Goal: Task Accomplishment & Management: Manage account settings

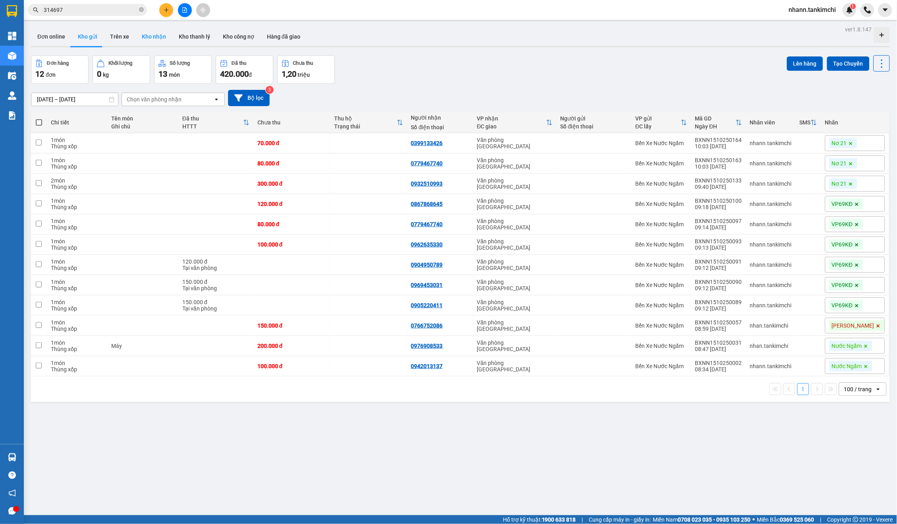
click at [159, 36] on button "Kho nhận" at bounding box center [154, 36] width 37 height 19
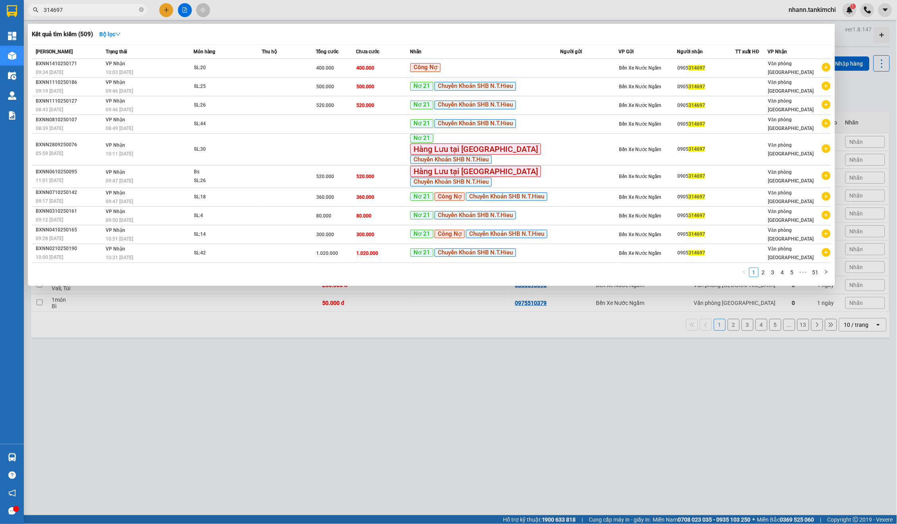
click at [97, 11] on input "314697" at bounding box center [91, 10] width 94 height 9
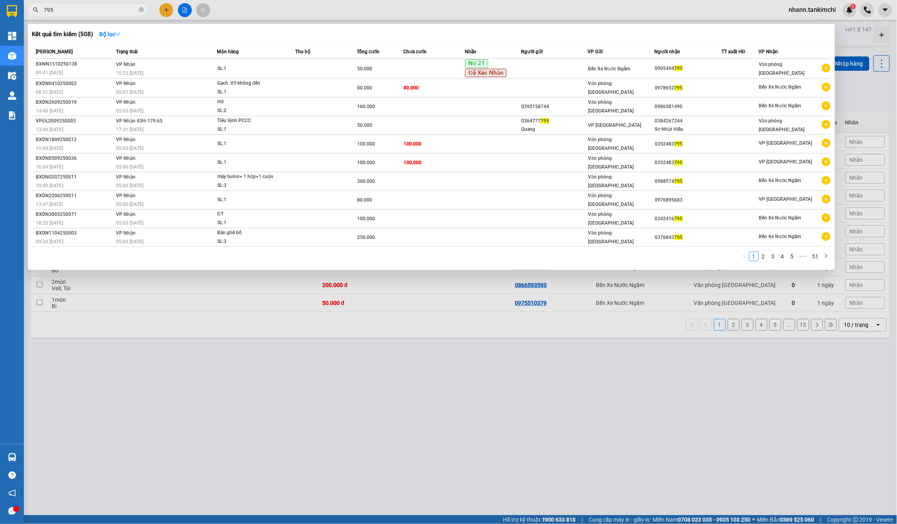
type input "795"
click at [118, 45] on th "Trạng thái" at bounding box center [165, 52] width 103 height 14
click at [116, 37] on strong "Bộ lọc" at bounding box center [109, 34] width 21 height 6
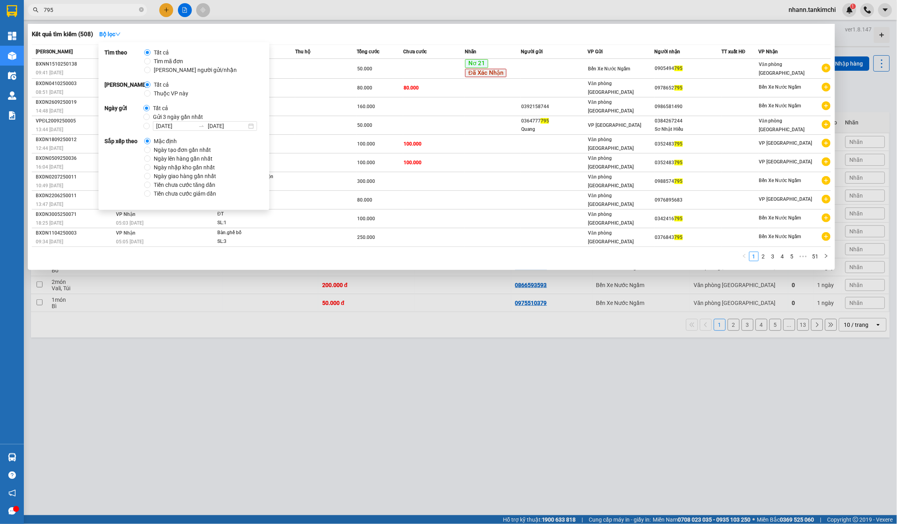
click at [186, 116] on span "Gửi 3 ngày gần nhất" at bounding box center [178, 116] width 56 height 9
click at [150, 116] on input "Gửi 3 ngày gần nhất" at bounding box center [146, 117] width 6 height 6
radio input "true"
radio input "false"
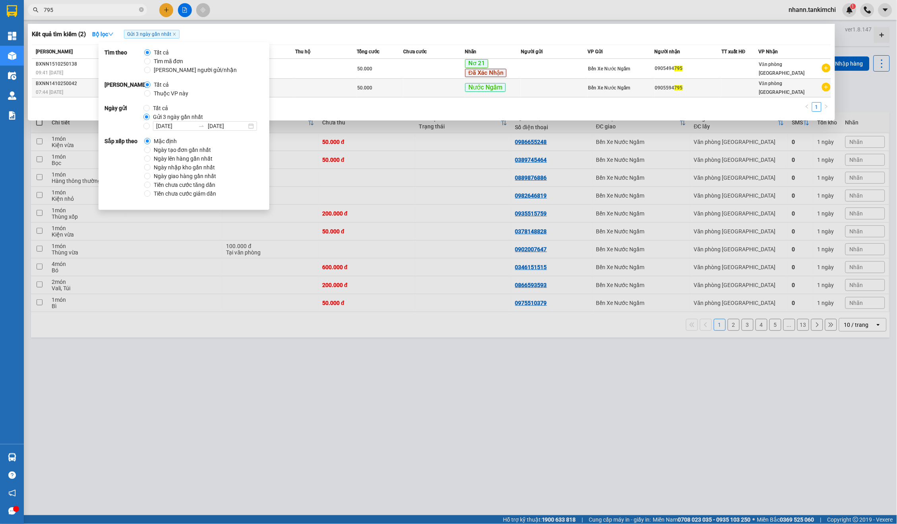
click at [435, 82] on td at bounding box center [434, 88] width 62 height 19
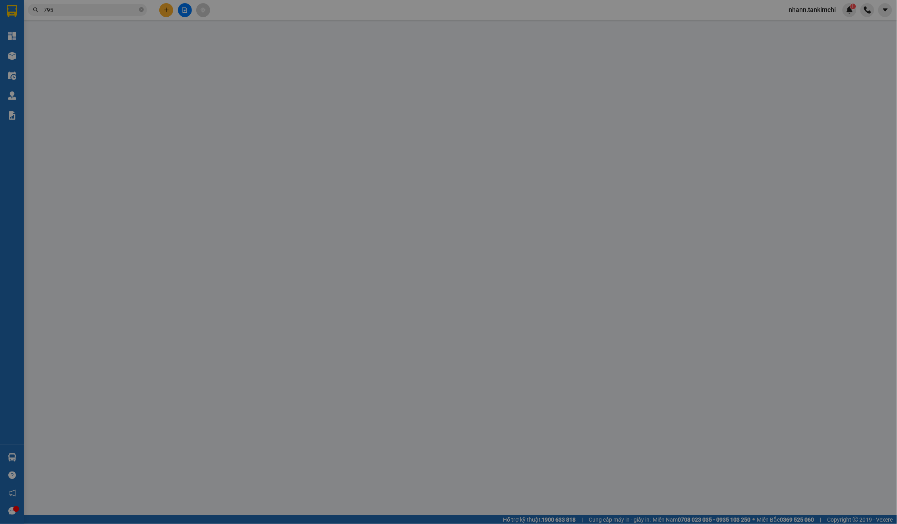
type input "0905594795"
type input "50.000"
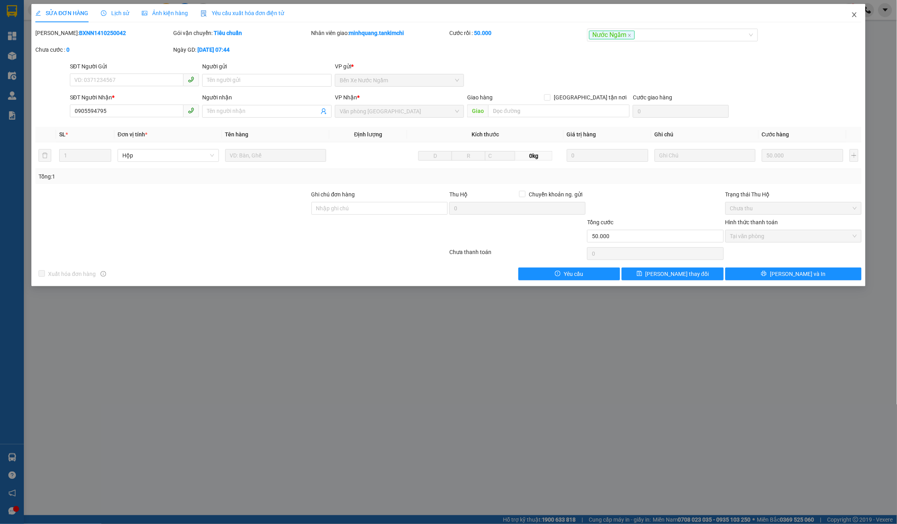
click at [846, 7] on span "Close" at bounding box center [855, 15] width 22 height 22
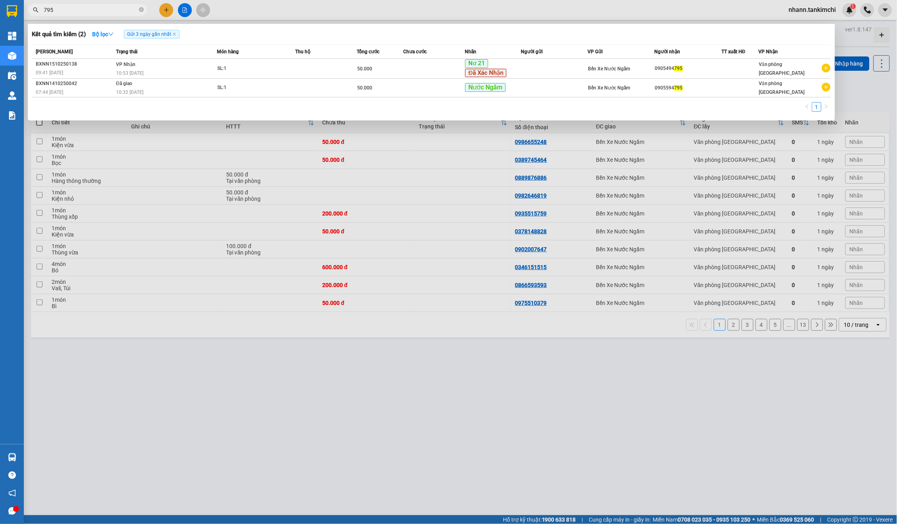
click at [137, 14] on input "795" at bounding box center [91, 10] width 94 height 9
click at [353, 74] on td at bounding box center [326, 69] width 62 height 20
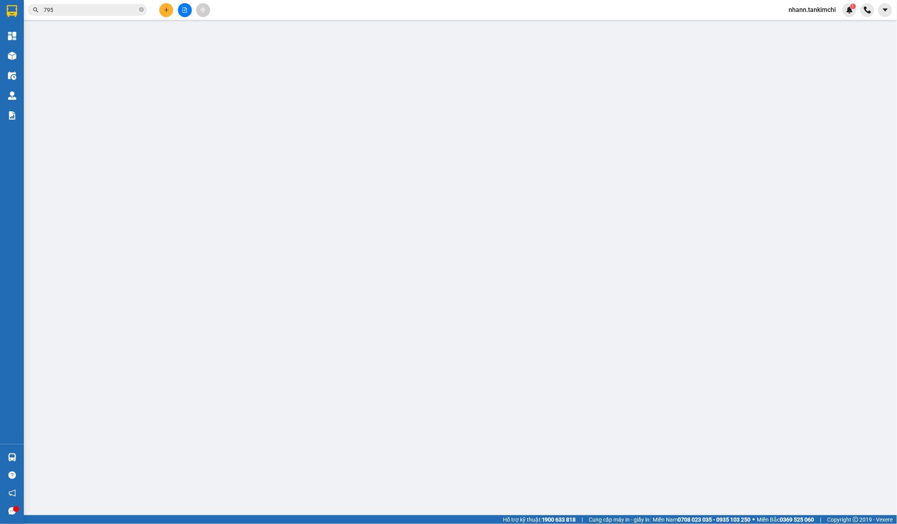
type input "0905494795"
type input "50.000"
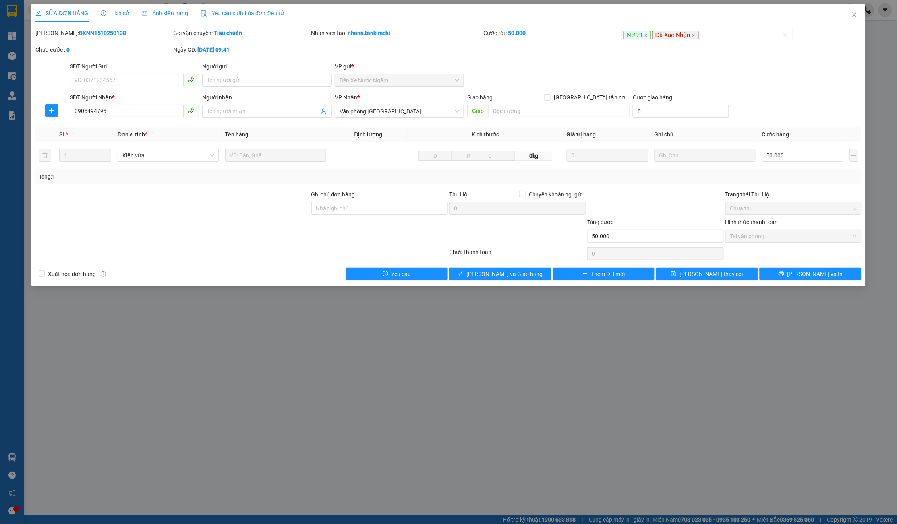
click at [496, 283] on div "SỬA ĐƠN HÀNG Lịch sử Ảnh kiện hàng Yêu cầu xuất hóa đơn điện tử Total Paid Fee …" at bounding box center [448, 145] width 834 height 282
click at [504, 273] on span "[PERSON_NAME] và Giao hàng" at bounding box center [505, 273] width 76 height 9
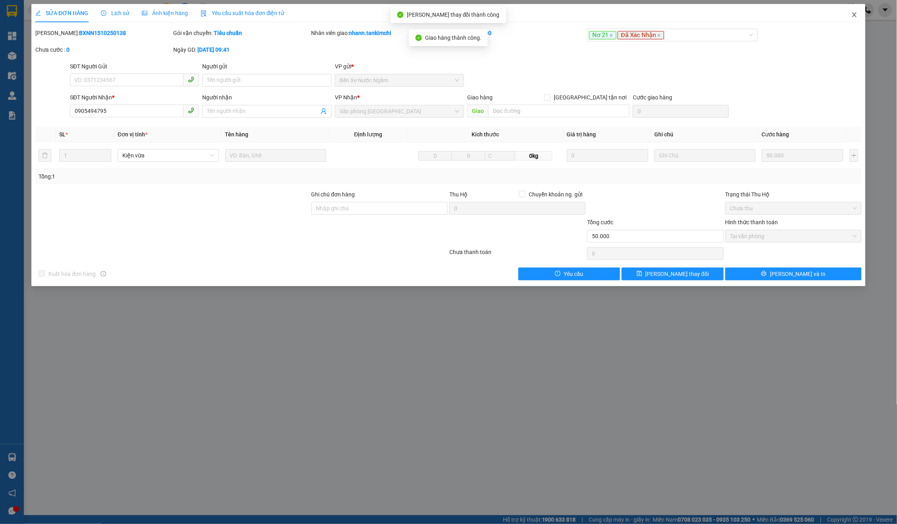
click at [850, 18] on span "Close" at bounding box center [855, 15] width 22 height 22
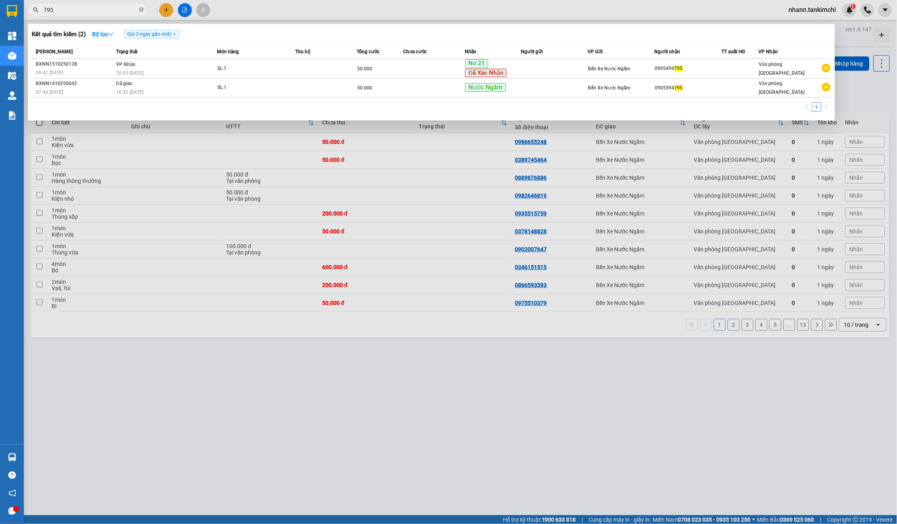
click at [71, 4] on span "795" at bounding box center [87, 10] width 119 height 12
click at [63, 10] on input "795" at bounding box center [91, 10] width 94 height 9
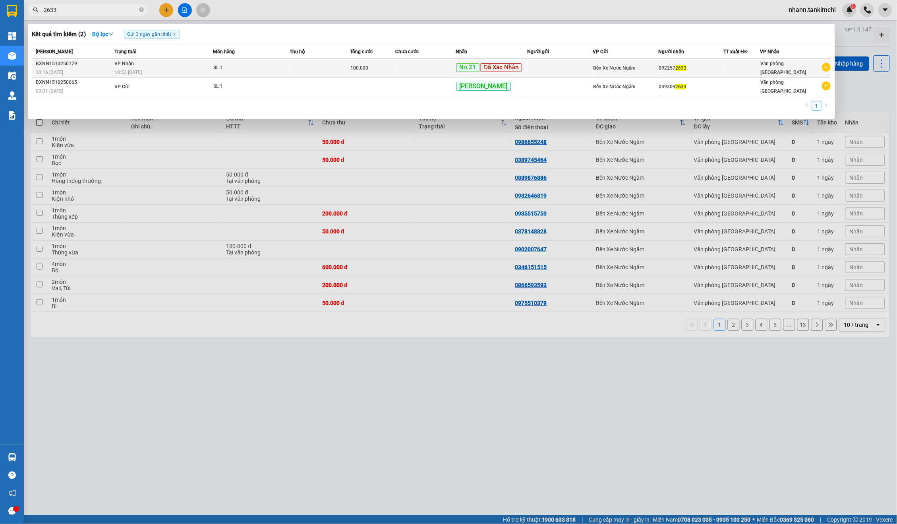
type input "2633"
click at [503, 65] on div "Nơ 21 Đã Xác Nhận" at bounding box center [492, 68] width 71 height 10
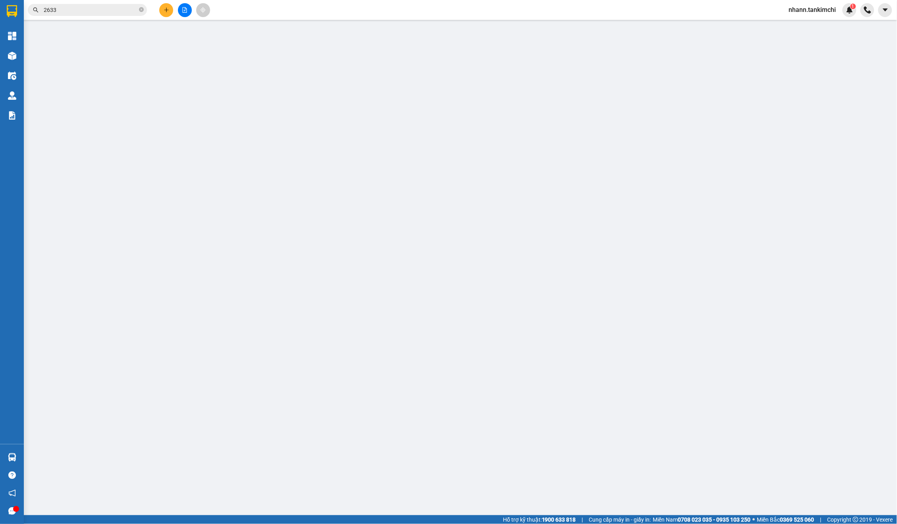
type input "0922572633"
type input "100.000"
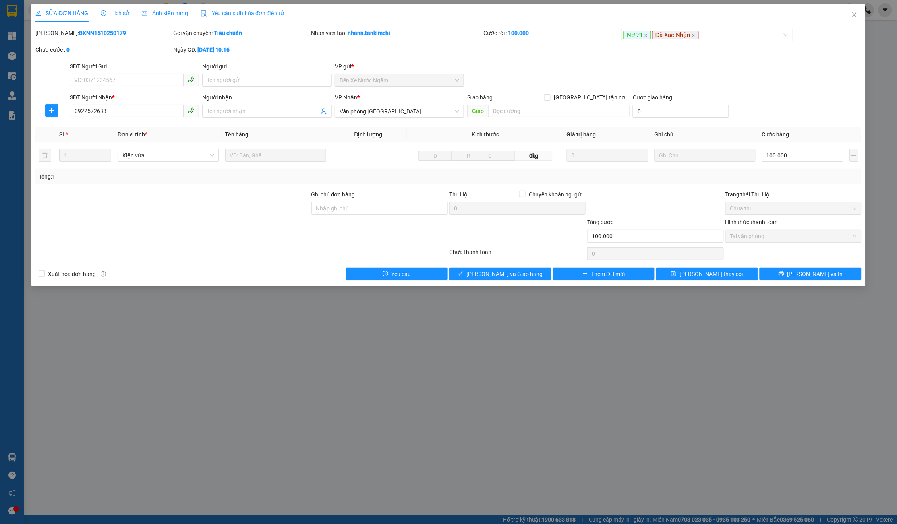
click at [514, 264] on div "Total Paid Fee 100.000 Total UnPaid Fee 0 Cash Collection Total Fee Mã ĐH: BXNN…" at bounding box center [448, 155] width 827 height 252
click at [512, 272] on span "[PERSON_NAME] và Giao hàng" at bounding box center [505, 273] width 76 height 9
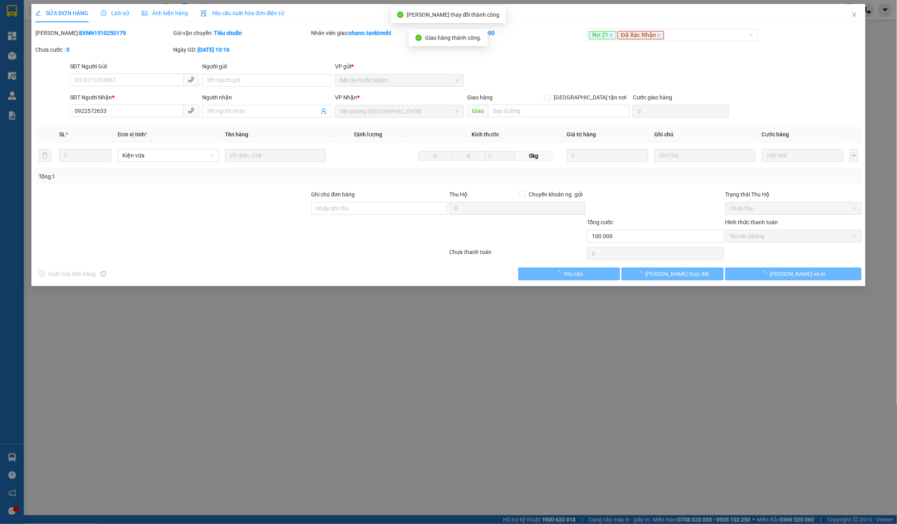
click at [854, 15] on icon "close" at bounding box center [855, 15] width 6 height 6
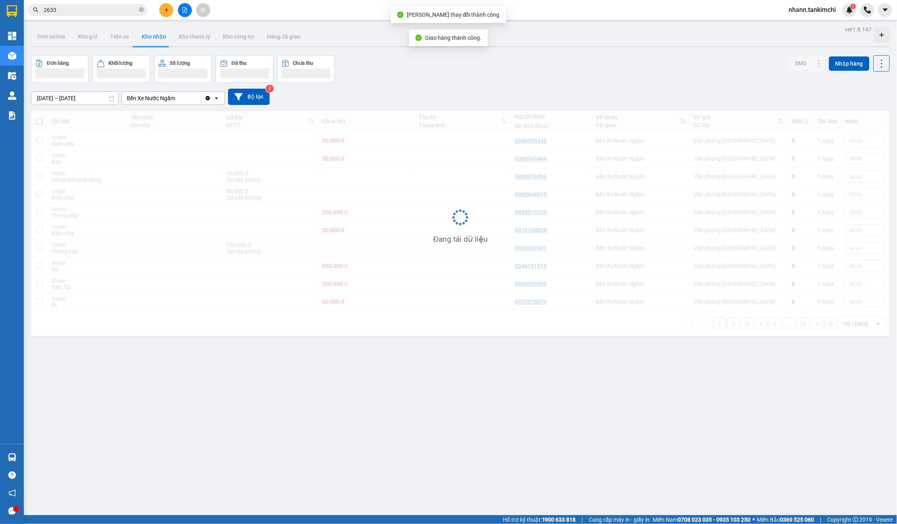
click at [99, 6] on input "2633" at bounding box center [91, 10] width 94 height 9
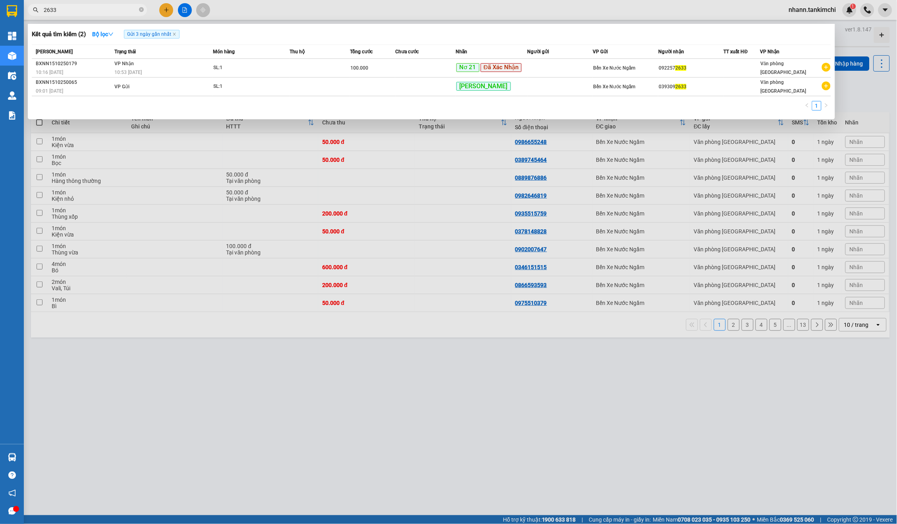
click at [100, 9] on input "2633" at bounding box center [91, 10] width 94 height 9
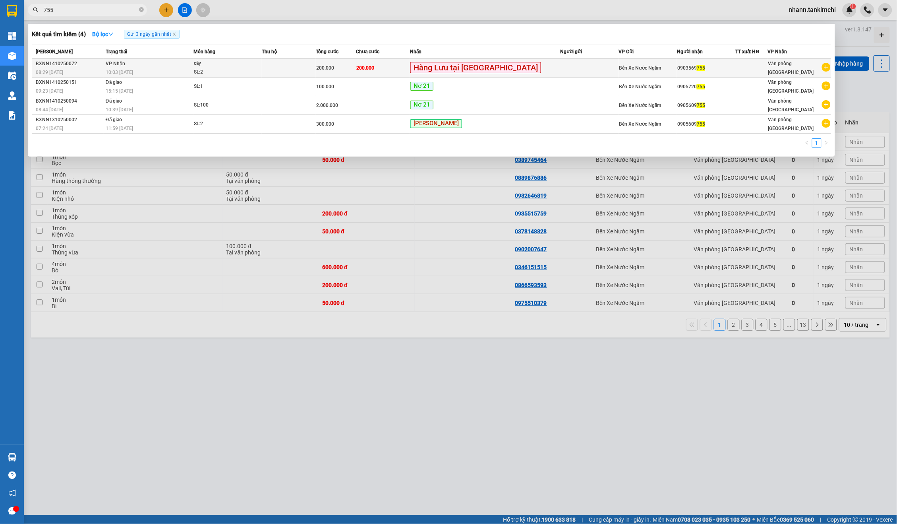
type input "755"
click at [478, 71] on span "Hàng Lưu tại [GEOGRAPHIC_DATA]" at bounding box center [475, 67] width 131 height 11
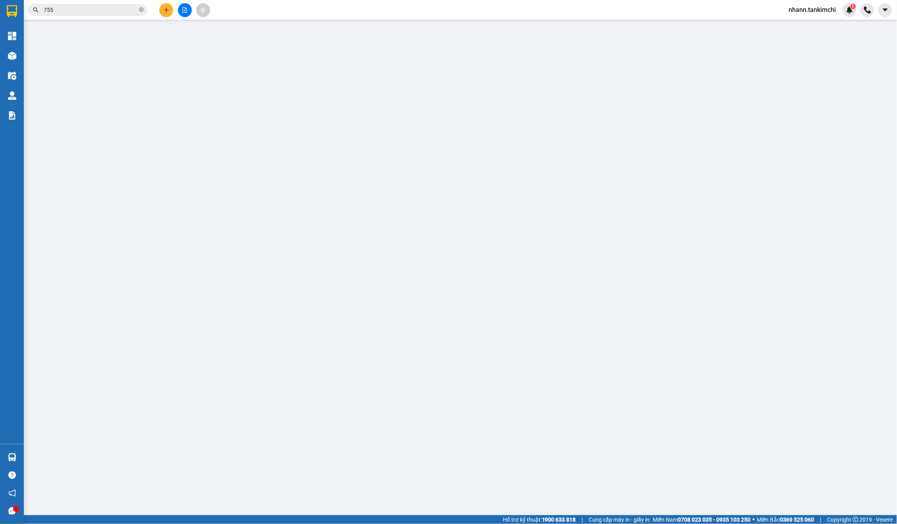
type input "0903569755"
type input "200.000"
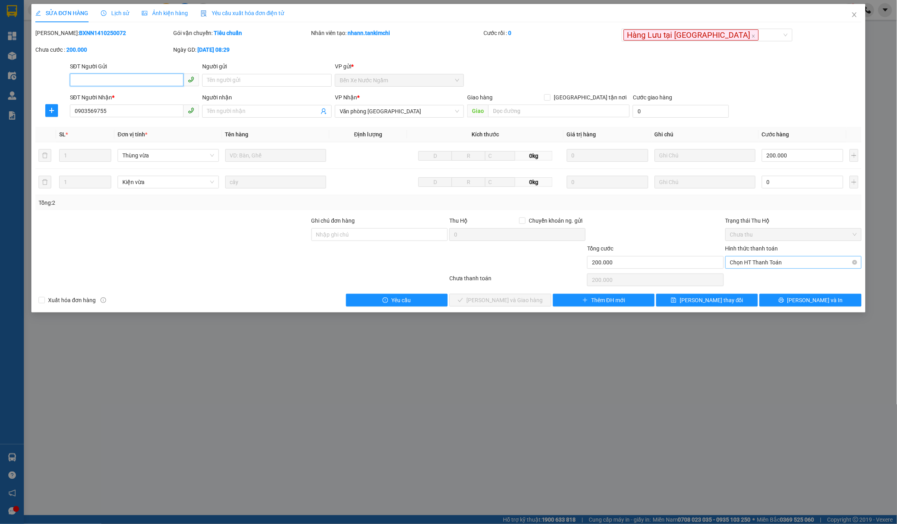
click at [772, 261] on span "Chọn HT Thanh Toán" at bounding box center [793, 262] width 127 height 12
click at [738, 281] on div "Tại văn phòng" at bounding box center [794, 276] width 137 height 13
type input "0"
click at [523, 296] on span "[PERSON_NAME] và Giao hàng" at bounding box center [505, 300] width 76 height 9
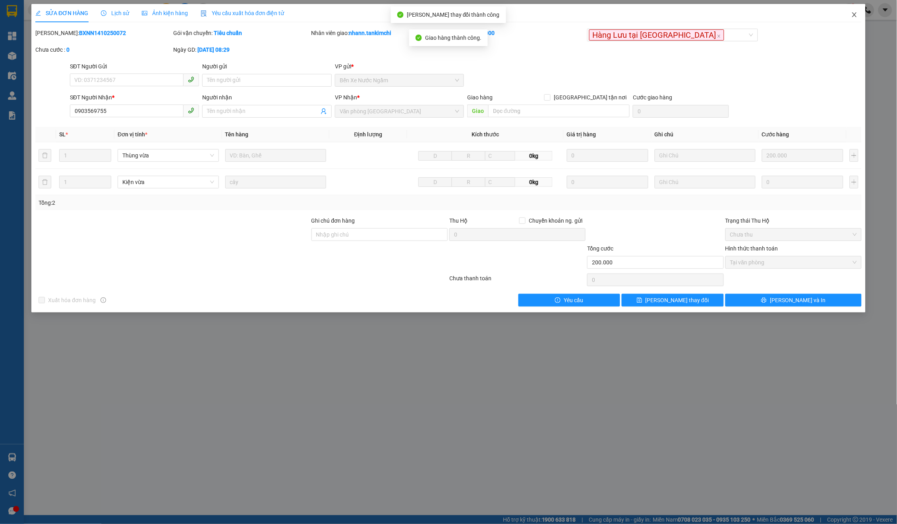
click at [850, 20] on span "Close" at bounding box center [855, 15] width 22 height 22
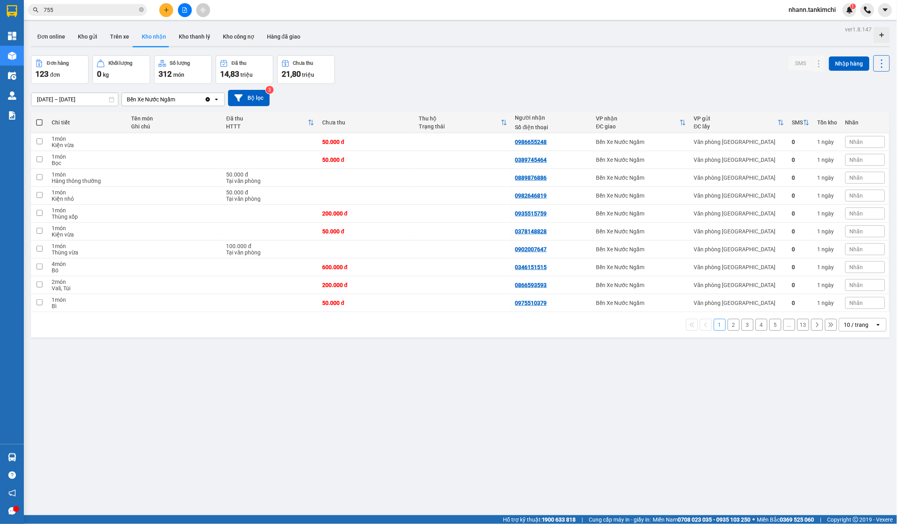
click at [88, 9] on input "755" at bounding box center [91, 10] width 94 height 9
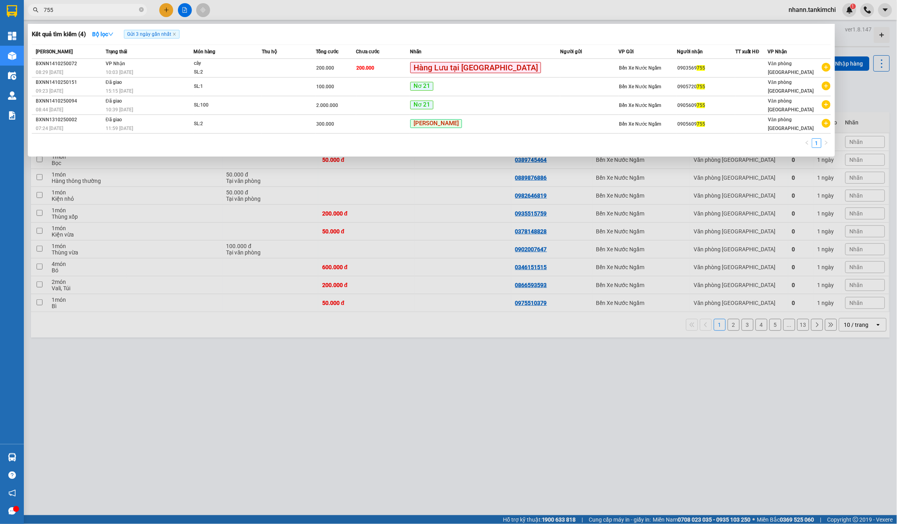
click at [88, 9] on input "755" at bounding box center [91, 10] width 94 height 9
type input "6"
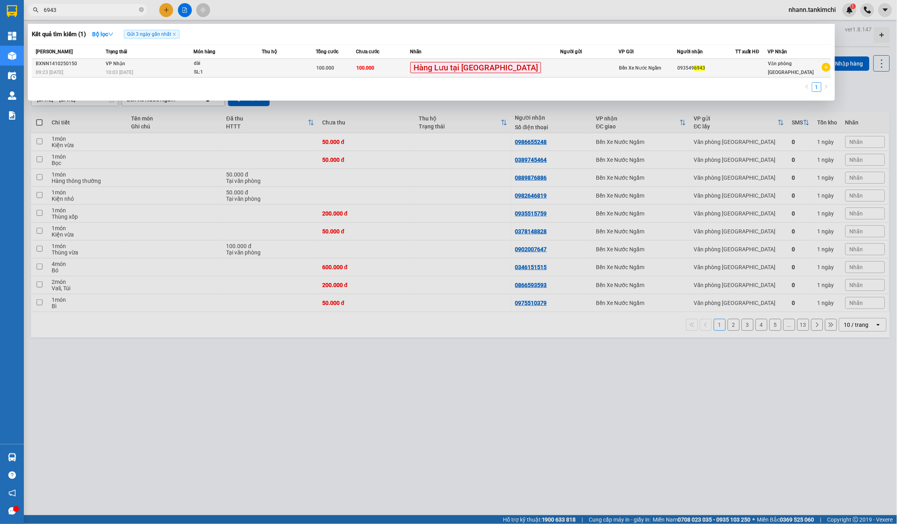
type input "6943"
click at [410, 65] on td "100.000" at bounding box center [383, 68] width 54 height 19
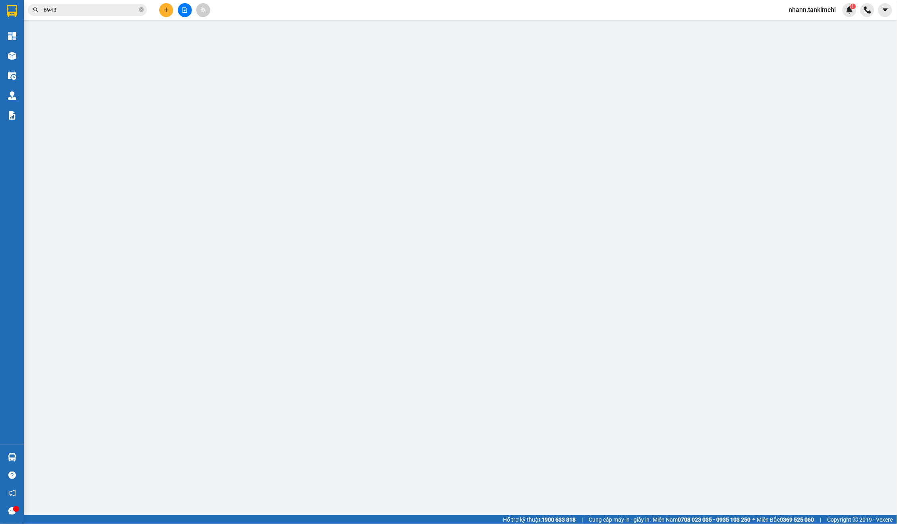
type input "0935496943"
type input "100.000"
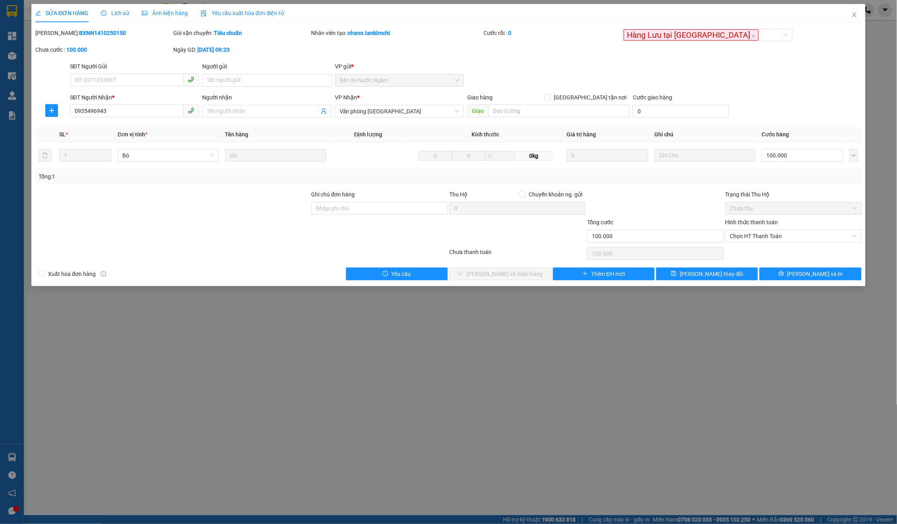
click at [786, 242] on div "Hình thức thanh toán Chọn HT Thanh Toán" at bounding box center [794, 232] width 136 height 28
click at [770, 235] on span "Chọn HT Thanh Toán" at bounding box center [793, 236] width 127 height 12
click at [751, 250] on div "Tại văn phòng" at bounding box center [793, 250] width 127 height 9
type input "0"
click at [517, 271] on span "[PERSON_NAME] và Giao hàng" at bounding box center [505, 273] width 76 height 9
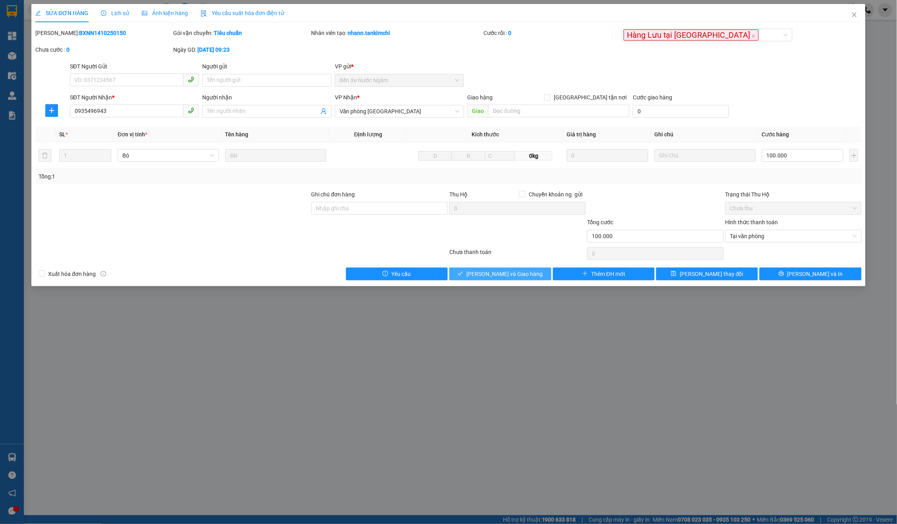
click at [517, 271] on span "[PERSON_NAME] và Giao hàng" at bounding box center [505, 273] width 76 height 9
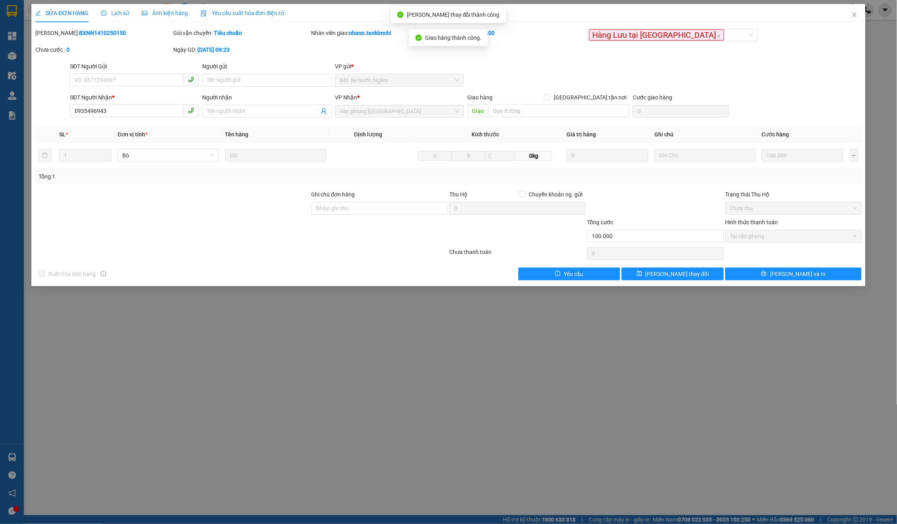
click at [815, 25] on div "SỬA ĐƠN HÀNG Lịch sử Ảnh kiện hàng Yêu cầu xuất hóa đơn điện tử Total Paid Fee …" at bounding box center [448, 142] width 827 height 276
click at [850, 14] on span "Close" at bounding box center [855, 15] width 22 height 22
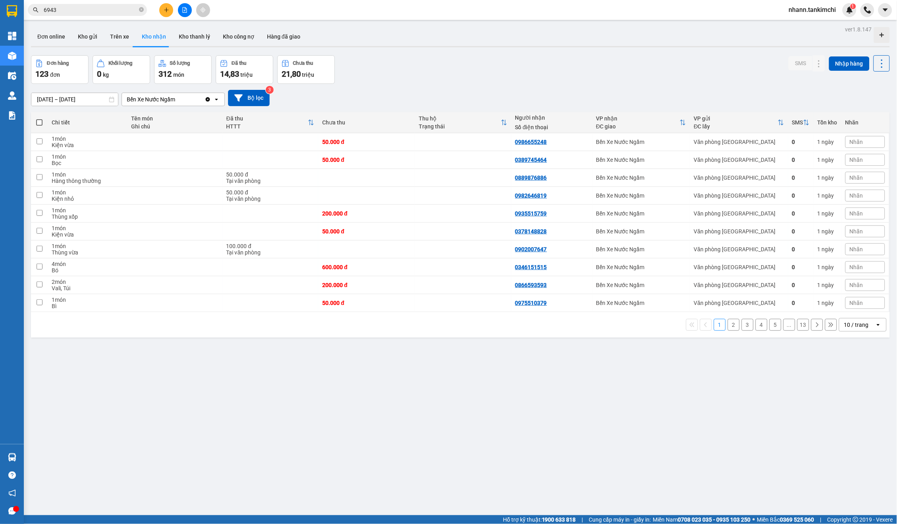
click at [91, 12] on input "6943" at bounding box center [91, 10] width 94 height 9
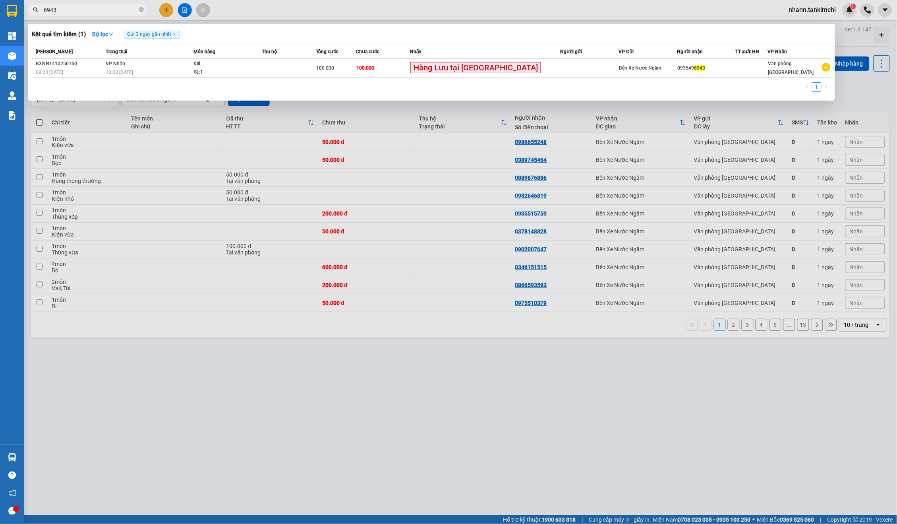
click at [91, 12] on input "6943" at bounding box center [91, 10] width 94 height 9
type input "943"
click at [176, 34] on icon "close" at bounding box center [174, 34] width 4 height 4
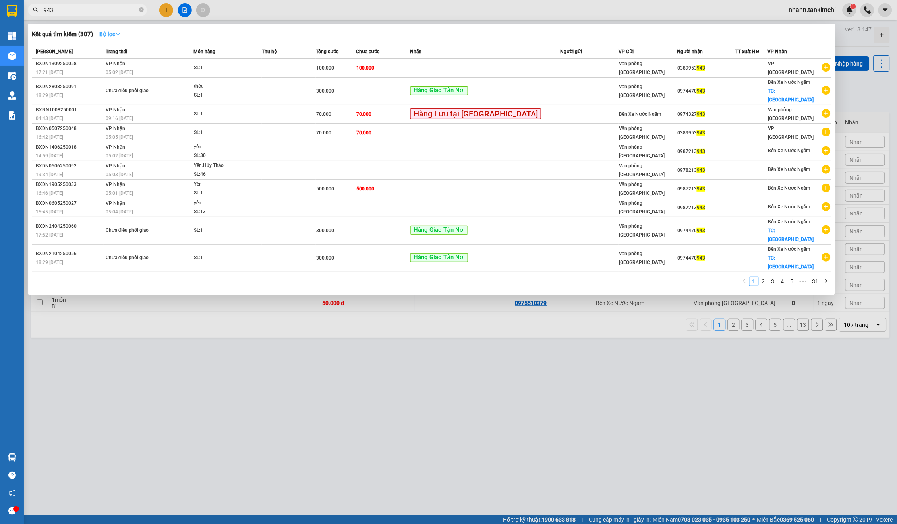
click at [121, 31] on strong "Bộ lọc" at bounding box center [109, 34] width 21 height 6
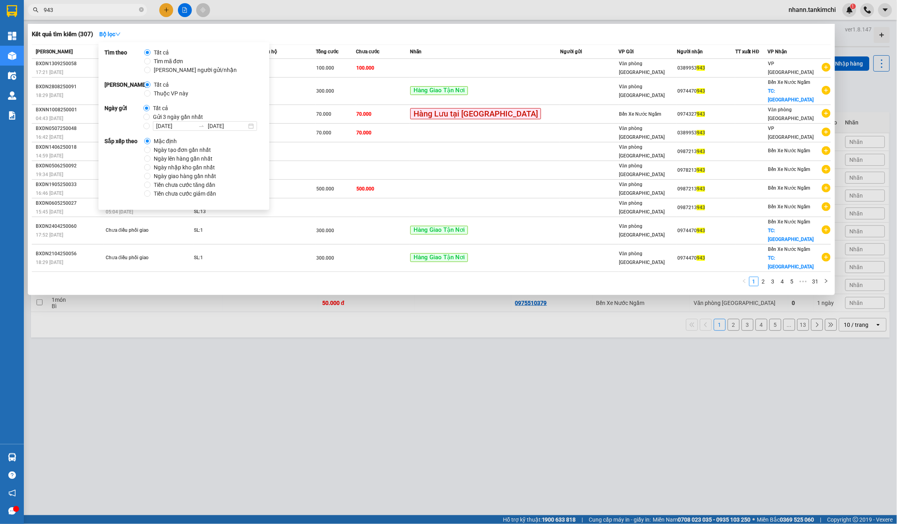
click at [155, 116] on span "Gửi 3 ngày gần nhất" at bounding box center [178, 116] width 56 height 9
click at [150, 116] on input "Gửi 3 ngày gần nhất" at bounding box center [146, 117] width 6 height 6
radio input "true"
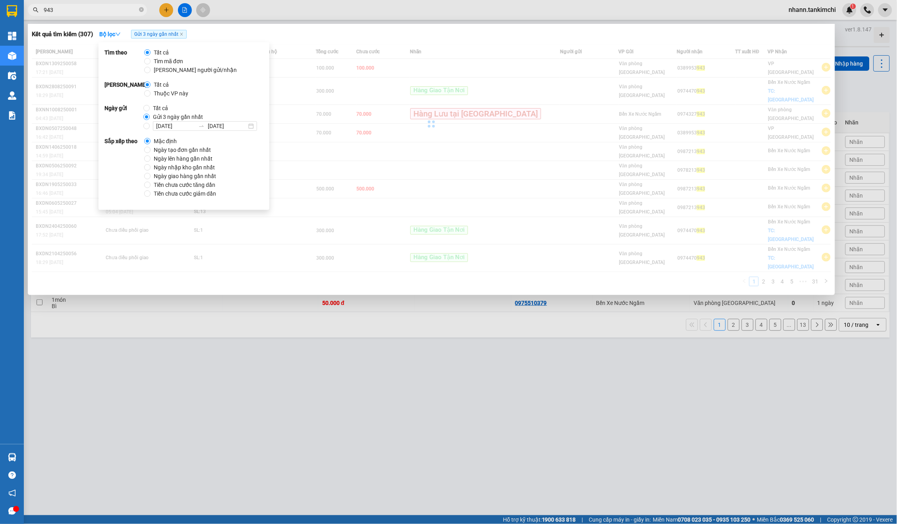
radio input "false"
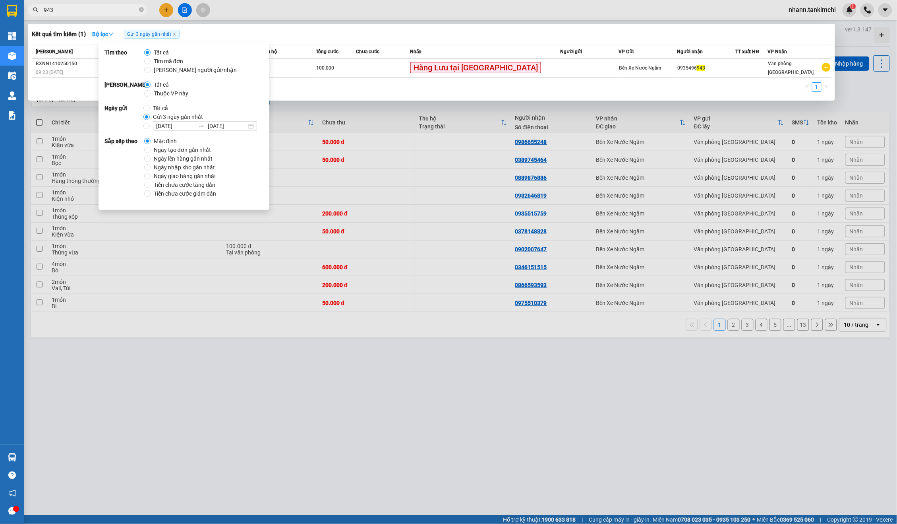
click at [99, 9] on input "943" at bounding box center [91, 10] width 94 height 9
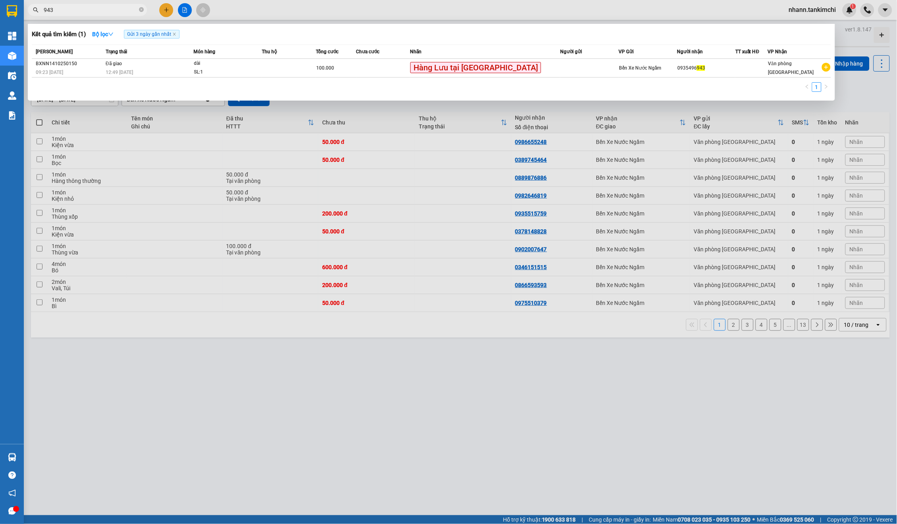
click at [99, 9] on input "943" at bounding box center [91, 10] width 94 height 9
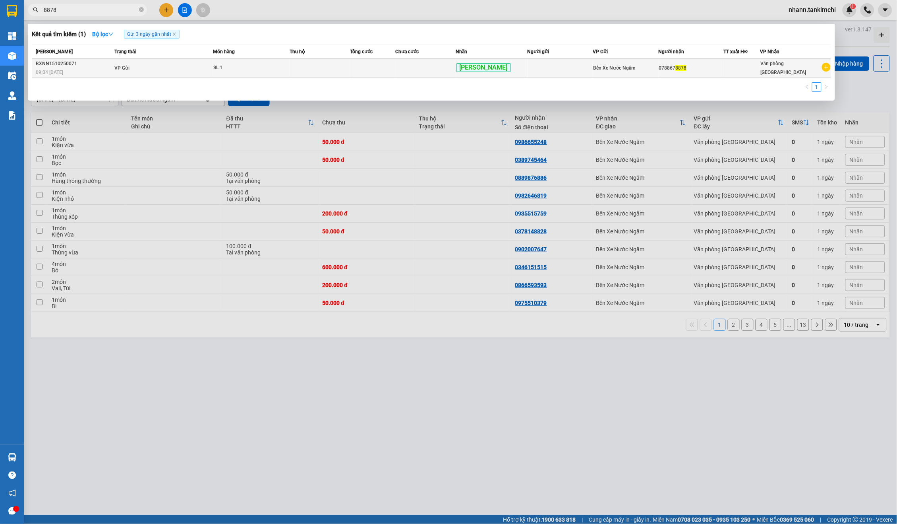
type input "8878"
click at [285, 62] on td "SL: 1" at bounding box center [251, 68] width 77 height 19
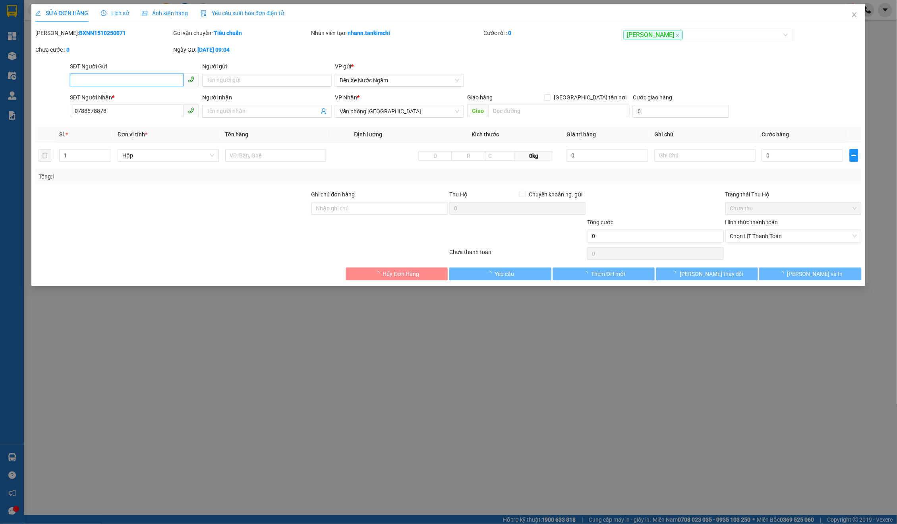
type input "0788678878"
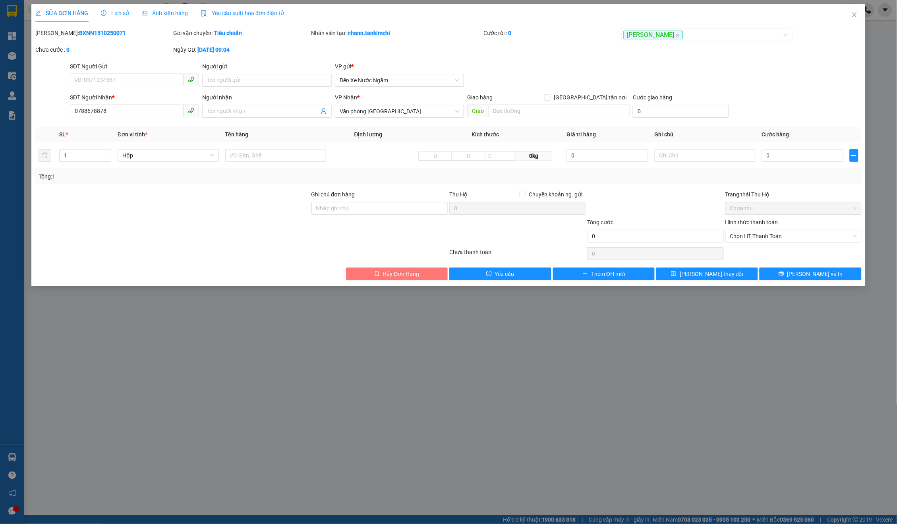
click at [391, 273] on span "Hủy Đơn Hàng" at bounding box center [401, 273] width 37 height 9
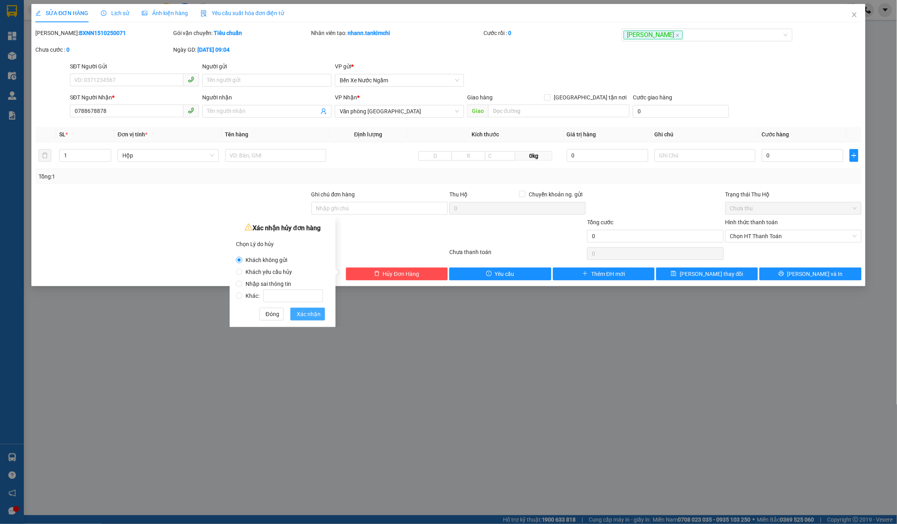
click at [308, 315] on span "Xác nhận" at bounding box center [309, 314] width 24 height 9
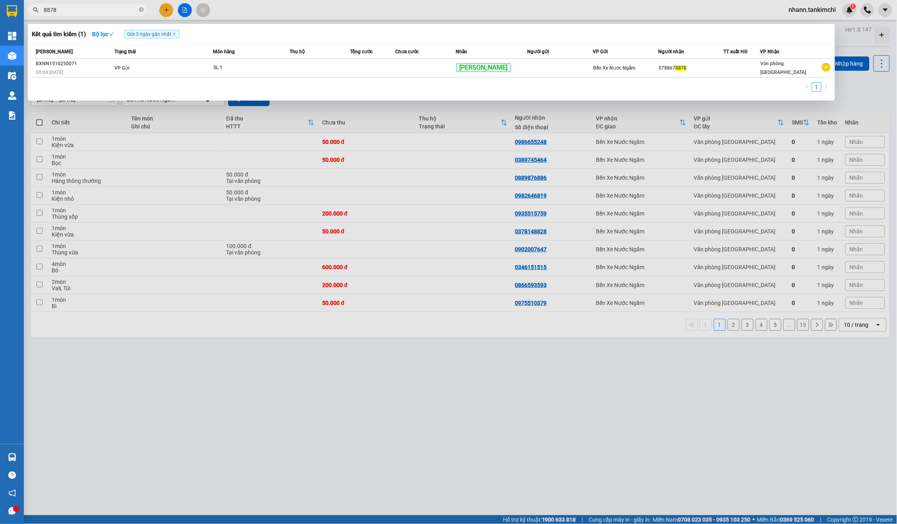
click at [89, 14] on input "8878" at bounding box center [91, 10] width 94 height 9
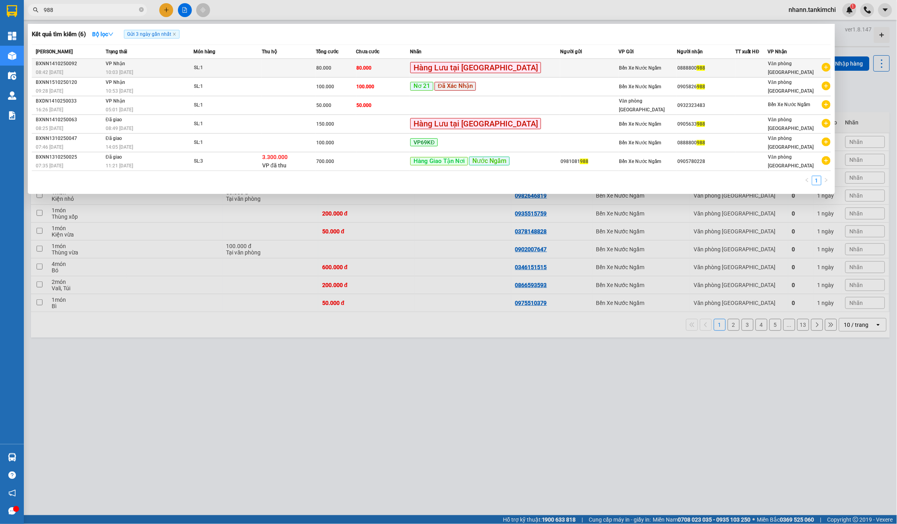
type input "988"
click at [564, 65] on td at bounding box center [589, 68] width 58 height 19
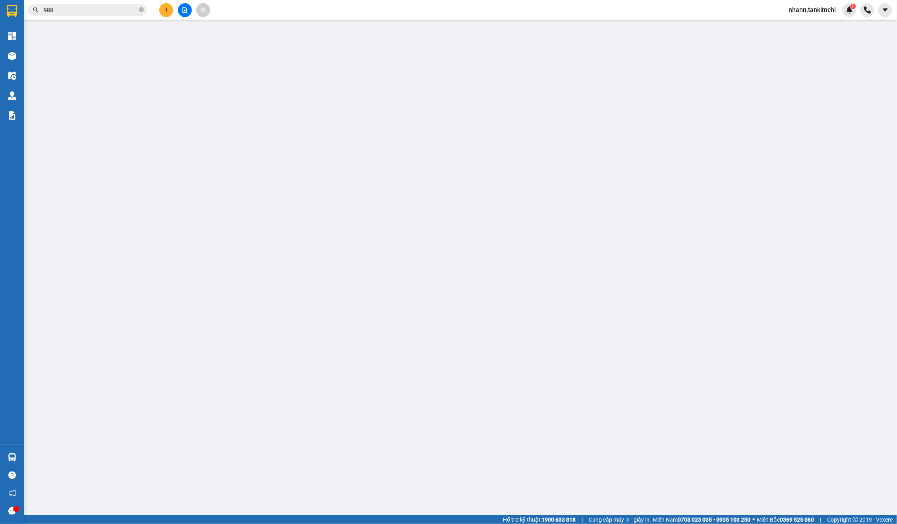
type input "0888800988"
type input "80.000"
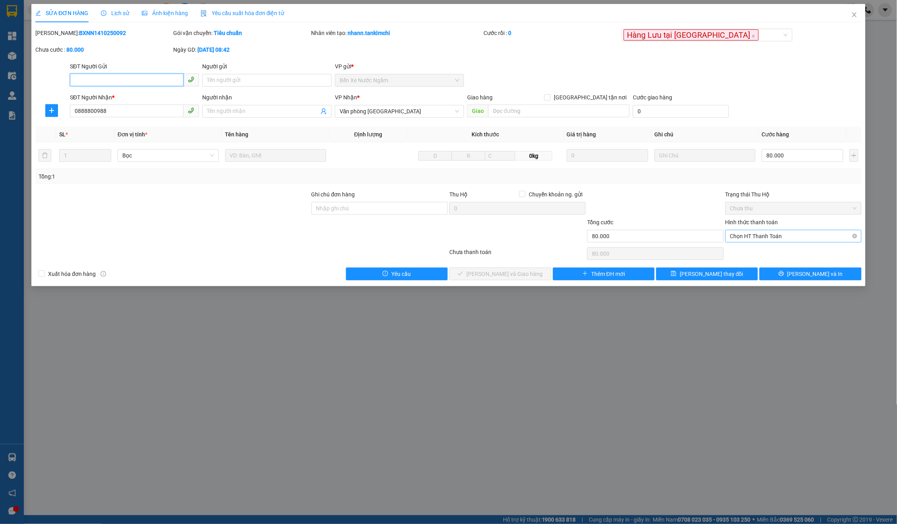
click at [774, 234] on span "Chọn HT Thanh Toán" at bounding box center [793, 236] width 127 height 12
click at [749, 250] on div "Tại văn phòng" at bounding box center [793, 250] width 127 height 9
type input "0"
click at [513, 271] on span "[PERSON_NAME] và Giao hàng" at bounding box center [505, 273] width 76 height 9
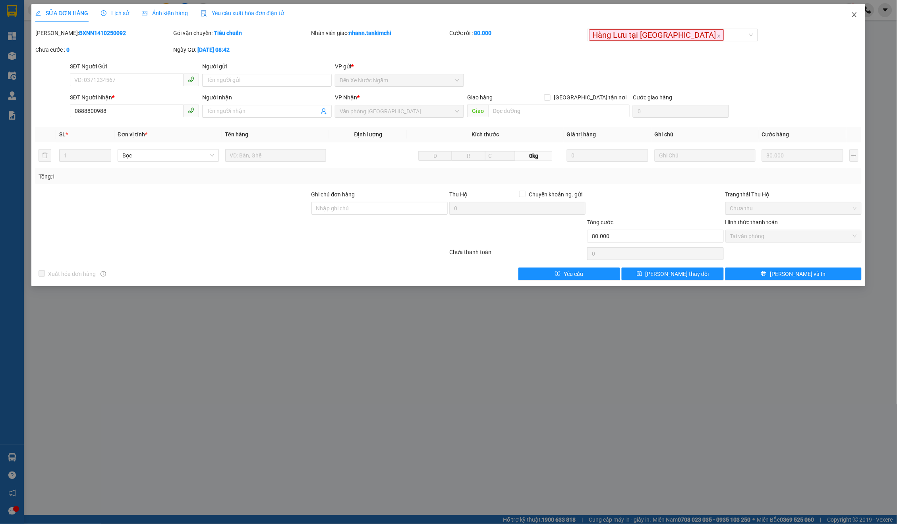
click at [859, 6] on span "Close" at bounding box center [855, 15] width 22 height 22
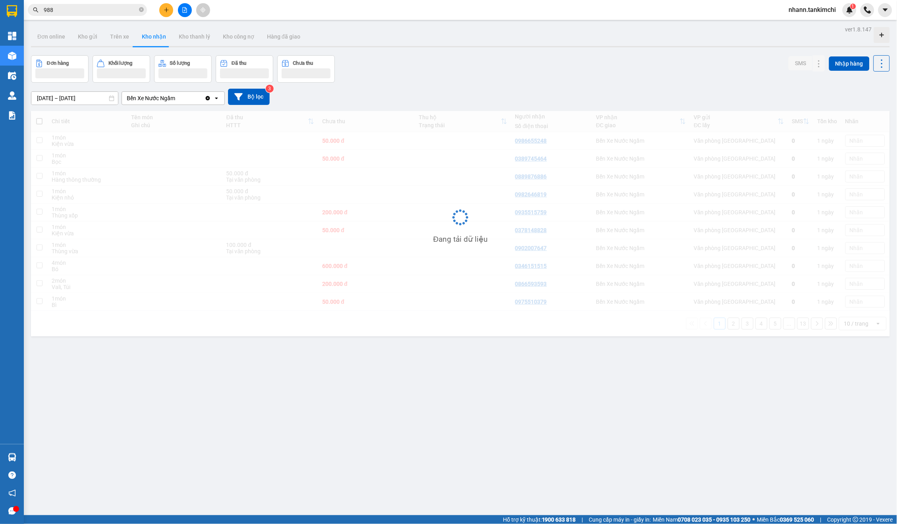
click at [860, 14] on div "nhann.tankimchi 1" at bounding box center [840, 10] width 114 height 14
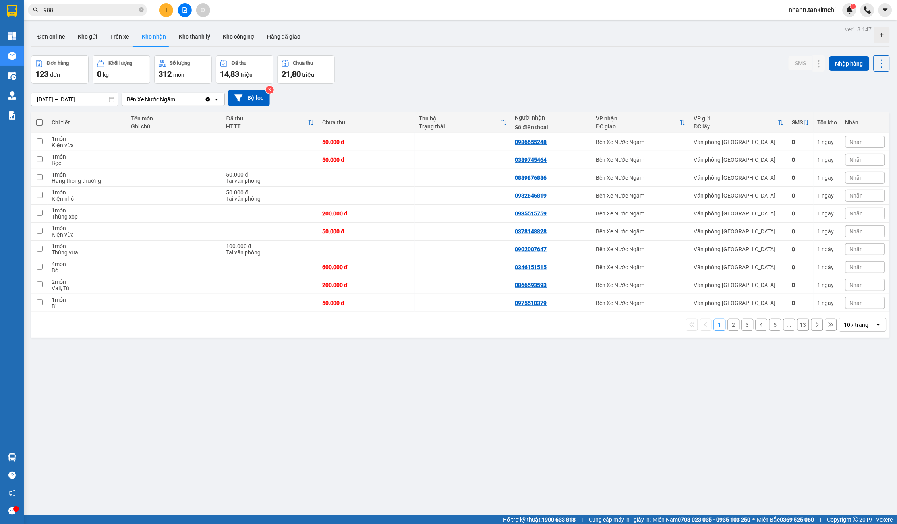
click at [91, 11] on input "988" at bounding box center [91, 10] width 94 height 9
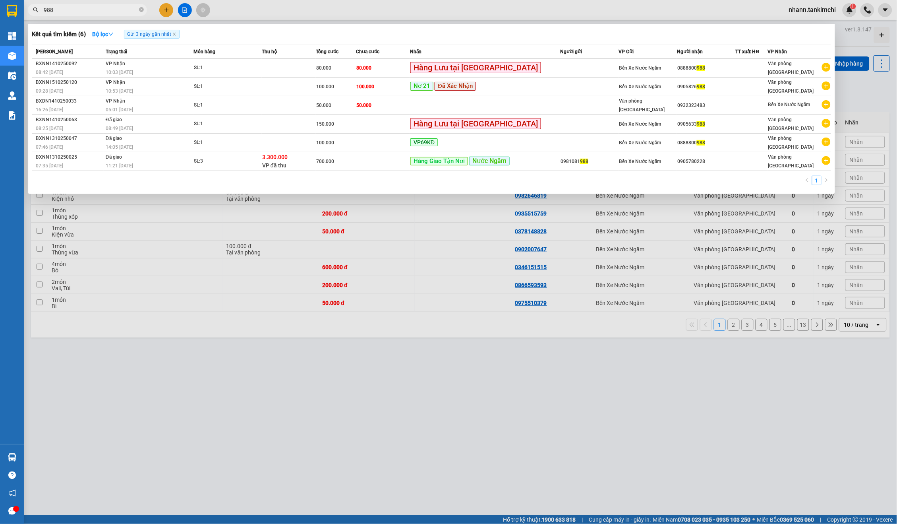
click at [91, 11] on input "988" at bounding box center [91, 10] width 94 height 9
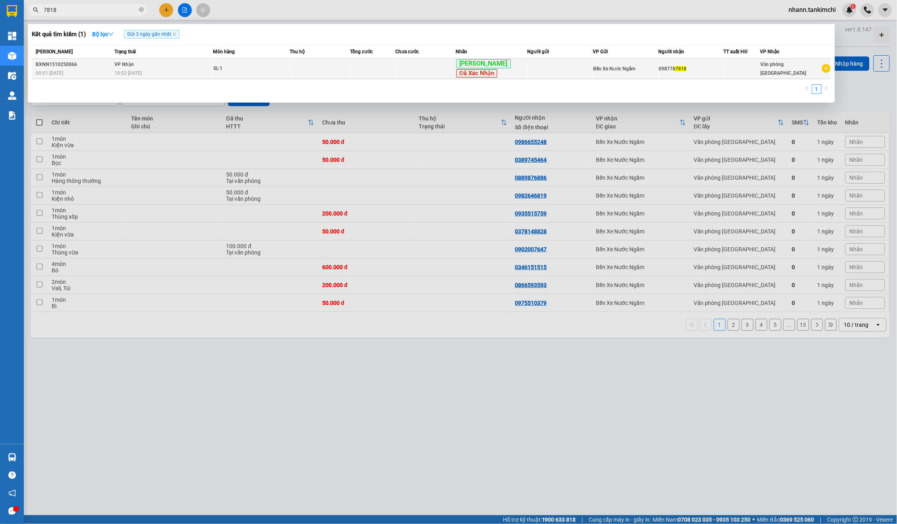
type input "7818"
click at [470, 70] on span "Đã Xác Nhận" at bounding box center [477, 73] width 41 height 9
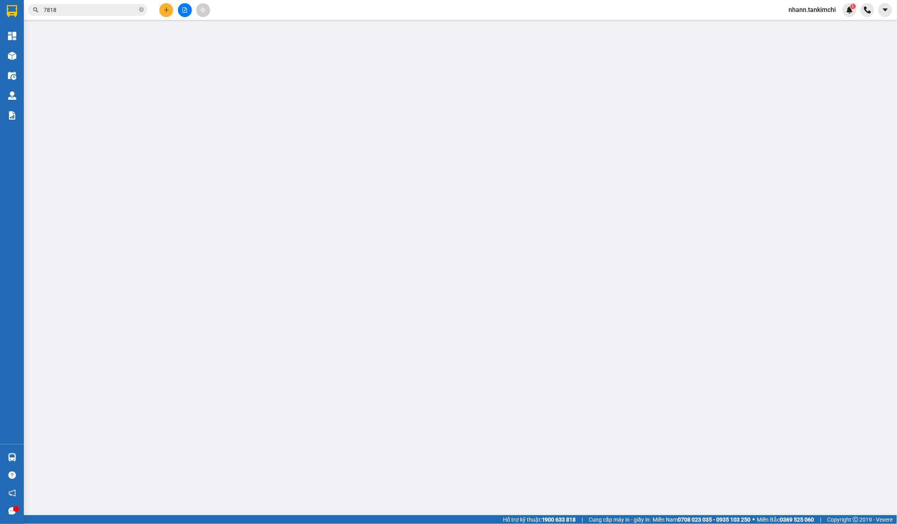
type input "0987787818"
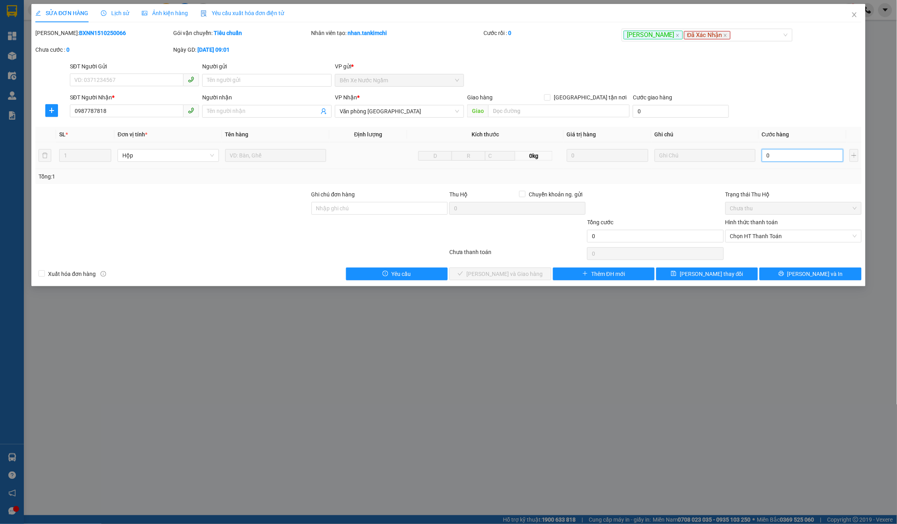
click at [809, 151] on input "0" at bounding box center [802, 155] width 81 height 13
type input "5"
type input "05"
type input "50"
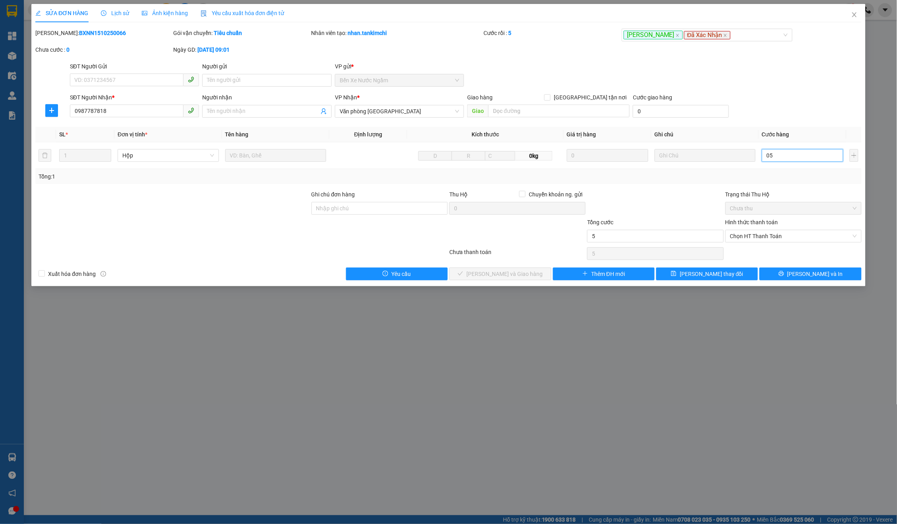
type input "50"
click at [785, 213] on div "Trạng thái Thu Hộ Chưa thu" at bounding box center [794, 204] width 136 height 28
click at [772, 230] on div "Chọn HT Thanh Toán" at bounding box center [794, 236] width 136 height 13
type input "050"
type input "50.000"
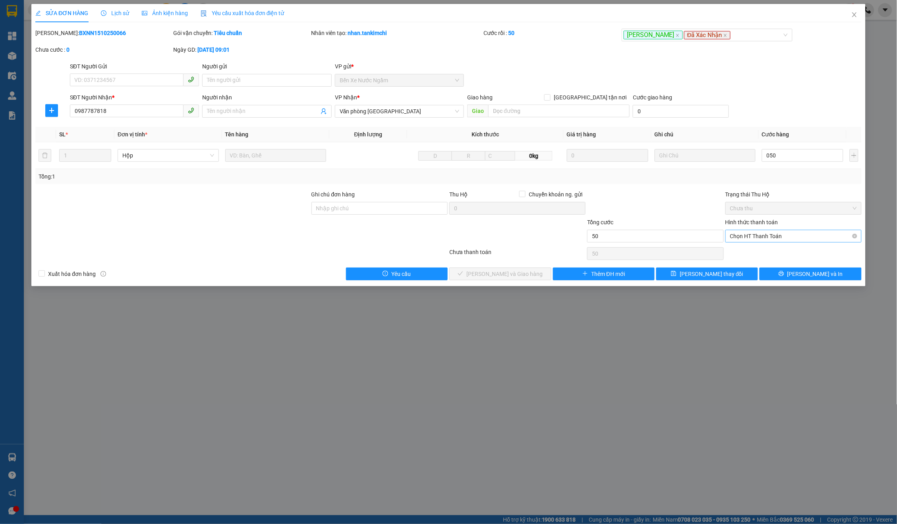
type input "50.000"
click at [753, 254] on div "Tại văn phòng" at bounding box center [793, 250] width 127 height 9
type input "0"
click at [541, 274] on button "[PERSON_NAME] và Giao hàng" at bounding box center [500, 273] width 102 height 13
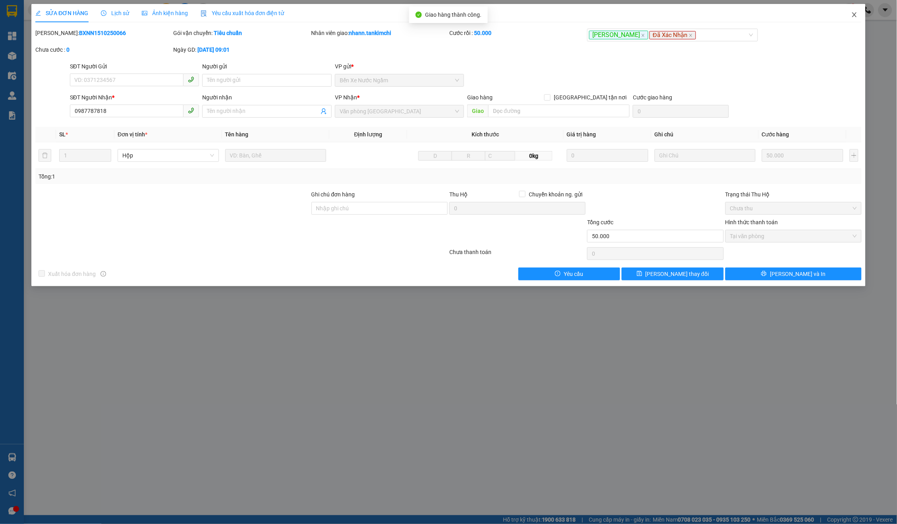
click at [850, 7] on span "Close" at bounding box center [855, 15] width 22 height 22
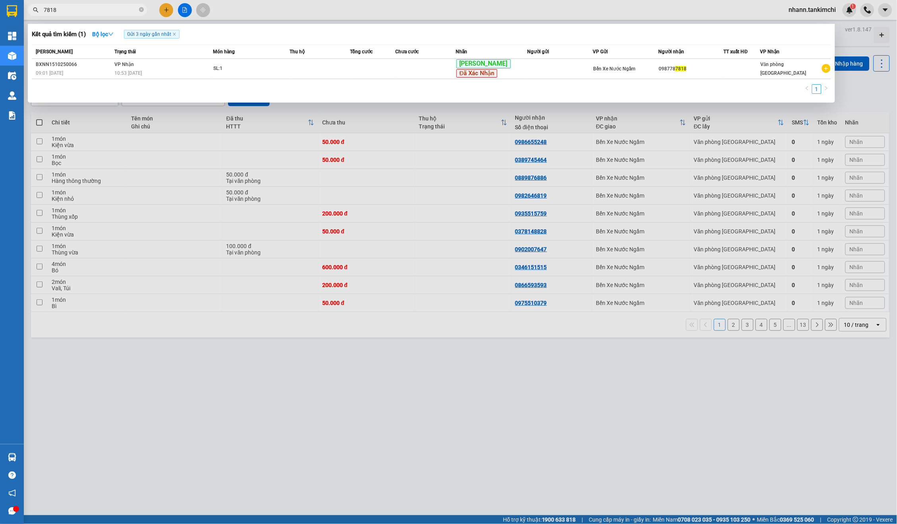
click at [62, 10] on input "7818" at bounding box center [91, 10] width 94 height 9
type input "1127"
click at [511, 85] on div "1" at bounding box center [432, 91] width 800 height 14
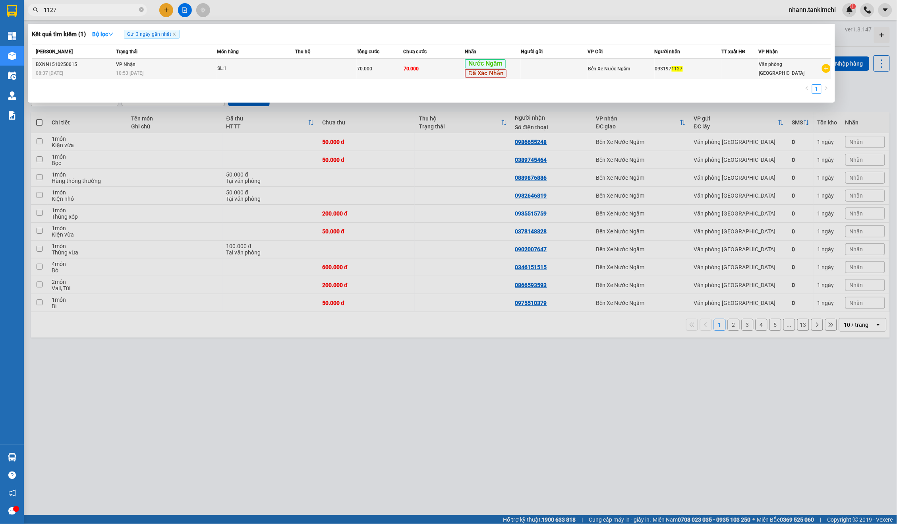
click at [516, 74] on div "Nước Ngầm Đã Xác Nhận" at bounding box center [492, 68] width 55 height 19
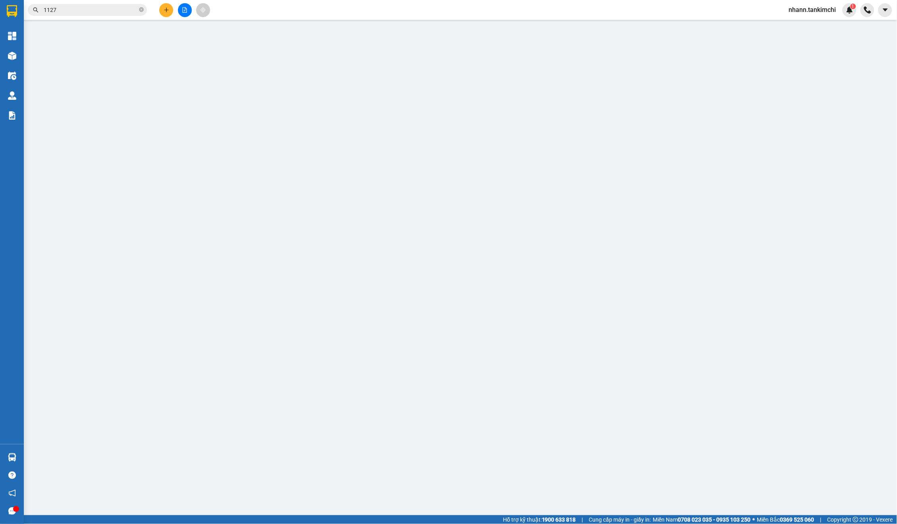
type input "0931971127"
type input "70.000"
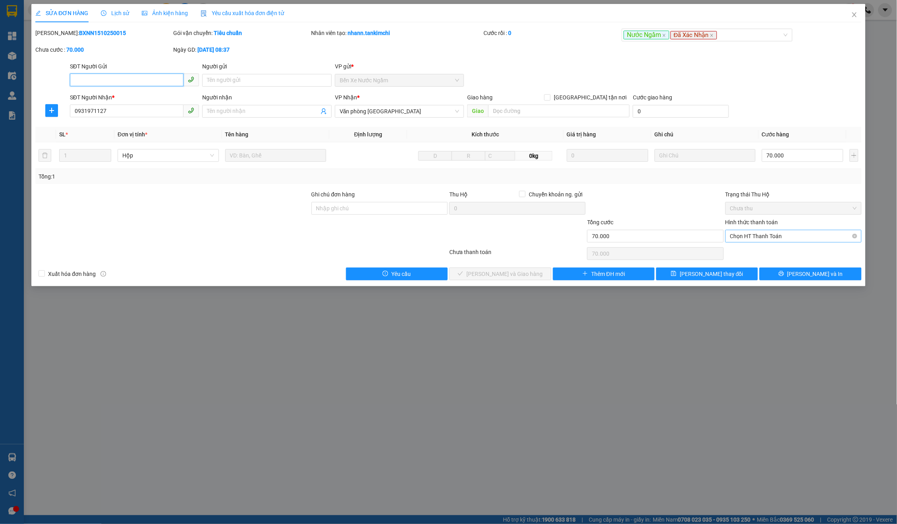
click at [804, 234] on span "Chọn HT Thanh Toán" at bounding box center [793, 236] width 127 height 12
click at [767, 255] on div "Tại văn phòng" at bounding box center [794, 250] width 137 height 13
type input "0"
click at [527, 271] on span "[PERSON_NAME] và Giao hàng" at bounding box center [505, 273] width 76 height 9
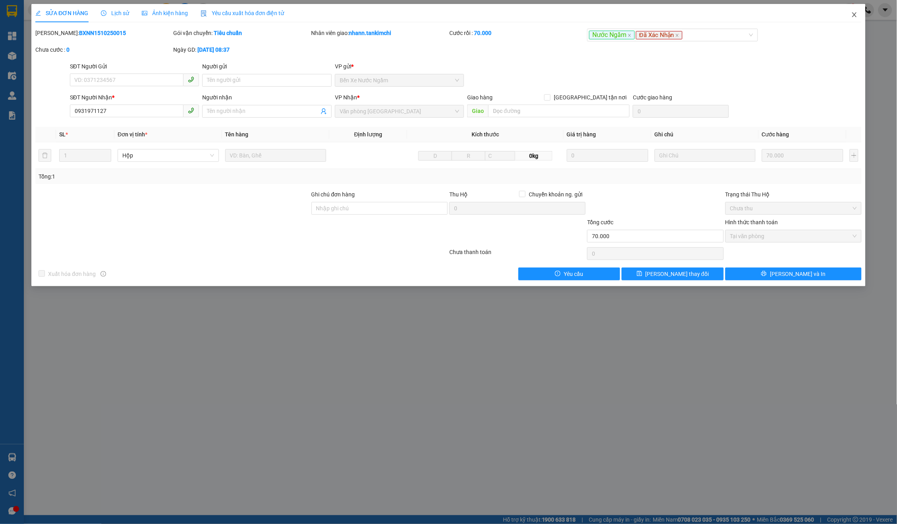
click at [852, 14] on icon "close" at bounding box center [855, 15] width 6 height 6
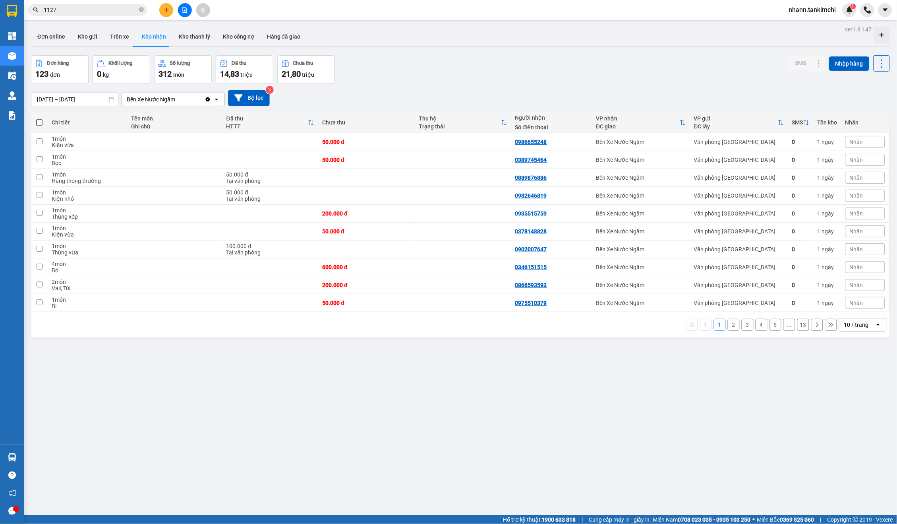
click at [108, 14] on input "1127" at bounding box center [91, 10] width 94 height 9
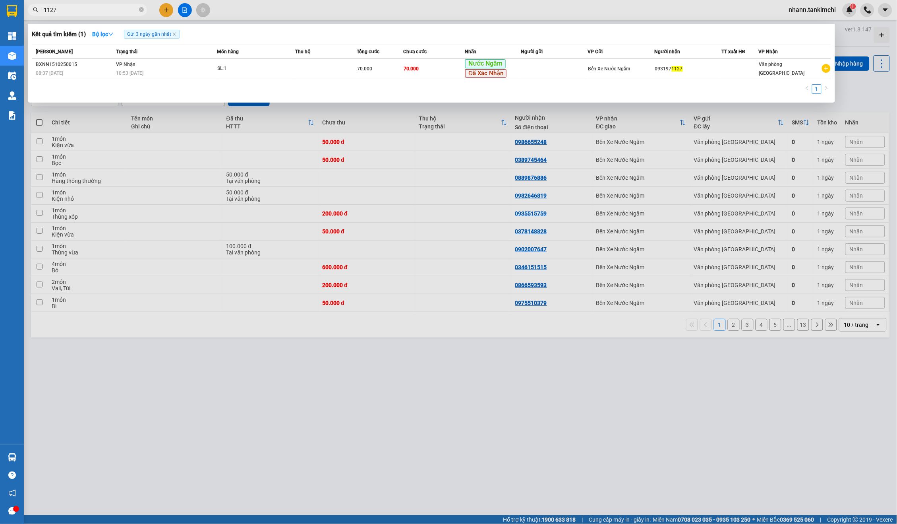
click at [108, 14] on input "1127" at bounding box center [91, 10] width 94 height 9
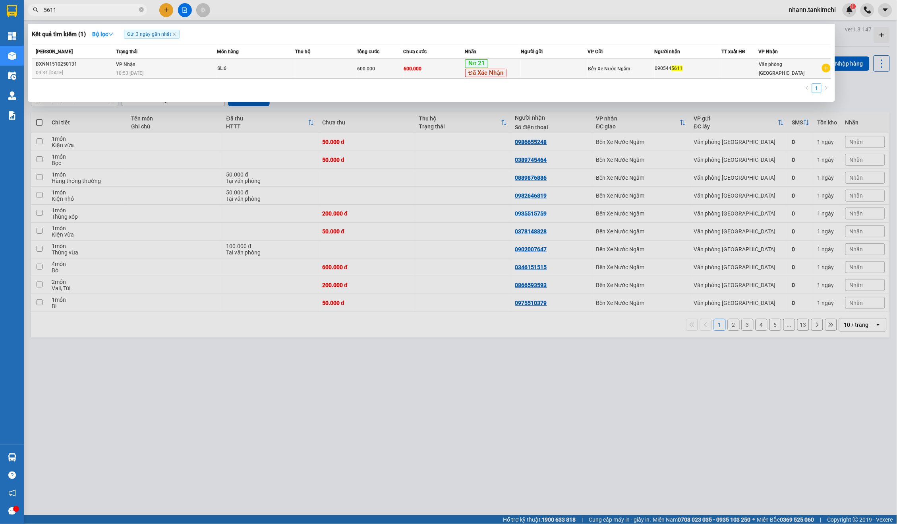
type input "5611"
click at [521, 66] on div "Nơ 21 Đã Xác Nhận" at bounding box center [492, 68] width 55 height 19
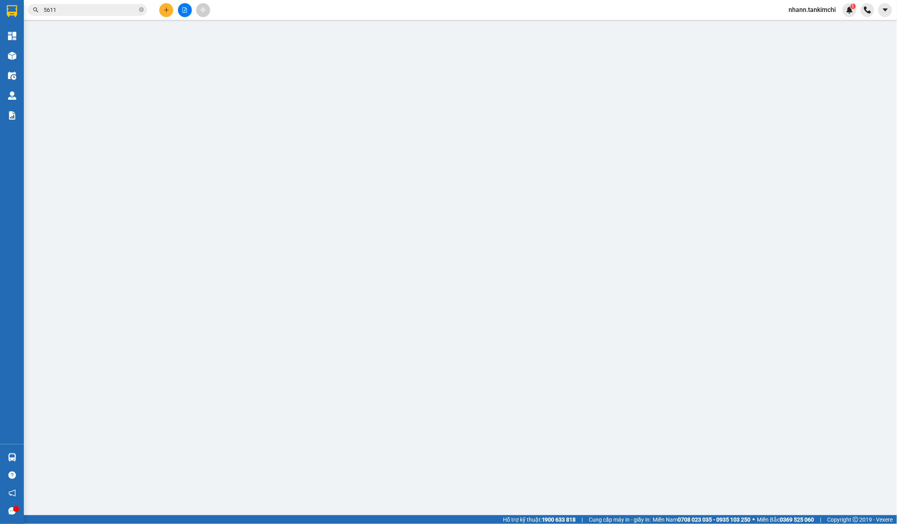
type input "0905445611"
type input "600.000"
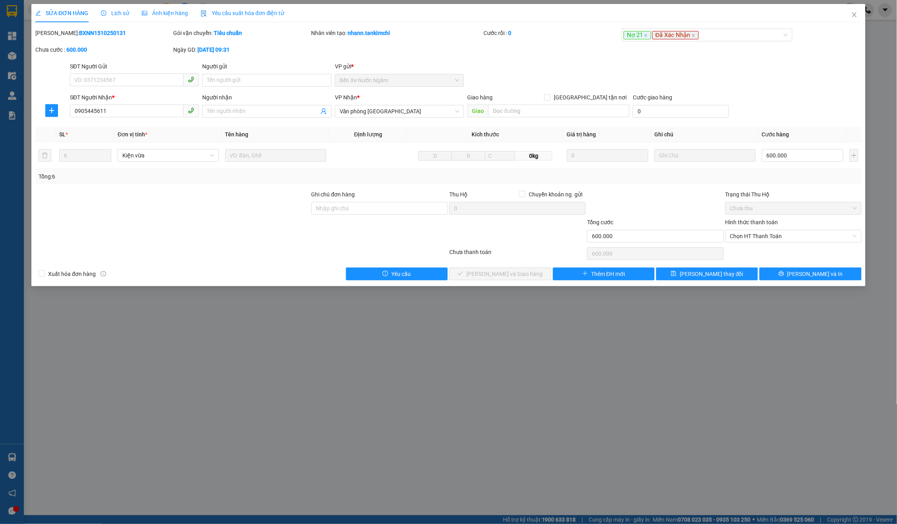
click at [854, 7] on span "Close" at bounding box center [855, 15] width 22 height 22
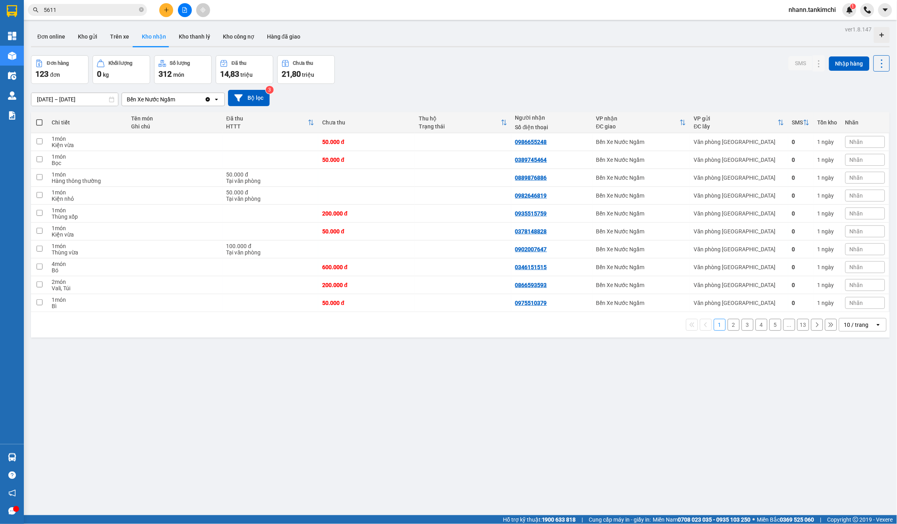
click at [101, 11] on input "5611" at bounding box center [91, 10] width 94 height 9
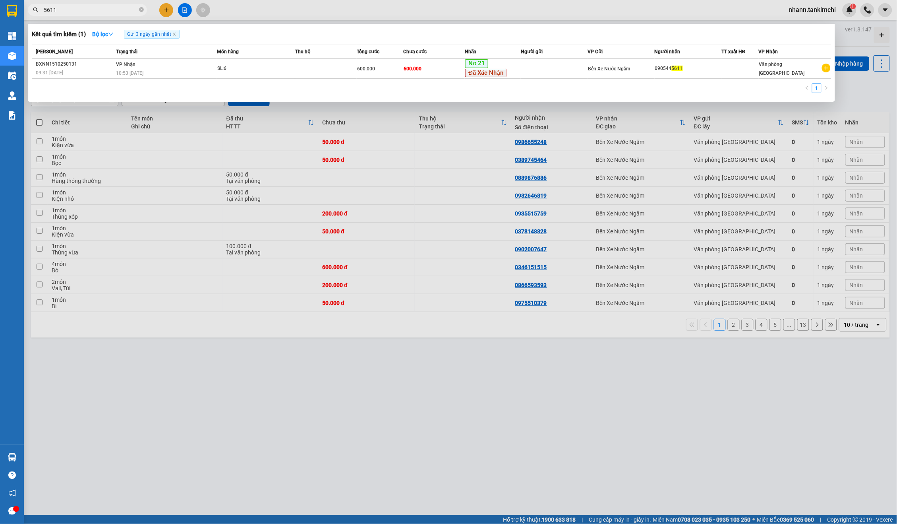
click at [101, 11] on input "5611" at bounding box center [91, 10] width 94 height 9
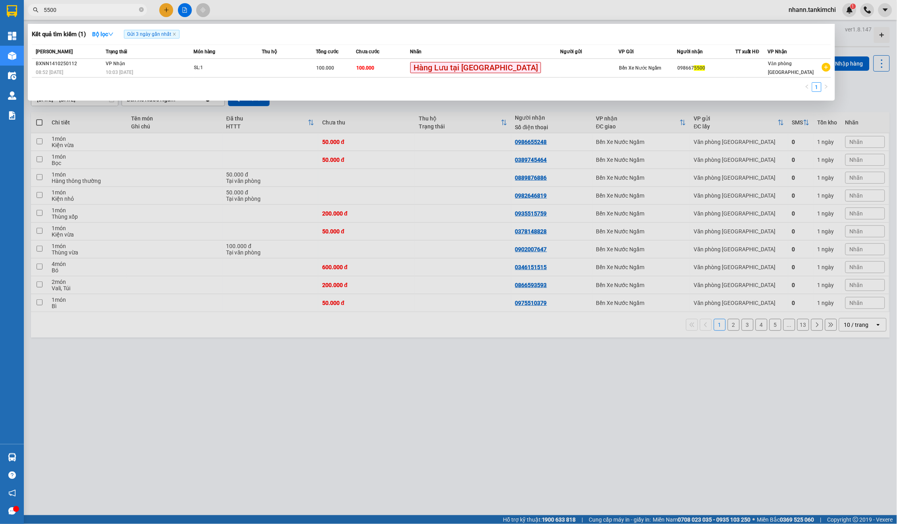
type input "5500"
click at [380, 54] on span "Chưa cước" at bounding box center [367, 52] width 23 height 6
click at [410, 61] on td "100.000" at bounding box center [383, 68] width 54 height 19
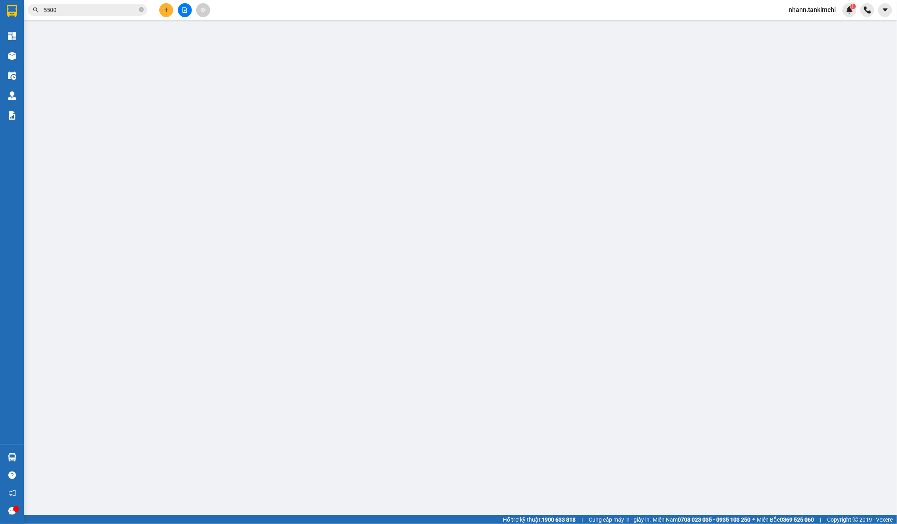
type input "0986675500"
type input "100.000"
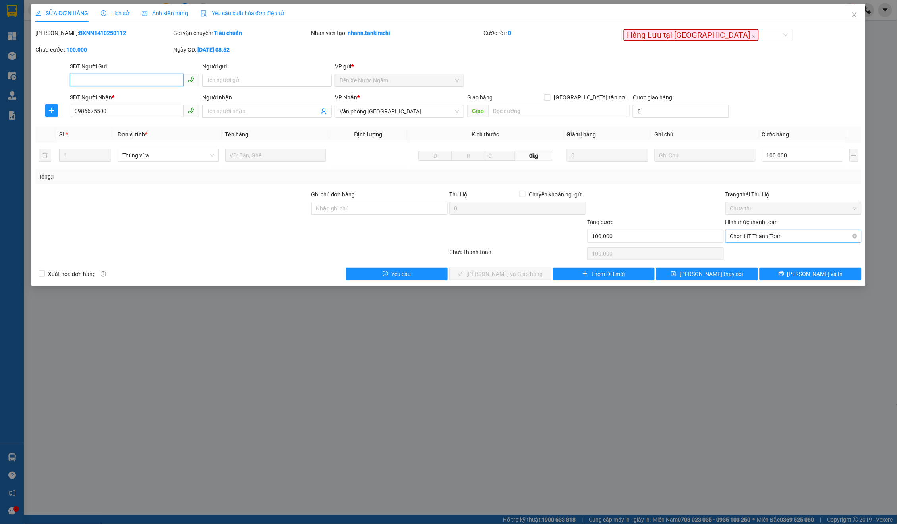
click at [760, 234] on span "Chọn HT Thanh Toán" at bounding box center [793, 236] width 127 height 12
click at [751, 249] on div "Tại văn phòng" at bounding box center [793, 250] width 127 height 9
type input "0"
click at [468, 278] on div "SỬA ĐƠN HÀNG Lịch sử Ảnh kiện hàng Yêu cầu xuất hóa đơn điện tử Total Paid Fee …" at bounding box center [448, 145] width 834 height 282
click at [486, 273] on span "[PERSON_NAME] và Giao hàng" at bounding box center [505, 273] width 76 height 9
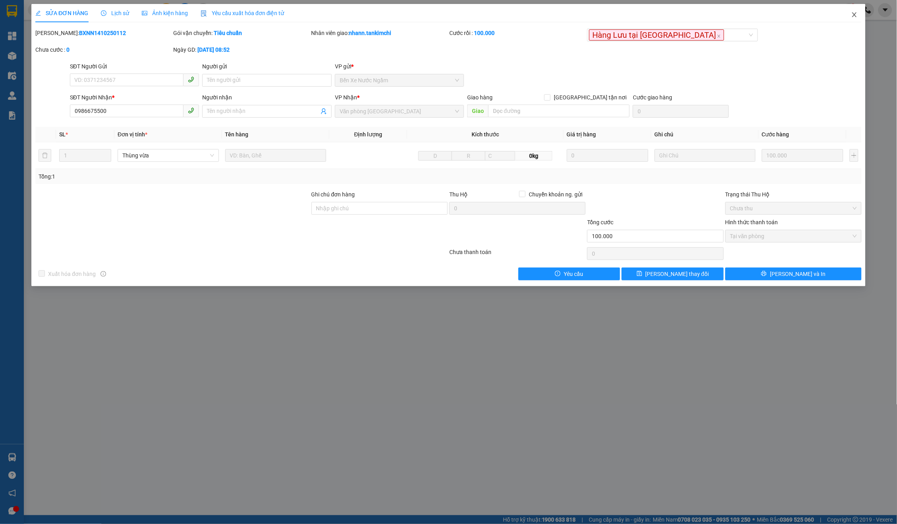
click at [852, 18] on span "Close" at bounding box center [855, 15] width 22 height 22
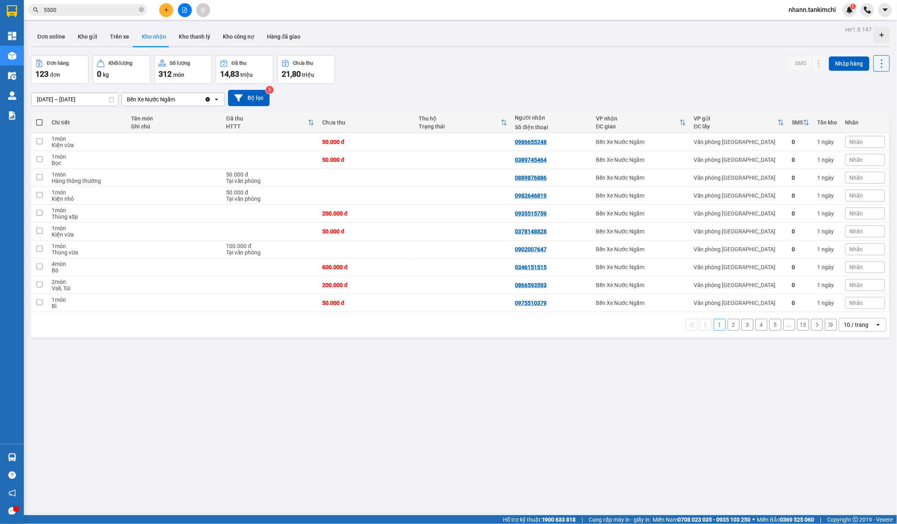
click at [139, 14] on span "5500" at bounding box center [87, 10] width 119 height 12
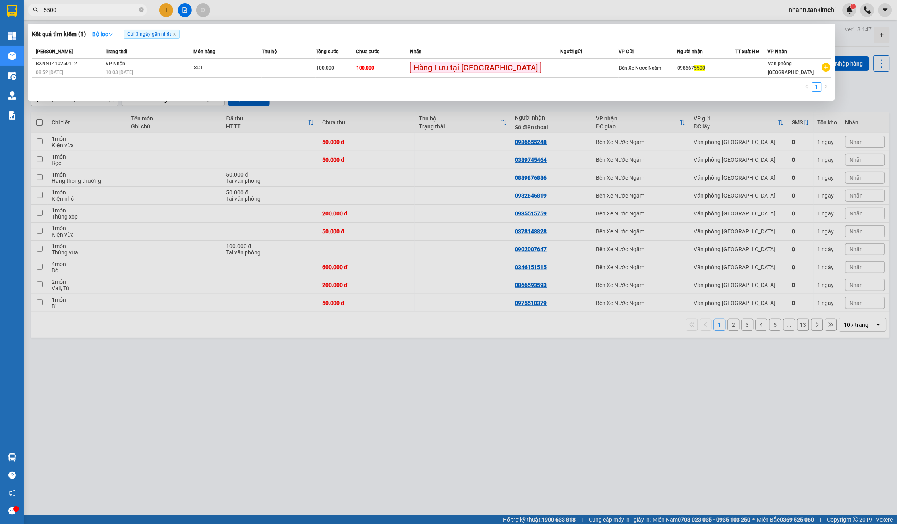
click at [139, 14] on span "5500" at bounding box center [87, 10] width 119 height 12
click at [124, 14] on input "5500" at bounding box center [91, 10] width 94 height 9
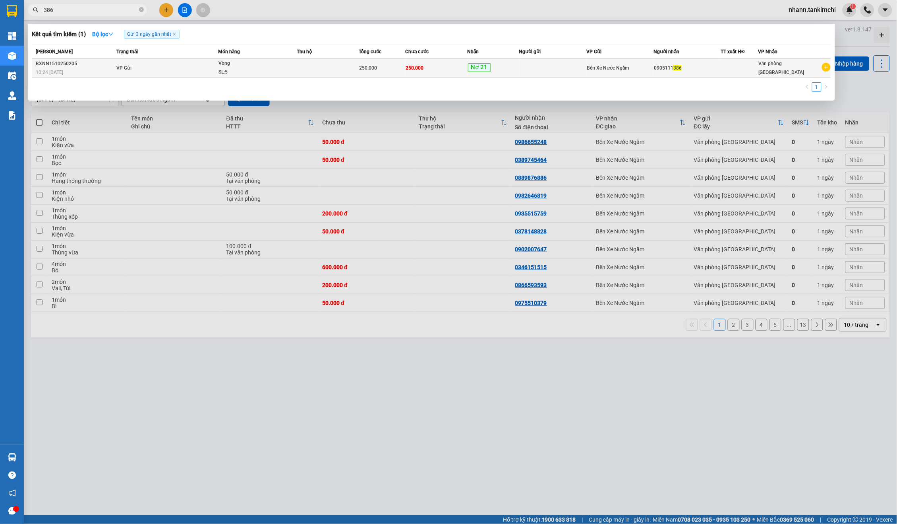
type input "386"
click at [259, 68] on div "SL: 5" at bounding box center [249, 72] width 60 height 9
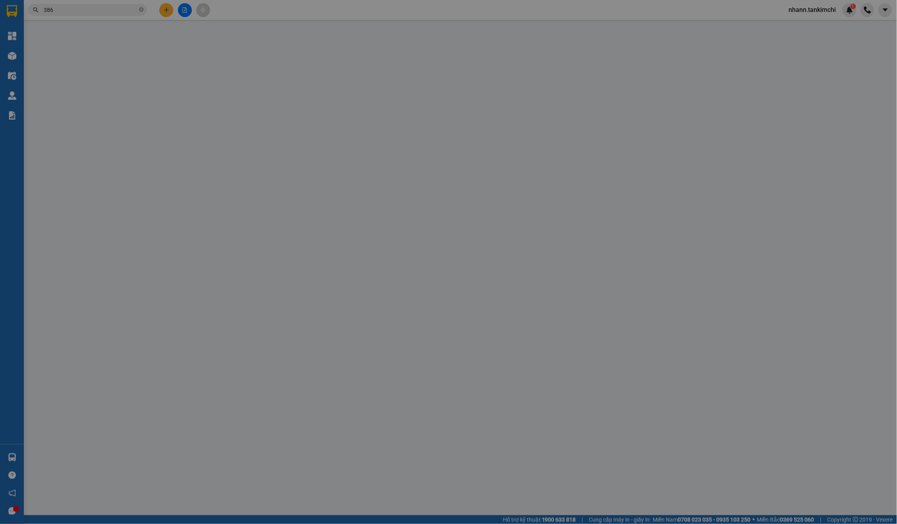
type input "0905111386"
type input "250.000"
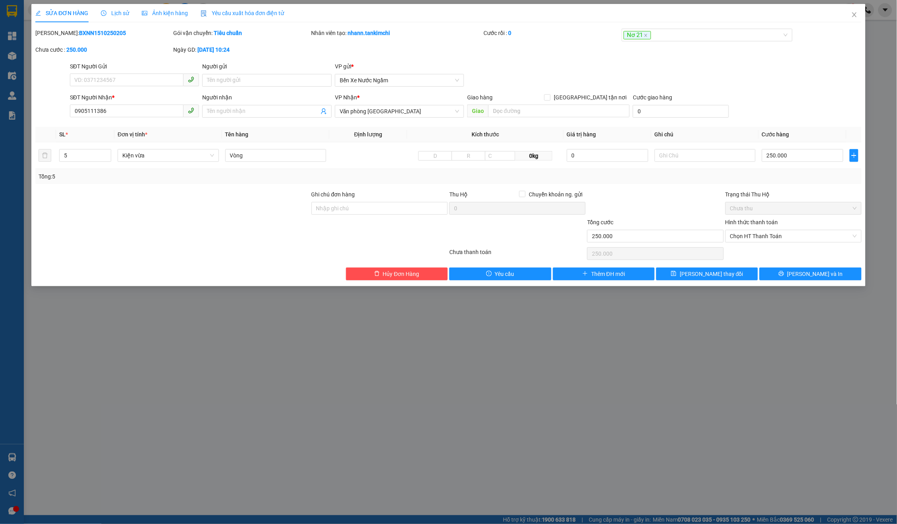
click at [389, 264] on div "Total Paid Fee 0 Total UnPaid Fee 250.000 Cash Collection Total Fee Mã ĐH: BXNN…" at bounding box center [448, 155] width 827 height 252
click at [389, 269] on span "Hủy Đơn Hàng" at bounding box center [401, 273] width 37 height 9
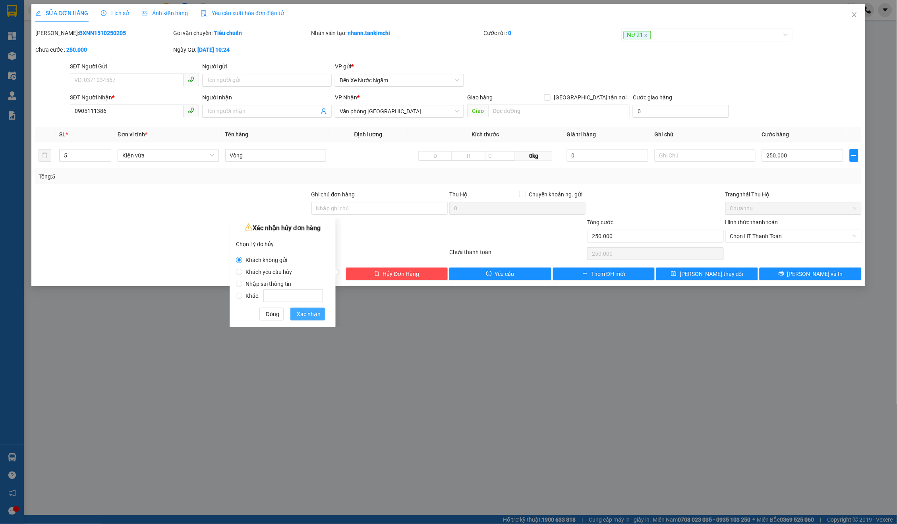
click at [320, 311] on span "Xác nhận" at bounding box center [309, 314] width 24 height 9
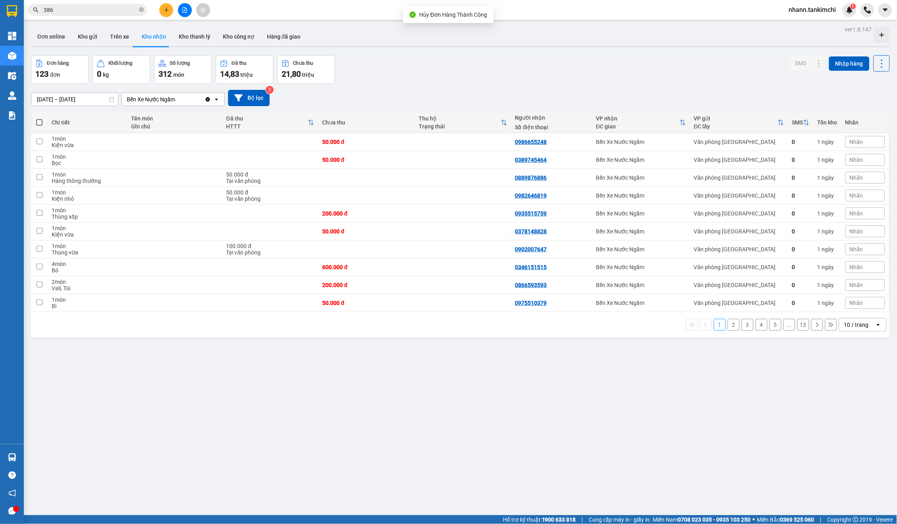
click at [91, 6] on input "386" at bounding box center [91, 10] width 94 height 9
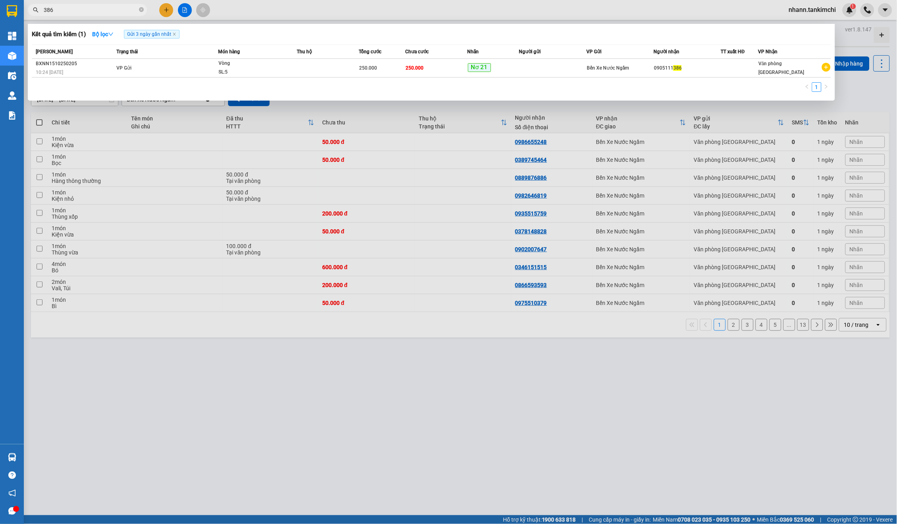
click at [91, 6] on input "386" at bounding box center [91, 10] width 94 height 9
type input "982"
click at [384, 65] on div "200.000" at bounding box center [381, 68] width 46 height 9
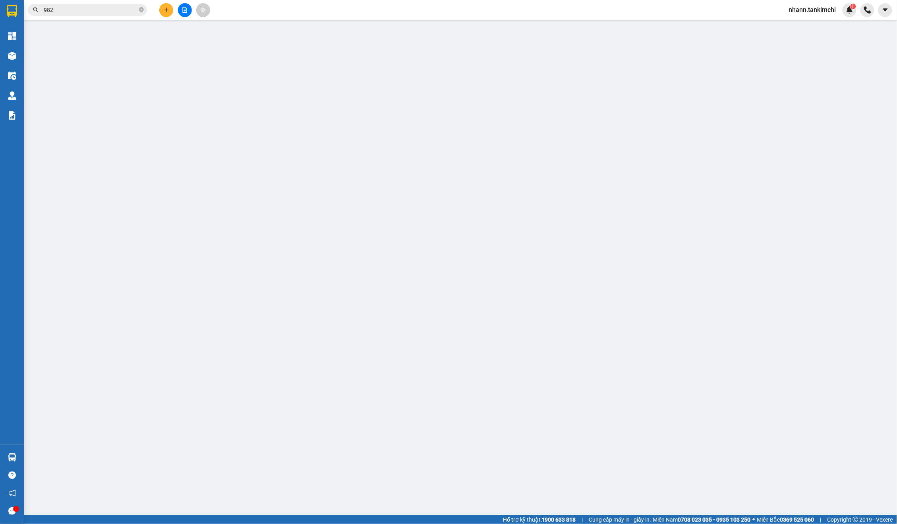
type input "0917080982"
type input "200.000"
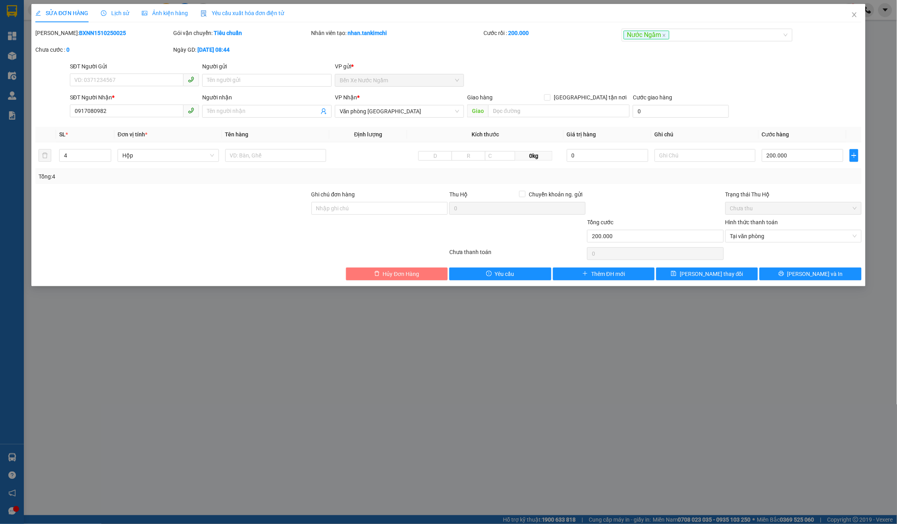
click at [420, 269] on span "Hủy Đơn Hàng" at bounding box center [401, 273] width 37 height 9
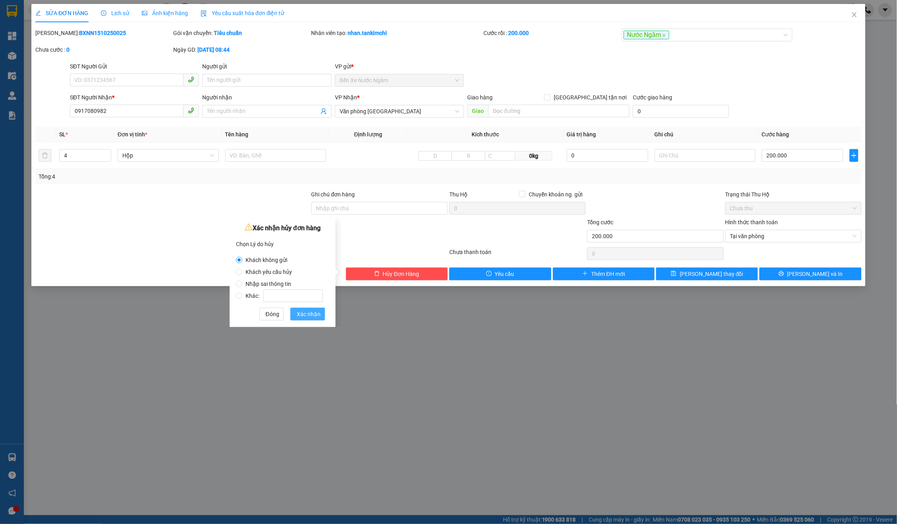
click at [314, 311] on span "Xác nhận" at bounding box center [309, 314] width 24 height 9
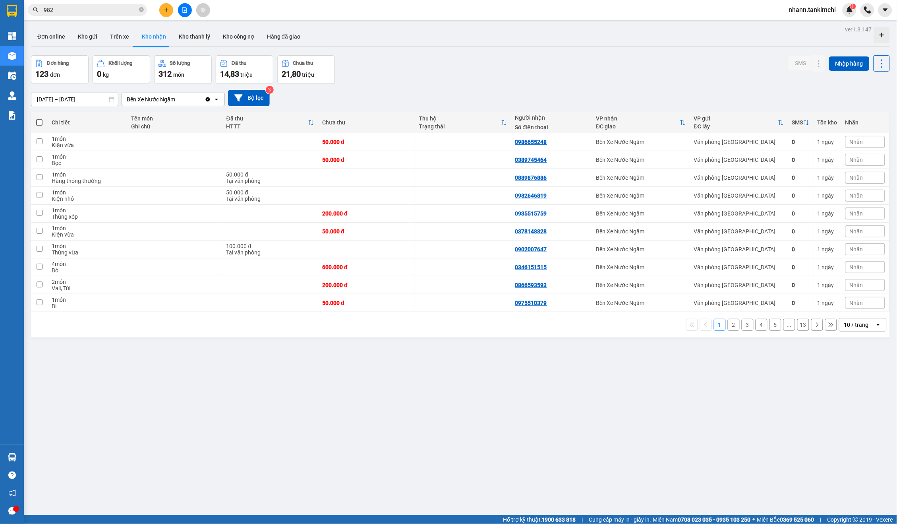
click at [97, 17] on div "Kết quả tìm kiếm ( 1 ) Bộ lọc Gửi 3 ngày gần nhất Mã ĐH Trạng thái Món hàng Thu…" at bounding box center [77, 10] width 155 height 14
click at [80, 11] on input "982" at bounding box center [91, 10] width 94 height 9
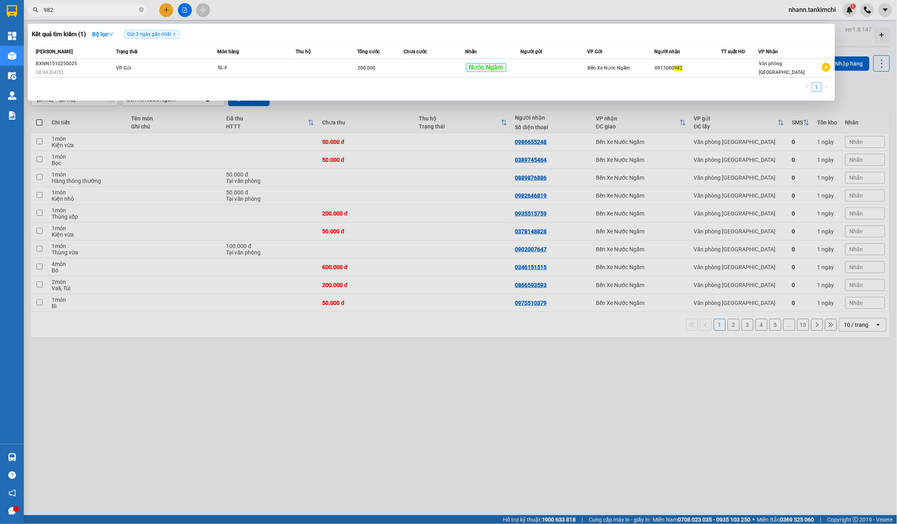
click at [80, 11] on input "982" at bounding box center [91, 10] width 94 height 9
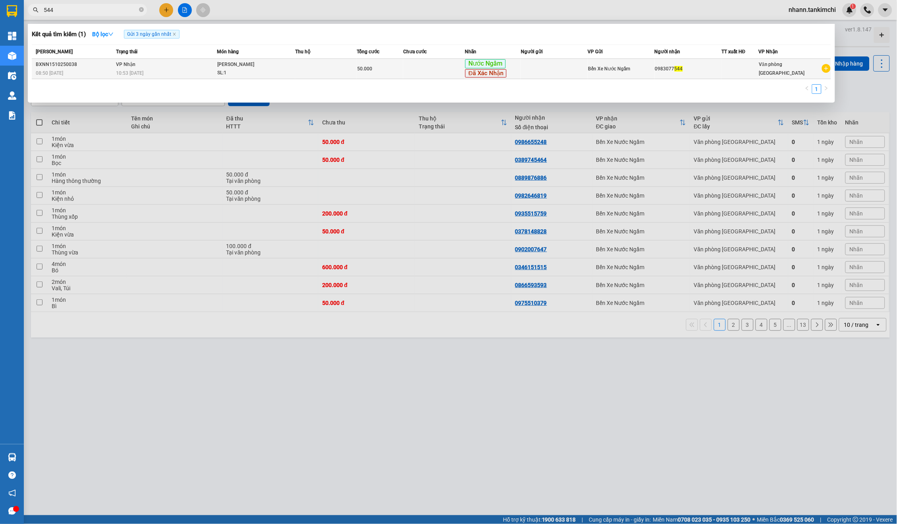
type input "544"
click at [432, 70] on td at bounding box center [434, 69] width 62 height 20
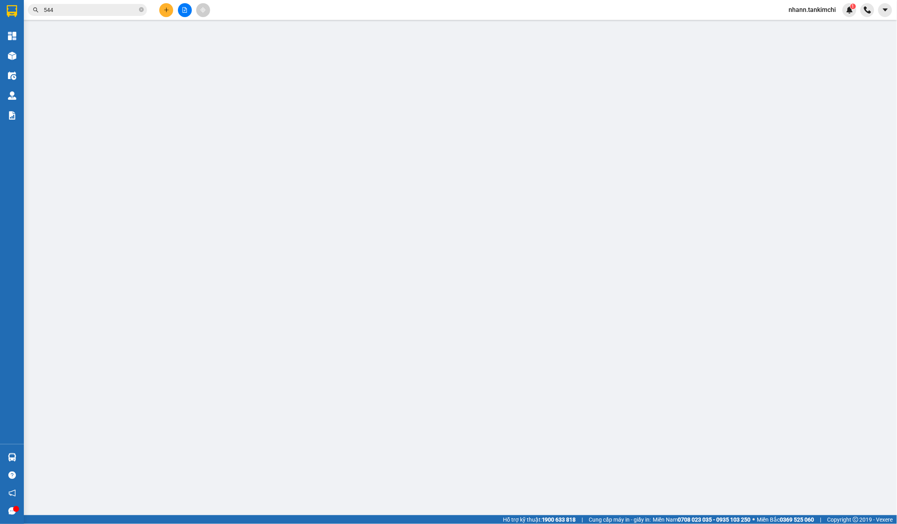
type input "0983077544"
type input "50.000"
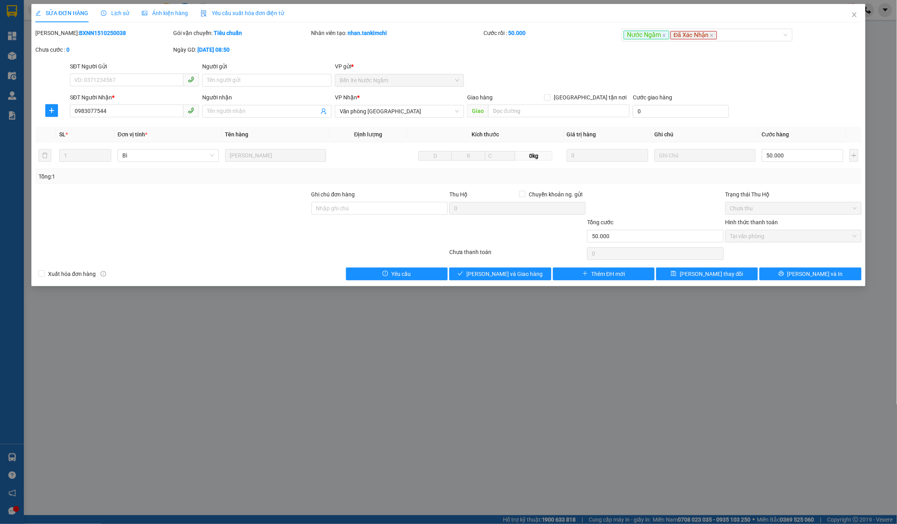
click at [512, 264] on div "Total Paid Fee 50.000 Total UnPaid Fee 0 Cash Collection Total Fee Mã ĐH: BXNN1…" at bounding box center [448, 155] width 827 height 252
click at [516, 274] on span "[PERSON_NAME] và Giao hàng" at bounding box center [505, 273] width 76 height 9
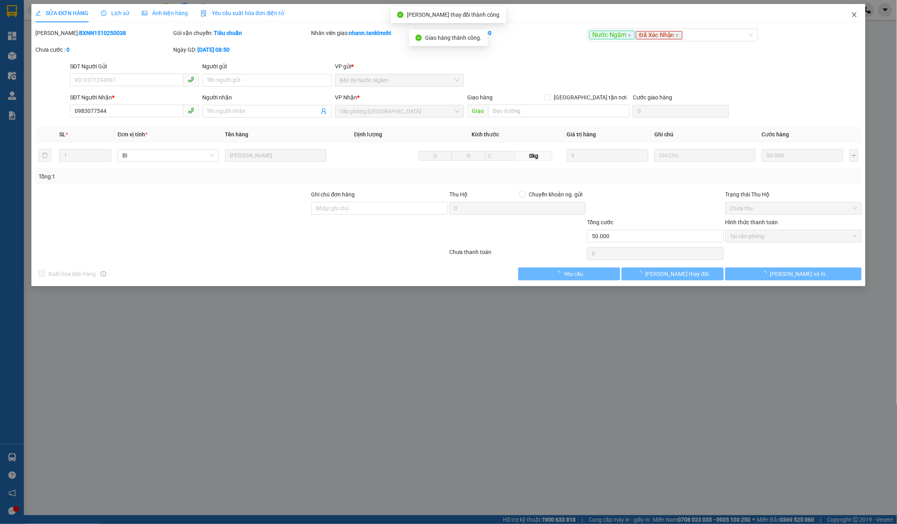
click at [858, 10] on span "Close" at bounding box center [855, 15] width 22 height 22
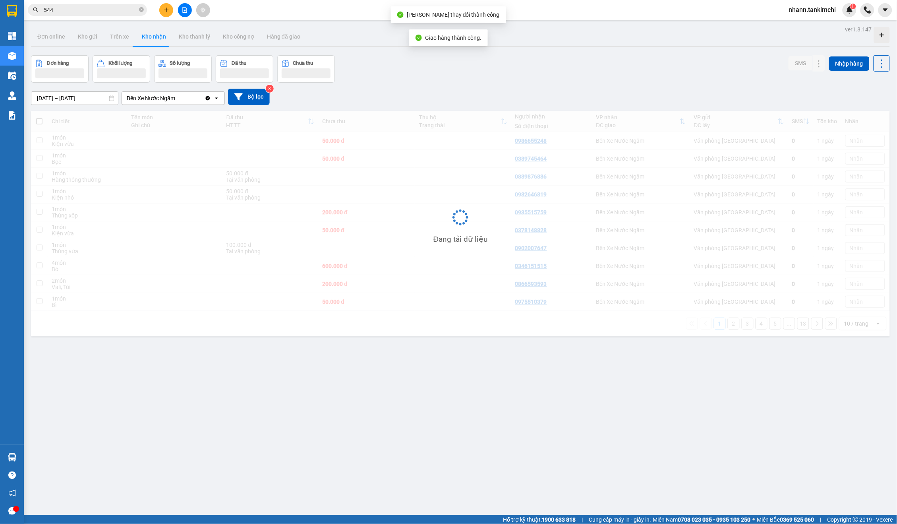
click at [858, 19] on div "Kết quả tìm kiếm ( 1 ) Bộ lọc Gửi 3 ngày gần nhất Mã ĐH Trạng thái Món hàng Thu…" at bounding box center [448, 10] width 897 height 20
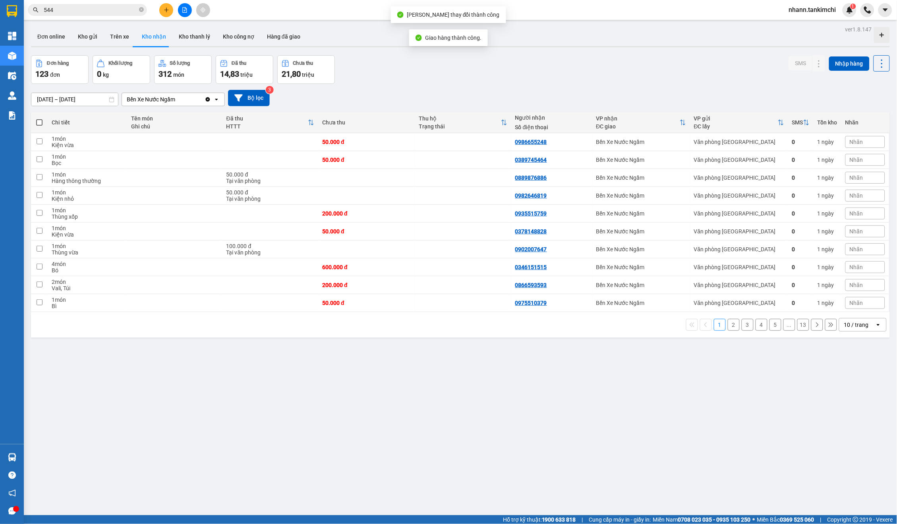
click at [109, 8] on input "544" at bounding box center [91, 10] width 94 height 9
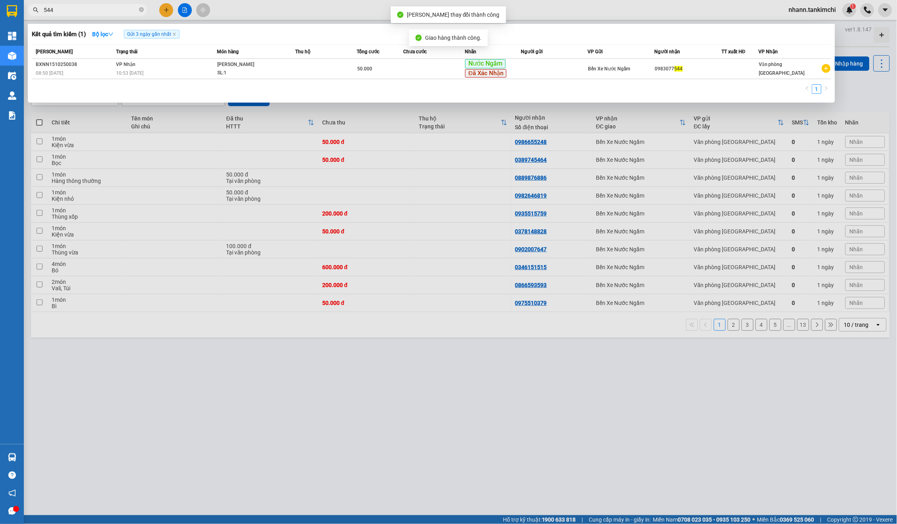
click at [109, 8] on input "544" at bounding box center [91, 10] width 94 height 9
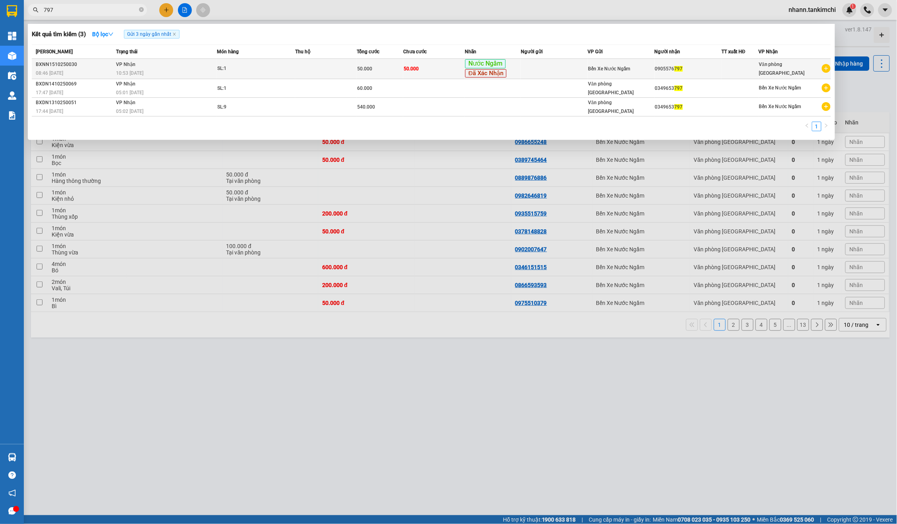
type input "797"
click at [223, 70] on div "SL: 1" at bounding box center [247, 68] width 60 height 9
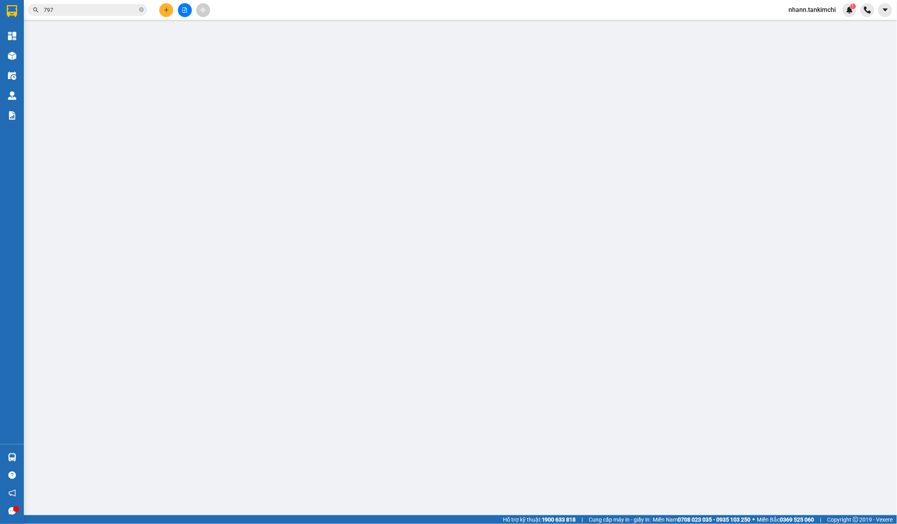
type input "0905576797"
type input "50.000"
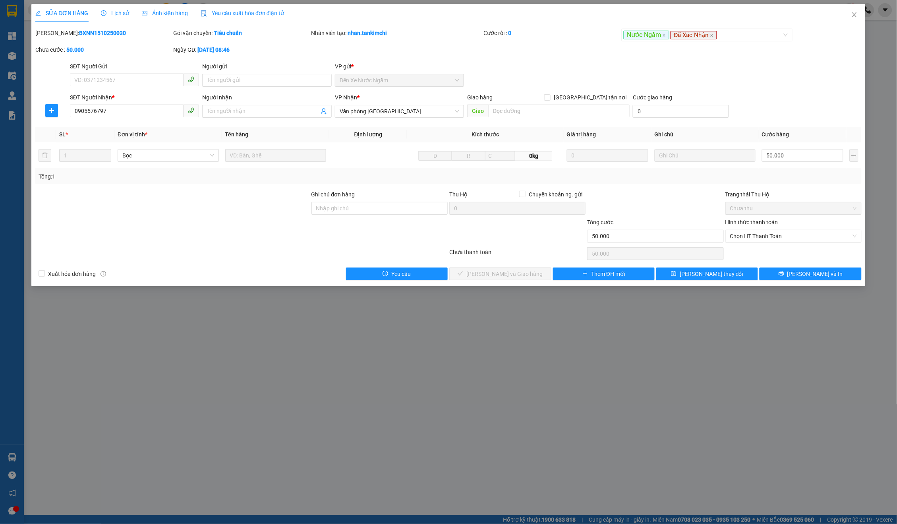
click at [801, 224] on div "Hình thức thanh toán" at bounding box center [794, 224] width 136 height 12
click at [791, 230] on span "Chọn HT Thanh Toán" at bounding box center [793, 236] width 127 height 12
click at [758, 246] on div "Tại văn phòng" at bounding box center [793, 250] width 127 height 9
type input "0"
click at [519, 261] on div "Total Paid Fee 0 Total UnPaid Fee 50.000 Cash Collection Total Fee Mã ĐH: BXNN1…" at bounding box center [448, 155] width 827 height 252
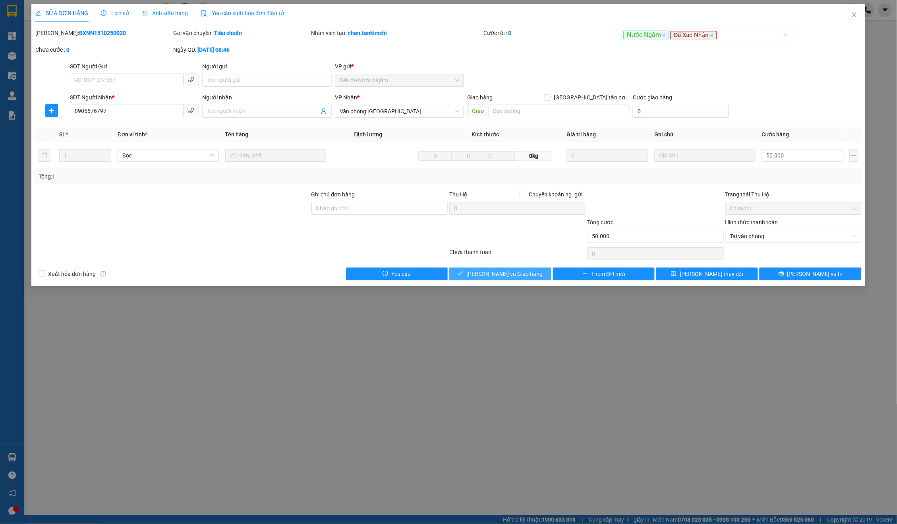
click at [513, 269] on span "[PERSON_NAME] và Giao hàng" at bounding box center [505, 273] width 76 height 9
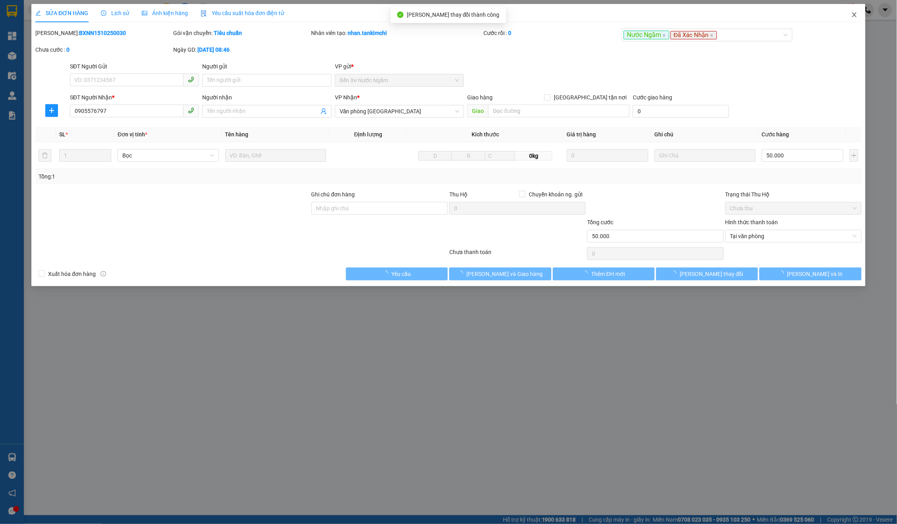
click at [857, 15] on icon "close" at bounding box center [855, 15] width 6 height 6
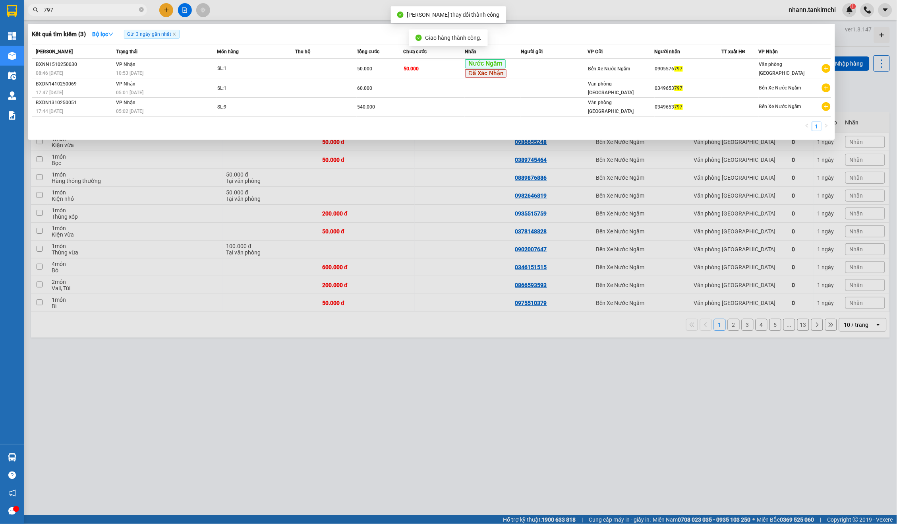
click at [92, 14] on input "797" at bounding box center [91, 10] width 94 height 9
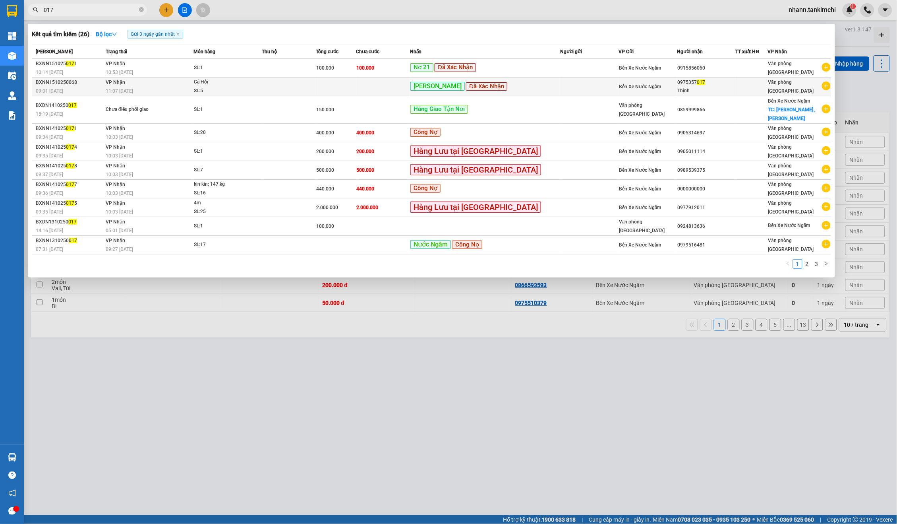
type input "017"
click at [525, 87] on div "Ao Sào Đã Xác Nhận" at bounding box center [484, 87] width 149 height 10
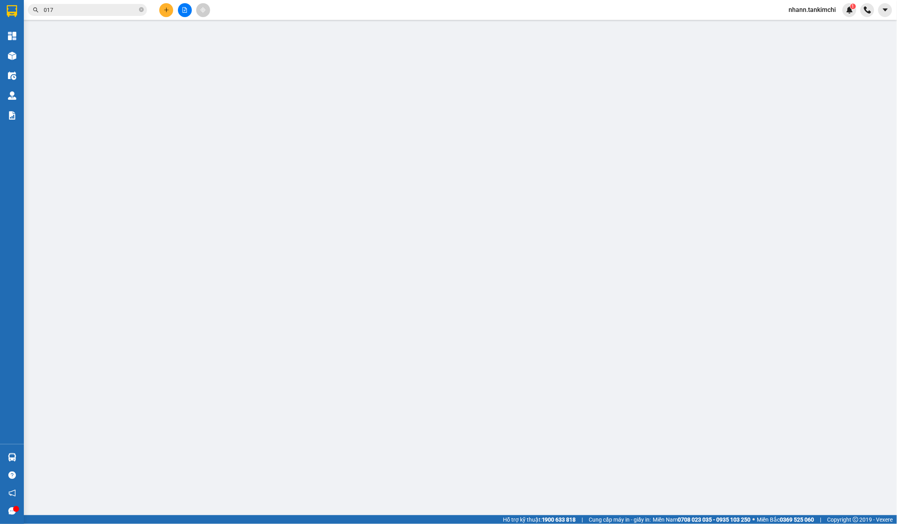
type input "0975357017"
type input "Thịnh"
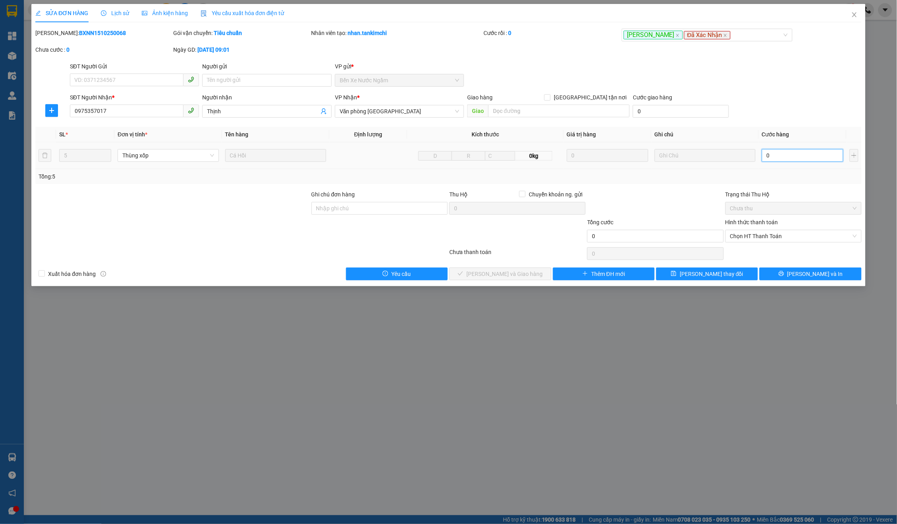
click at [797, 153] on input "0" at bounding box center [802, 155] width 81 height 13
type input "2"
type input "02"
type input "21"
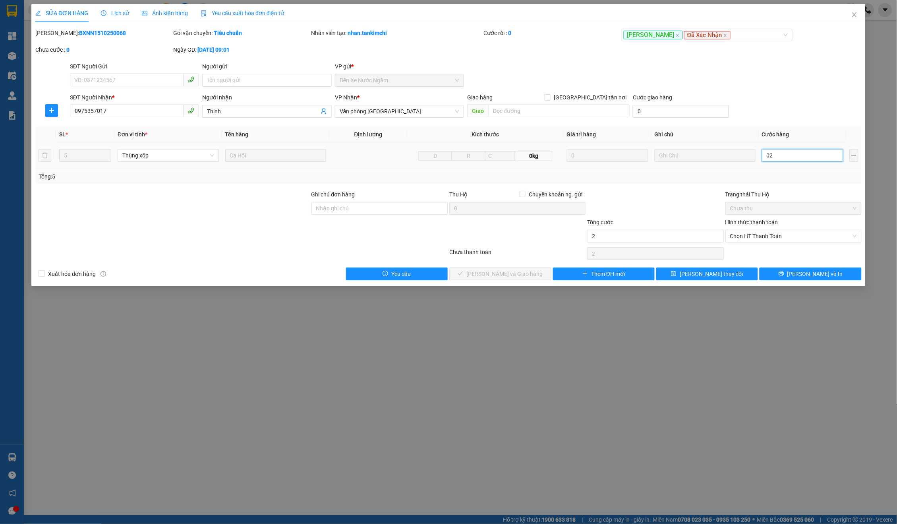
type input "21"
type input "021"
type input "214"
type input "0.214"
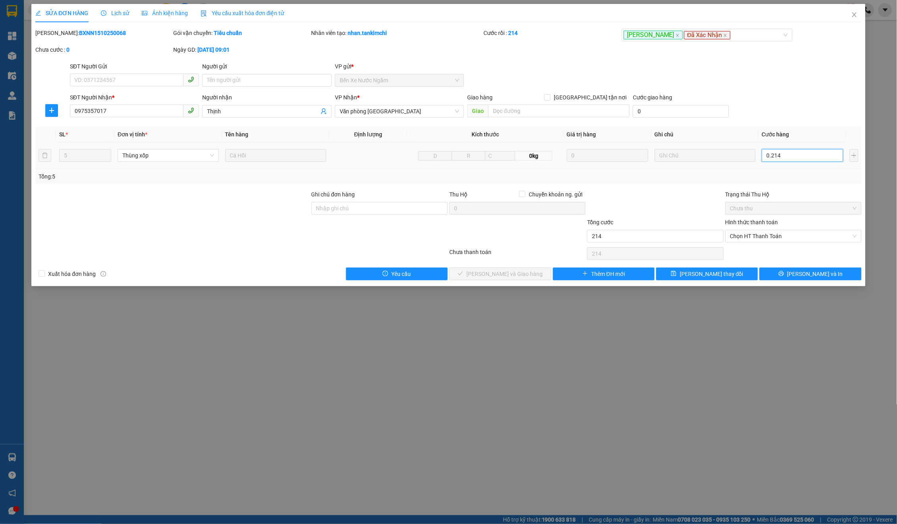
type input "21"
type input "021"
type input "2"
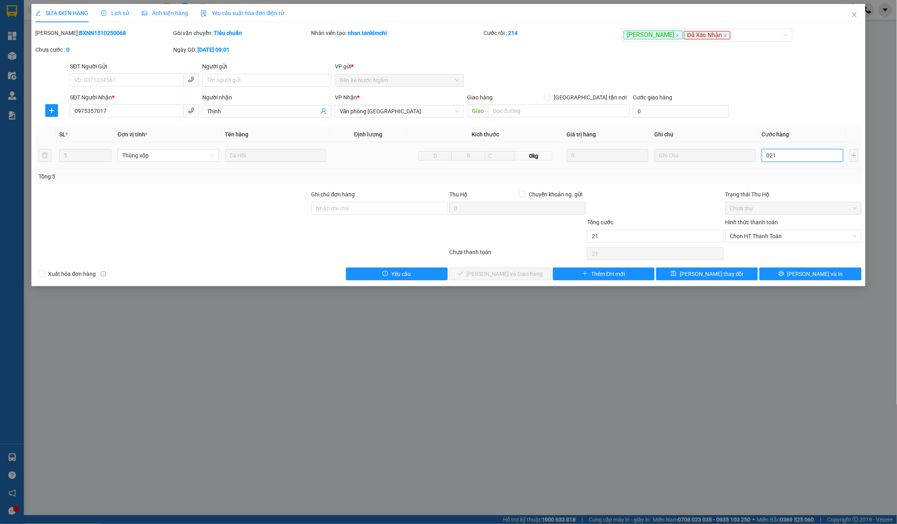
type input "02"
type input "0"
type input "2"
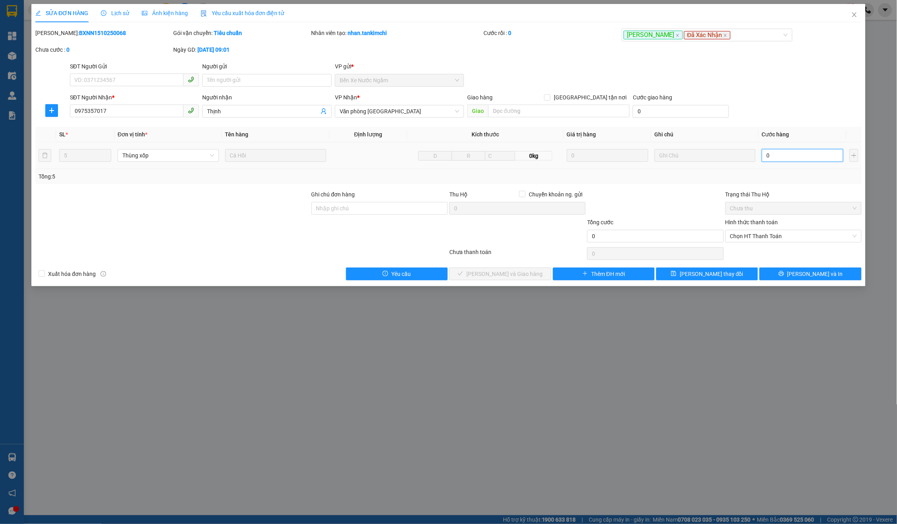
type input "2"
type input "02"
type input "25"
type input "025"
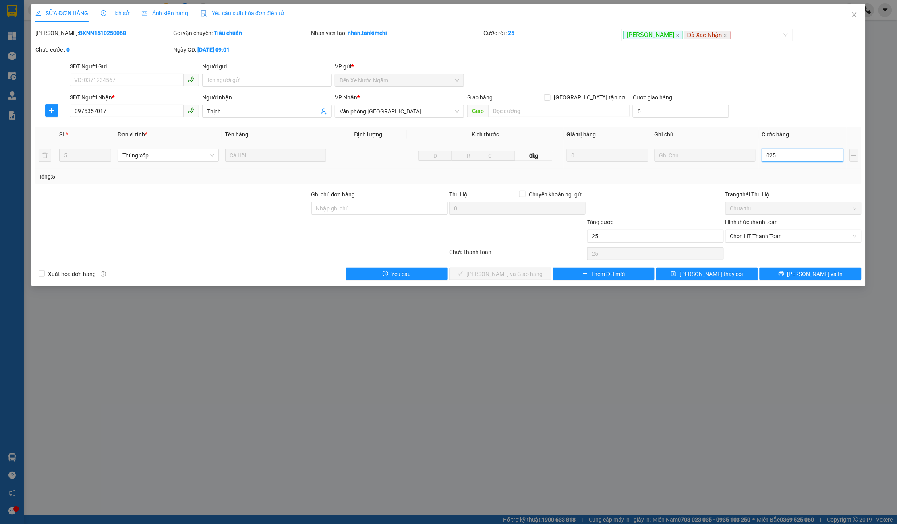
type input "250"
type input "0.250"
click at [777, 230] on span "Chọn HT Thanh Toán" at bounding box center [793, 236] width 127 height 12
type input "250.000"
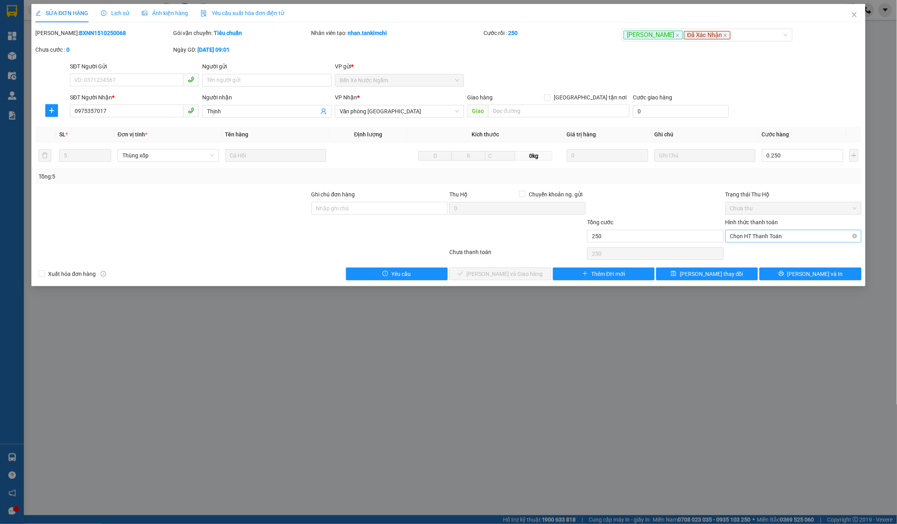
type input "250.000"
click at [764, 242] on div "Total Paid Fee 0 Total UnPaid Fee 0 Cash Collection Total Fee Mã ĐH: BXNN151025…" at bounding box center [448, 155] width 827 height 252
click at [761, 232] on span "Chọn HT Thanh Toán" at bounding box center [793, 236] width 127 height 12
click at [749, 246] on div "Tại văn phòng" at bounding box center [793, 250] width 127 height 9
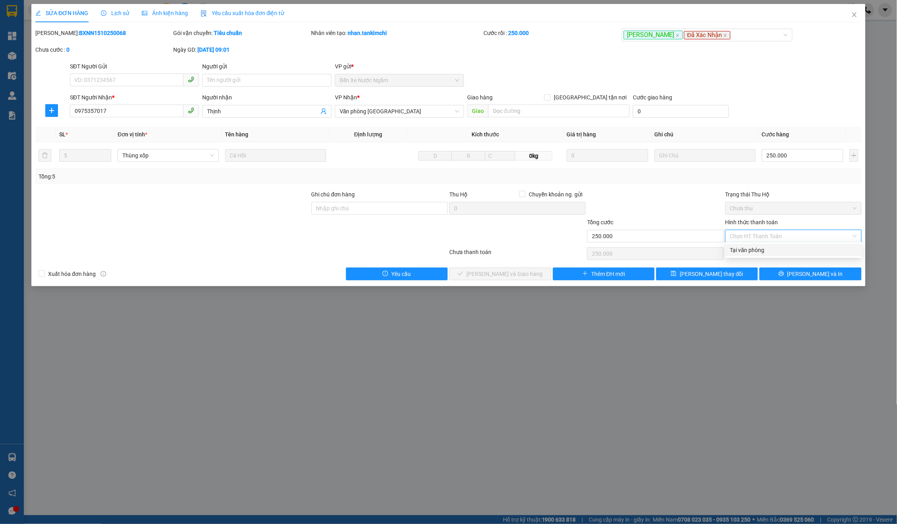
type input "0"
click at [502, 277] on button "[PERSON_NAME] và Giao hàng" at bounding box center [500, 273] width 102 height 13
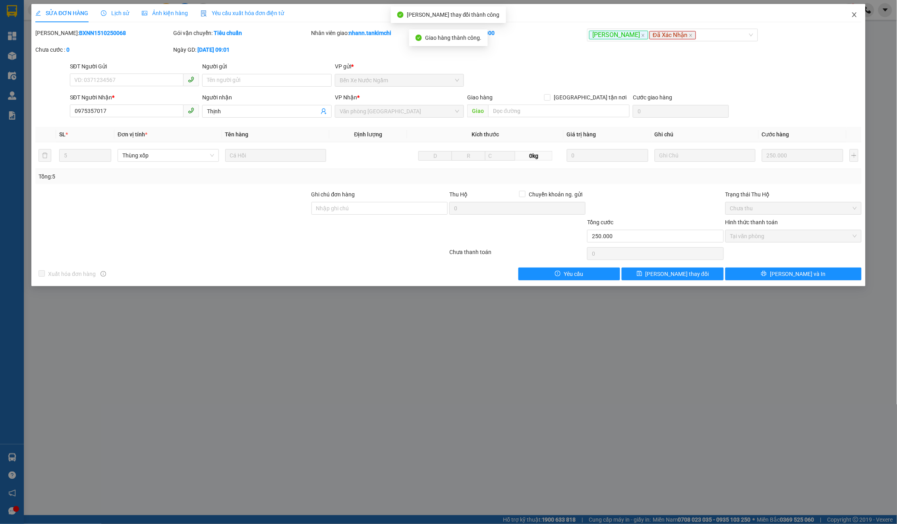
click at [860, 22] on span "Close" at bounding box center [855, 15] width 22 height 22
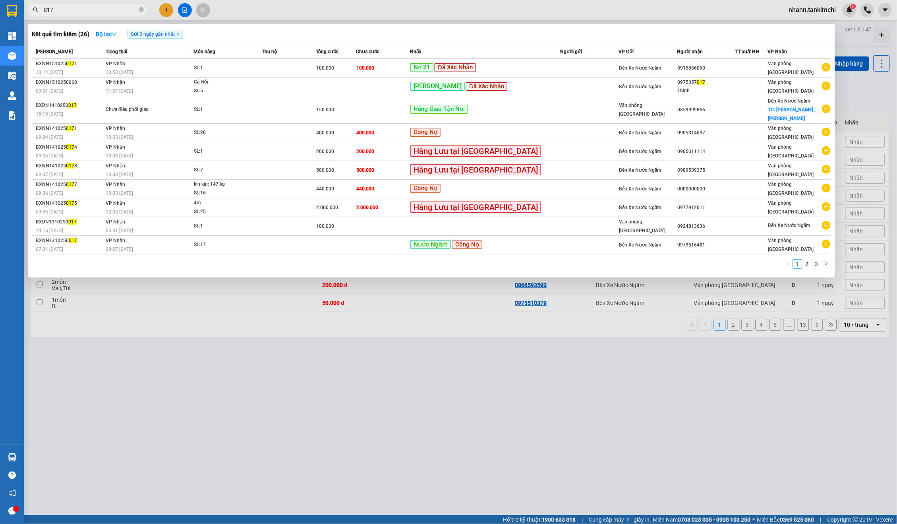
click at [94, 11] on input "017" at bounding box center [91, 10] width 94 height 9
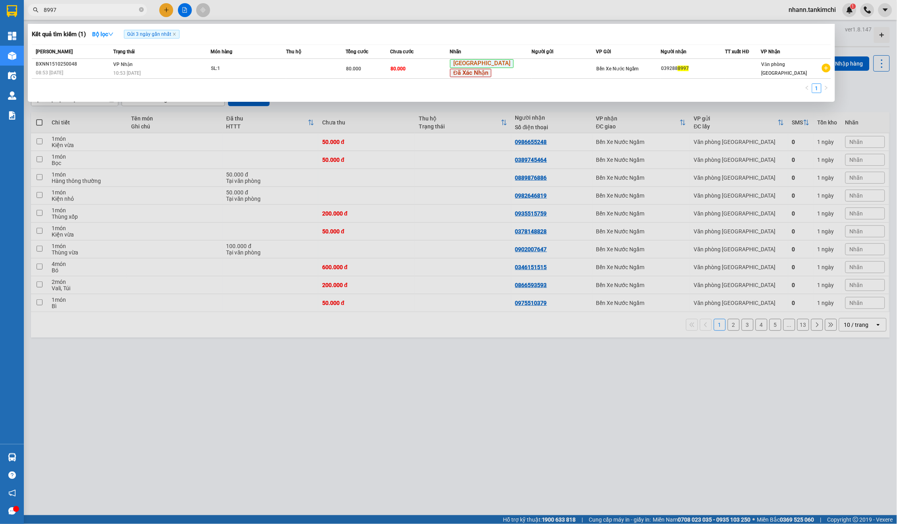
type input "8997"
click at [492, 78] on div "Mã ĐH Trạng thái Món hàng Thu hộ Tổng cước Chưa cước Nhãn Người gửi VP Gửi Ngườ…" at bounding box center [432, 71] width 800 height 53
click at [652, 87] on div "1" at bounding box center [432, 90] width 800 height 14
click at [655, 73] on td "Bến Xe Nước Ngầm" at bounding box center [628, 69] width 64 height 20
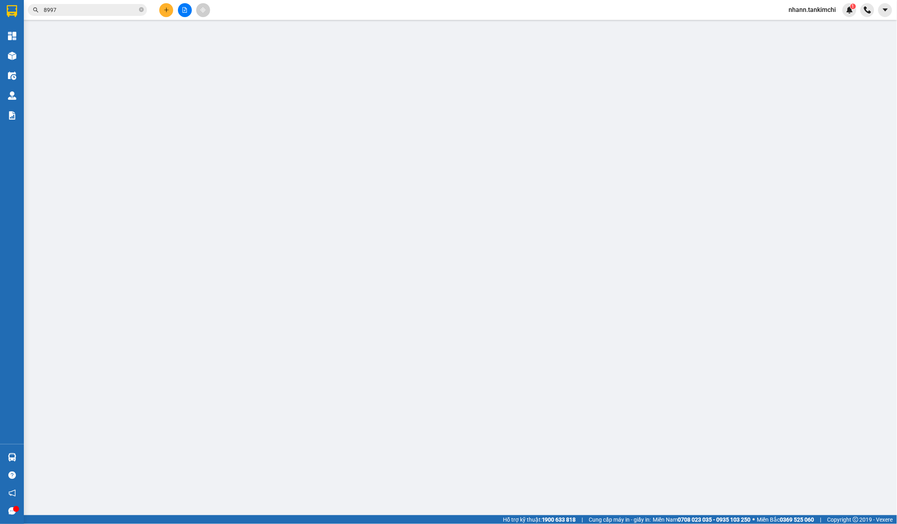
type input "0392888997"
type input "80.000"
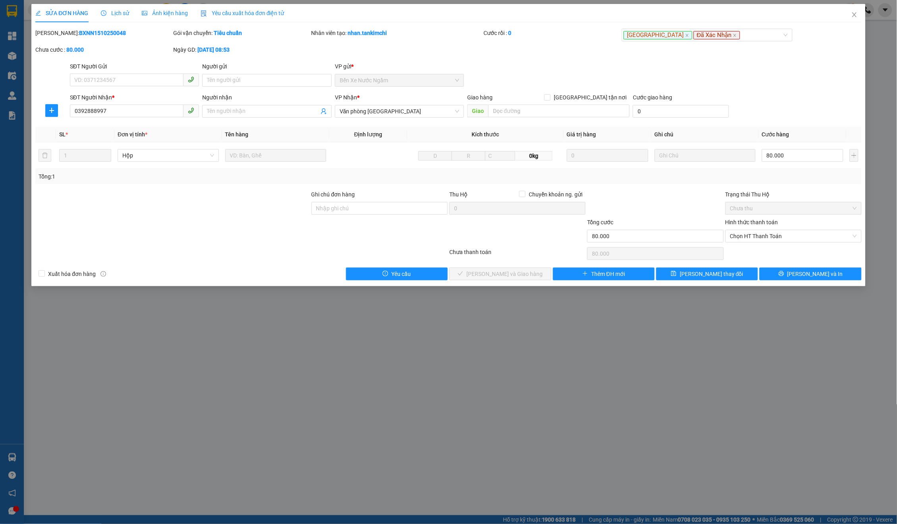
click at [767, 225] on div "Hình thức thanh toán" at bounding box center [794, 224] width 136 height 12
click at [765, 231] on span "Chọn HT Thanh Toán" at bounding box center [793, 236] width 127 height 12
click at [738, 246] on div "Tại văn phòng" at bounding box center [793, 250] width 127 height 9
type input "0"
click at [505, 267] on button "[PERSON_NAME] và Giao hàng" at bounding box center [500, 273] width 102 height 13
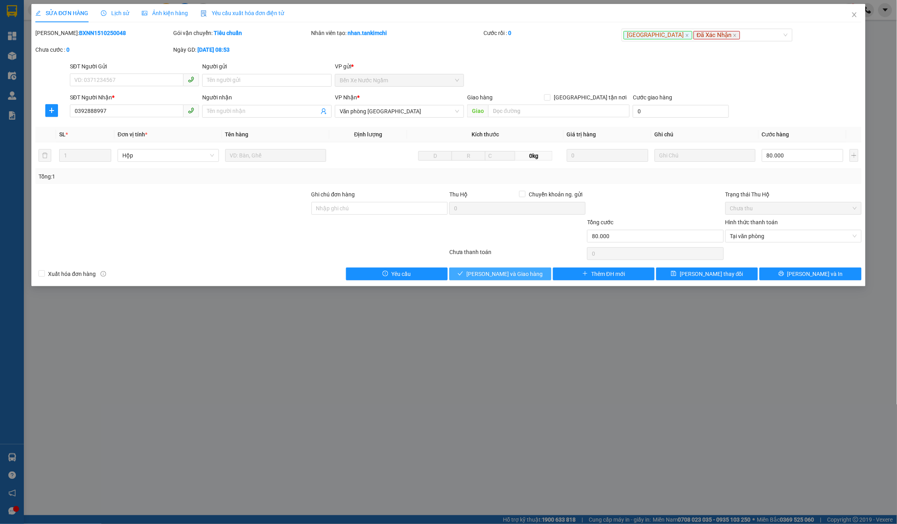
click at [505, 267] on button "[PERSON_NAME] và Giao hàng" at bounding box center [500, 273] width 102 height 13
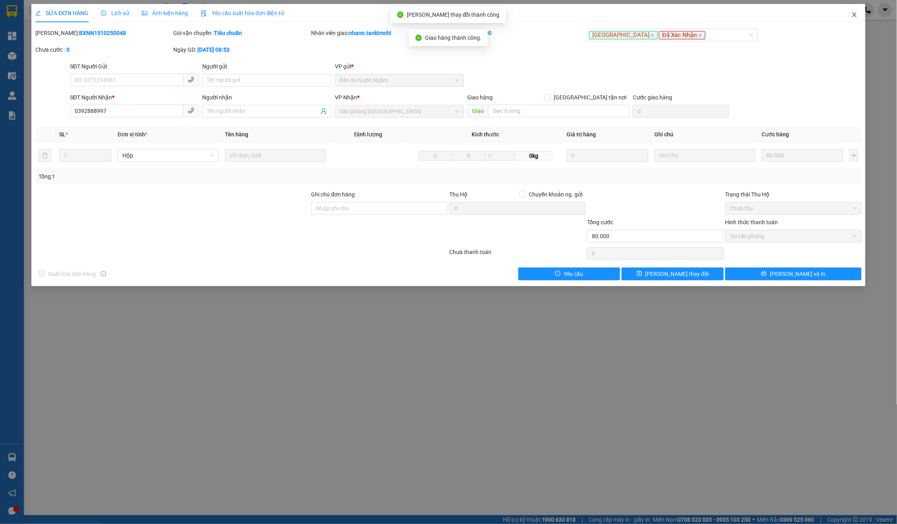
click at [855, 23] on span "Close" at bounding box center [855, 15] width 22 height 22
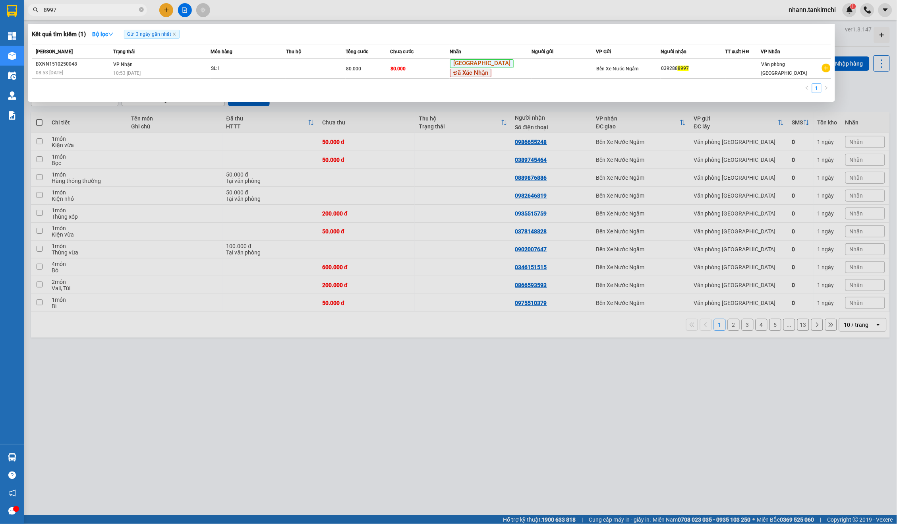
click at [106, 9] on input "8997" at bounding box center [91, 10] width 94 height 9
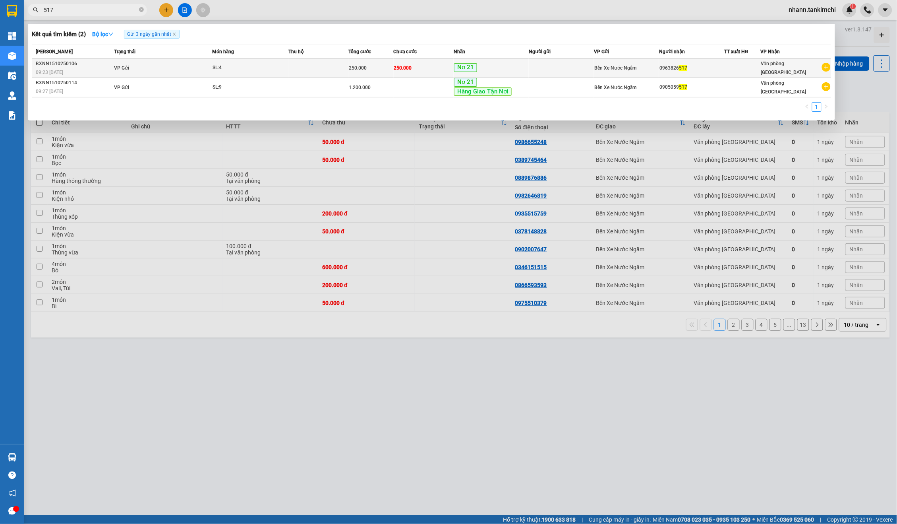
type input "517"
click at [430, 67] on td "250.000" at bounding box center [424, 68] width 60 height 19
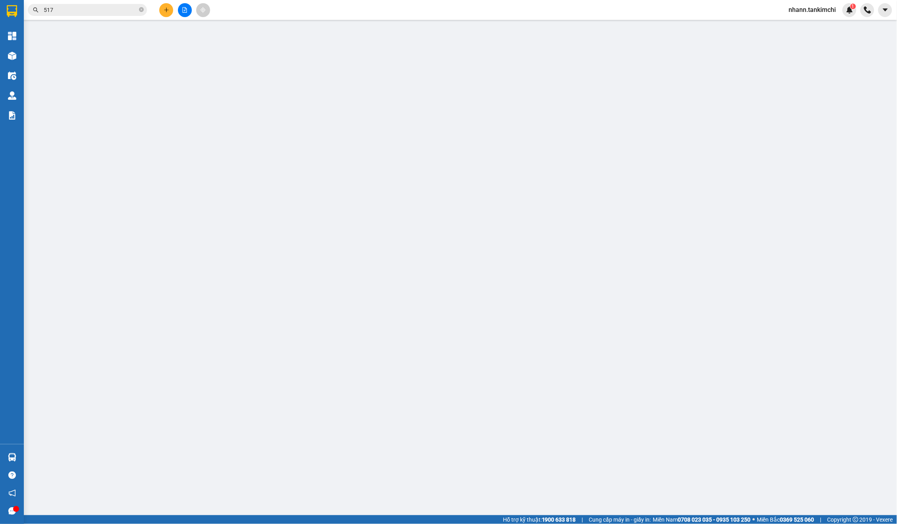
type input "0963826517"
type input "250.000"
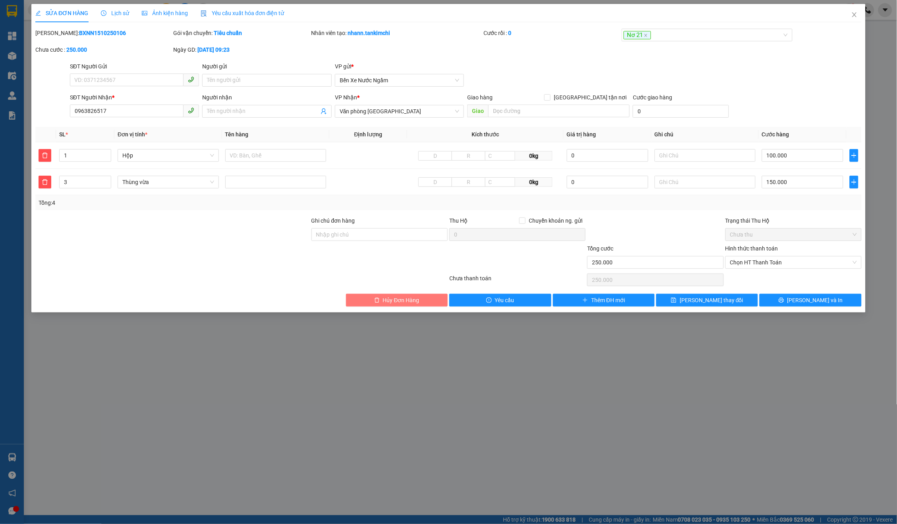
click at [393, 294] on button "Hủy Đơn Hàng" at bounding box center [397, 300] width 102 height 13
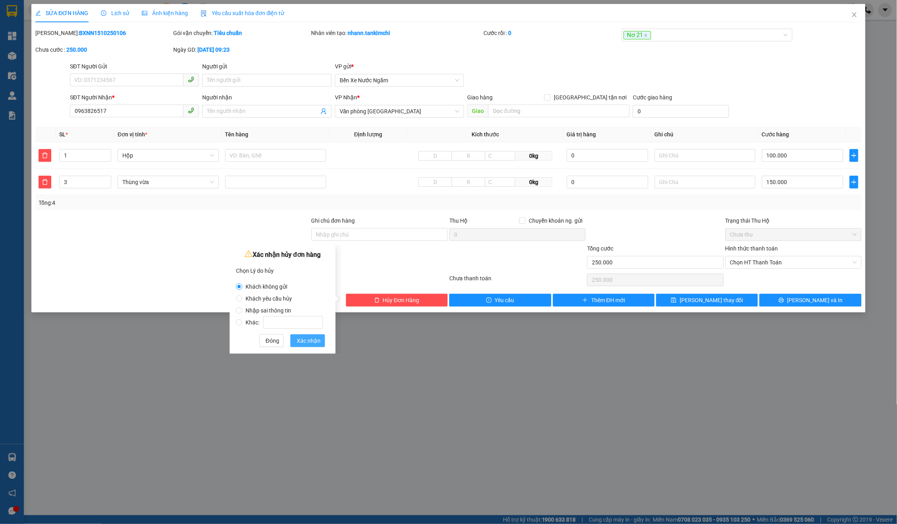
click at [318, 339] on span "Xác nhận" at bounding box center [309, 340] width 24 height 9
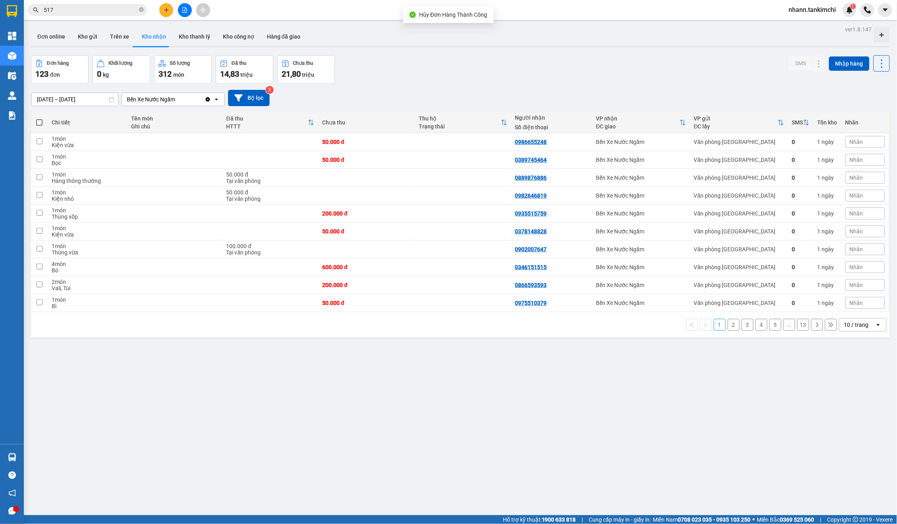
click at [110, 7] on input "517" at bounding box center [91, 10] width 94 height 9
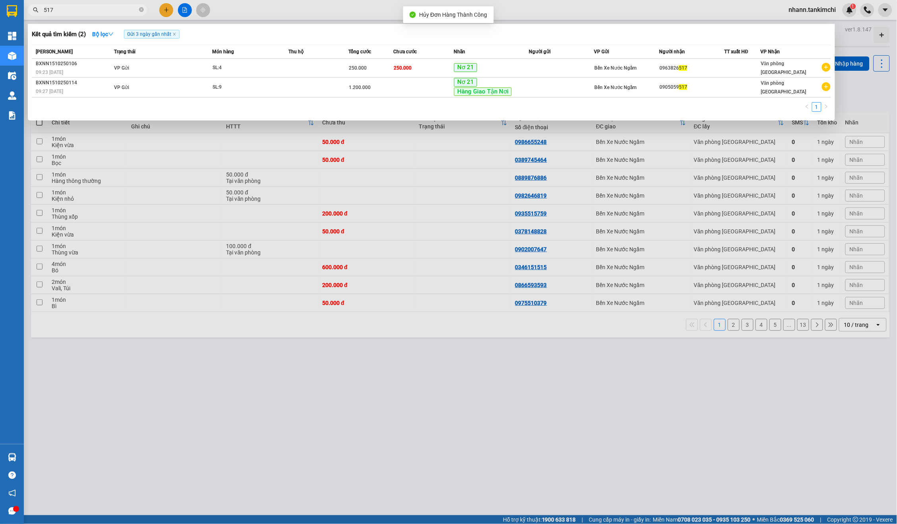
click at [110, 7] on input "517" at bounding box center [91, 10] width 94 height 9
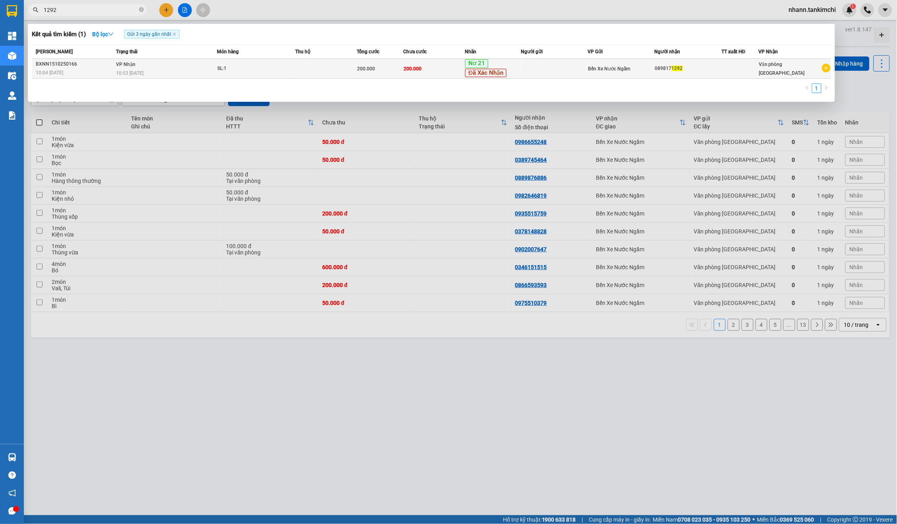
type input "1292"
click at [413, 59] on td "200.000" at bounding box center [434, 69] width 62 height 20
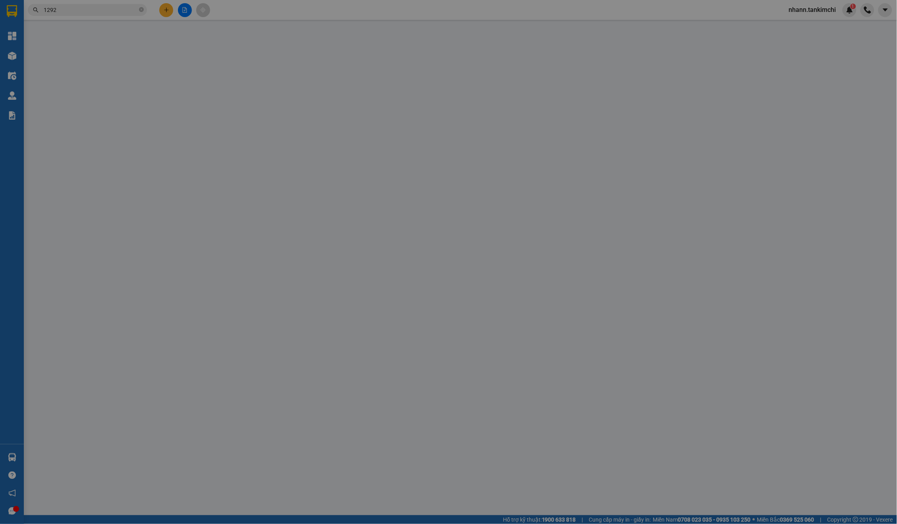
type input "0898171292"
type input "200.000"
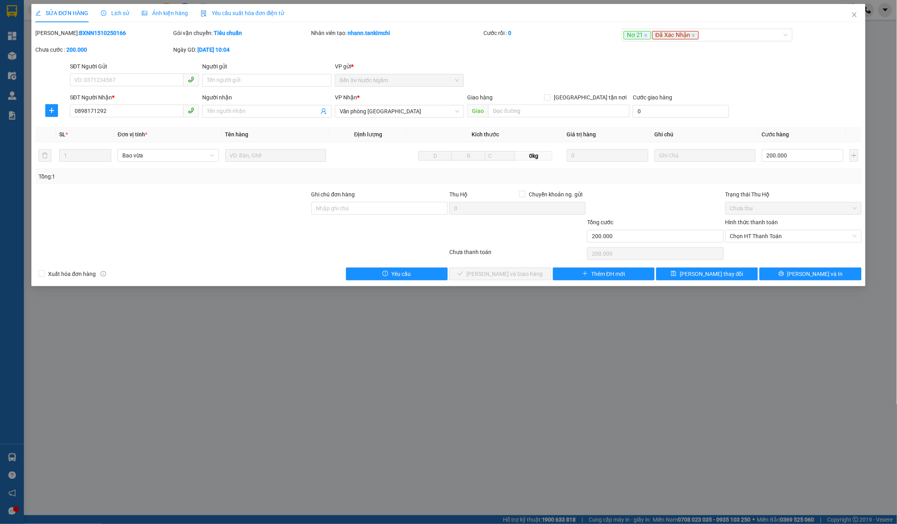
click at [758, 242] on div "Hình thức thanh toán Chọn HT Thanh Toán" at bounding box center [794, 232] width 136 height 28
click at [758, 237] on span "Chọn HT Thanh Toán" at bounding box center [793, 236] width 127 height 12
click at [749, 247] on div "Tại văn phòng" at bounding box center [793, 250] width 127 height 9
type input "0"
click at [540, 267] on button "[PERSON_NAME] và Giao hàng" at bounding box center [500, 273] width 102 height 13
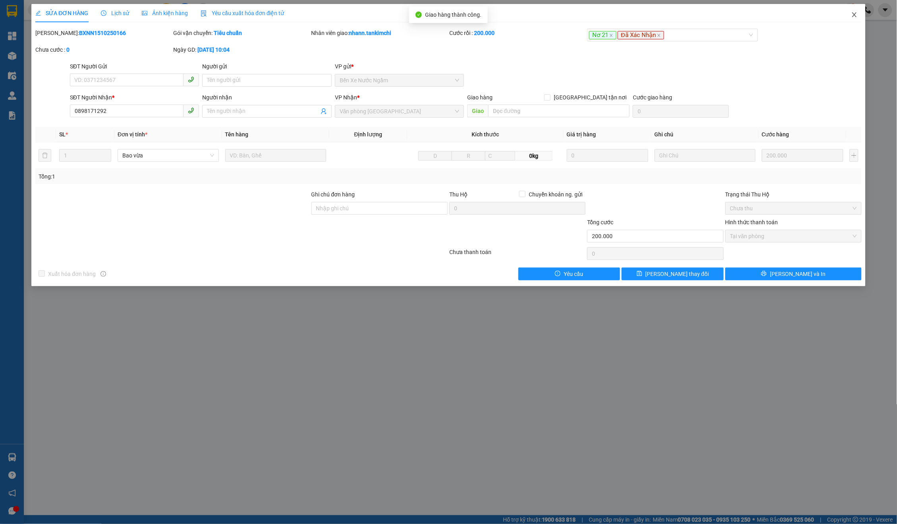
click at [859, 19] on span "Close" at bounding box center [855, 15] width 22 height 22
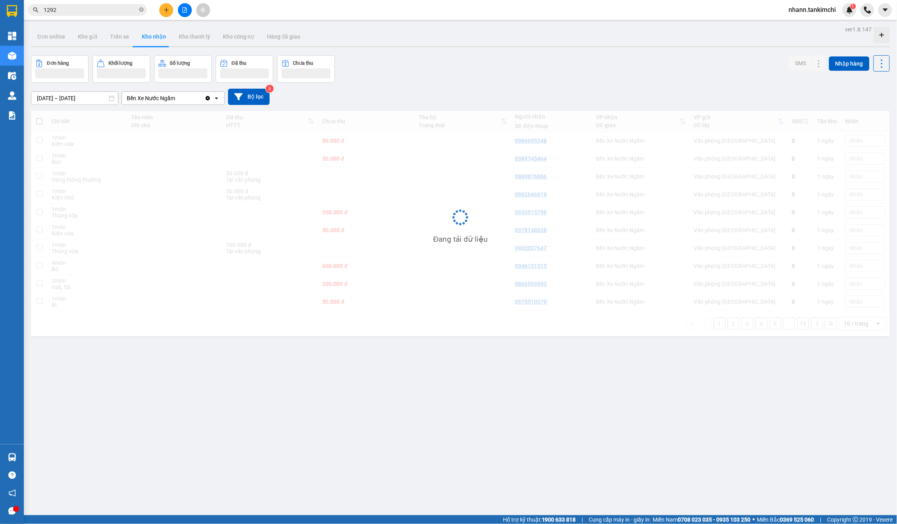
click at [861, 21] on div at bounding box center [868, 21] width 14 height 0
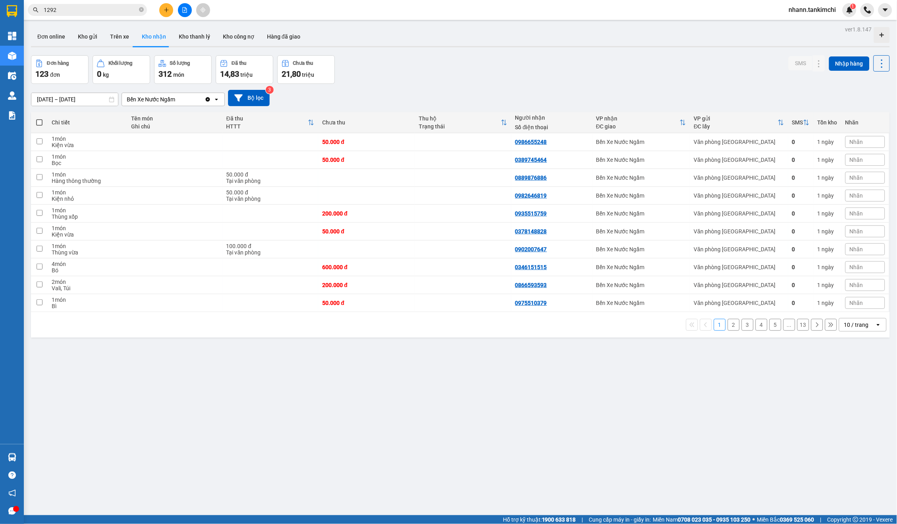
click at [105, 9] on input "1292" at bounding box center [91, 10] width 94 height 9
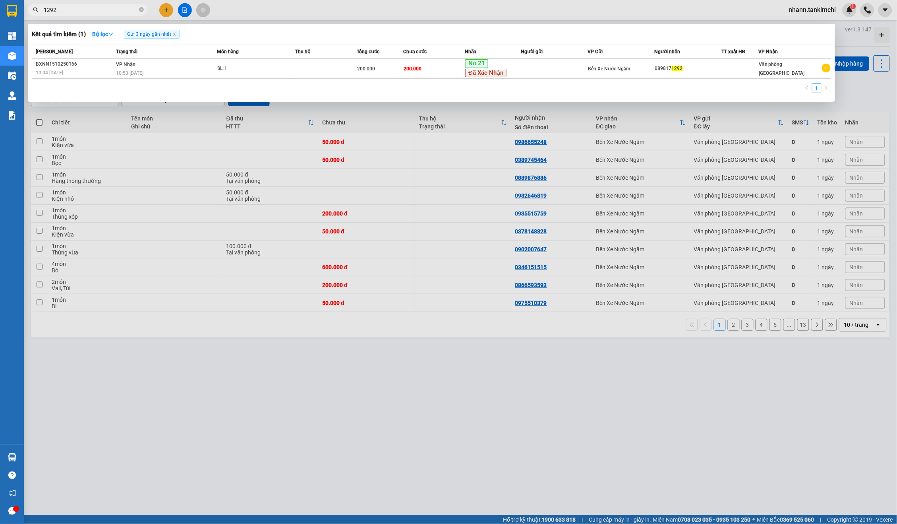
click at [105, 9] on input "1292" at bounding box center [91, 10] width 94 height 9
type input "8"
click at [107, 10] on input "916" at bounding box center [91, 10] width 94 height 9
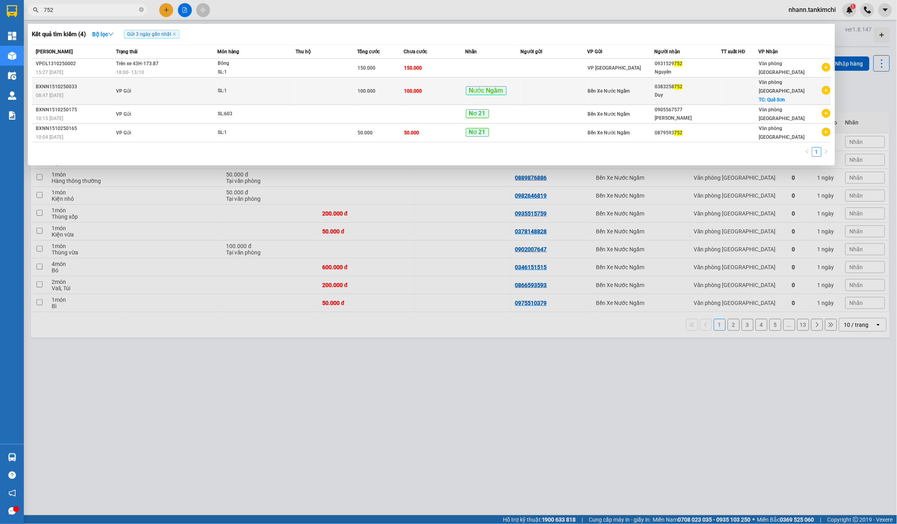
type input "752"
click at [528, 87] on td at bounding box center [554, 90] width 67 height 27
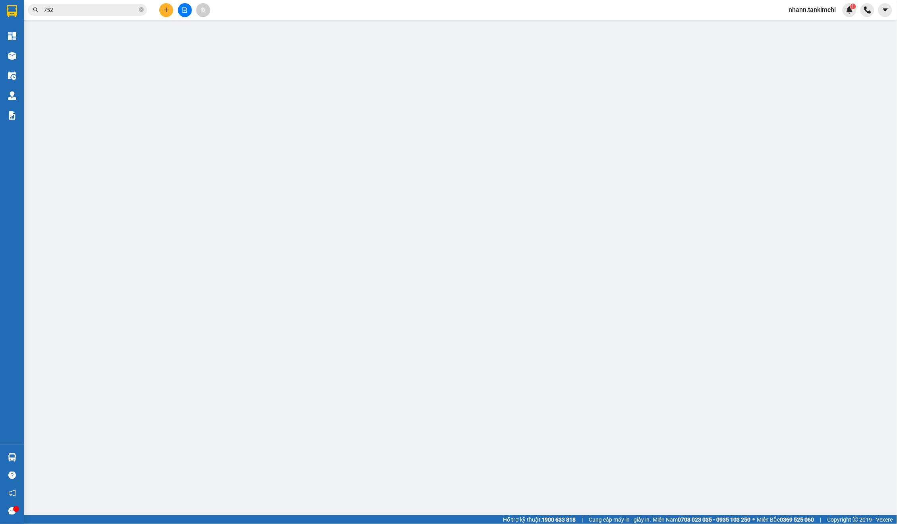
type input "0383258752"
type input "Duy"
checkbox input "true"
type input "Quê Sơn"
type input "100.000"
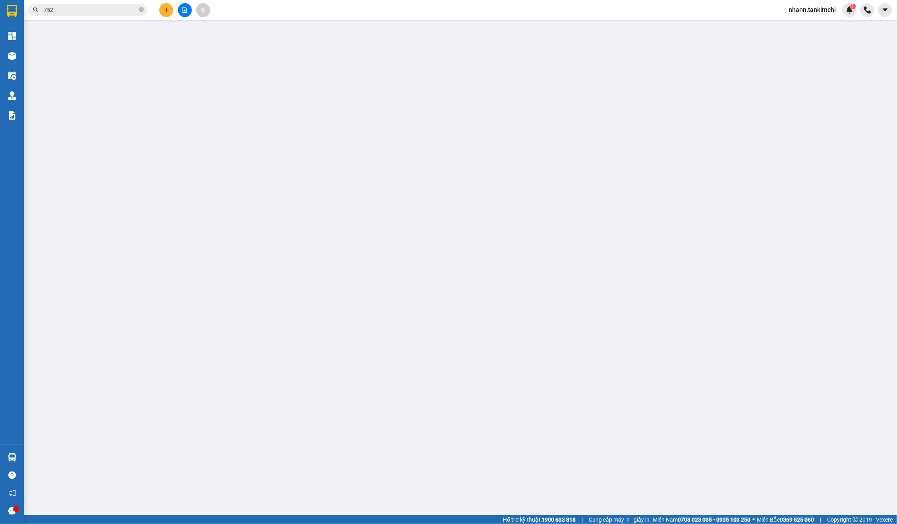
type input "100.000"
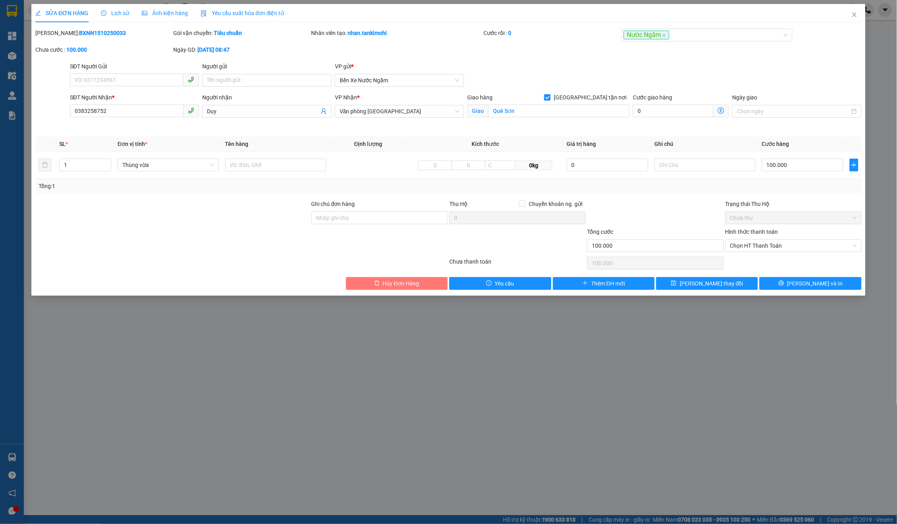
click at [381, 285] on button "Hủy Đơn Hàng" at bounding box center [397, 283] width 102 height 13
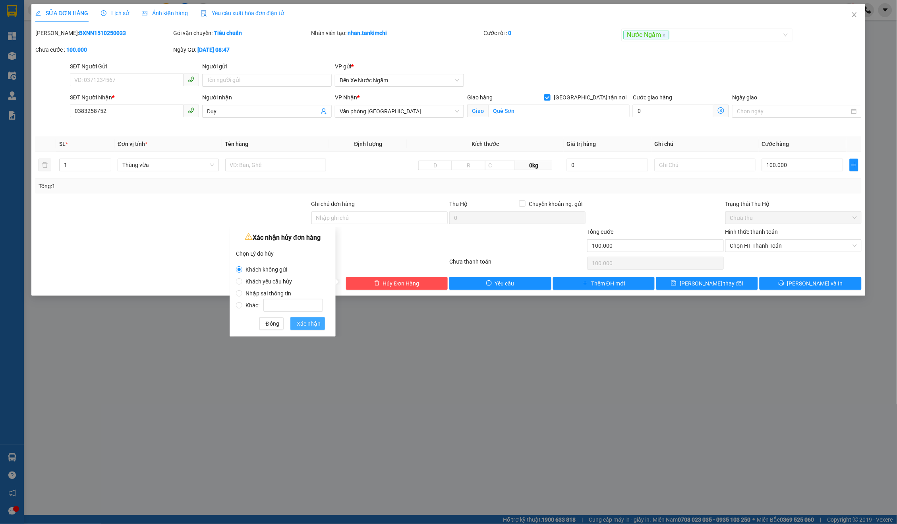
click at [318, 322] on span "Xác nhận" at bounding box center [309, 323] width 24 height 9
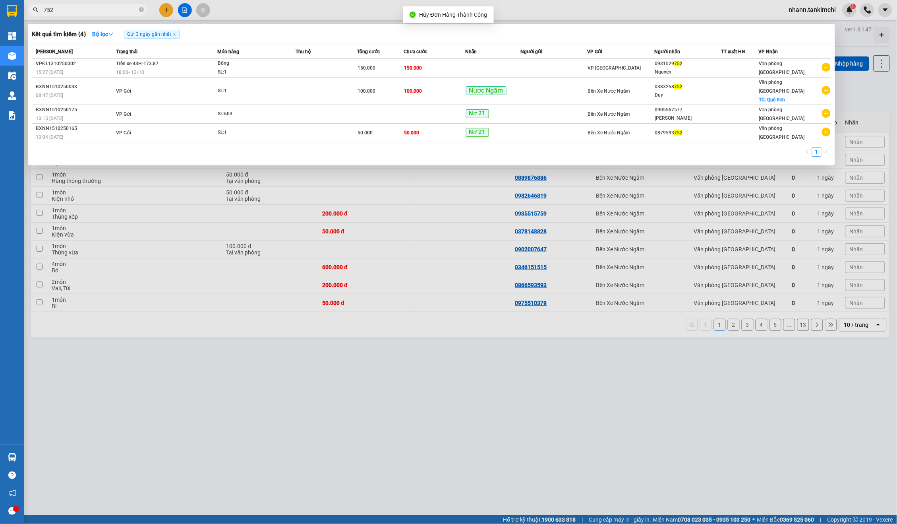
click at [78, 12] on input "752" at bounding box center [91, 10] width 94 height 9
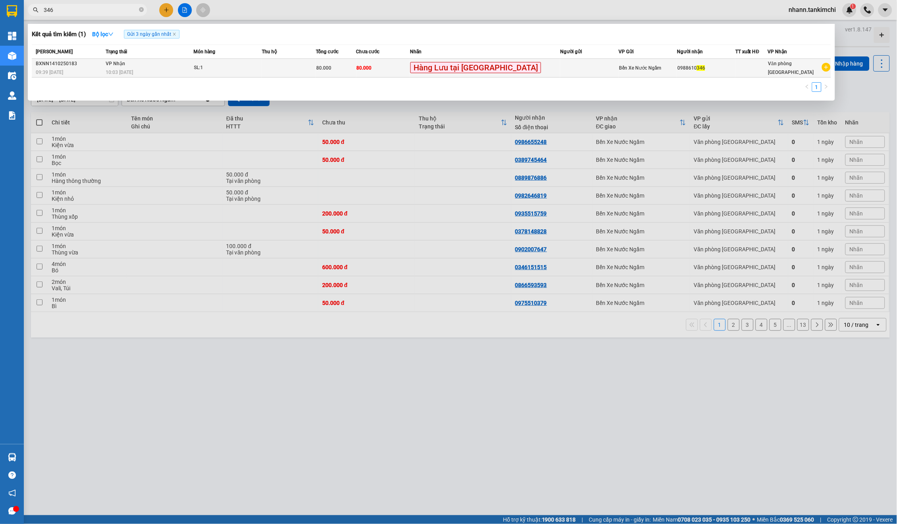
type input "346"
click at [454, 70] on span "Hàng Lưu tại [GEOGRAPHIC_DATA]" at bounding box center [475, 67] width 131 height 11
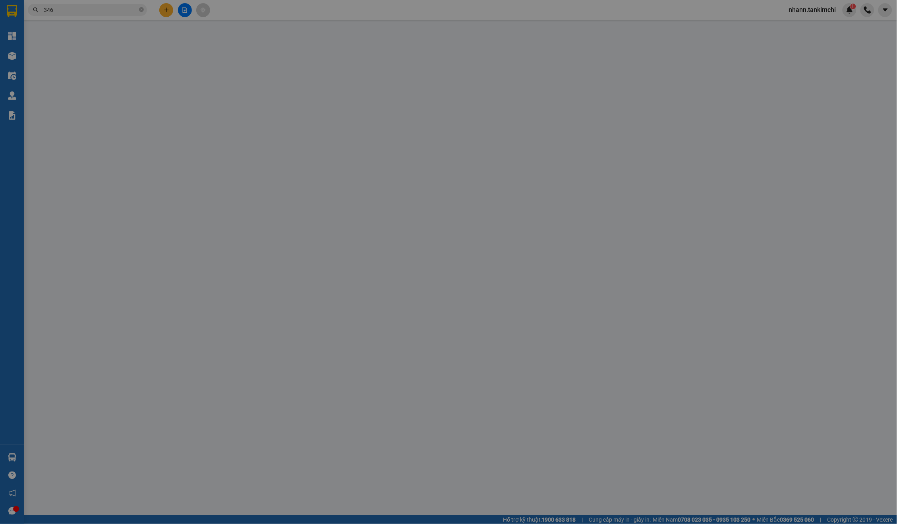
type input "0988610346"
type input "80.000"
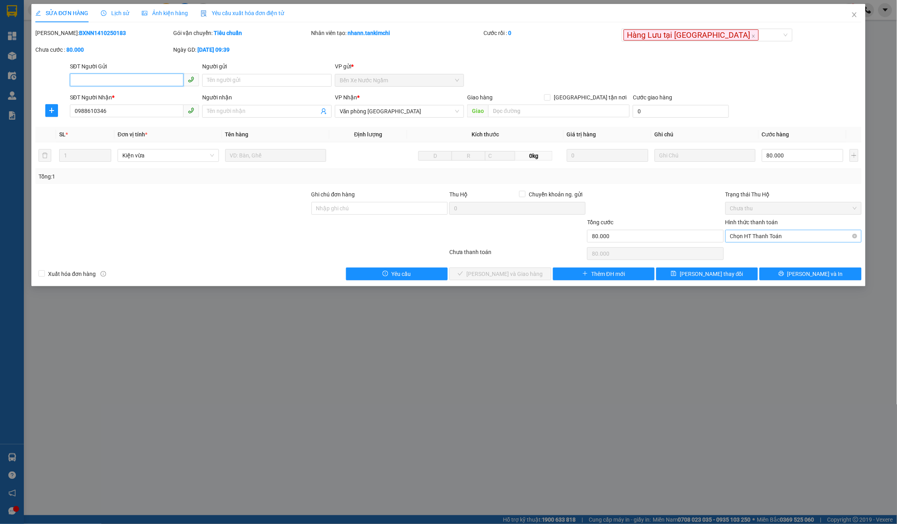
click at [761, 233] on span "Chọn HT Thanh Toán" at bounding box center [793, 236] width 127 height 12
click at [748, 249] on div "Tại văn phòng" at bounding box center [793, 250] width 127 height 9
type input "0"
click at [509, 267] on button "[PERSON_NAME] và Giao hàng" at bounding box center [500, 273] width 102 height 13
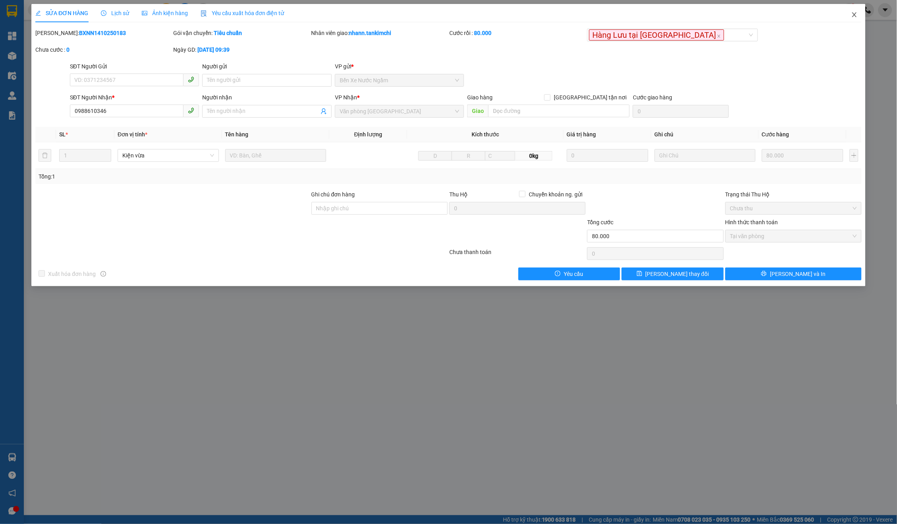
click at [849, 7] on span "Close" at bounding box center [855, 15] width 22 height 22
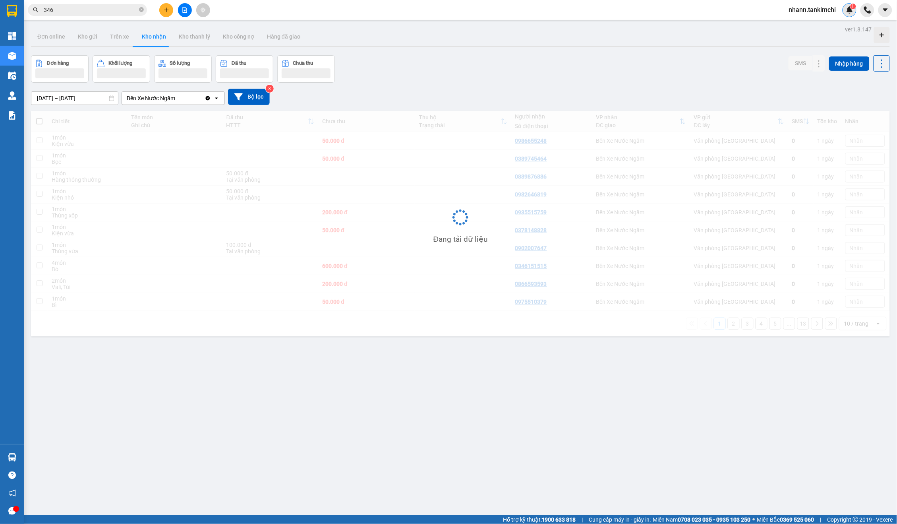
click at [852, 14] on div "1" at bounding box center [850, 10] width 14 height 14
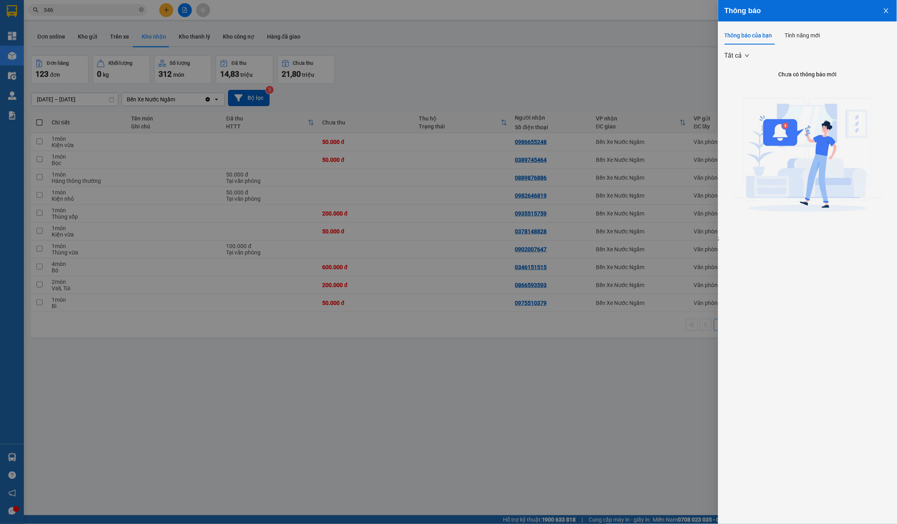
click at [141, 4] on div at bounding box center [448, 262] width 897 height 524
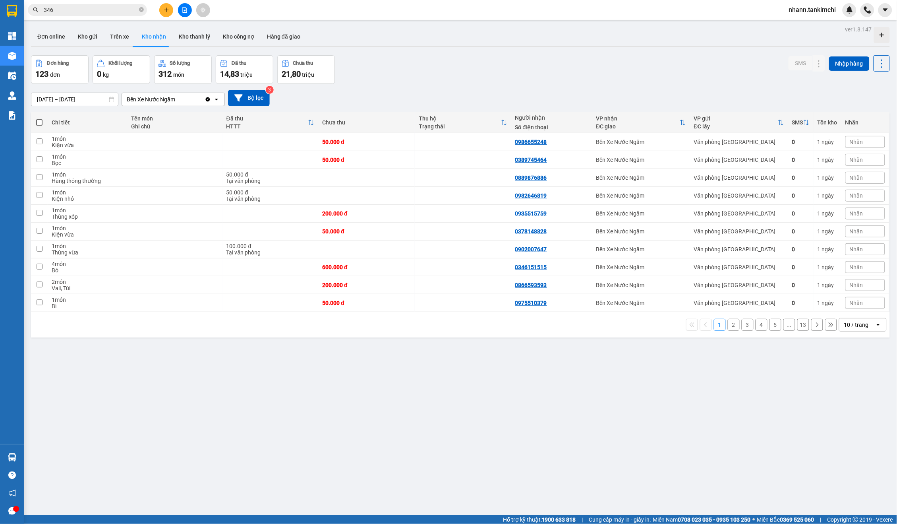
click at [109, 8] on body "Kết quả tìm kiếm ( 1 ) Bộ lọc Gửi 3 ngày gần nhất Mã ĐH Trạng thái Món hàng Thu…" at bounding box center [448, 262] width 897 height 524
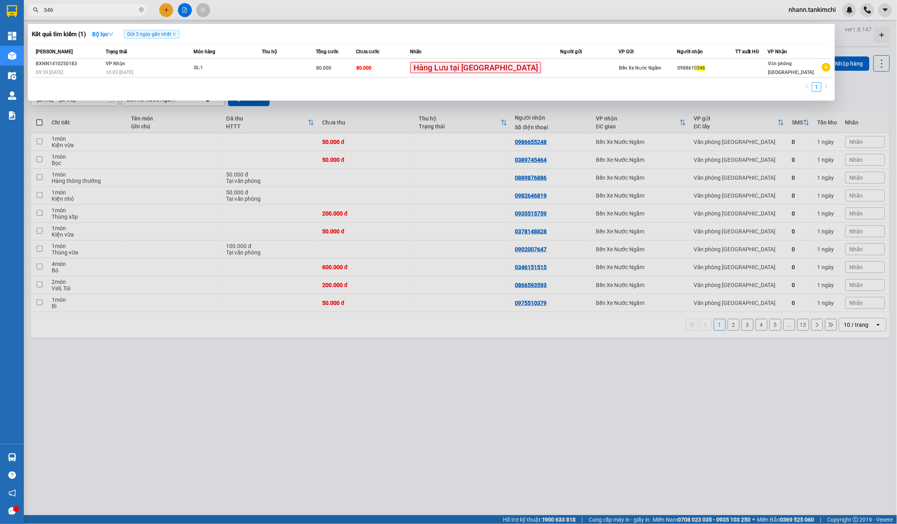
click at [109, 8] on input "346" at bounding box center [91, 10] width 94 height 9
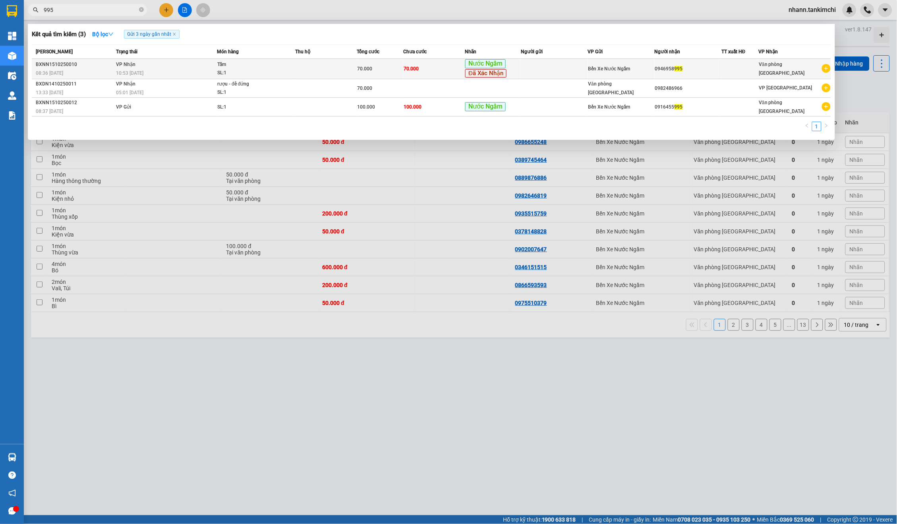
type input "995"
click at [481, 66] on span "Nước Ngầm" at bounding box center [485, 63] width 41 height 9
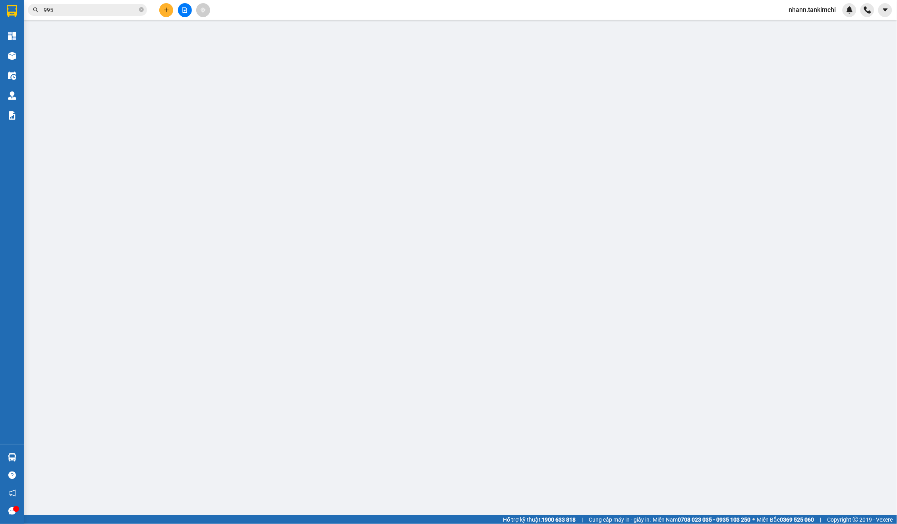
type input "0946958995"
type input "70.000"
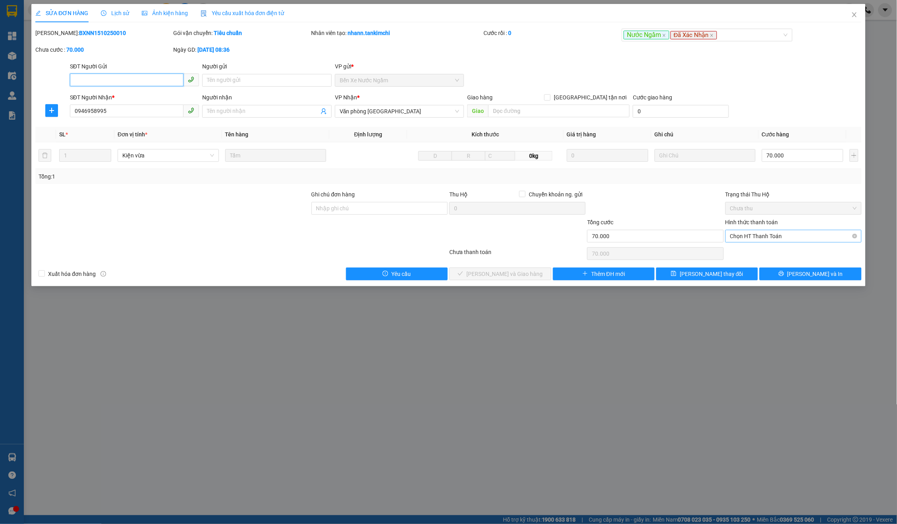
click at [769, 235] on span "Chọn HT Thanh Toán" at bounding box center [793, 236] width 127 height 12
click at [739, 250] on div "Tại văn phòng" at bounding box center [793, 250] width 127 height 9
type input "0"
click at [512, 267] on button "[PERSON_NAME] và Giao hàng" at bounding box center [500, 273] width 102 height 13
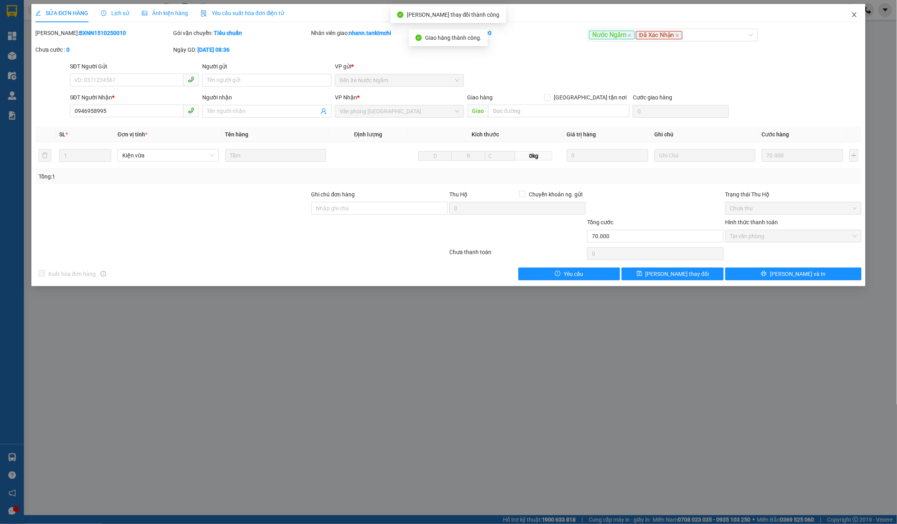
click at [853, 20] on span "Close" at bounding box center [855, 15] width 22 height 22
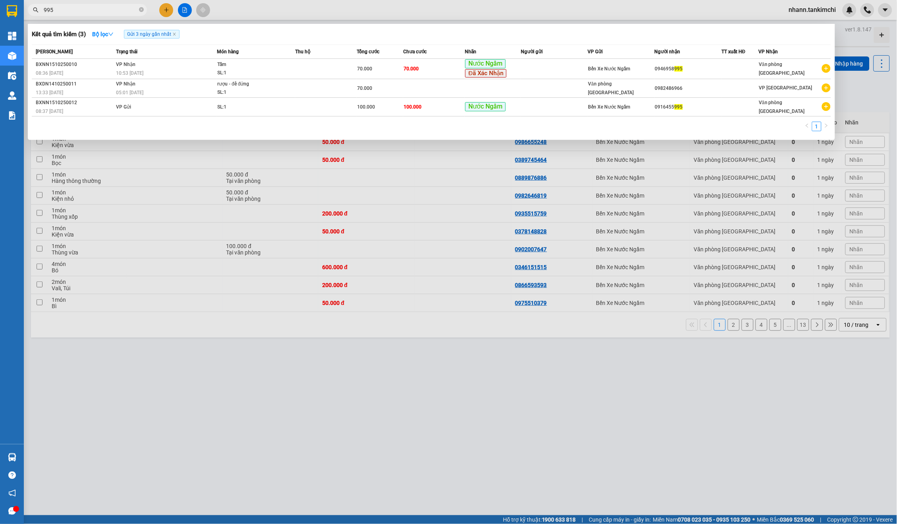
click at [81, 14] on input "995" at bounding box center [91, 10] width 94 height 9
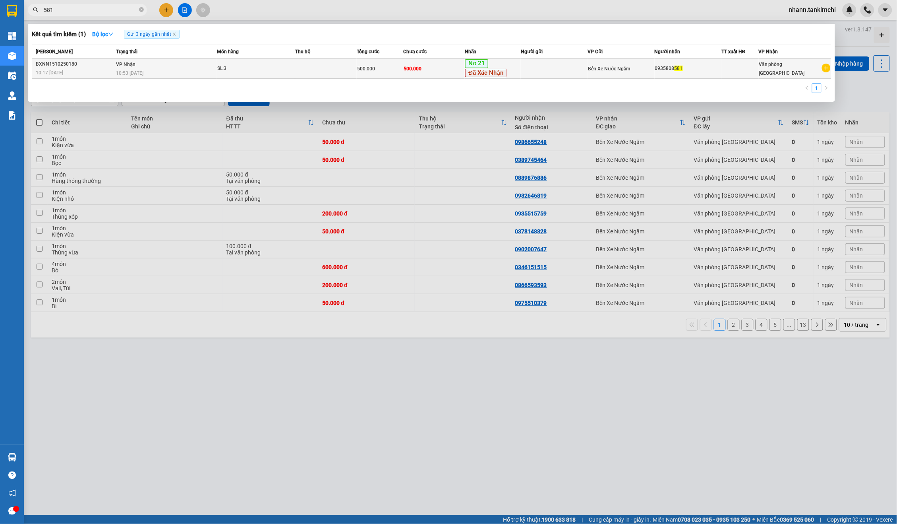
type input "581"
click at [394, 71] on div "500.000" at bounding box center [380, 68] width 46 height 9
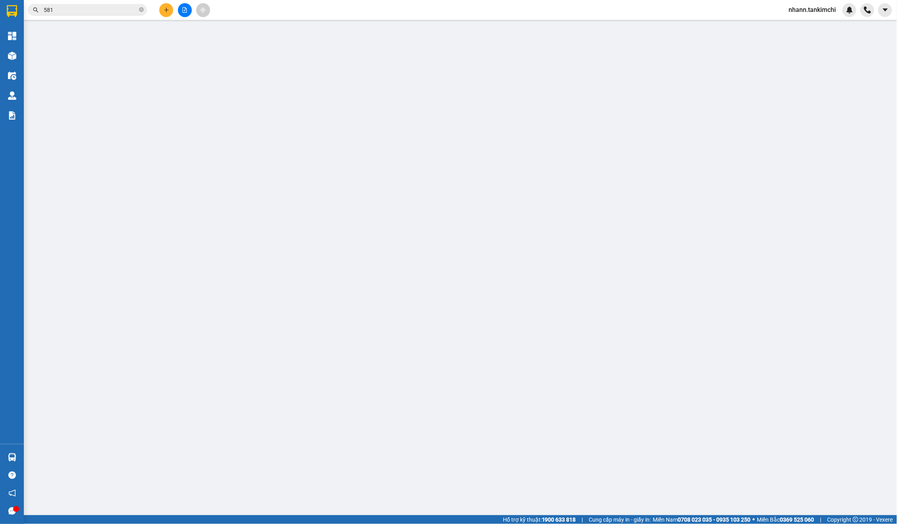
type input "0935808581"
type input "500.000"
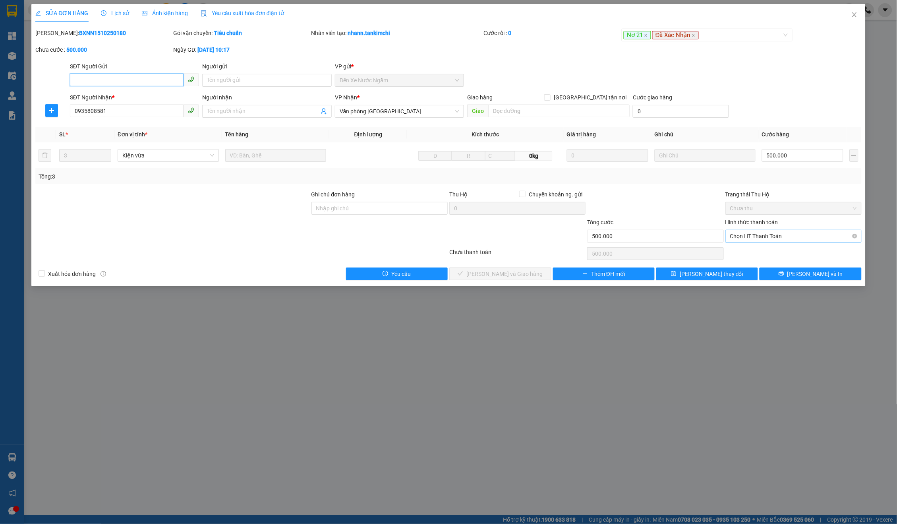
click at [749, 238] on span "Chọn HT Thanh Toán" at bounding box center [793, 236] width 127 height 12
click at [747, 247] on div "Tại văn phòng" at bounding box center [793, 250] width 127 height 9
type input "0"
click at [525, 269] on span "[PERSON_NAME] và Giao hàng" at bounding box center [505, 273] width 76 height 9
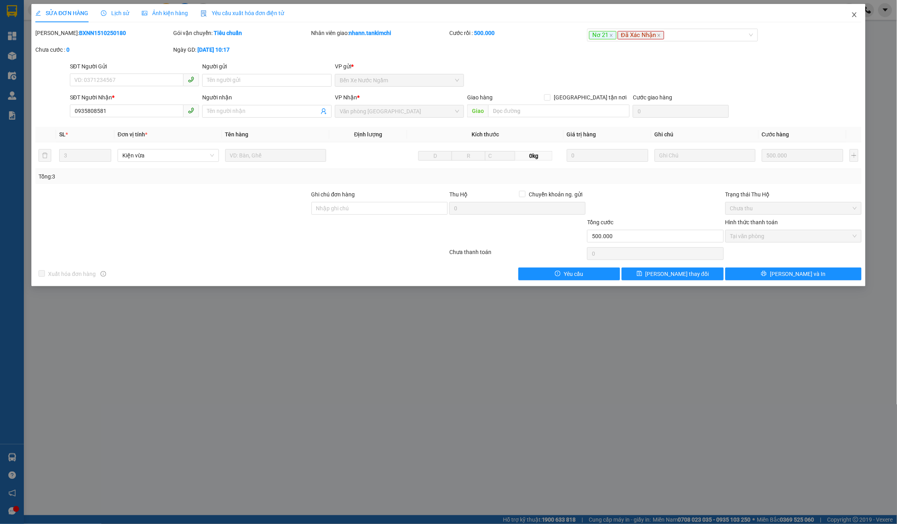
click at [857, 22] on span "Close" at bounding box center [855, 15] width 22 height 22
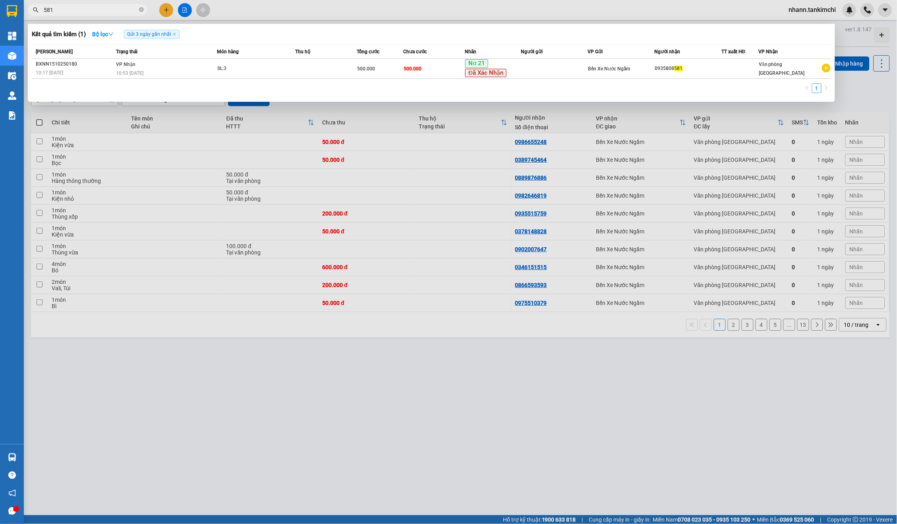
click at [101, 11] on input "581" at bounding box center [91, 10] width 94 height 9
type input "6715"
click at [402, 66] on div "100.000" at bounding box center [380, 68] width 46 height 9
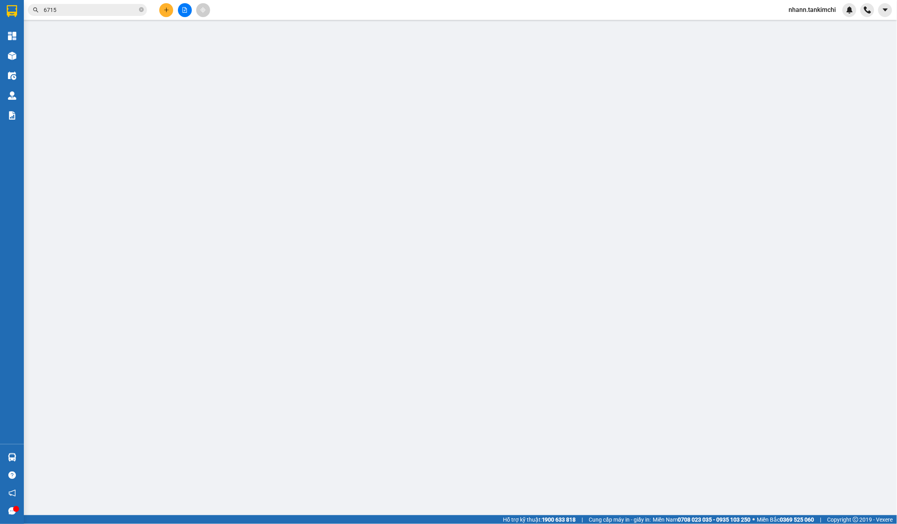
type input "0935316715"
type input "100.000"
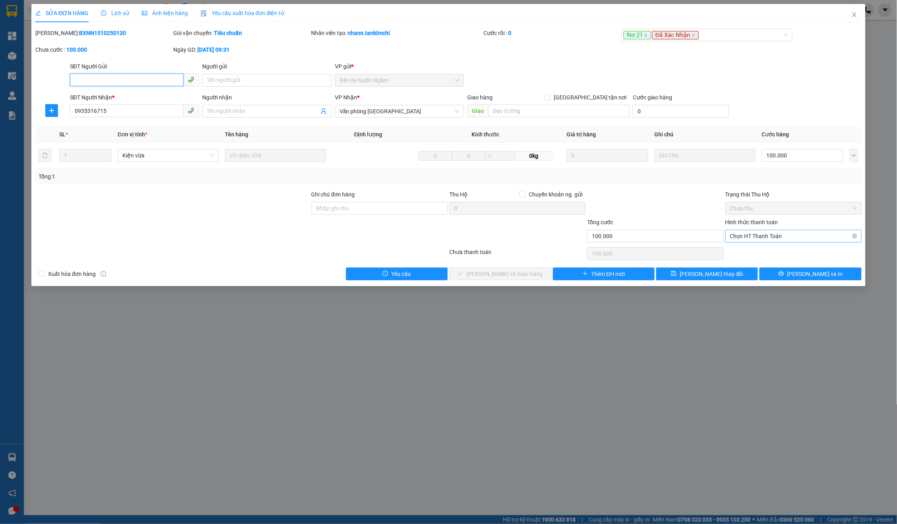
click at [767, 233] on span "Chọn HT Thanh Toán" at bounding box center [793, 236] width 127 height 12
click at [751, 245] on div "Tại văn phòng" at bounding box center [794, 250] width 137 height 13
type input "0"
click at [497, 277] on button "[PERSON_NAME] và Giao hàng" at bounding box center [500, 273] width 102 height 13
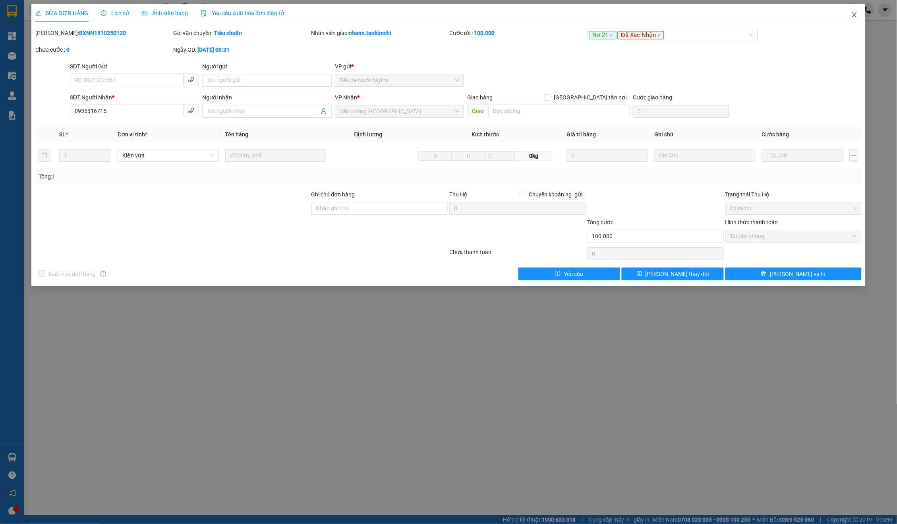
click at [854, 12] on icon "close" at bounding box center [855, 15] width 6 height 6
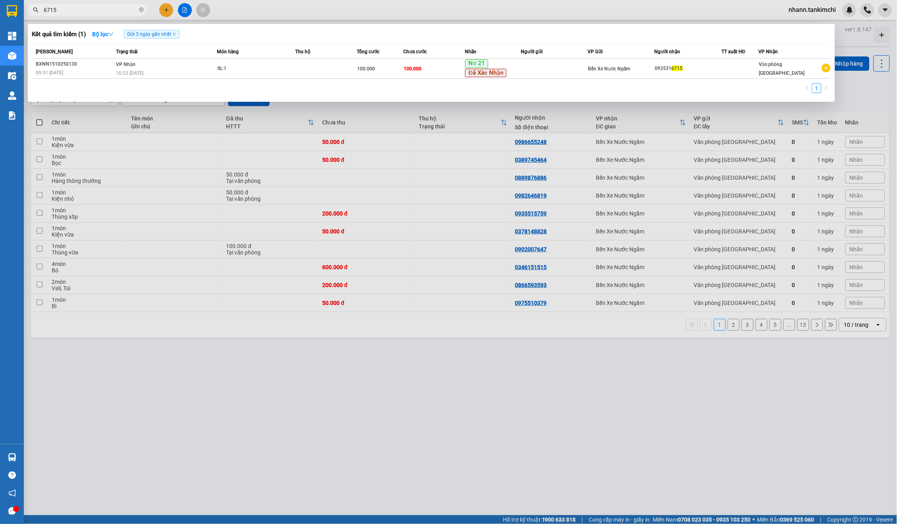
click at [77, 6] on input "6715" at bounding box center [91, 10] width 94 height 9
type input "7067"
click at [408, 62] on td "120.000" at bounding box center [434, 69] width 62 height 20
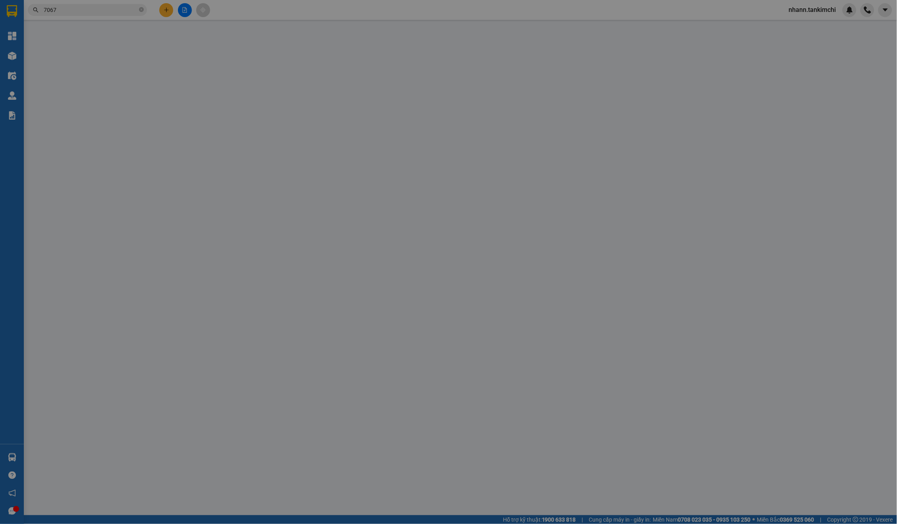
type input "0919027067"
type input "120.000"
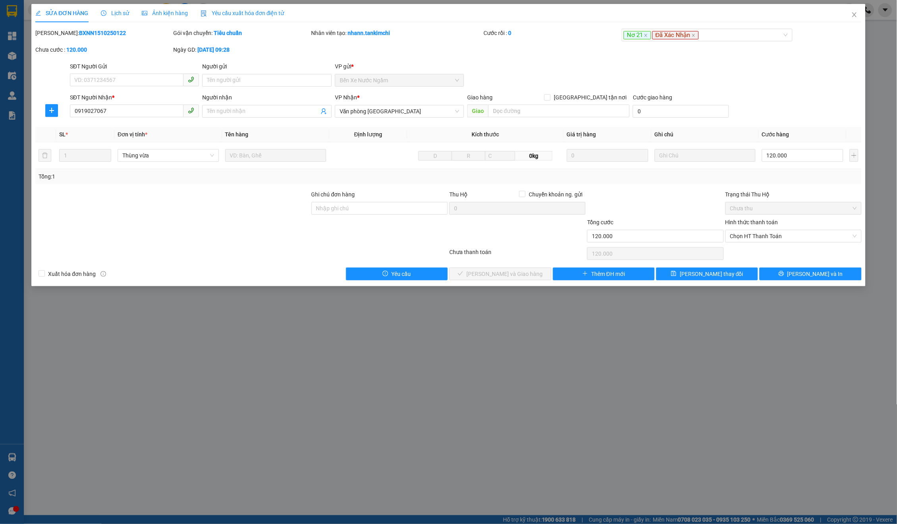
click at [774, 240] on div "Hình thức thanh toán Chọn HT Thanh Toán" at bounding box center [794, 232] width 136 height 28
click at [765, 235] on span "Chọn HT Thanh Toán" at bounding box center [793, 236] width 127 height 12
click at [753, 246] on div "Tại văn phòng" at bounding box center [793, 250] width 127 height 9
type input "0"
click at [484, 275] on span "[PERSON_NAME] và Giao hàng" at bounding box center [505, 273] width 76 height 9
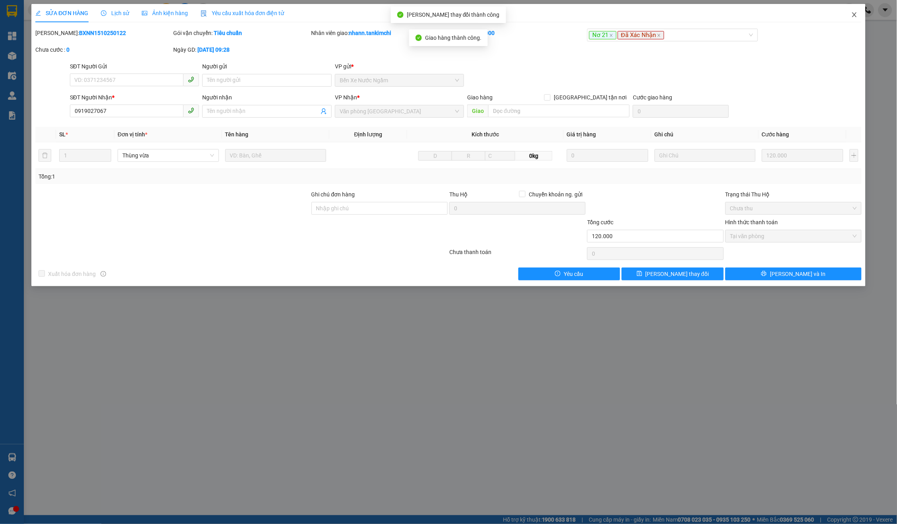
click at [848, 18] on span "Close" at bounding box center [855, 15] width 22 height 22
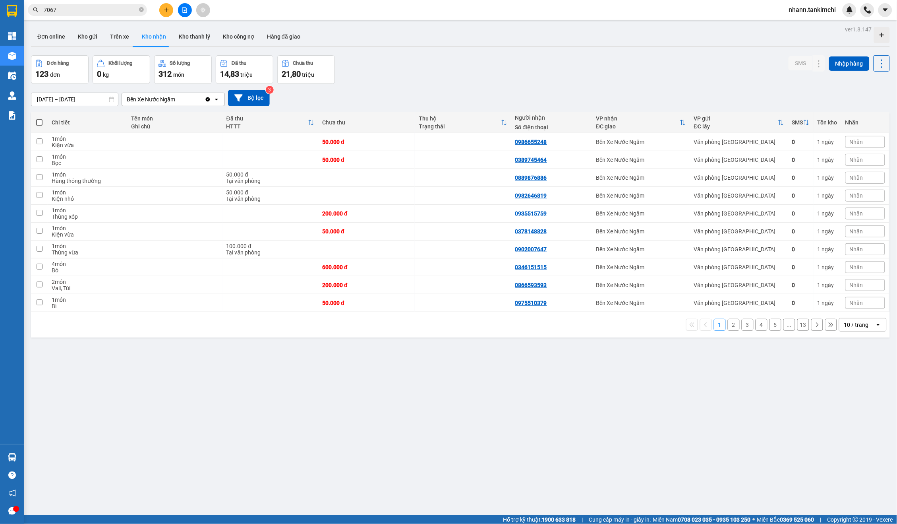
click at [80, 4] on span "7067" at bounding box center [87, 10] width 119 height 12
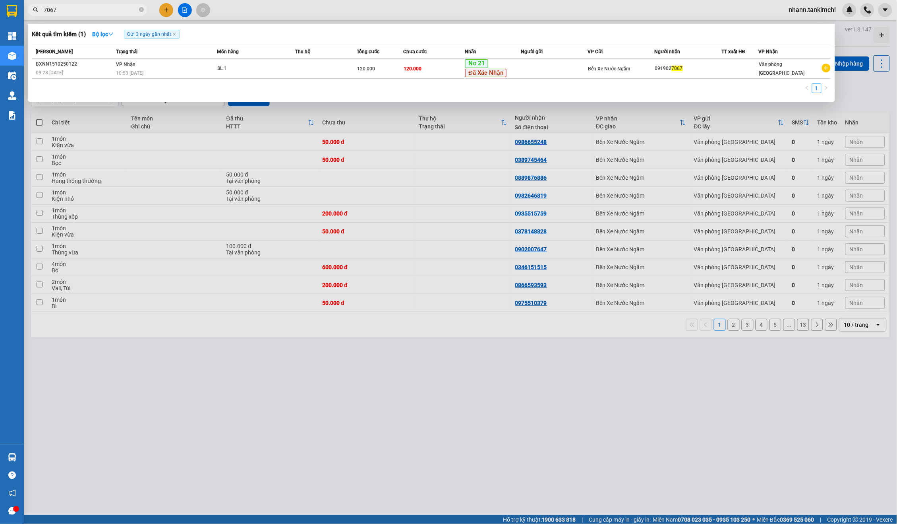
click at [76, 8] on input "7067" at bounding box center [91, 10] width 94 height 9
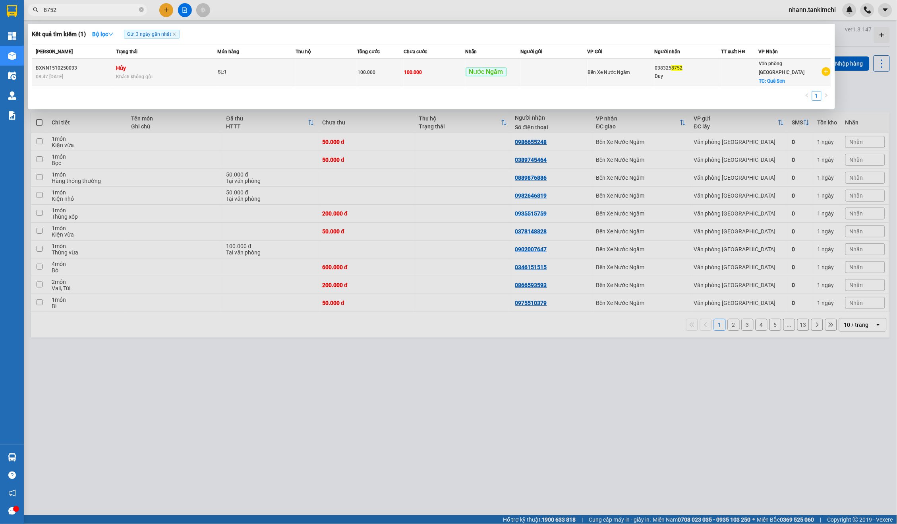
type input "8752"
click at [357, 62] on td at bounding box center [327, 72] width 62 height 27
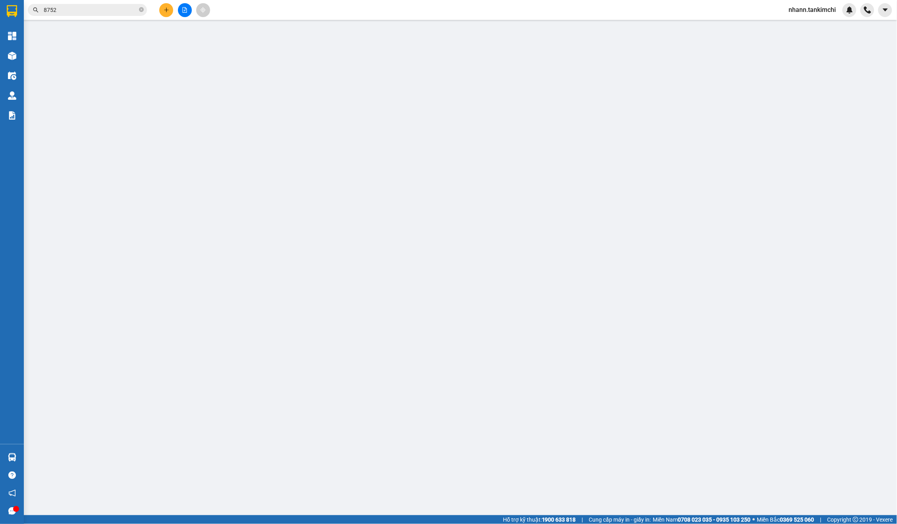
type input "0383258752"
type input "Duy"
checkbox input "true"
type input "Quê Sơn"
type input "100.000"
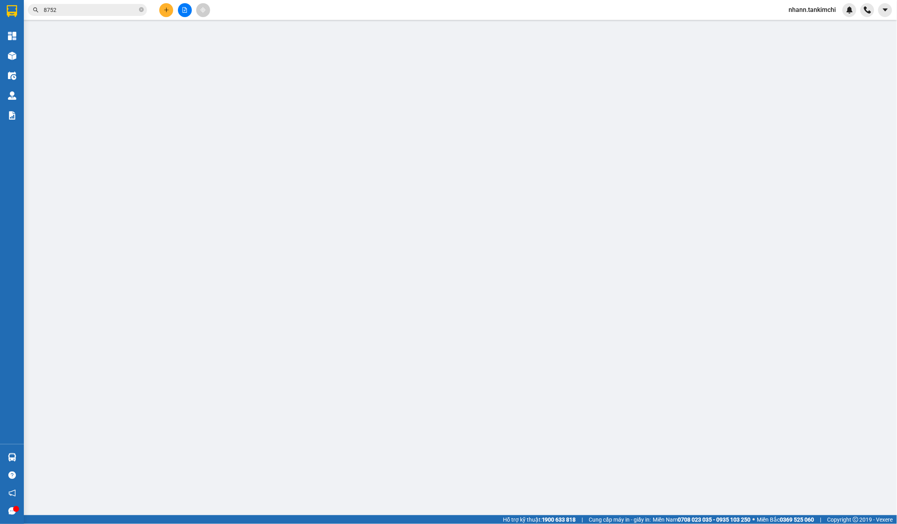
type input "100.000"
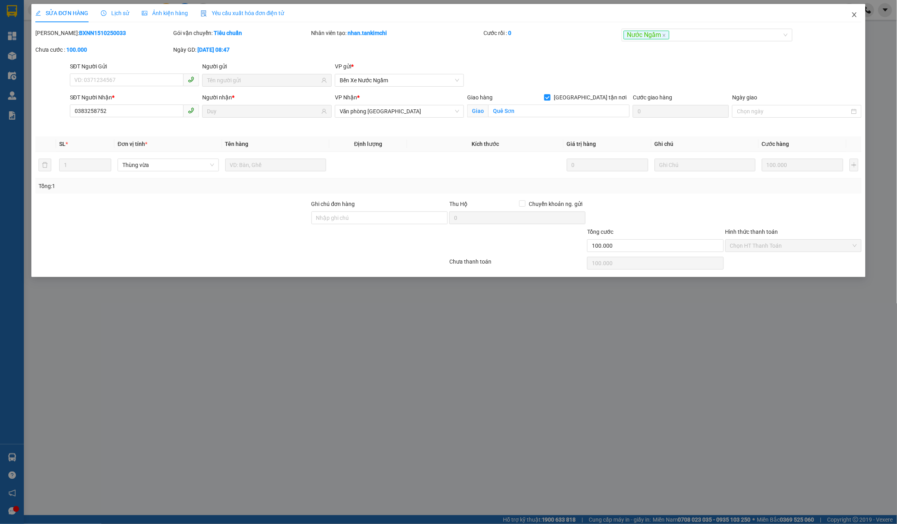
click at [848, 20] on span "Close" at bounding box center [855, 15] width 22 height 22
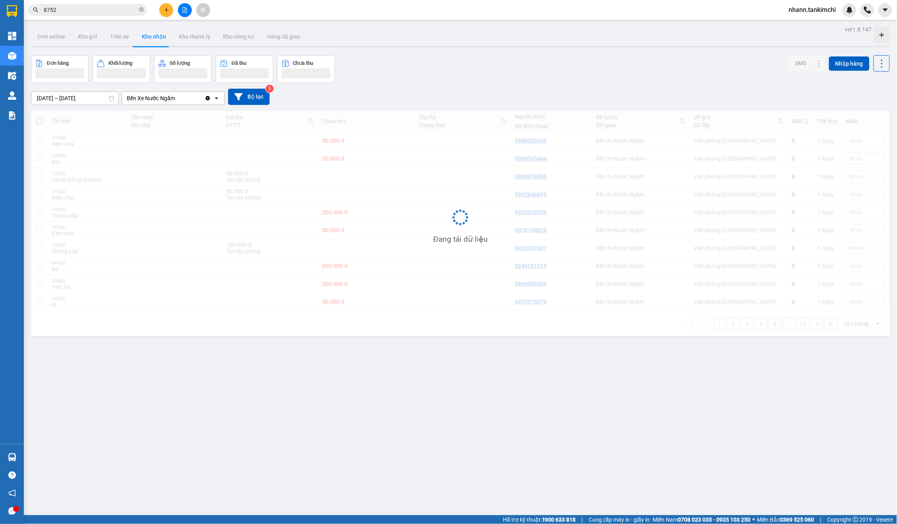
click at [852, 19] on div "Kết quả tìm kiếm ( 1 ) Bộ lọc Gửi 3 ngày gần nhất Mã ĐH Trạng thái Món hàng Thu…" at bounding box center [448, 10] width 897 height 20
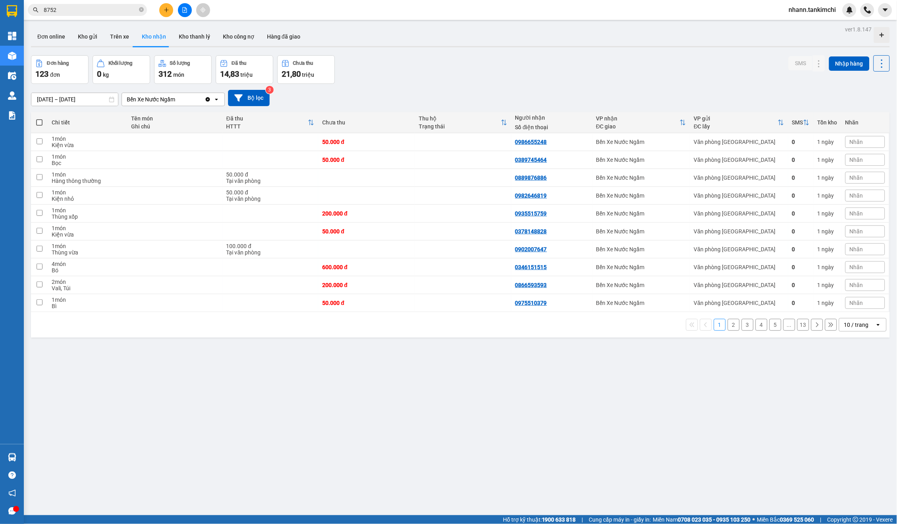
click at [103, 7] on input "8752" at bounding box center [91, 10] width 94 height 9
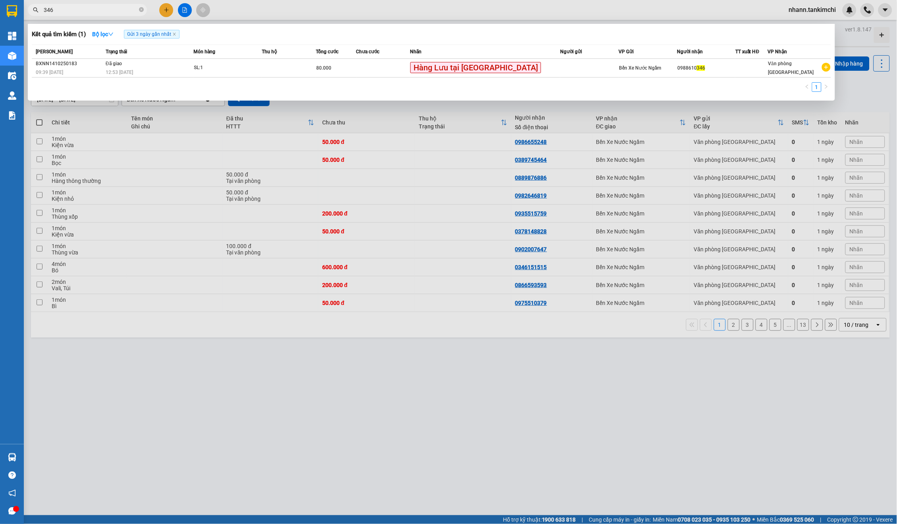
click at [102, 7] on input "346" at bounding box center [91, 10] width 94 height 9
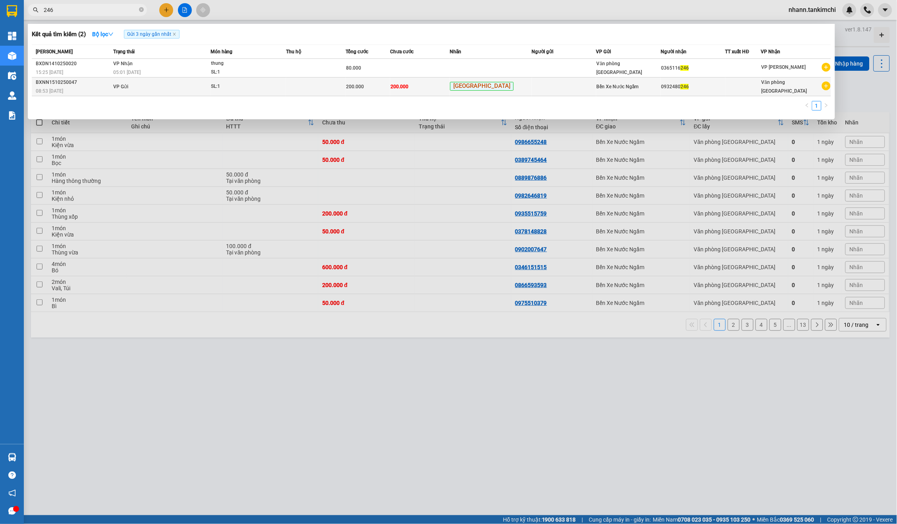
type input "246"
click at [364, 86] on span "200.000" at bounding box center [355, 87] width 18 height 6
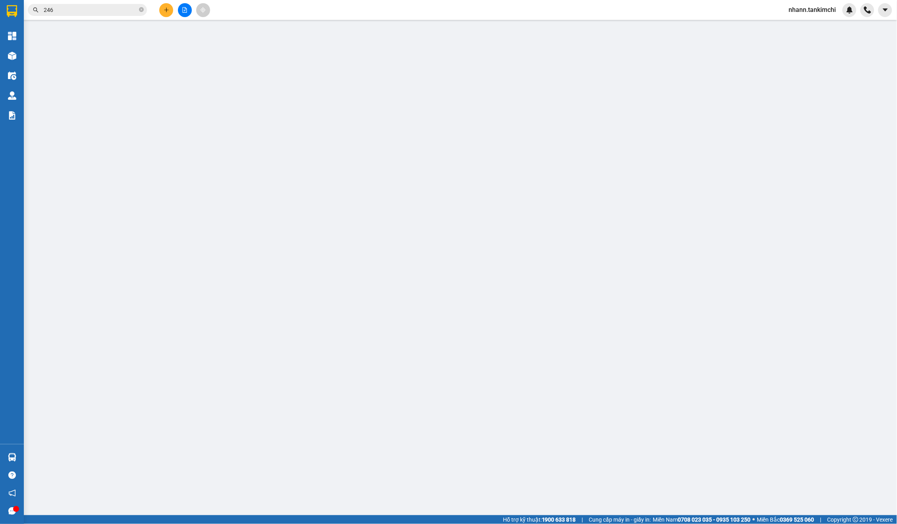
type input "0932480246"
type input "200.000"
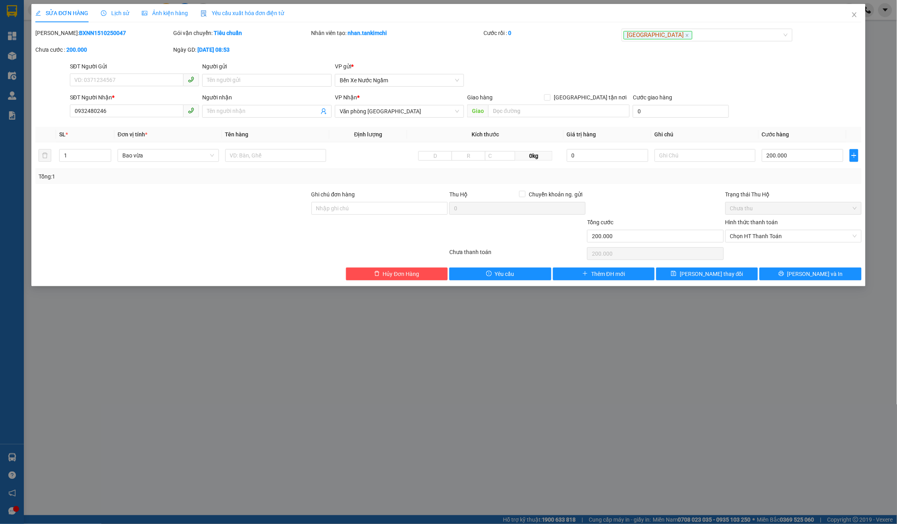
click at [393, 263] on div "Total Paid Fee 0 Total UnPaid Fee 200.000 Cash Collection Total Fee Mã ĐH: BXNN…" at bounding box center [448, 155] width 827 height 252
click at [391, 275] on span "Hủy Đơn Hàng" at bounding box center [401, 273] width 37 height 9
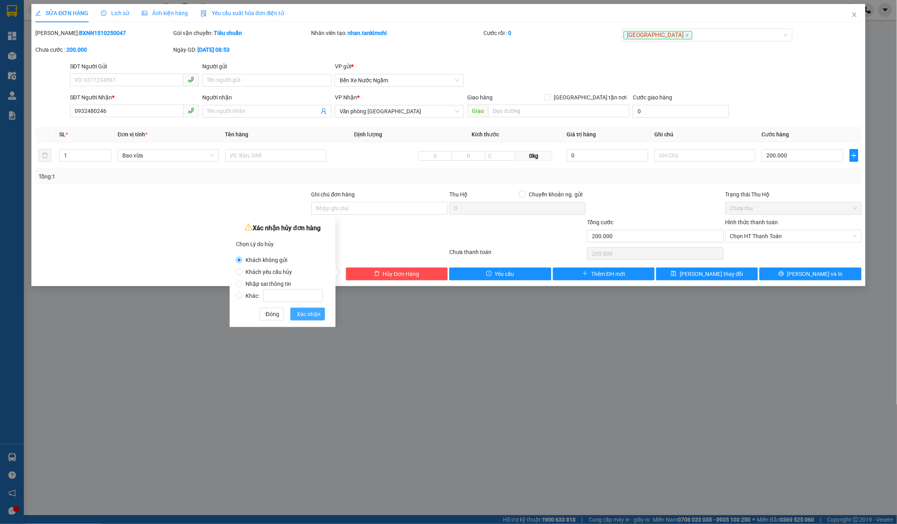
click at [321, 312] on span "Xác nhận" at bounding box center [309, 314] width 24 height 9
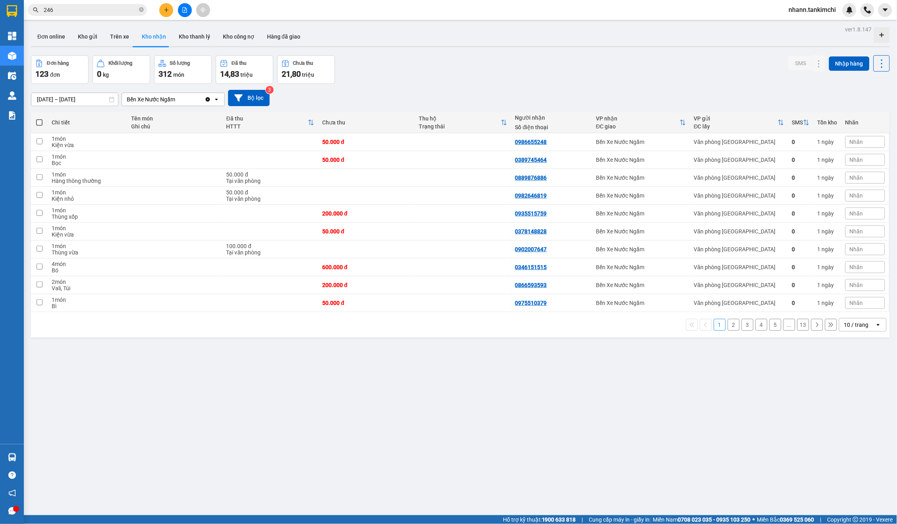
click at [70, 14] on input "246" at bounding box center [91, 10] width 94 height 9
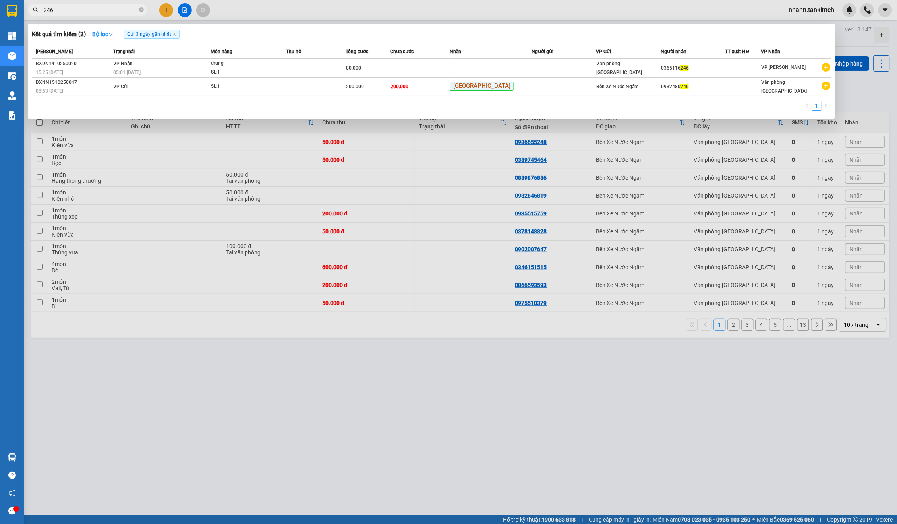
click at [70, 14] on input "246" at bounding box center [91, 10] width 94 height 9
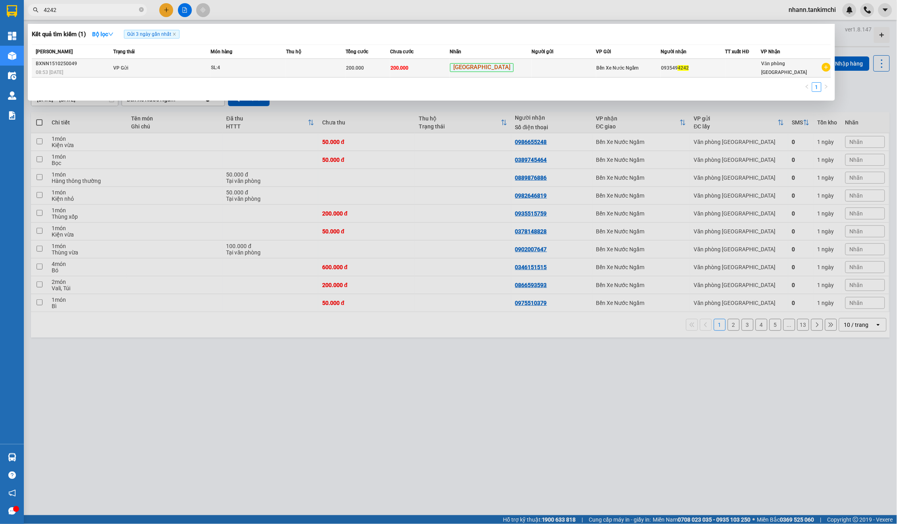
type input "4242"
click at [433, 69] on td "200.000" at bounding box center [420, 68] width 60 height 19
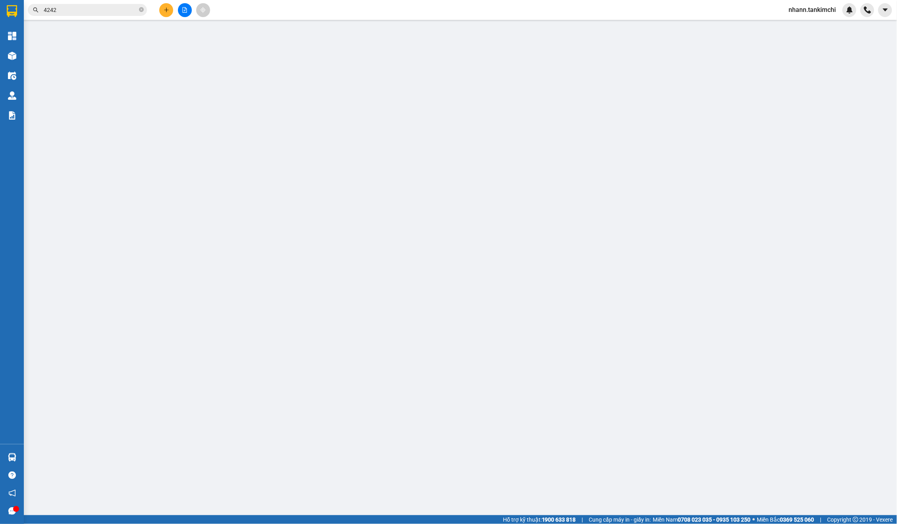
type input "0935494242"
type input "200.000"
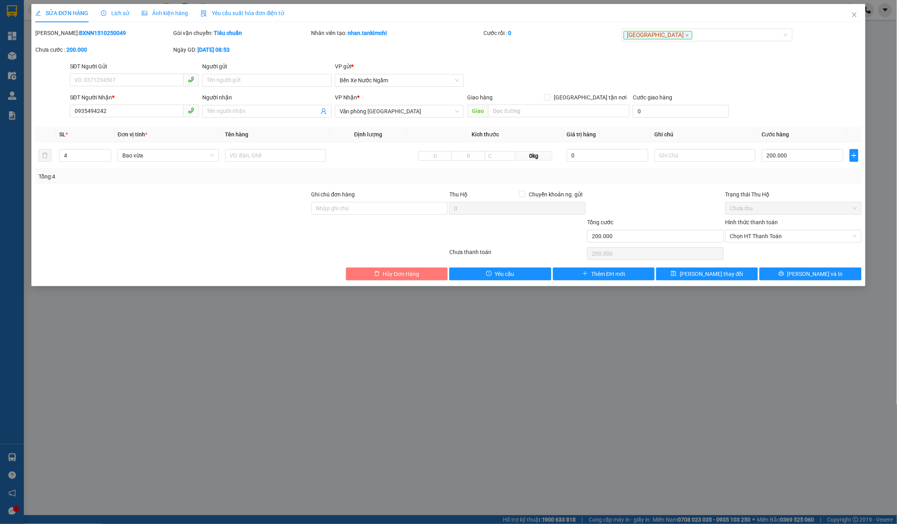
click at [395, 267] on button "Hủy Đơn Hàng" at bounding box center [397, 273] width 102 height 13
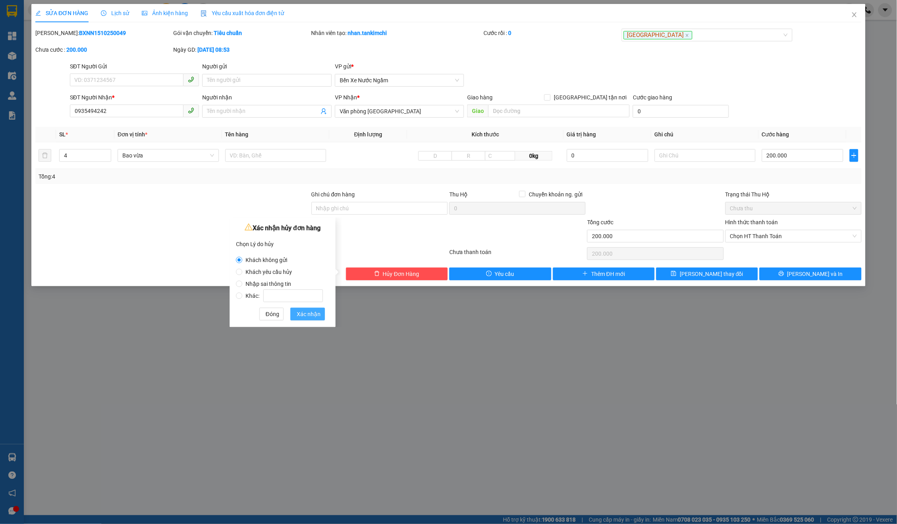
click at [317, 316] on span "Xác nhận" at bounding box center [309, 314] width 24 height 9
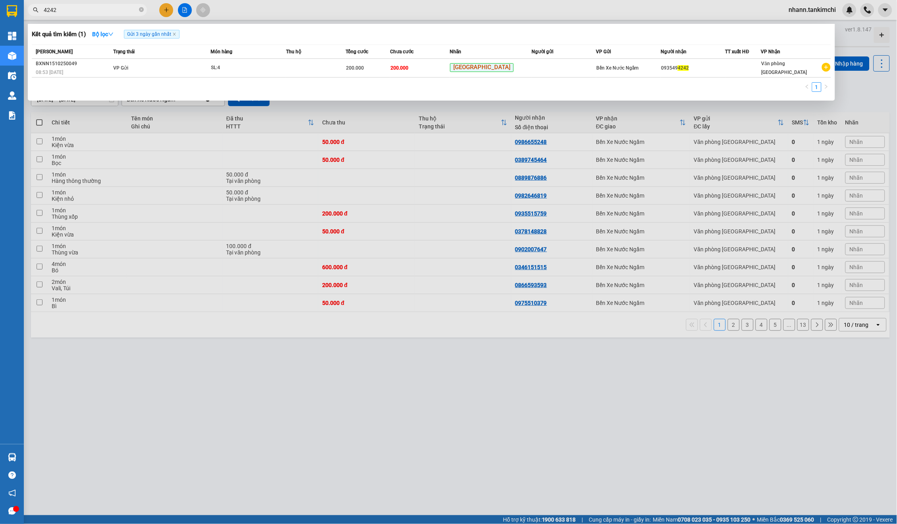
click at [62, 9] on input "4242" at bounding box center [91, 10] width 94 height 9
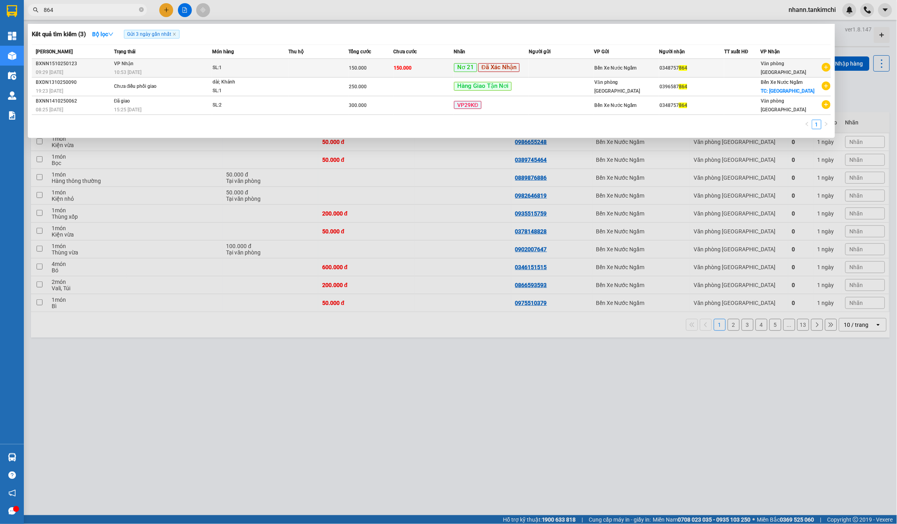
type input "864"
click at [426, 65] on td "150.000" at bounding box center [424, 68] width 60 height 19
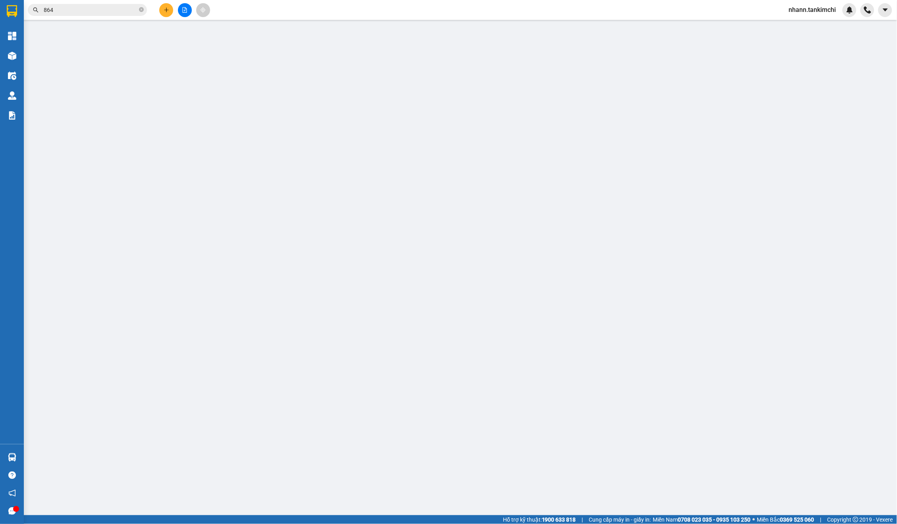
type input "0348757864"
type input "150.000"
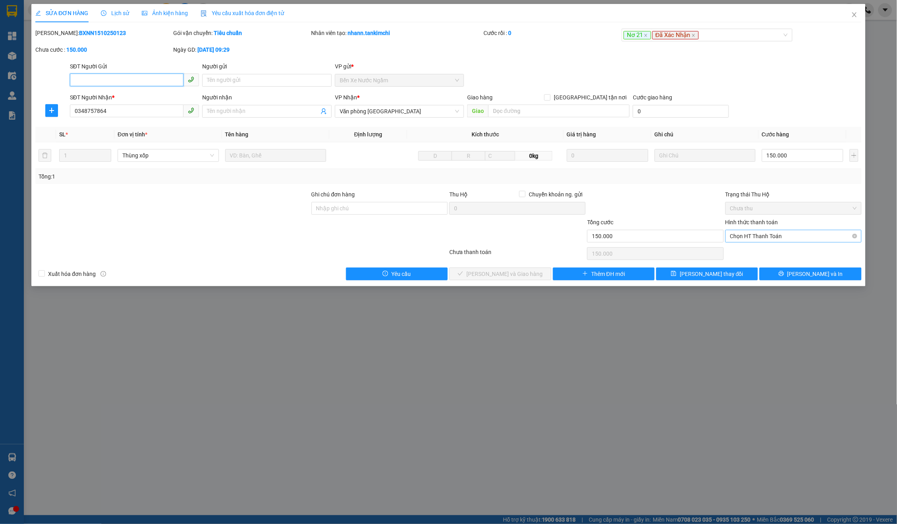
click at [762, 238] on span "Chọn HT Thanh Toán" at bounding box center [793, 236] width 127 height 12
click at [749, 249] on div "Tại văn phòng" at bounding box center [793, 250] width 127 height 9
type input "0"
click at [513, 271] on span "[PERSON_NAME] và Giao hàng" at bounding box center [505, 273] width 76 height 9
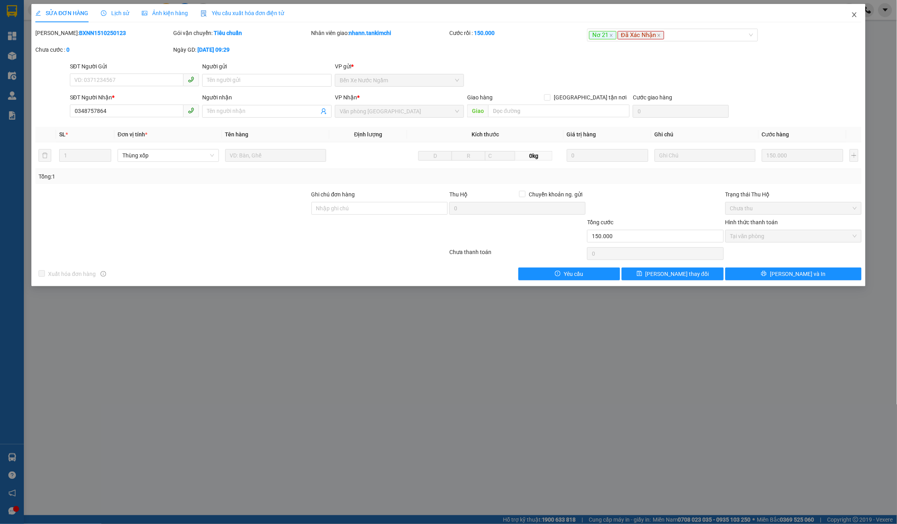
click at [858, 18] on span "Close" at bounding box center [855, 15] width 22 height 22
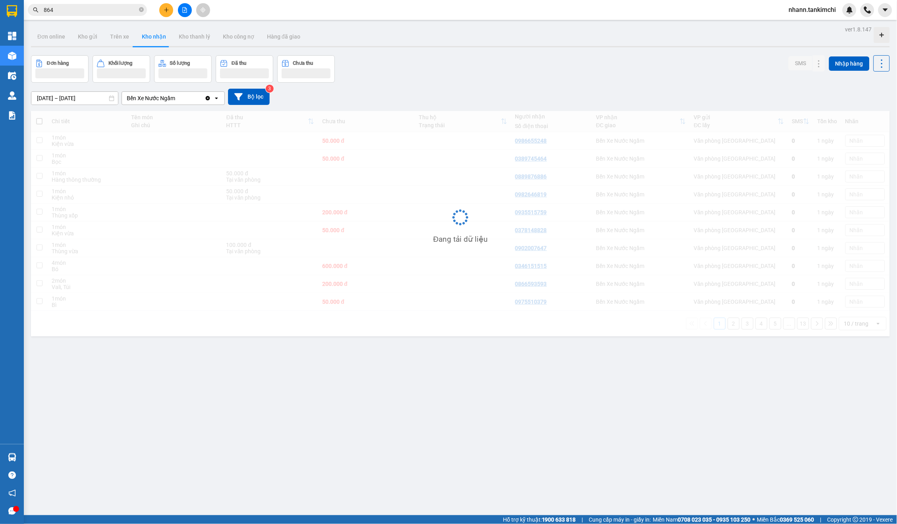
click at [97, 12] on input "864" at bounding box center [91, 10] width 94 height 9
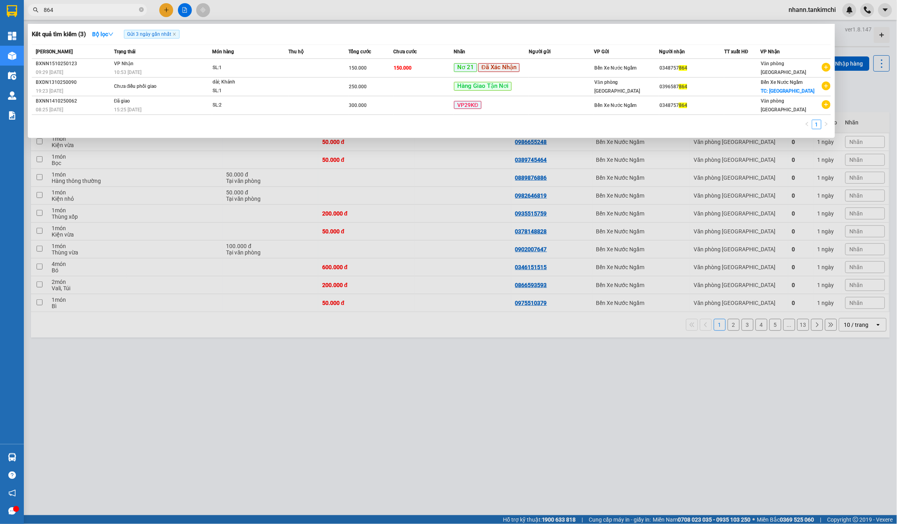
click at [97, 12] on input "864" at bounding box center [91, 10] width 94 height 9
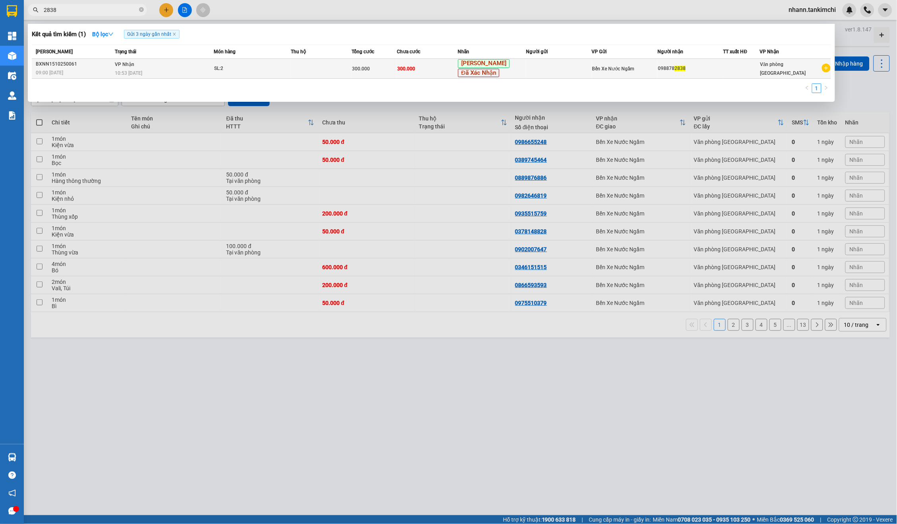
type input "2838"
click at [441, 72] on td "300.000" at bounding box center [427, 69] width 61 height 20
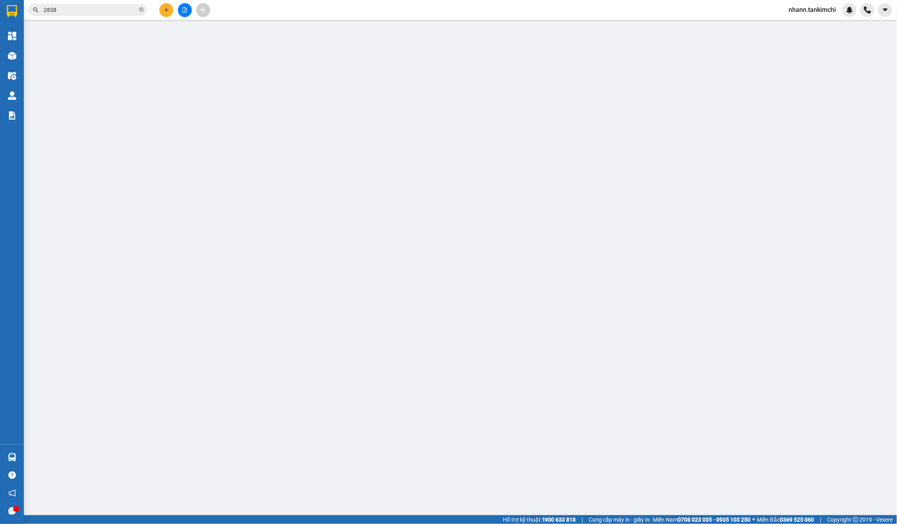
type input "0988782838"
type input "300.000"
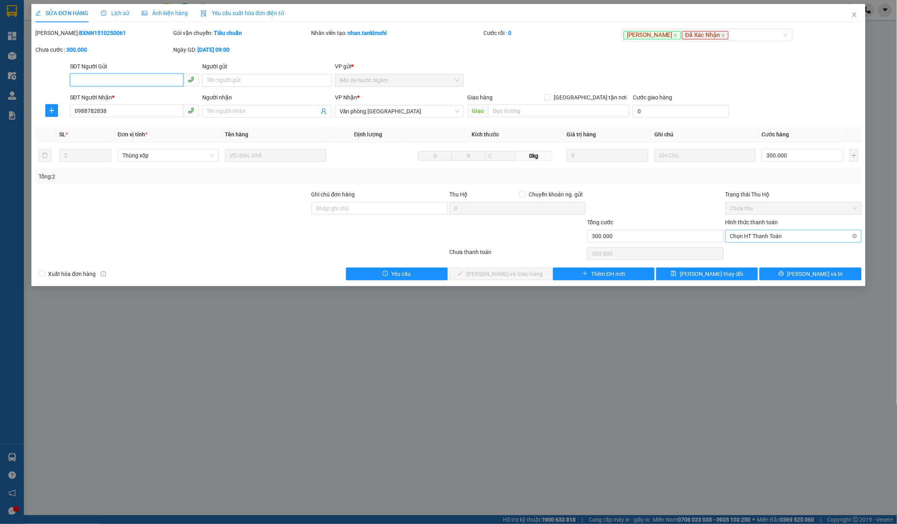
click at [744, 230] on span "Chọn HT Thanh Toán" at bounding box center [793, 236] width 127 height 12
click at [757, 252] on div "Tại văn phòng" at bounding box center [793, 250] width 127 height 9
type input "0"
click at [518, 269] on span "[PERSON_NAME] và Giao hàng" at bounding box center [505, 273] width 76 height 9
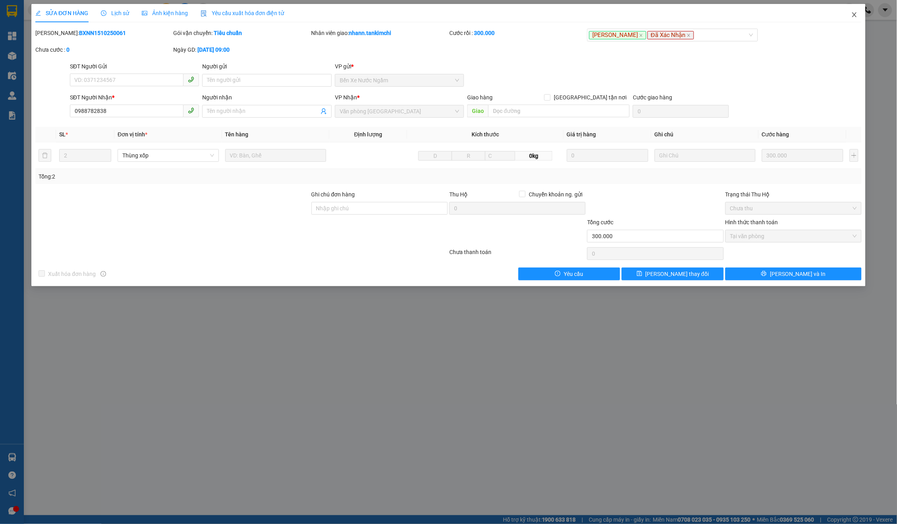
click at [854, 10] on span "Close" at bounding box center [855, 15] width 22 height 22
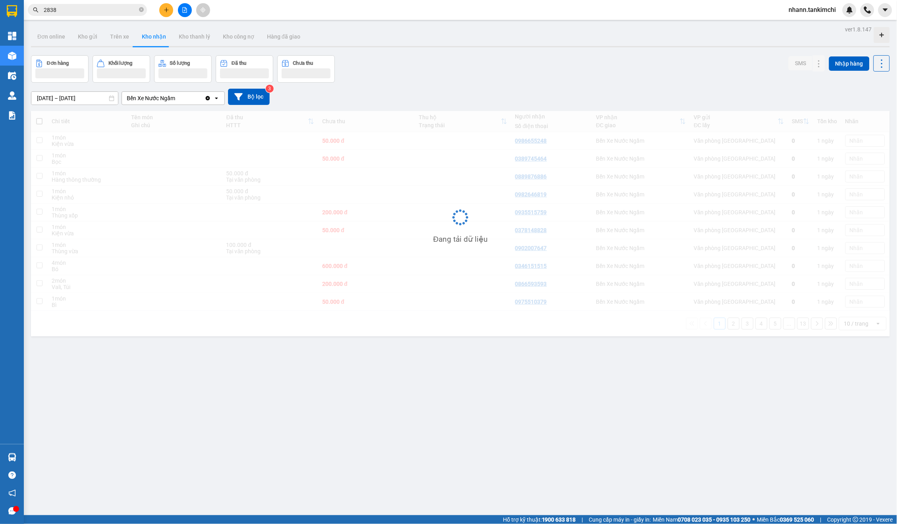
click at [127, 13] on input "2838" at bounding box center [91, 10] width 94 height 9
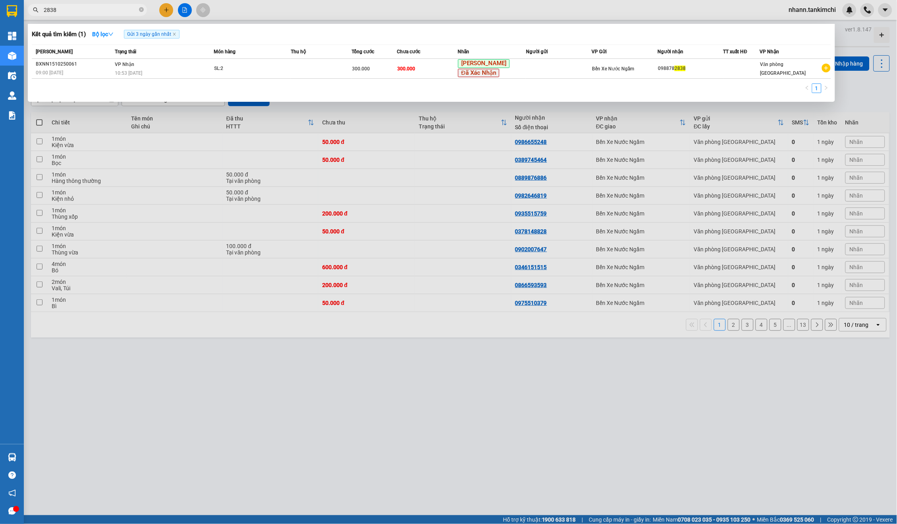
click at [127, 13] on input "2838" at bounding box center [91, 10] width 94 height 9
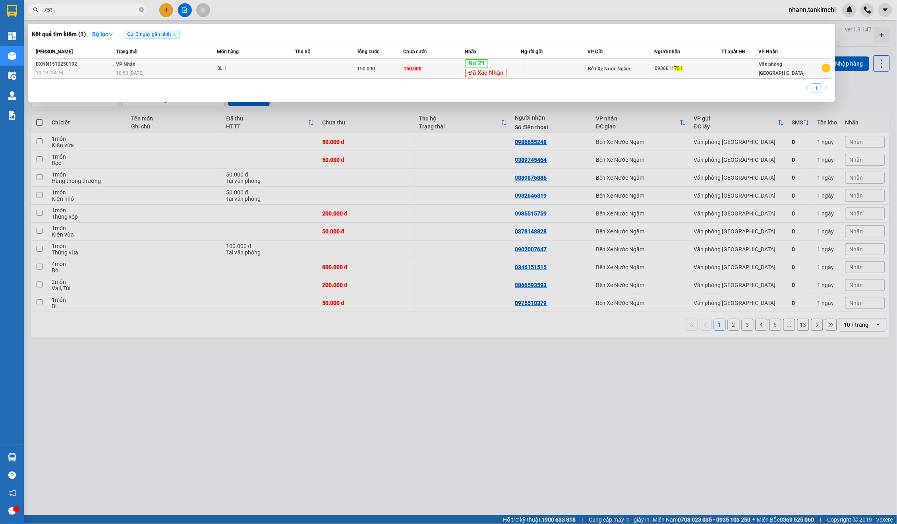
type input "751"
click at [465, 73] on td "150.000" at bounding box center [434, 69] width 62 height 20
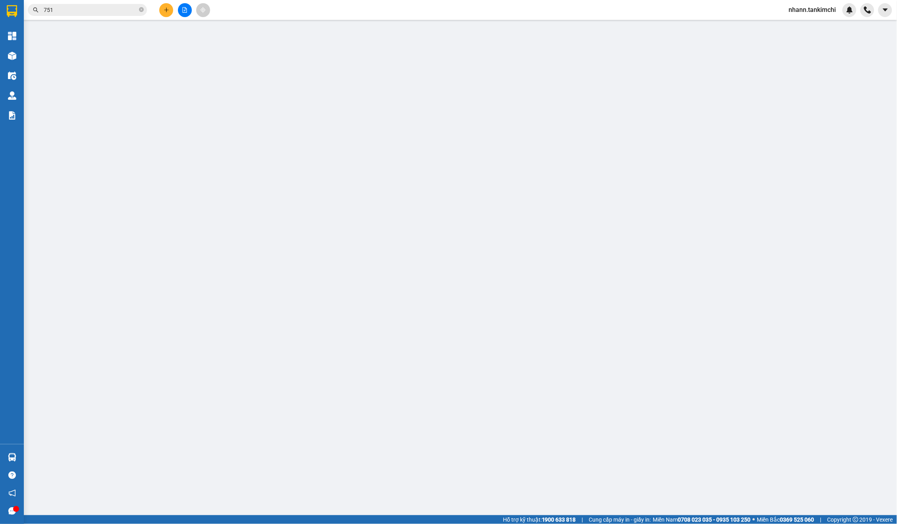
type input "0936011751"
type input "150.000"
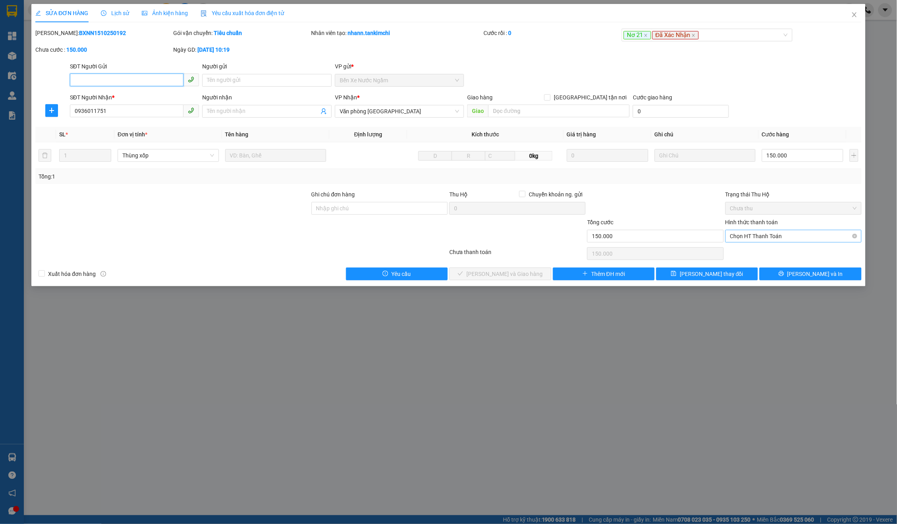
click at [771, 235] on span "Chọn HT Thanh Toán" at bounding box center [793, 236] width 127 height 12
click at [755, 245] on div "Tại văn phòng" at bounding box center [794, 250] width 137 height 13
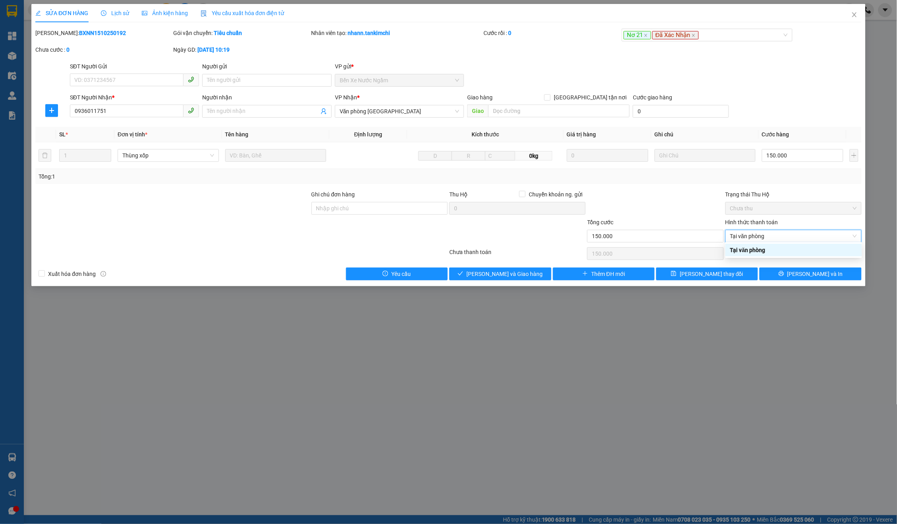
type input "0"
click at [510, 269] on span "[PERSON_NAME] và Giao hàng" at bounding box center [505, 273] width 76 height 9
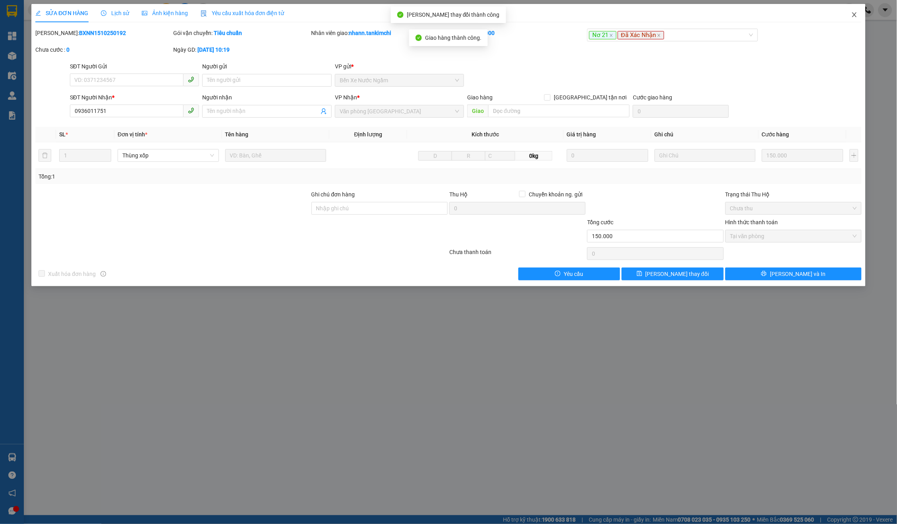
click at [856, 21] on span "Close" at bounding box center [855, 15] width 22 height 22
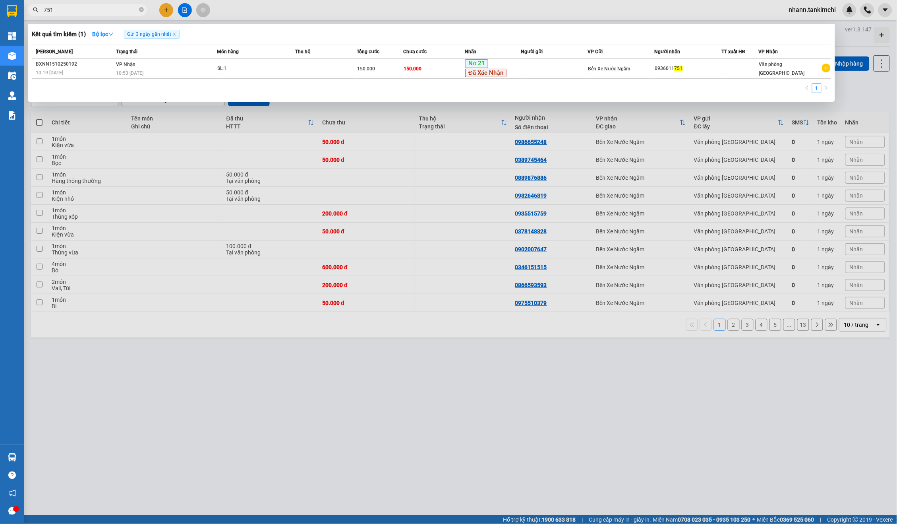
click at [118, 10] on input "751" at bounding box center [91, 10] width 94 height 9
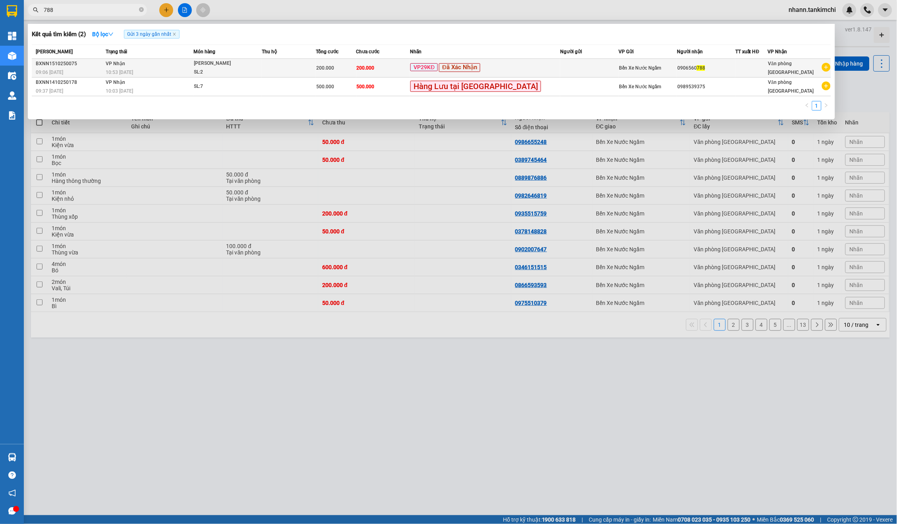
type input "788"
click at [474, 68] on span "Đã Xác Nhận" at bounding box center [459, 67] width 41 height 9
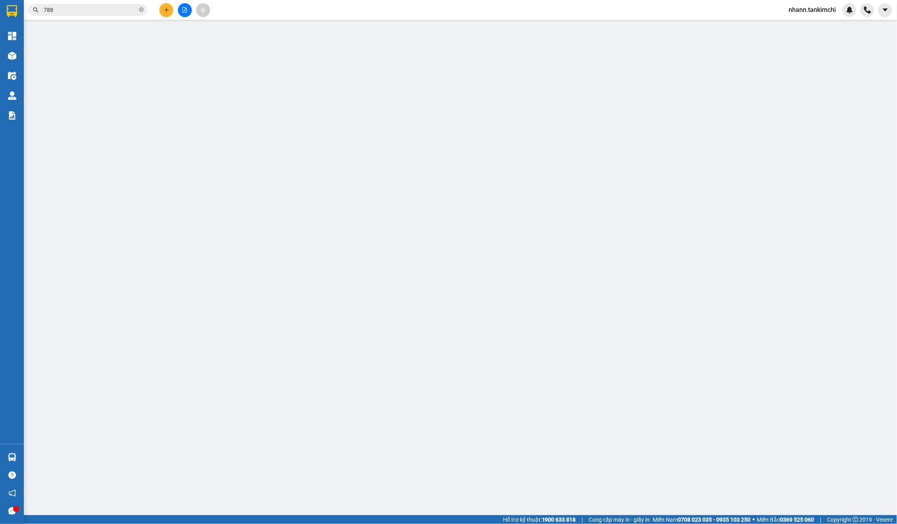
type input "0906560788"
type input "200.000"
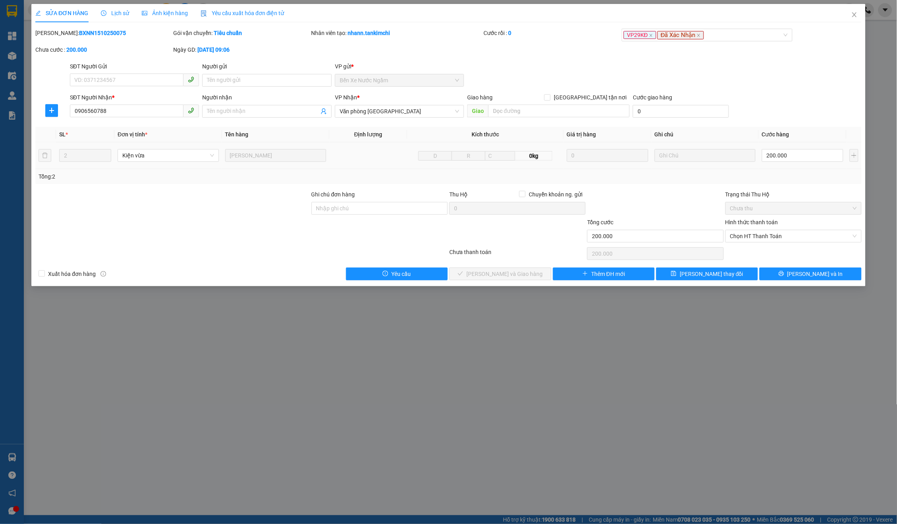
click at [748, 246] on div "Chọn HT Thanh Toán" at bounding box center [794, 254] width 138 height 16
click at [757, 240] on div "Hình thức thanh toán Chọn HT Thanh Toán" at bounding box center [794, 232] width 136 height 28
click at [754, 236] on span "Chọn HT Thanh Toán" at bounding box center [793, 236] width 127 height 12
click at [747, 246] on div "Tại văn phòng" at bounding box center [793, 250] width 127 height 9
type input "0"
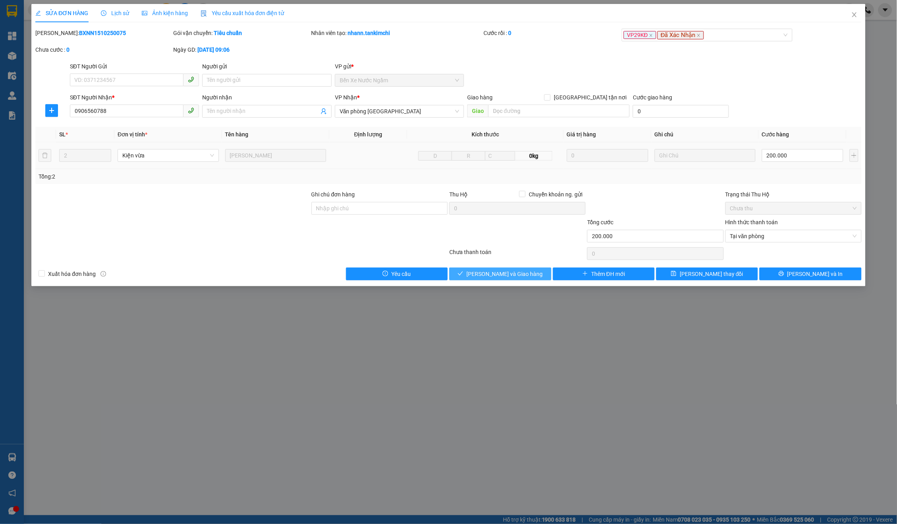
click at [505, 275] on span "[PERSON_NAME] và Giao hàng" at bounding box center [505, 273] width 76 height 9
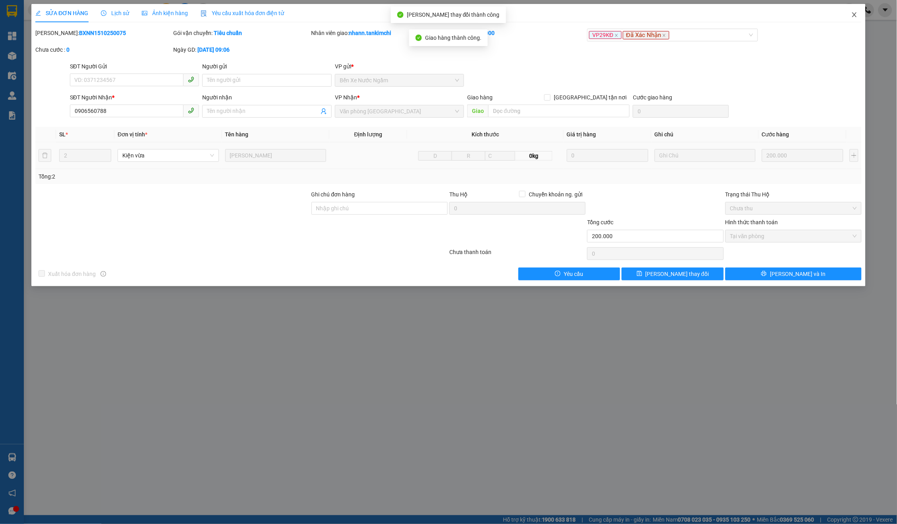
click at [860, 11] on span "Close" at bounding box center [855, 15] width 22 height 22
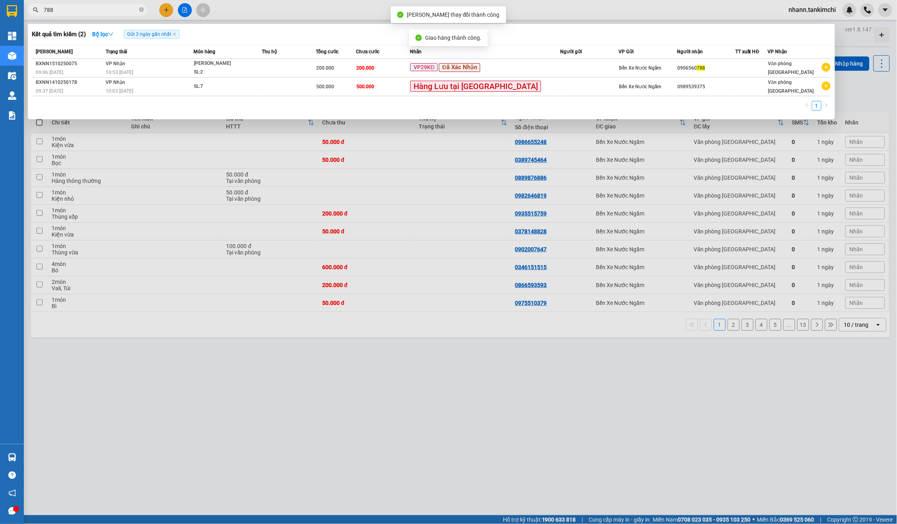
click at [89, 13] on input "788" at bounding box center [91, 10] width 94 height 9
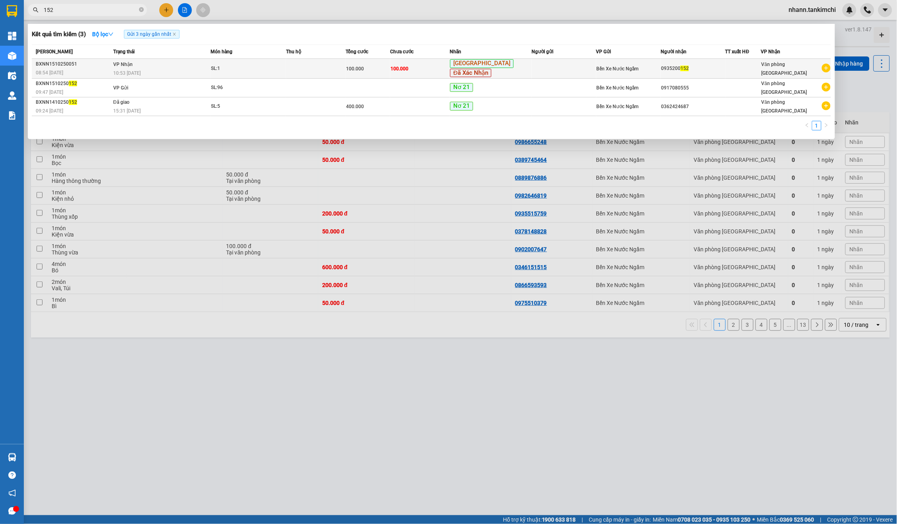
type input "152"
click at [450, 71] on td "100.000" at bounding box center [420, 69] width 60 height 20
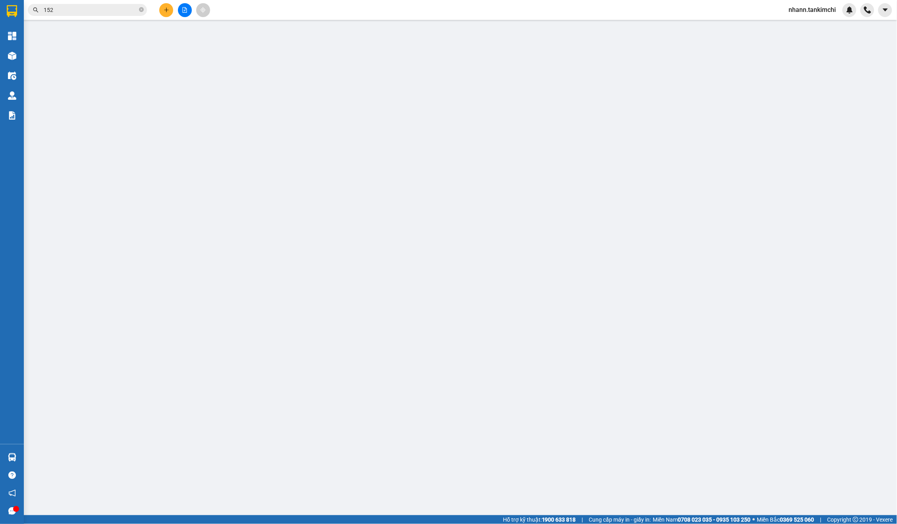
type input "0935200152"
type input "100.000"
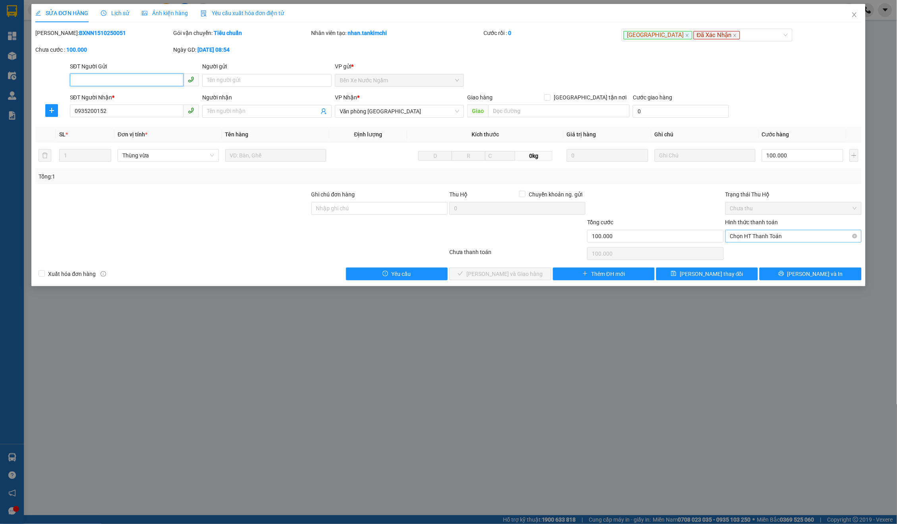
click at [774, 232] on span "Chọn HT Thanh Toán" at bounding box center [793, 236] width 127 height 12
click at [749, 246] on div "Tại văn phòng" at bounding box center [793, 250] width 127 height 9
type input "0"
click at [502, 269] on span "[PERSON_NAME] và Giao hàng" at bounding box center [505, 273] width 76 height 9
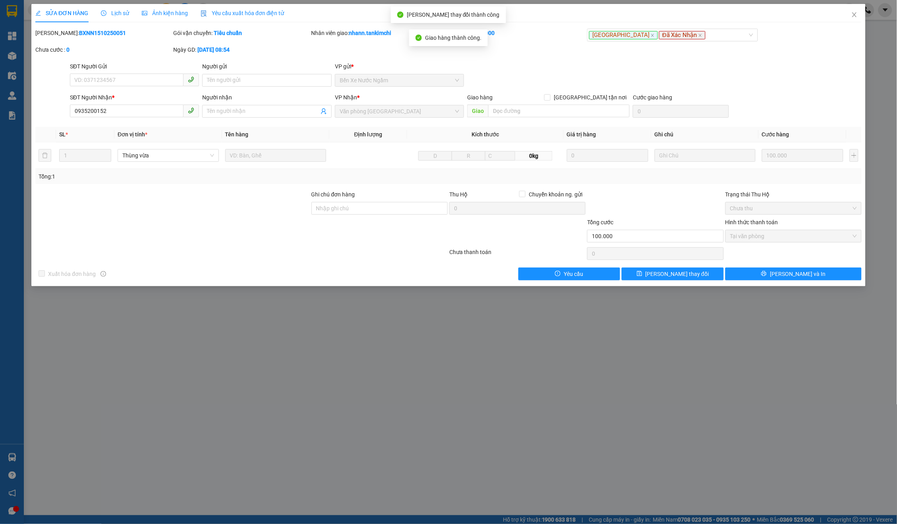
click at [842, 15] on div "SỬA ĐƠN HÀNG Lịch sử Ảnh kiện hàng Yêu cầu xuất hóa đơn điện tử" at bounding box center [448, 13] width 827 height 18
click at [861, 25] on span "Close" at bounding box center [855, 15] width 22 height 22
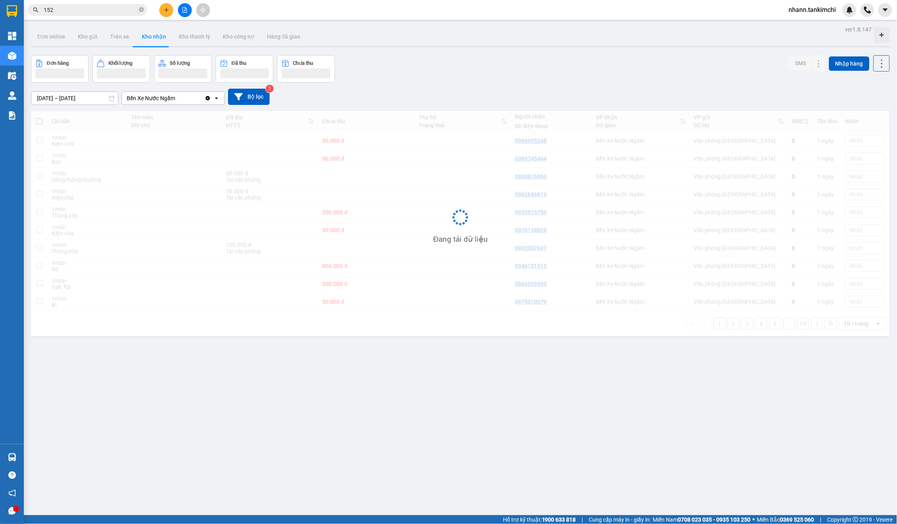
click at [861, 17] on div at bounding box center [868, 10] width 14 height 14
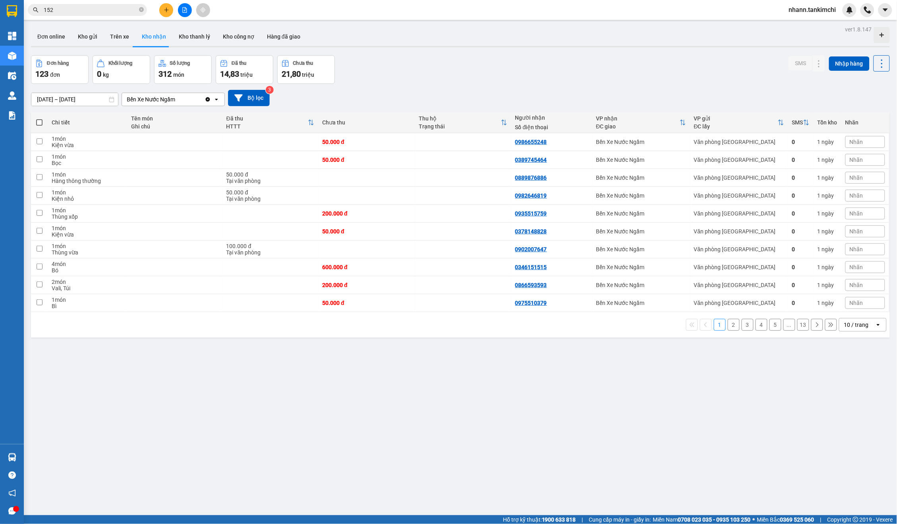
click at [93, 6] on input "152" at bounding box center [91, 10] width 94 height 9
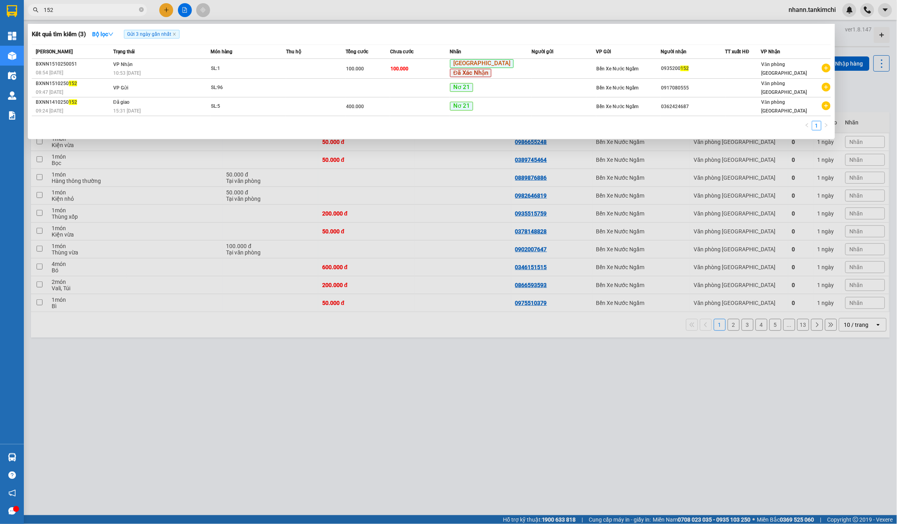
click at [85, 12] on input "152" at bounding box center [91, 10] width 94 height 9
type input "8"
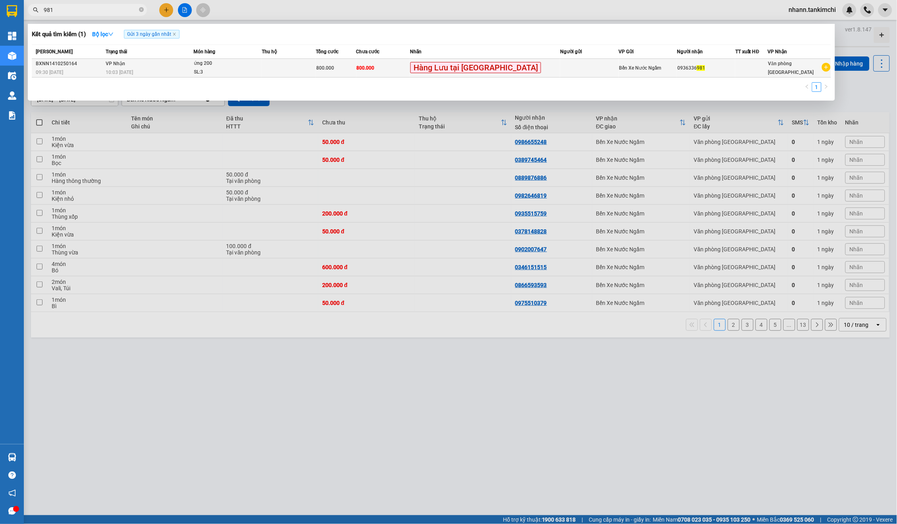
type input "981"
click at [478, 71] on span "Hàng Lưu tại [GEOGRAPHIC_DATA]" at bounding box center [475, 67] width 131 height 11
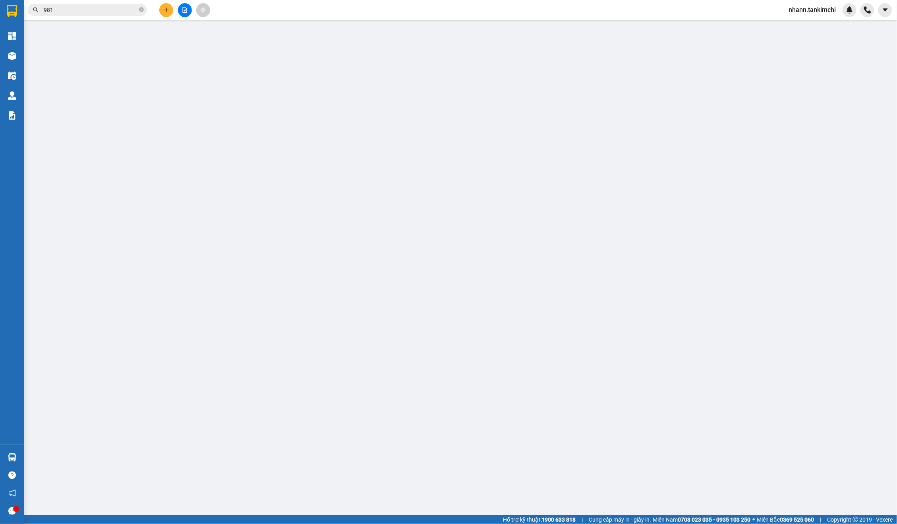
type input "0936336981"
type input "800.000"
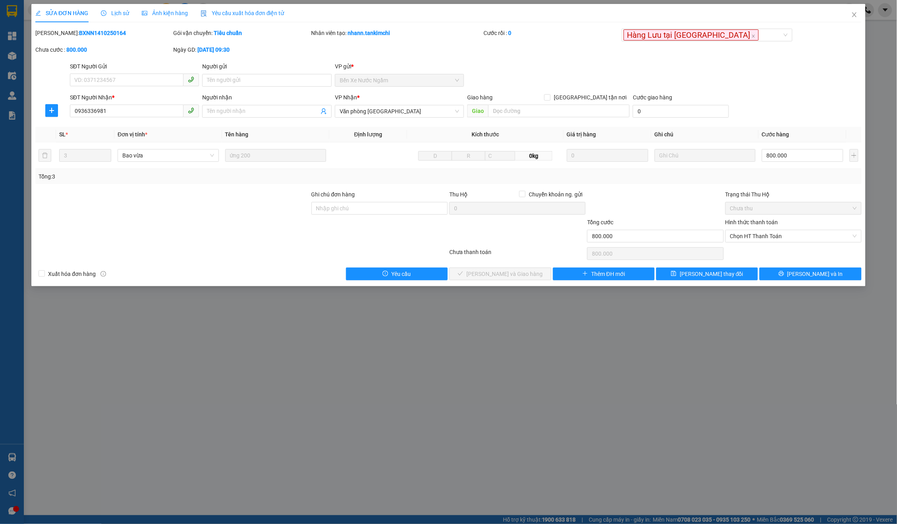
click at [793, 246] on div "Chọn HT Thanh Toán" at bounding box center [794, 254] width 138 height 16
click at [776, 234] on span "Chọn HT Thanh Toán" at bounding box center [793, 236] width 127 height 12
click at [751, 251] on div "Tại văn phòng" at bounding box center [793, 250] width 127 height 9
type input "0"
click at [510, 273] on span "[PERSON_NAME] và Giao hàng" at bounding box center [505, 273] width 76 height 9
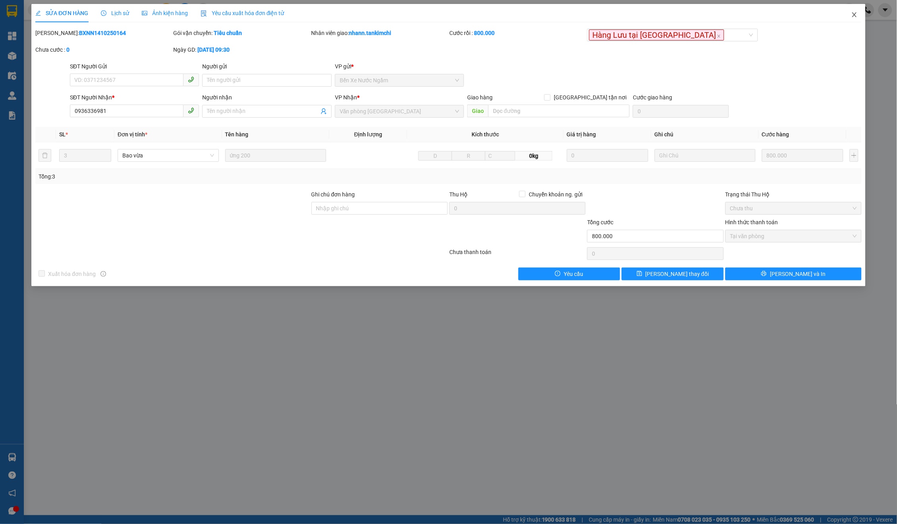
click at [854, 15] on icon "close" at bounding box center [854, 14] width 4 height 5
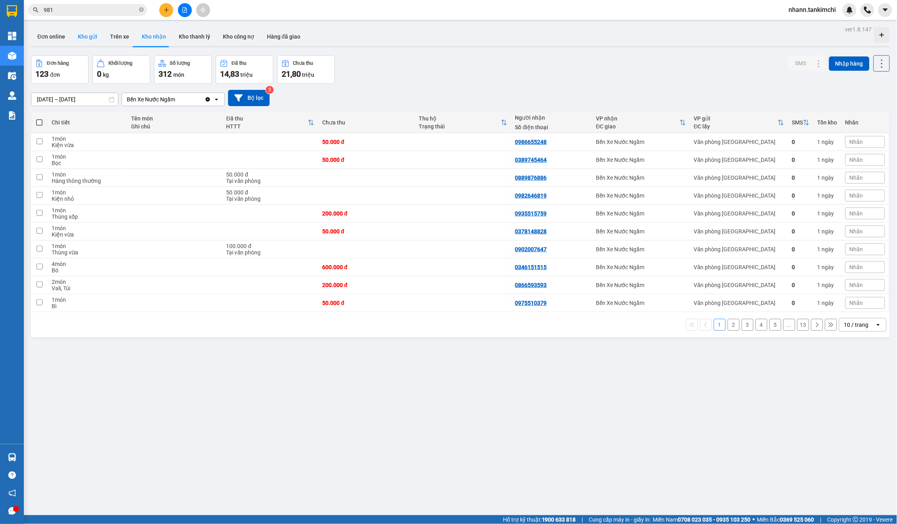
click at [83, 31] on button "Kho gửi" at bounding box center [88, 36] width 32 height 19
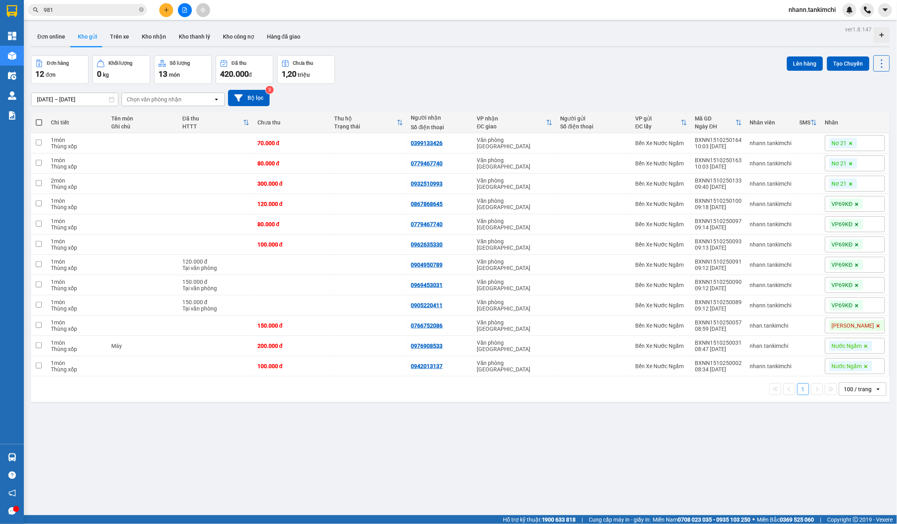
click at [867, 386] on div "100 / trang" at bounding box center [858, 389] width 28 height 8
click at [256, 93] on button "Bộ lọc" at bounding box center [249, 98] width 42 height 16
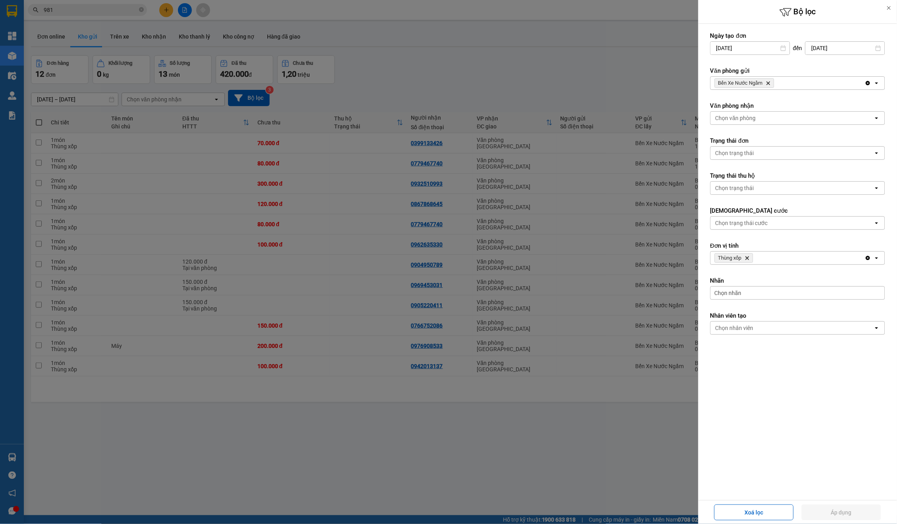
click at [757, 258] on div "Thùng xốp Delete" at bounding box center [788, 258] width 154 height 13
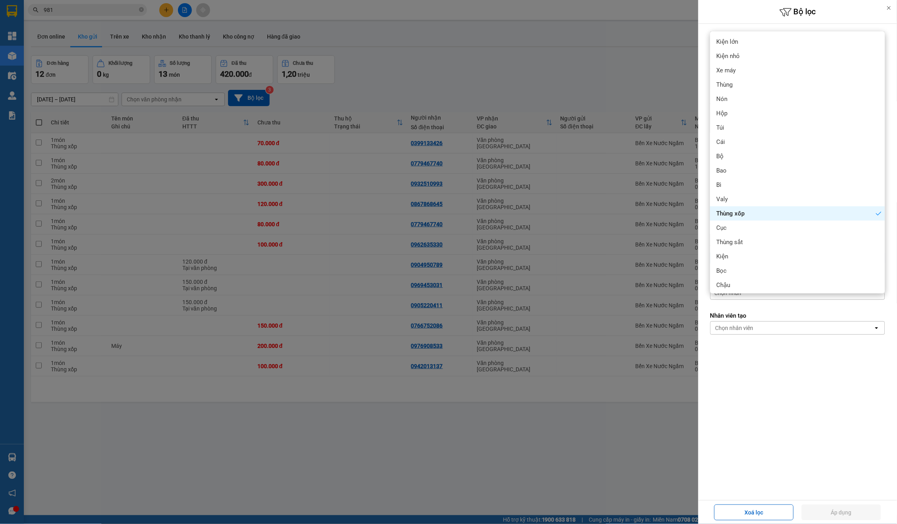
click at [745, 260] on div "Kiện" at bounding box center [797, 256] width 175 height 14
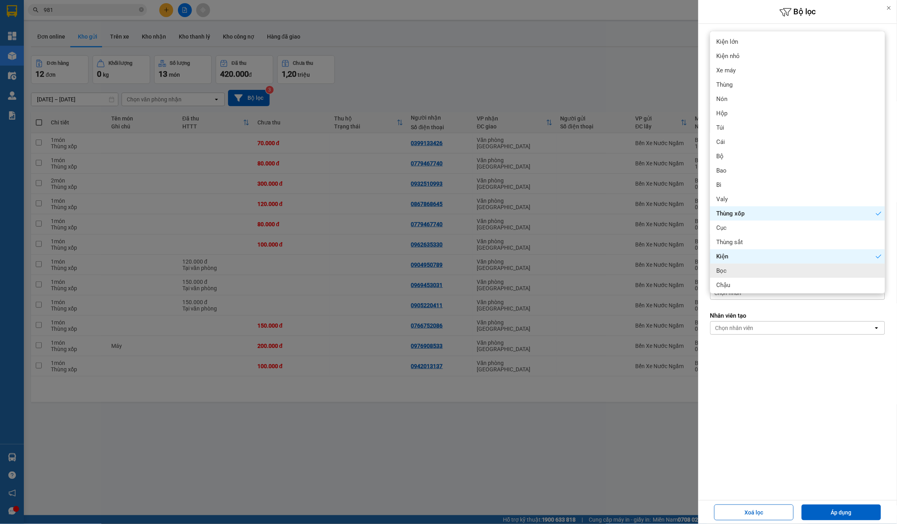
click at [751, 259] on div "Kiện" at bounding box center [797, 256] width 175 height 14
click at [748, 213] on div "Thùng xốp" at bounding box center [797, 213] width 175 height 14
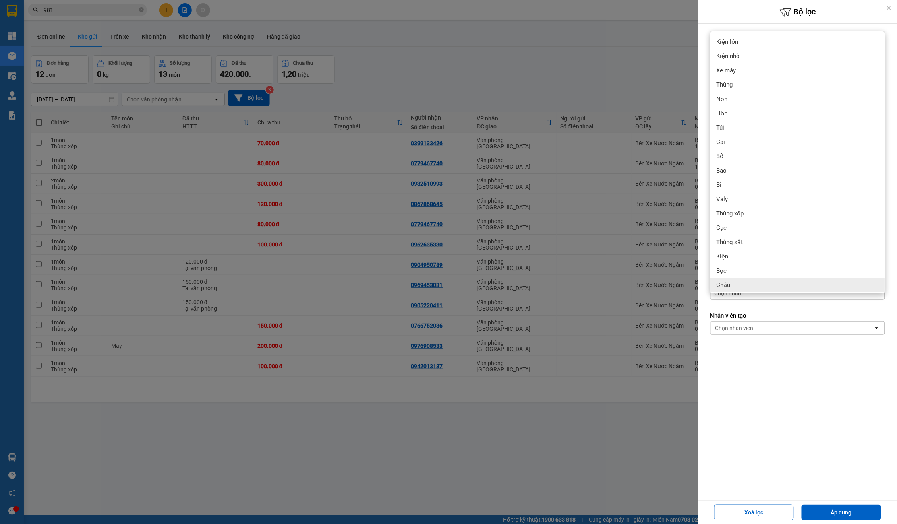
click at [745, 402] on div "Ngày tạo đơn [DATE] Press the down arrow key to interact with the calendar and …" at bounding box center [798, 262] width 199 height 476
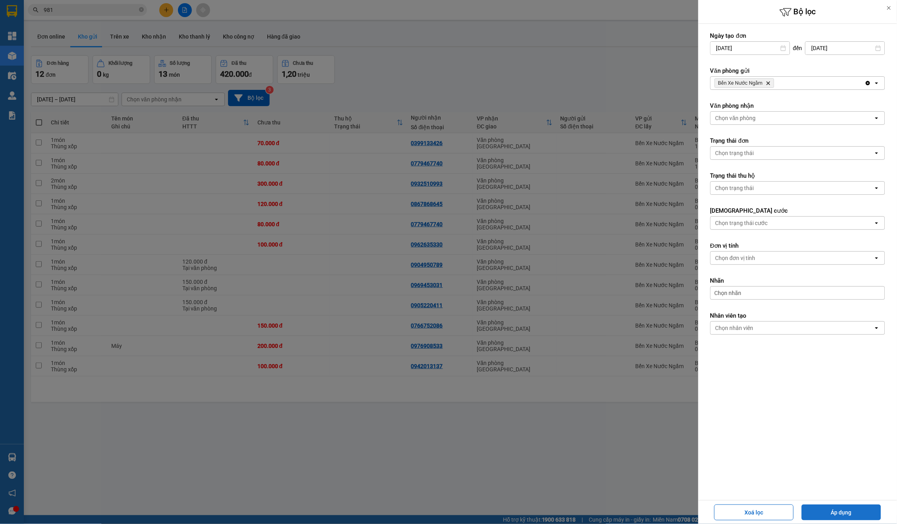
click at [846, 512] on button "Áp dụng" at bounding box center [841, 512] width 79 height 16
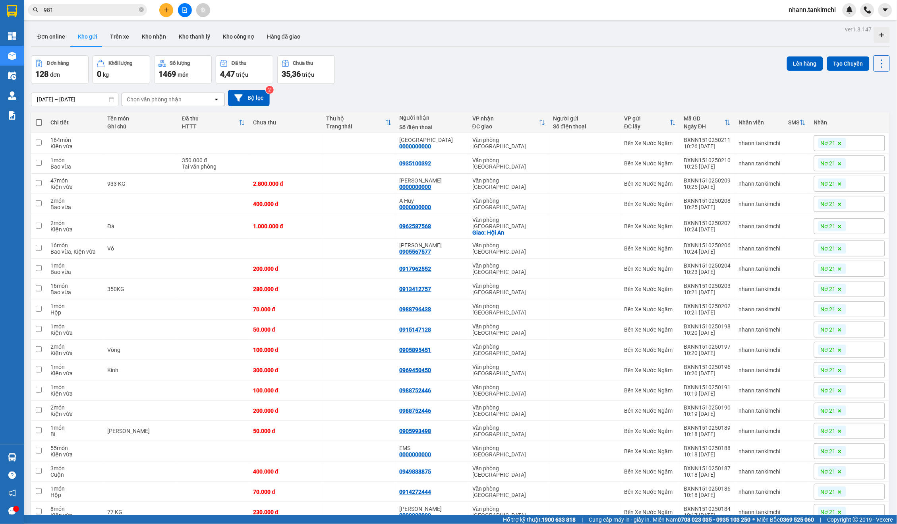
click at [38, 121] on span at bounding box center [39, 122] width 6 height 6
click at [39, 118] on input "checkbox" at bounding box center [39, 118] width 0 height 0
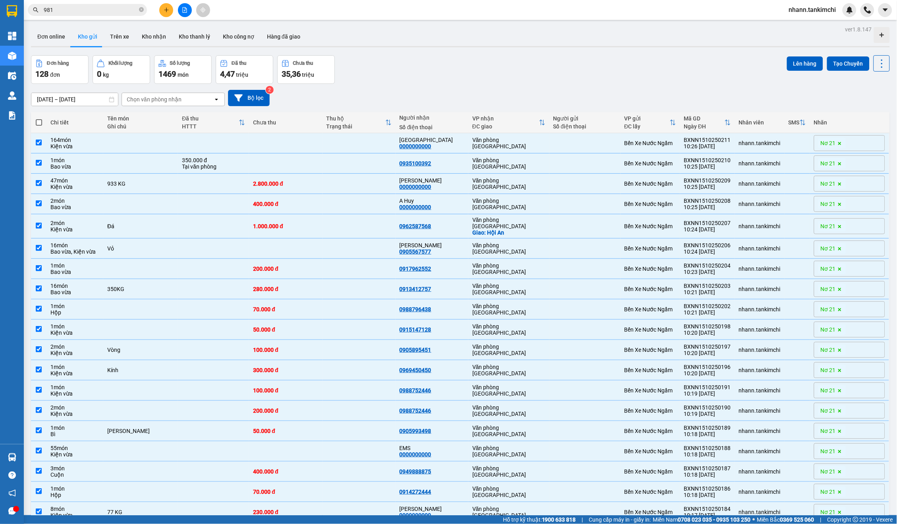
checkbox input "true"
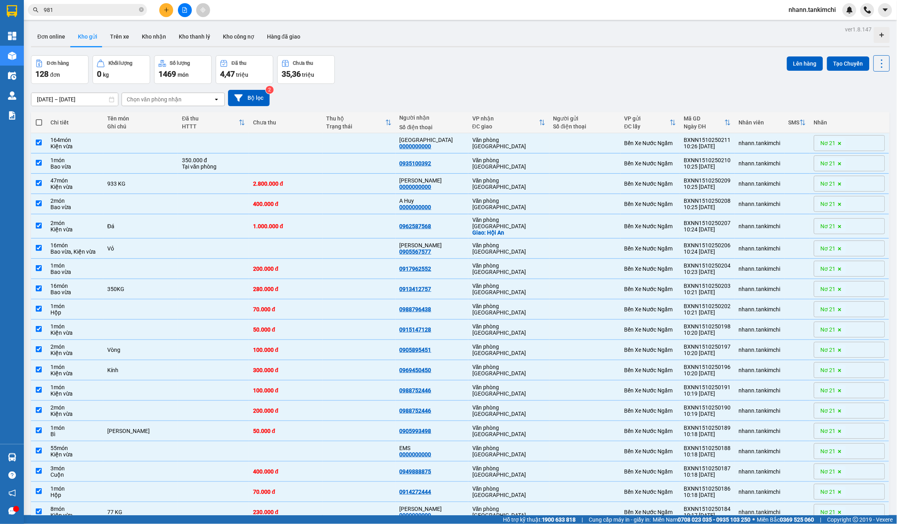
checkbox input "true"
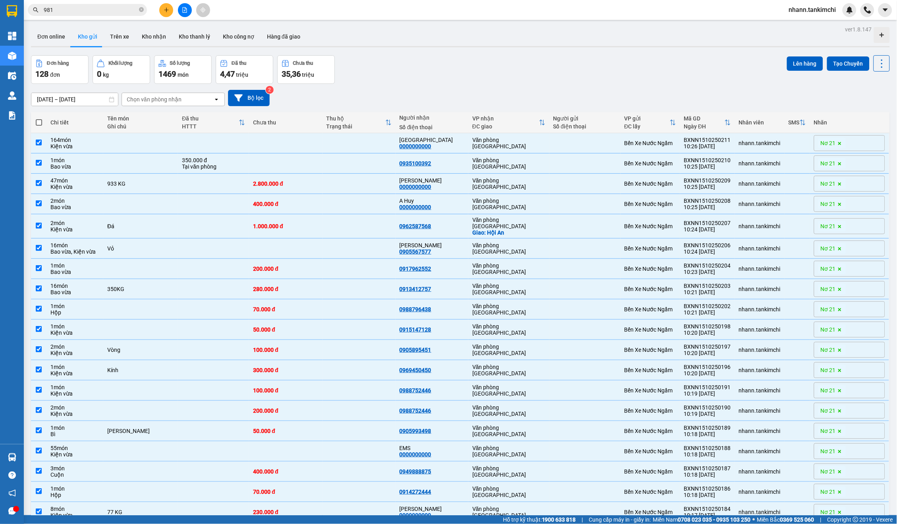
checkbox input "true"
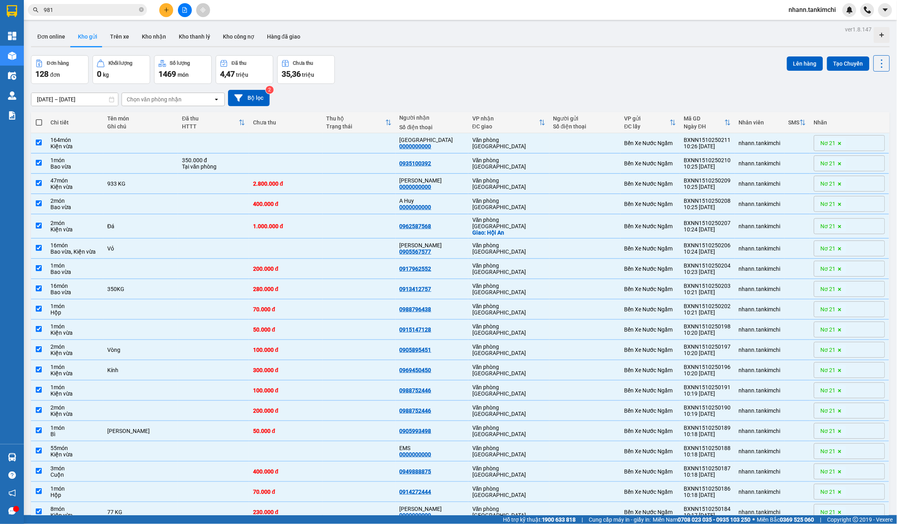
checkbox input "true"
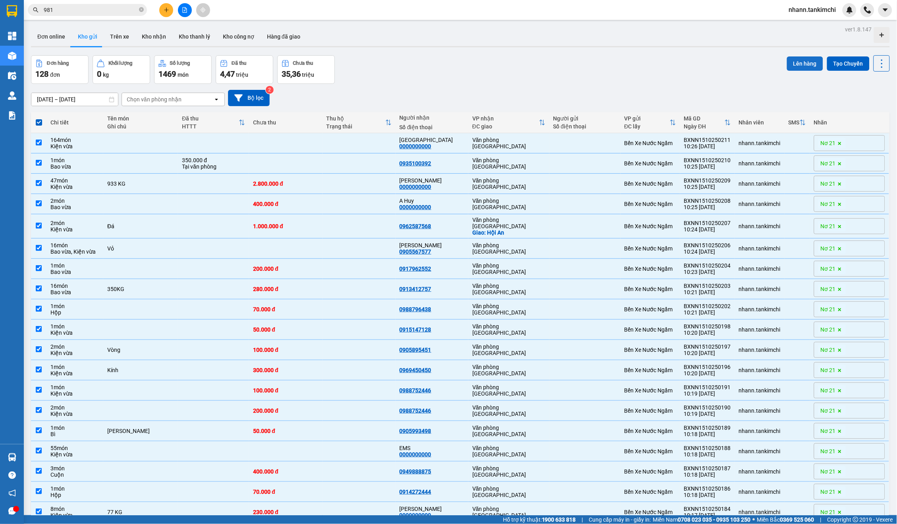
click at [809, 62] on button "Lên hàng" at bounding box center [805, 63] width 36 height 14
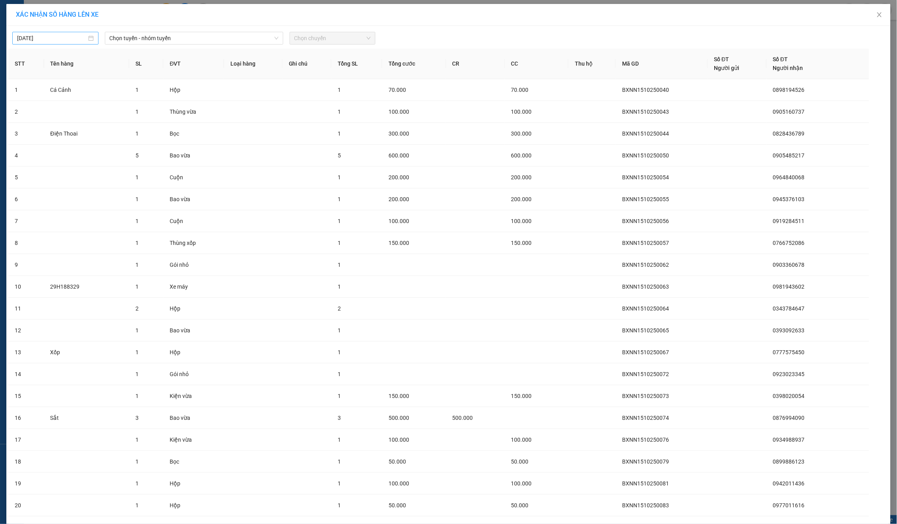
click at [64, 43] on div "[DATE]" at bounding box center [55, 38] width 86 height 13
click at [171, 37] on span "Chọn tuyến - nhóm tuyến" at bounding box center [194, 38] width 169 height 12
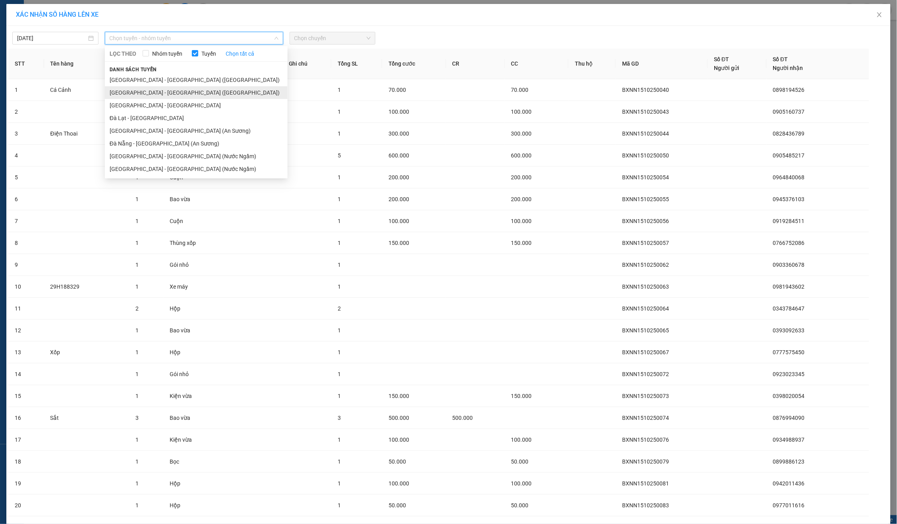
click at [166, 93] on li "[GEOGRAPHIC_DATA] - [GEOGRAPHIC_DATA] ([GEOGRAPHIC_DATA])" at bounding box center [196, 92] width 183 height 13
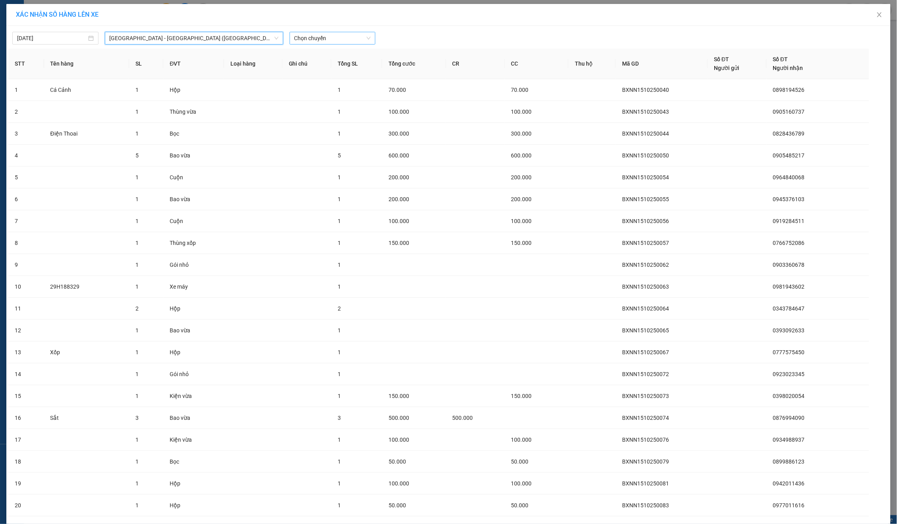
click at [317, 41] on span "Chọn chuyến" at bounding box center [332, 38] width 77 height 12
click at [316, 60] on div "07:00" at bounding box center [326, 66] width 72 height 13
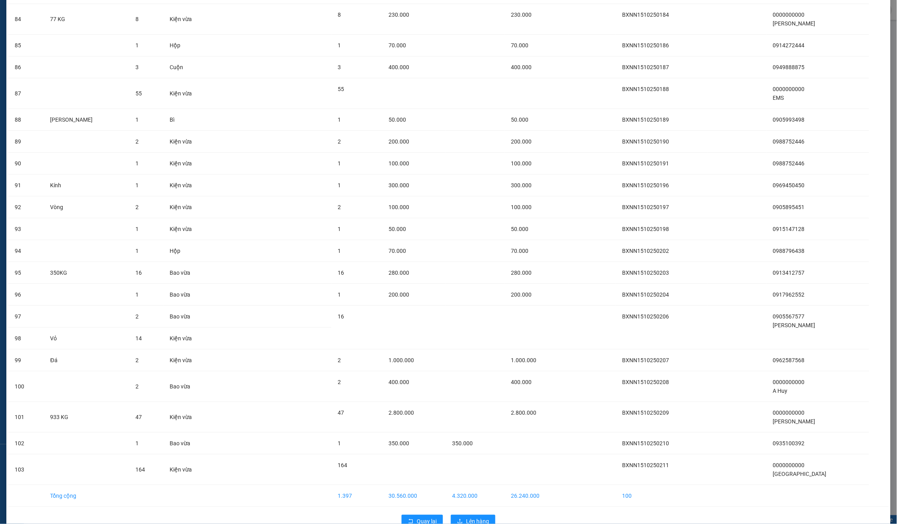
scroll to position [1899, 0]
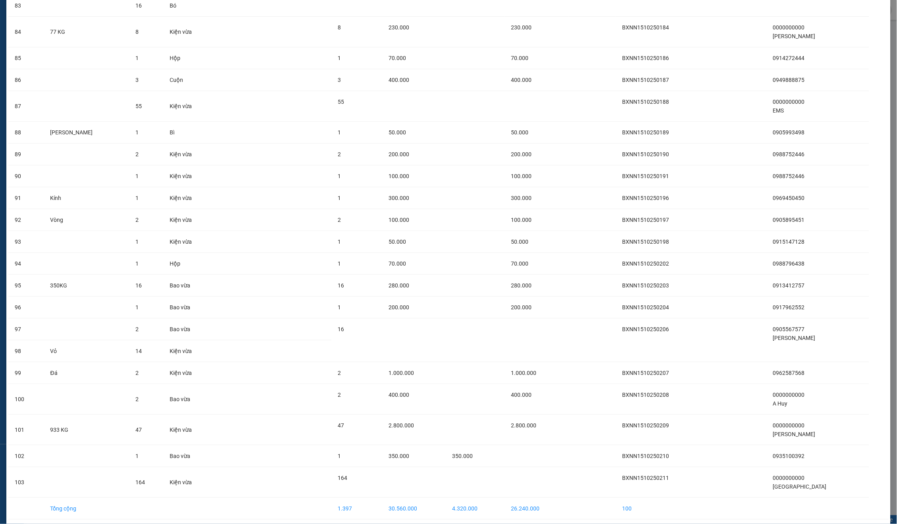
click at [481, 523] on span "Lên hàng" at bounding box center [477, 533] width 23 height 9
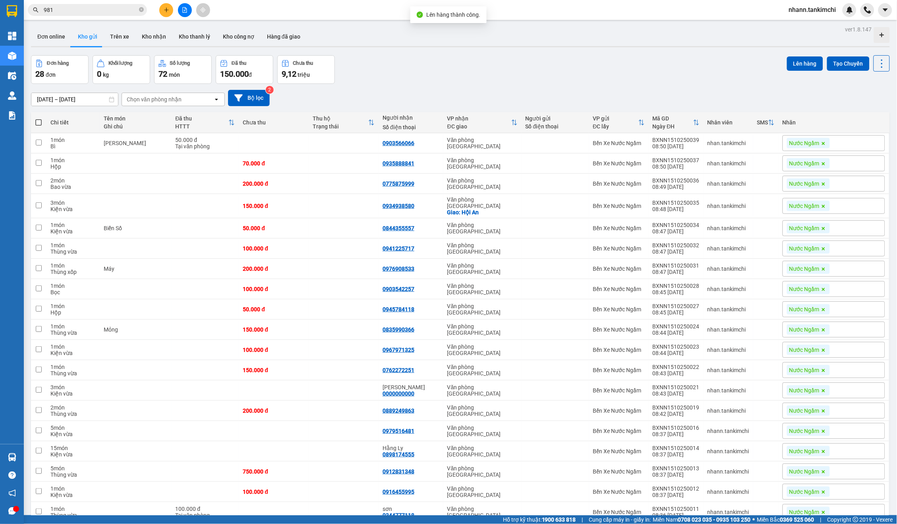
click at [39, 119] on span at bounding box center [38, 122] width 6 height 6
click at [39, 118] on input "checkbox" at bounding box center [39, 118] width 0 height 0
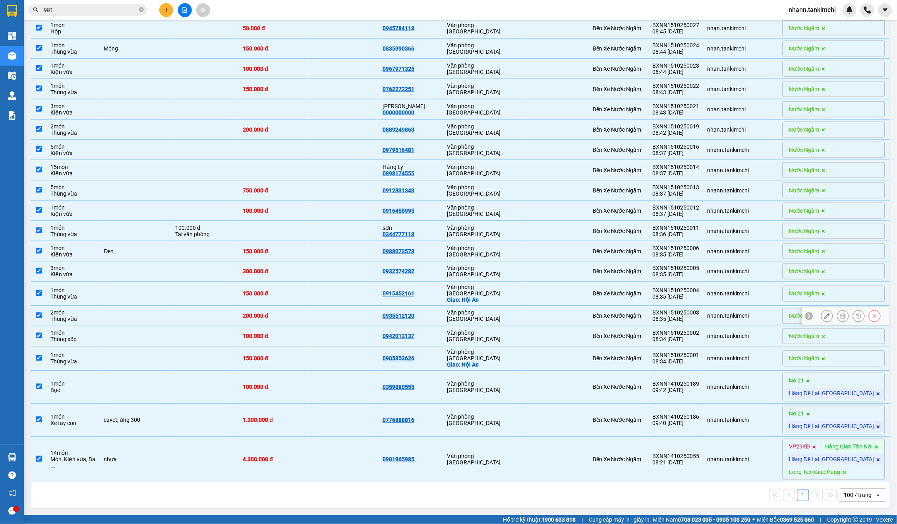
scroll to position [288, 0]
click at [877, 424] on icon at bounding box center [878, 426] width 5 height 5
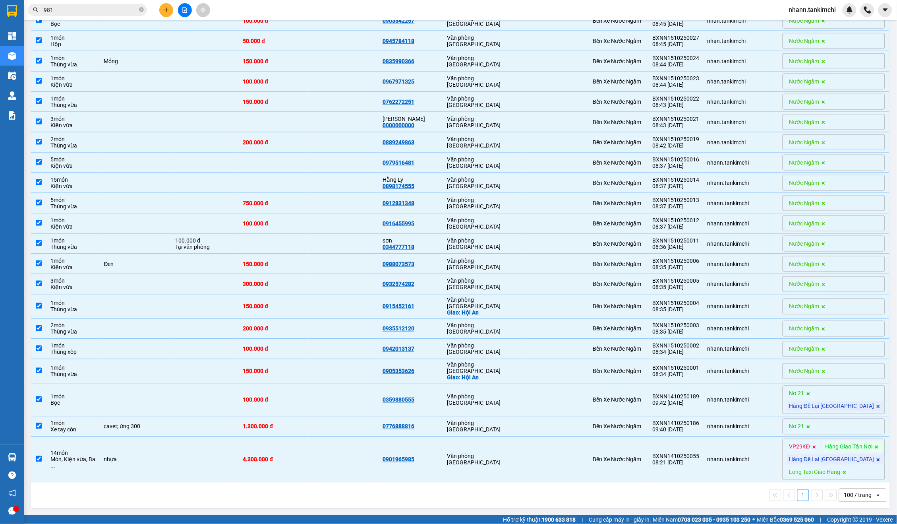
scroll to position [276, 0]
click at [877, 405] on icon at bounding box center [878, 406] width 3 height 3
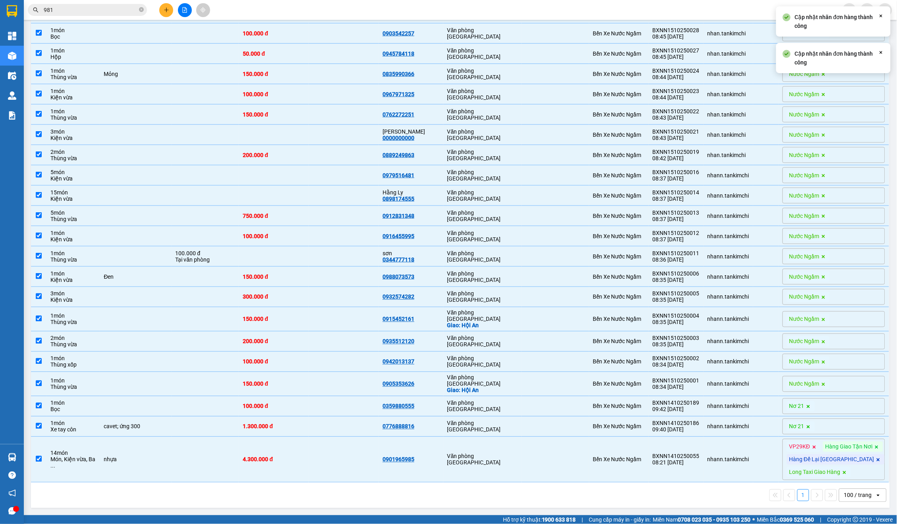
click at [876, 457] on icon at bounding box center [878, 459] width 5 height 5
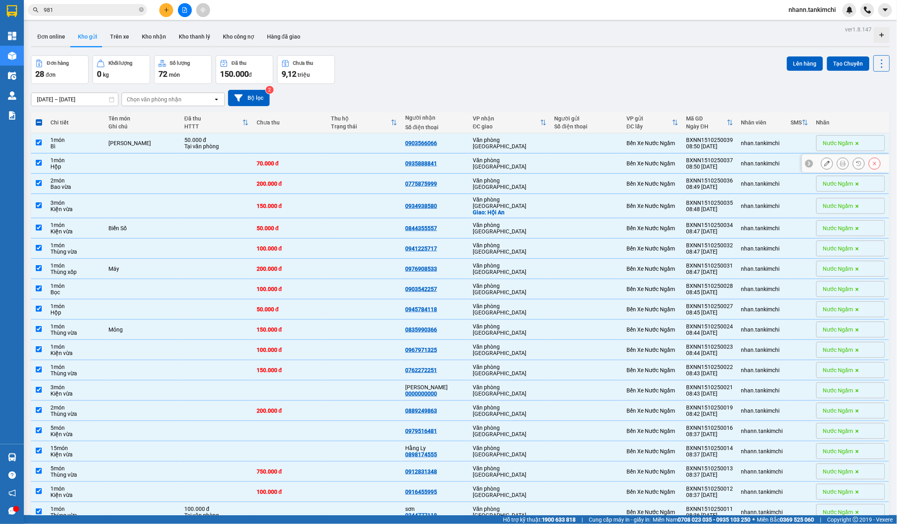
scroll to position [0, 0]
click at [810, 63] on button "Lên hàng" at bounding box center [805, 63] width 36 height 14
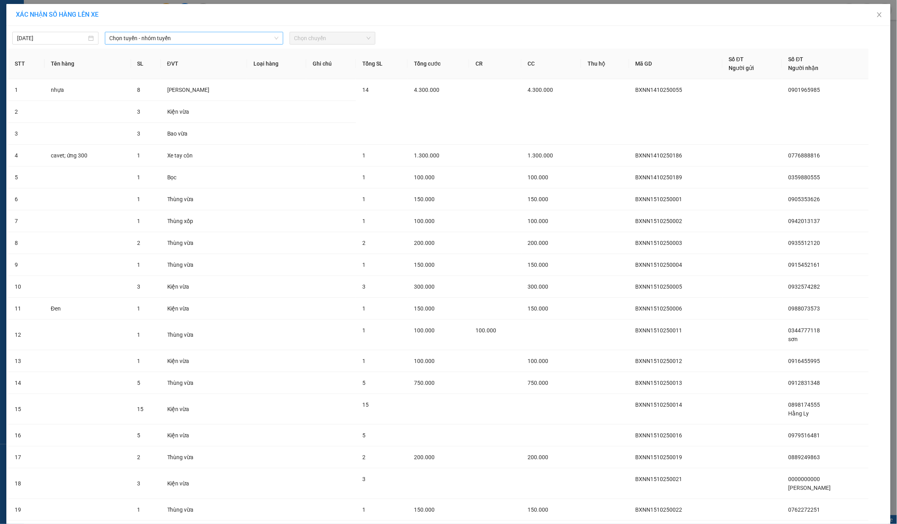
click at [164, 32] on span "Chọn tuyến - nhóm tuyến" at bounding box center [194, 38] width 169 height 12
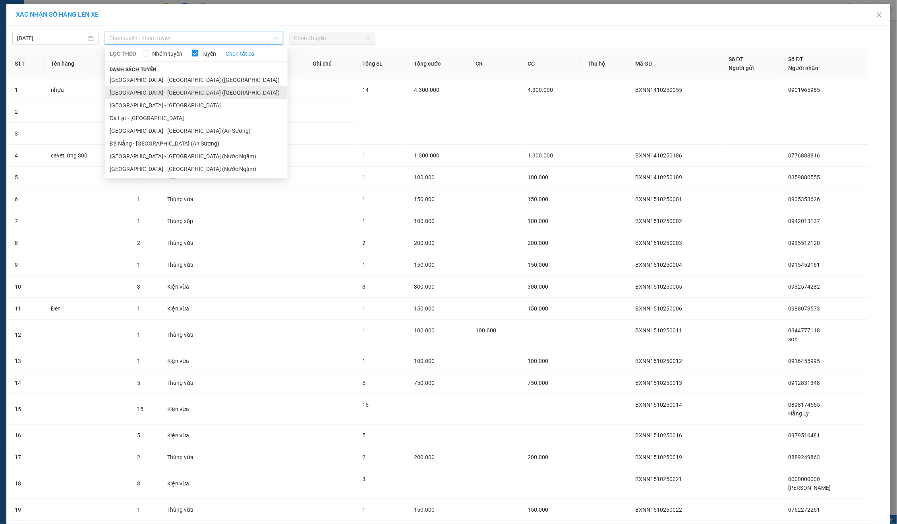
click at [157, 93] on li "[GEOGRAPHIC_DATA] - [GEOGRAPHIC_DATA] ([GEOGRAPHIC_DATA])" at bounding box center [196, 92] width 183 height 13
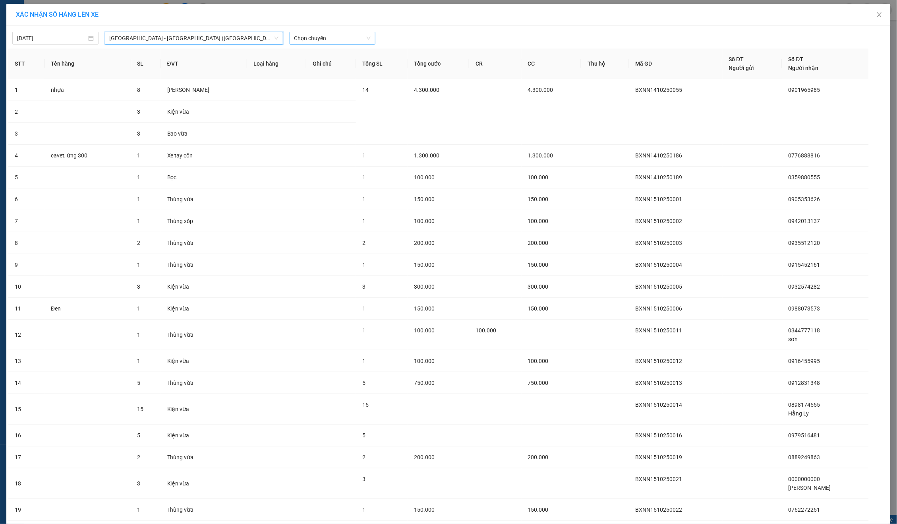
click at [314, 38] on span "Chọn chuyến" at bounding box center [332, 38] width 77 height 12
click at [315, 60] on div "07:00" at bounding box center [326, 66] width 72 height 13
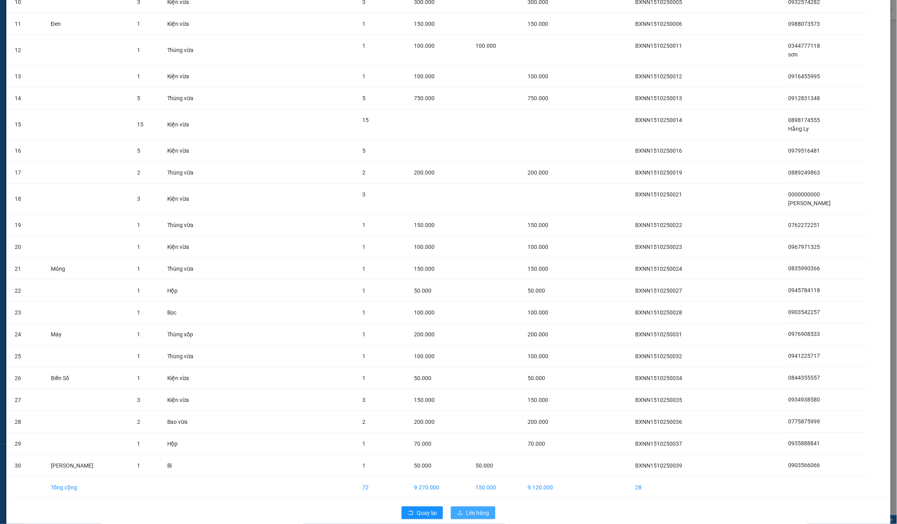
scroll to position [289, 0]
click at [472, 507] on button "Lên hàng" at bounding box center [473, 513] width 45 height 13
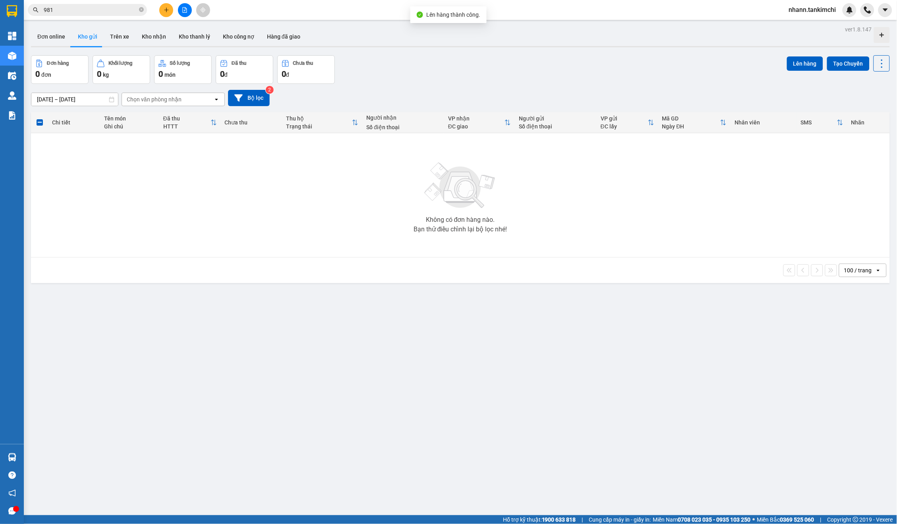
click at [799, 7] on span "nhann.tankimchi" at bounding box center [813, 10] width 60 height 10
click at [807, 22] on span "Đăng xuất" at bounding box center [816, 24] width 45 height 9
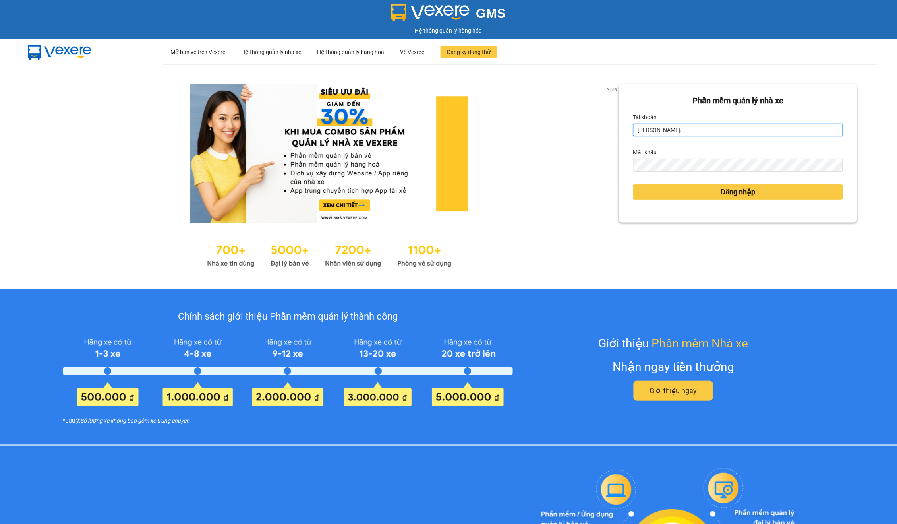
type input "nhan.tankimchi"
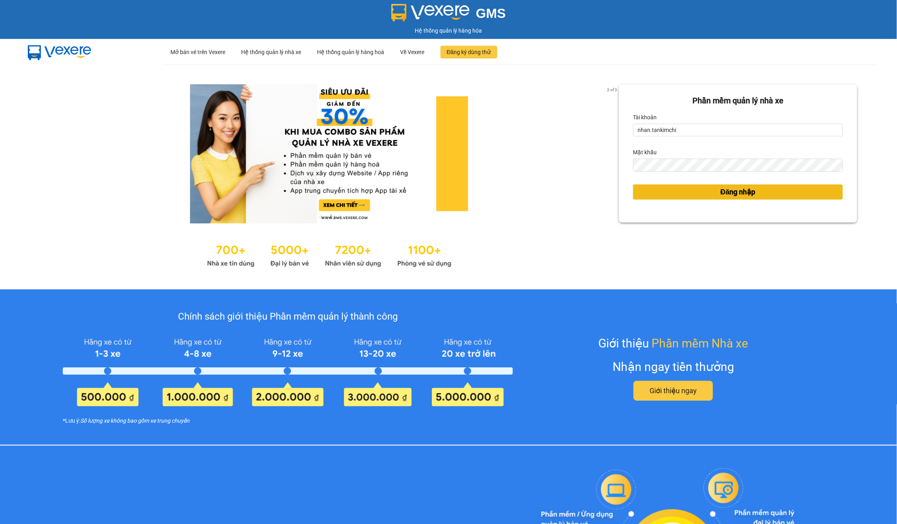
click at [721, 194] on span "Đăng nhập" at bounding box center [738, 191] width 35 height 11
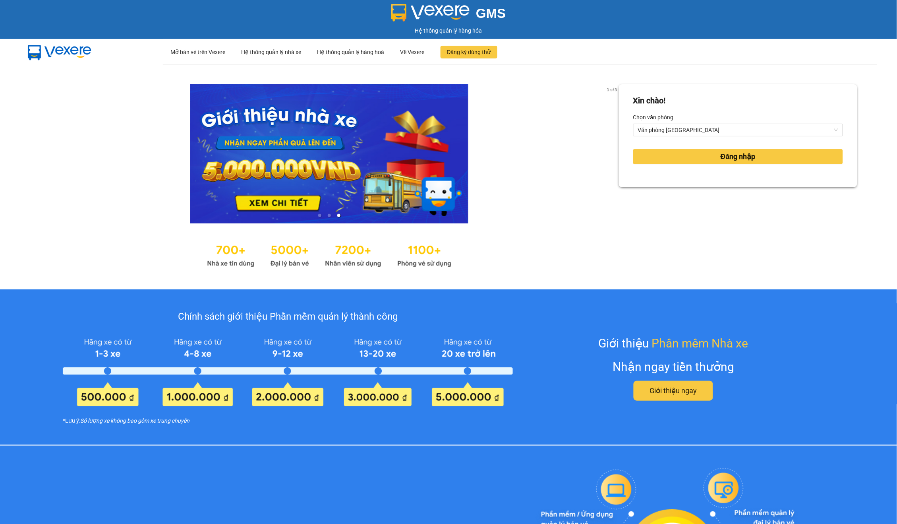
scroll to position [1, 0]
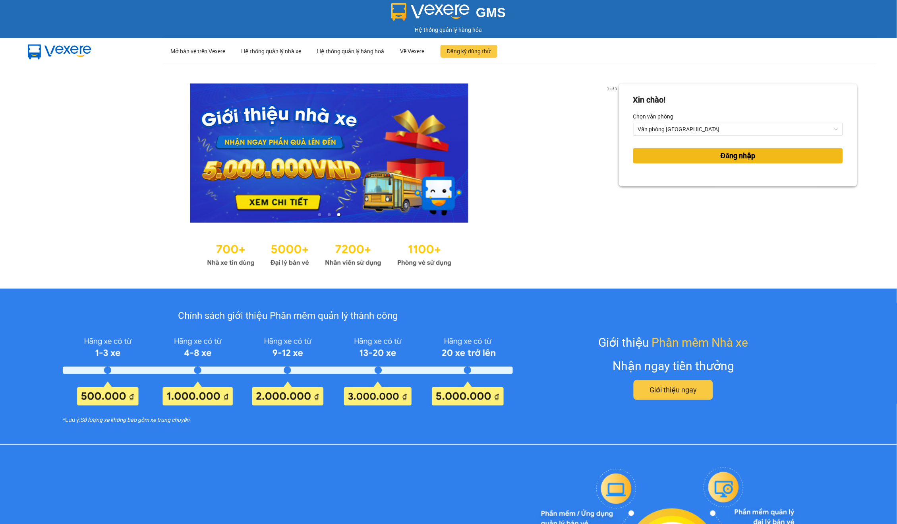
click at [747, 159] on span "Đăng nhập" at bounding box center [738, 155] width 35 height 11
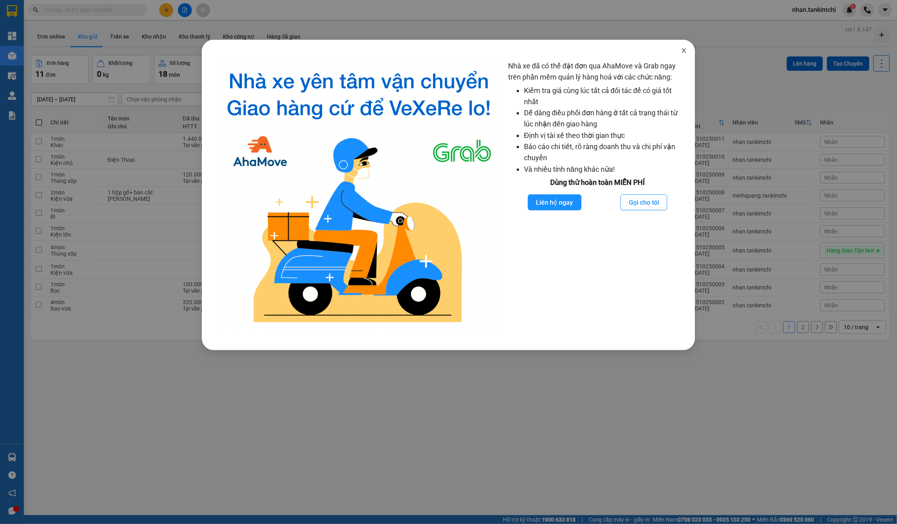
click at [693, 48] on span "Close" at bounding box center [684, 51] width 22 height 22
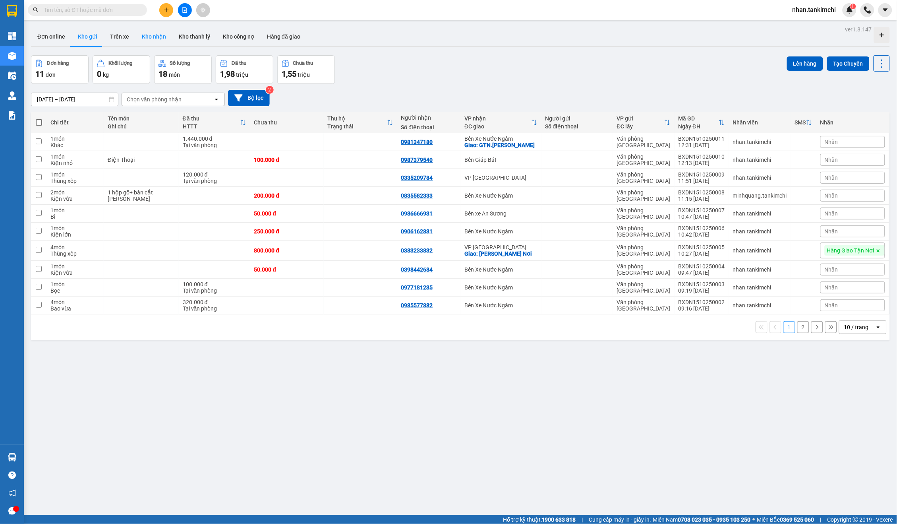
click at [158, 36] on button "Kho nhận" at bounding box center [154, 36] width 37 height 19
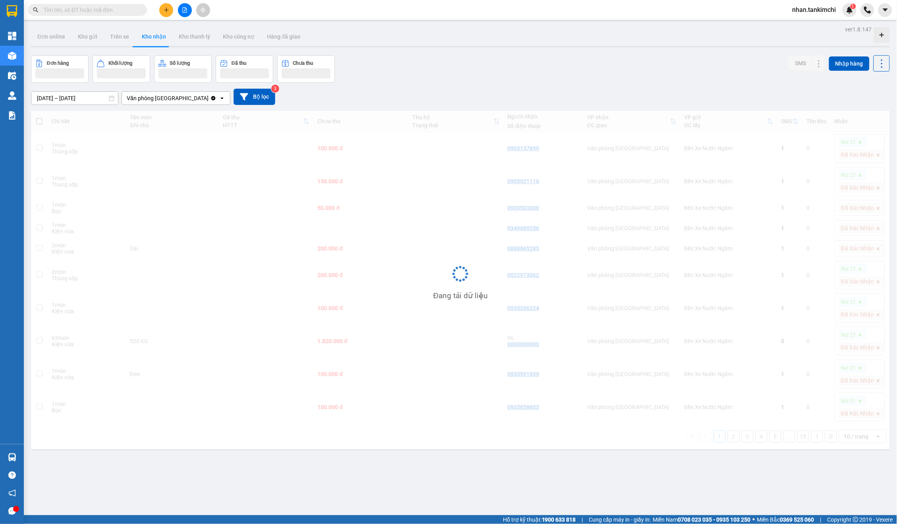
click at [188, 12] on button at bounding box center [185, 10] width 14 height 14
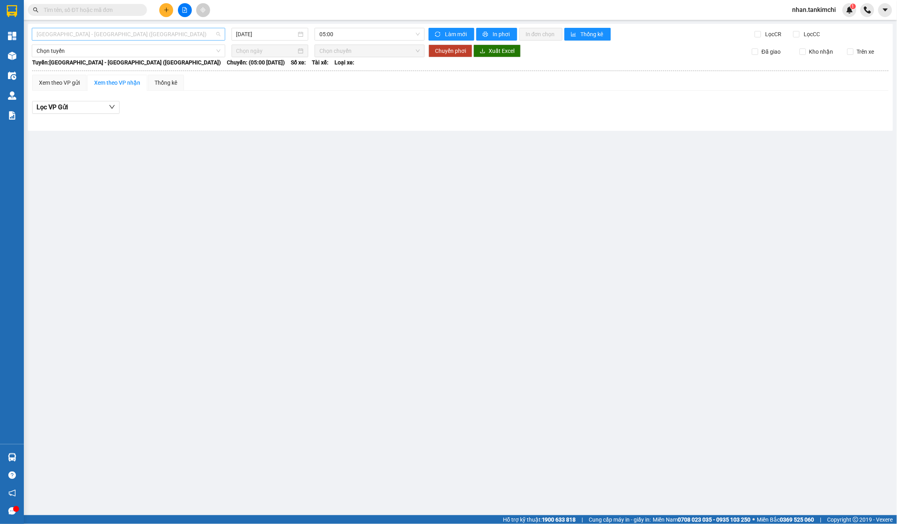
click at [106, 39] on span "[GEOGRAPHIC_DATA] - [GEOGRAPHIC_DATA] ([GEOGRAPHIC_DATA])" at bounding box center [129, 34] width 184 height 12
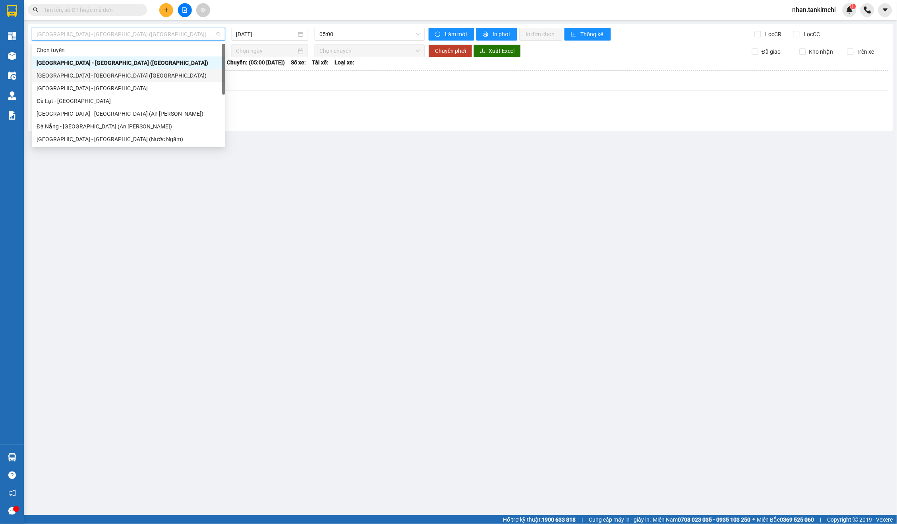
click at [97, 75] on div "[GEOGRAPHIC_DATA] - [GEOGRAPHIC_DATA] ([GEOGRAPHIC_DATA])" at bounding box center [129, 75] width 184 height 9
type input "[DATE]"
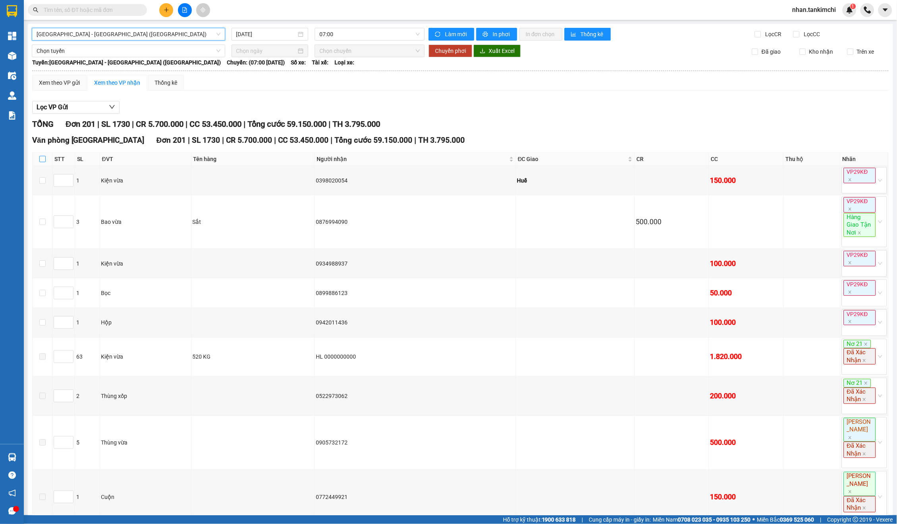
click at [44, 160] on input "checkbox" at bounding box center [42, 159] width 6 height 6
checkbox input "true"
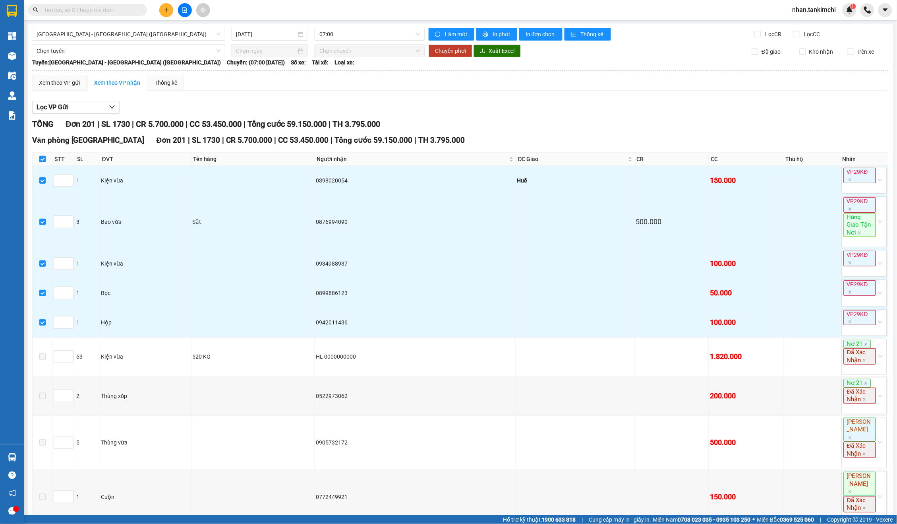
checkbox input "true"
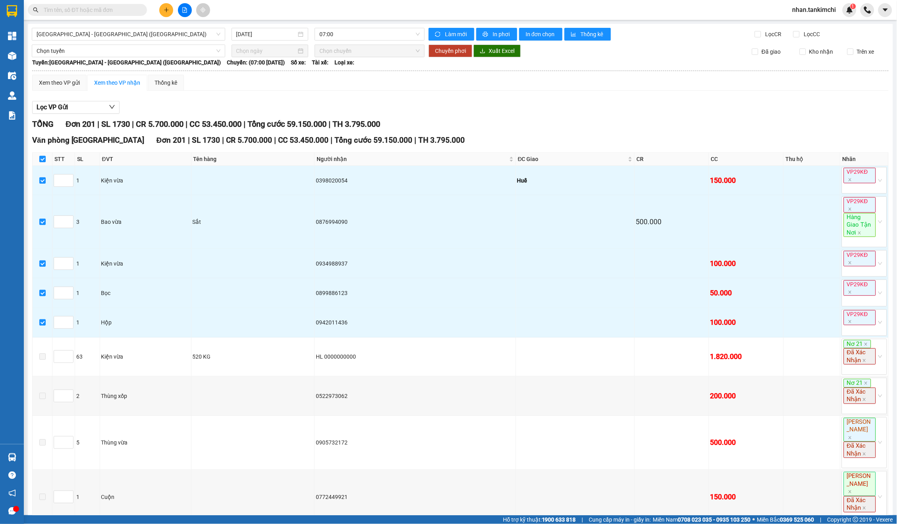
checkbox input "true"
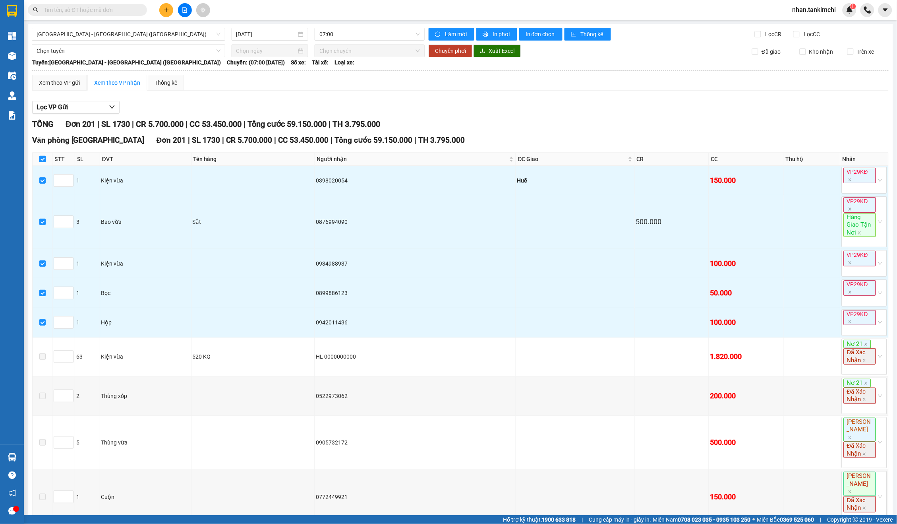
checkbox input "true"
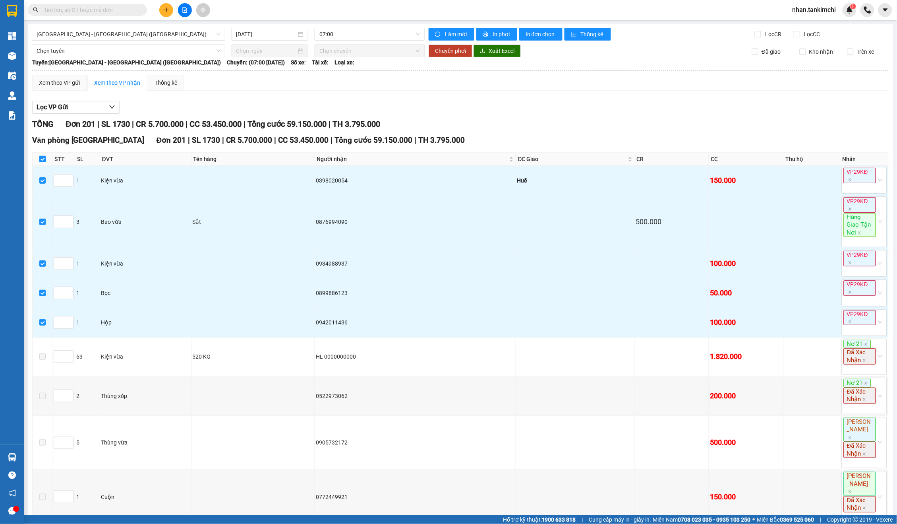
checkbox input "true"
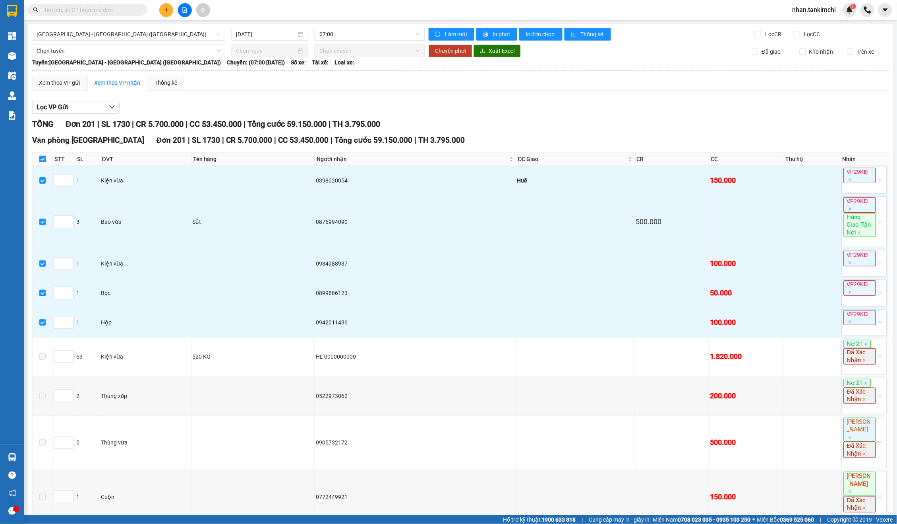
checkbox input "true"
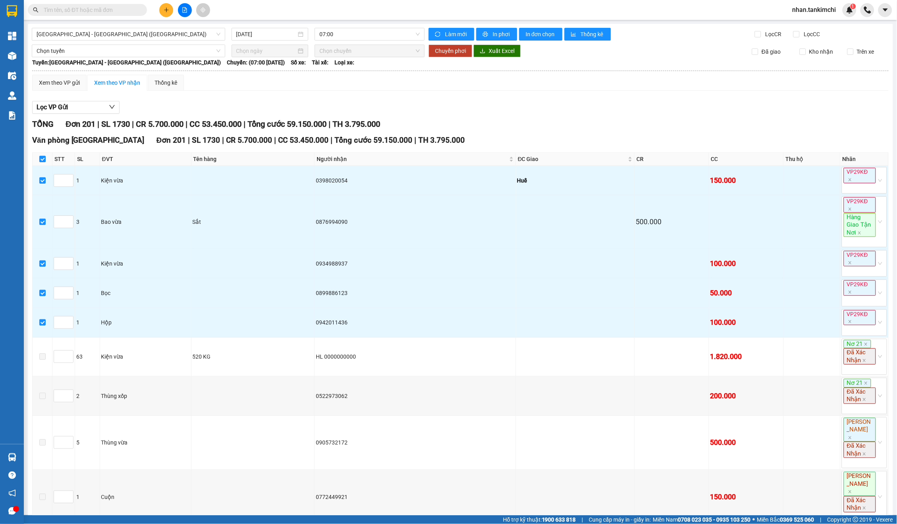
checkbox input "true"
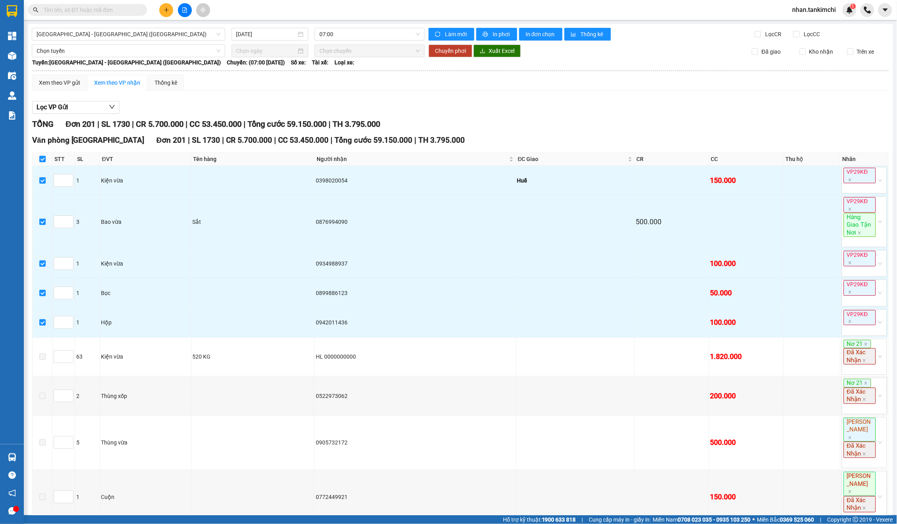
checkbox input "true"
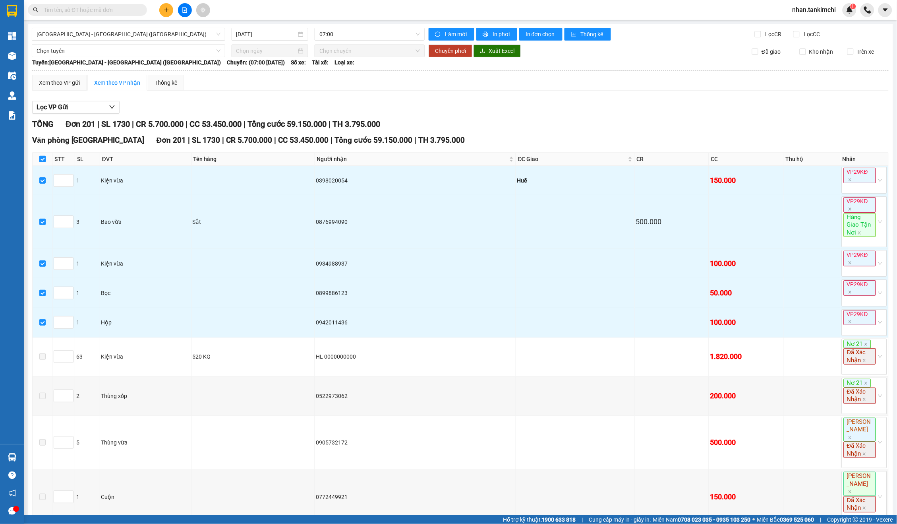
checkbox input "true"
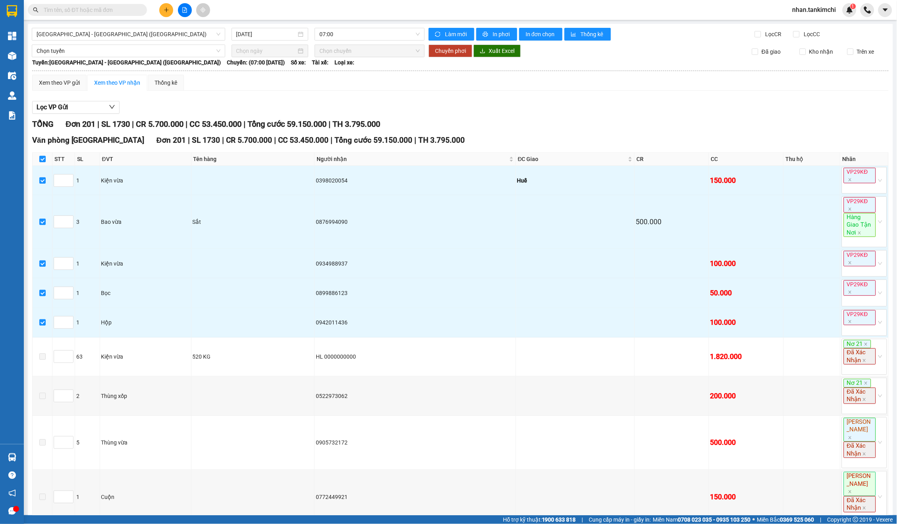
checkbox input "true"
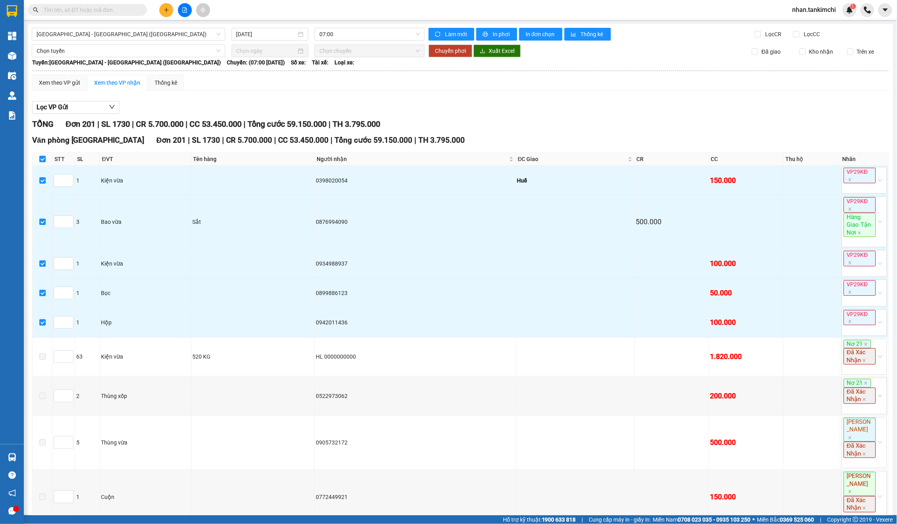
checkbox input "true"
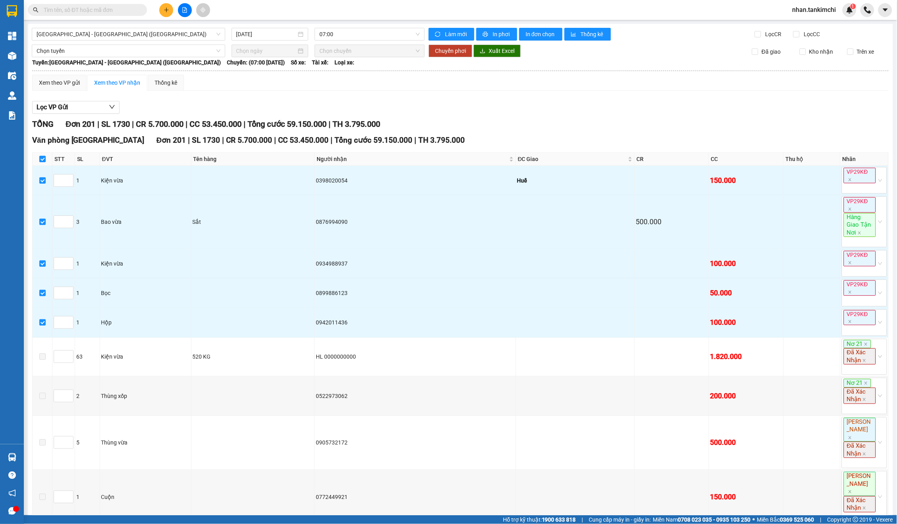
checkbox input "true"
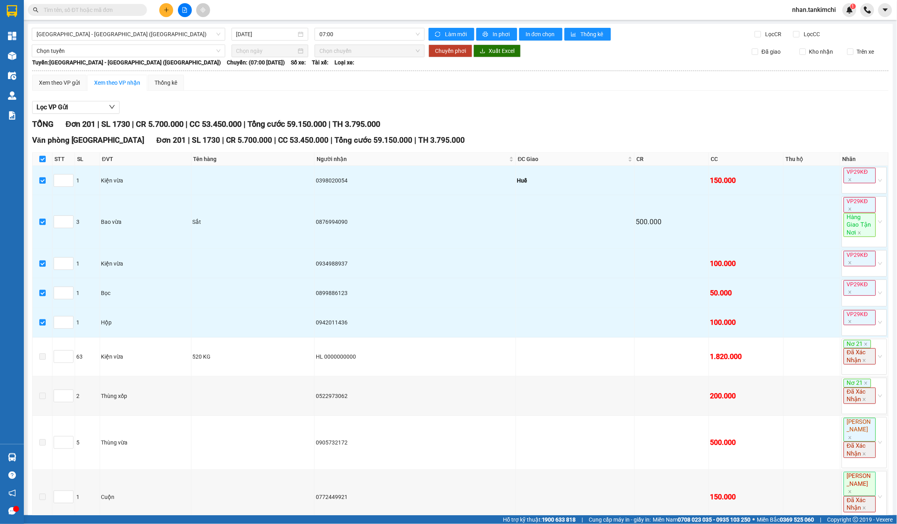
checkbox input "true"
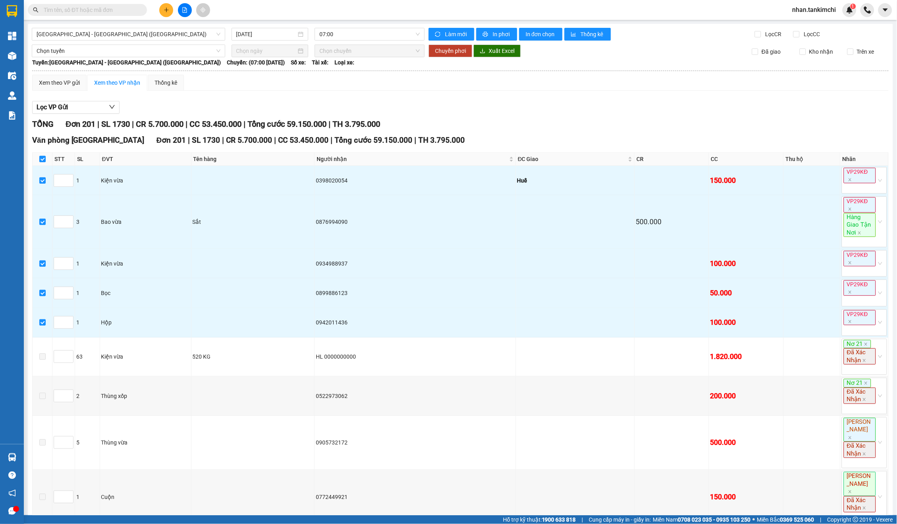
checkbox input "true"
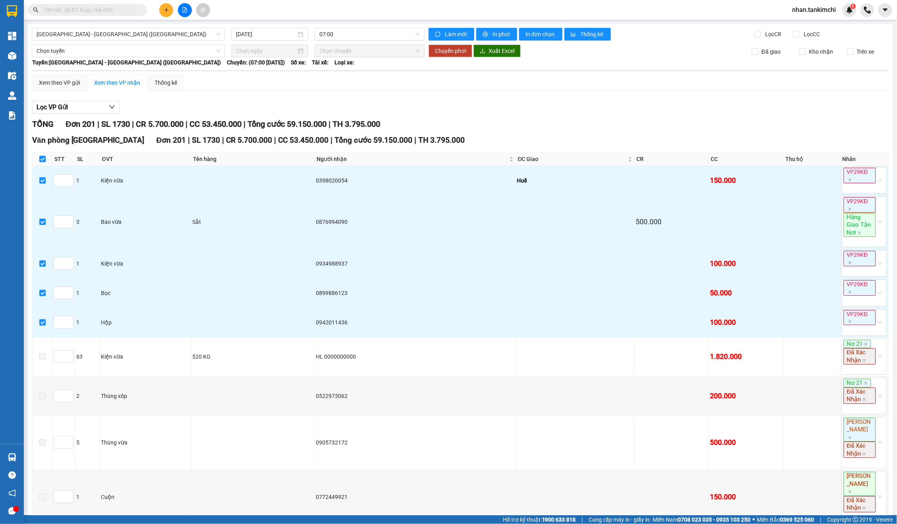
checkbox input "true"
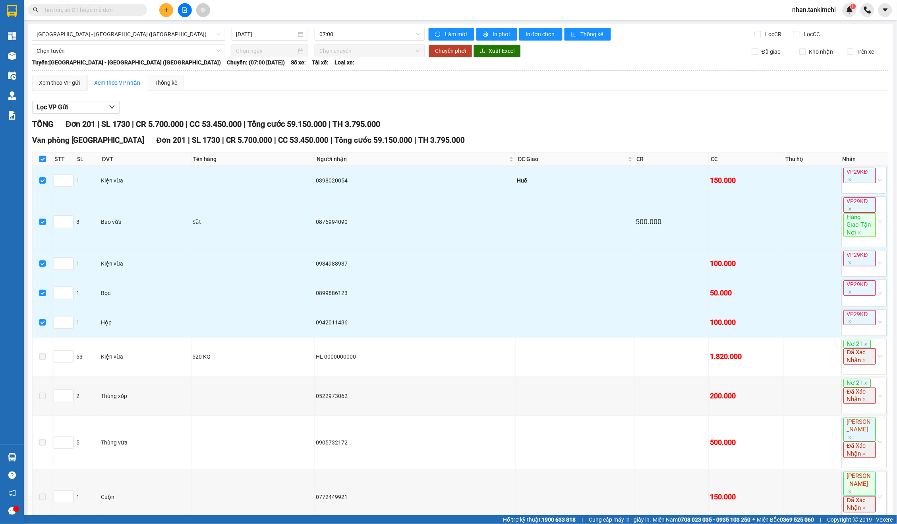
checkbox input "true"
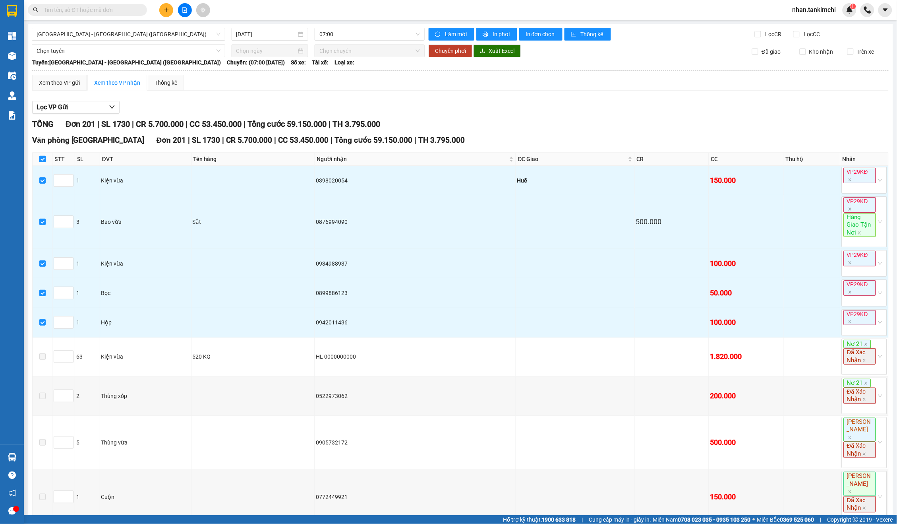
checkbox input "true"
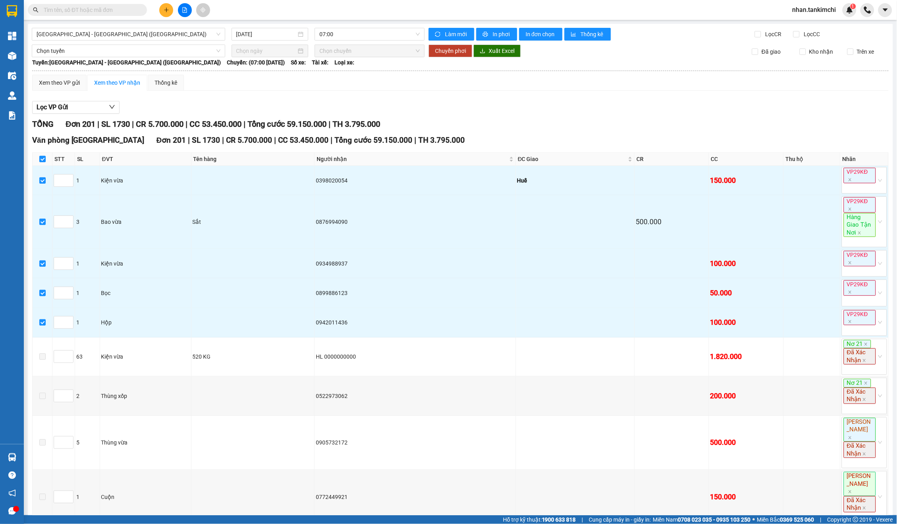
checkbox input "true"
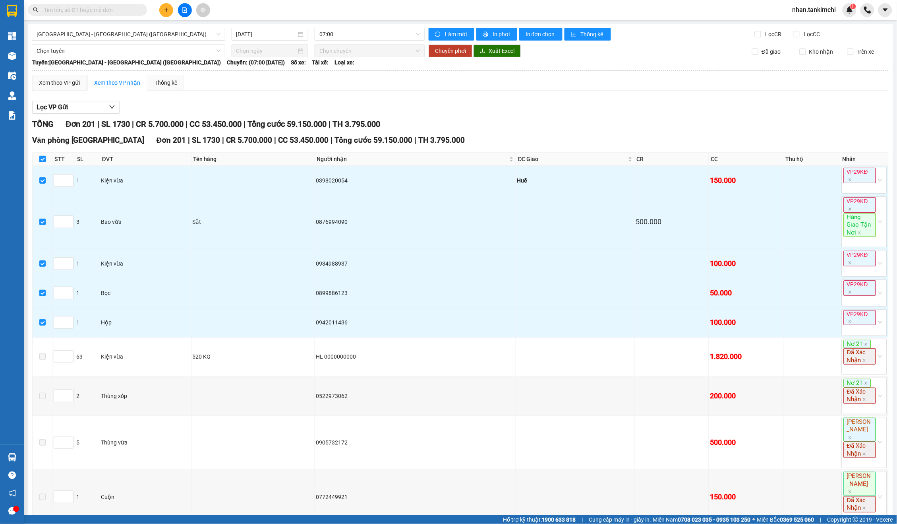
checkbox input "true"
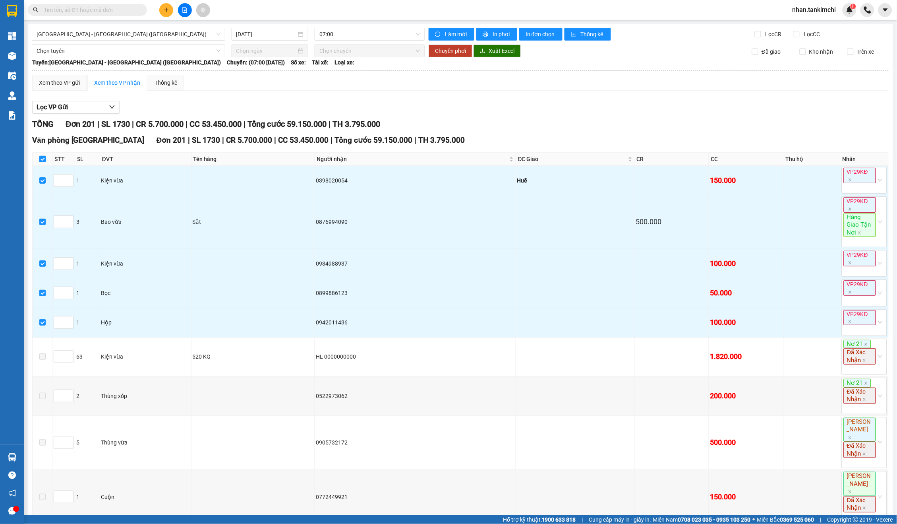
checkbox input "true"
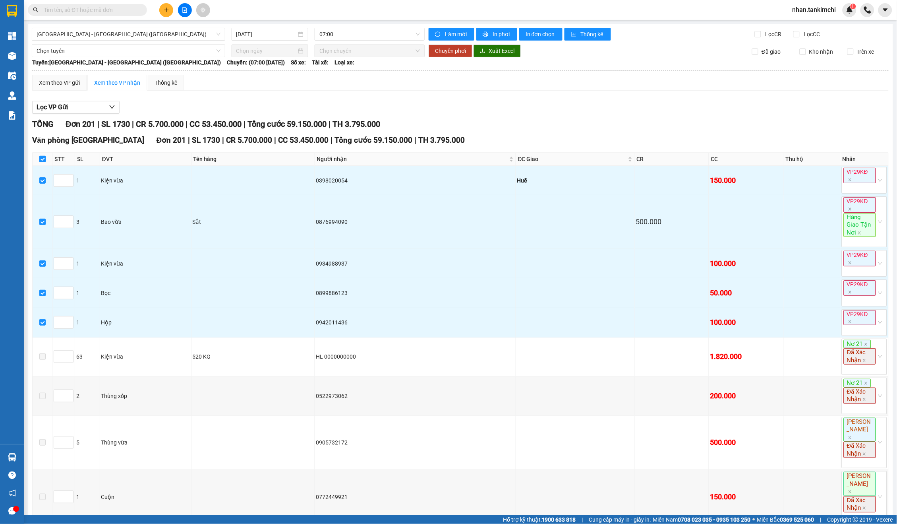
checkbox input "true"
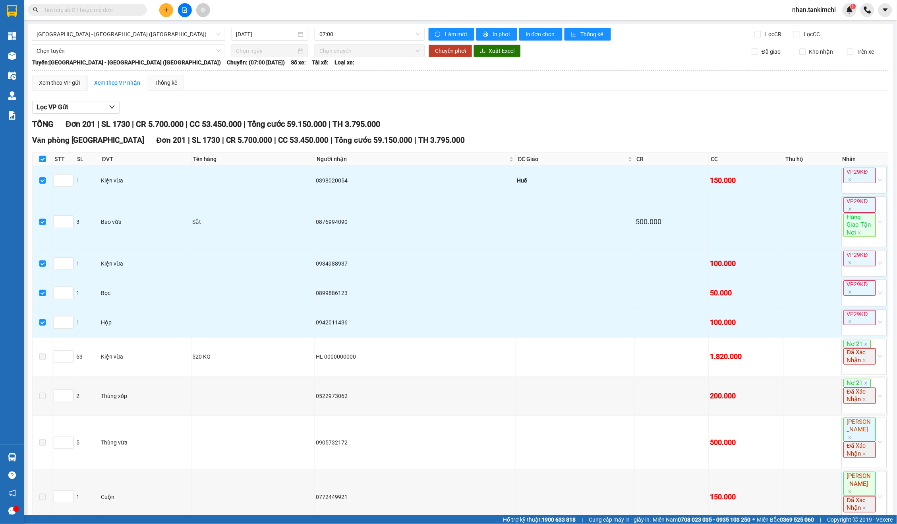
checkbox input "true"
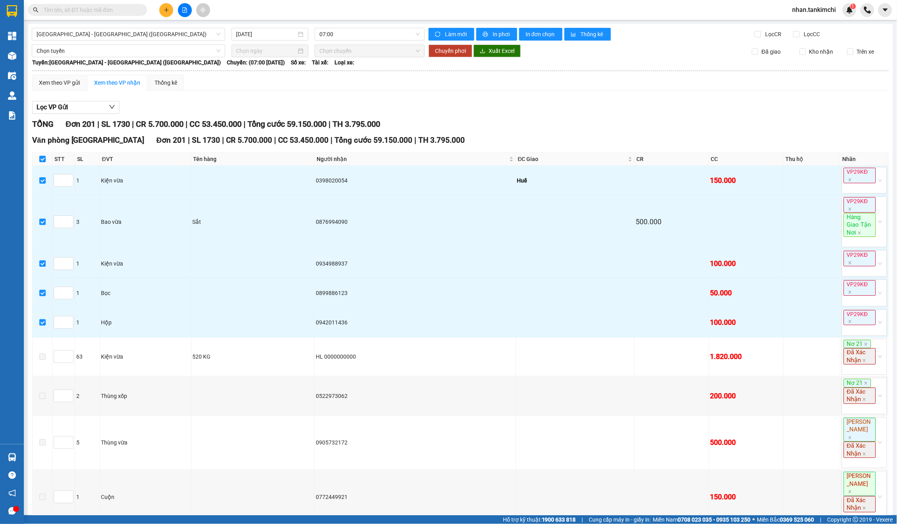
checkbox input "true"
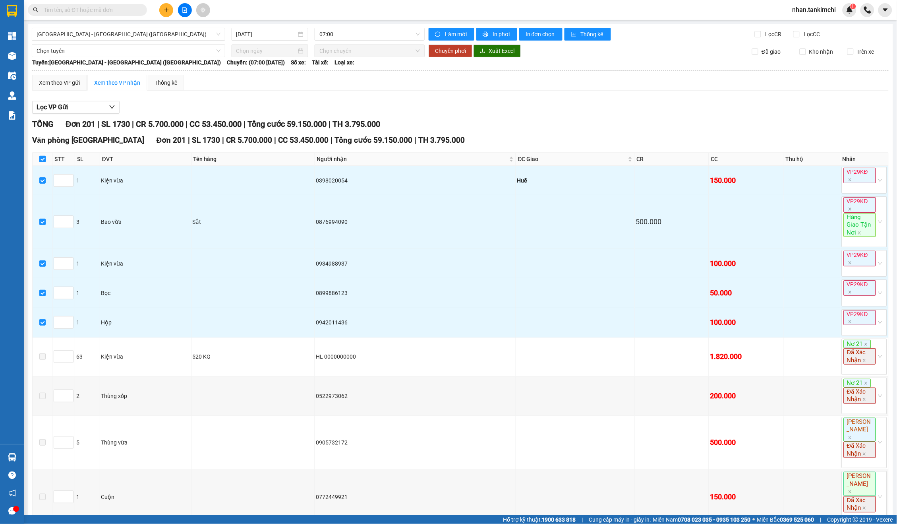
checkbox input "true"
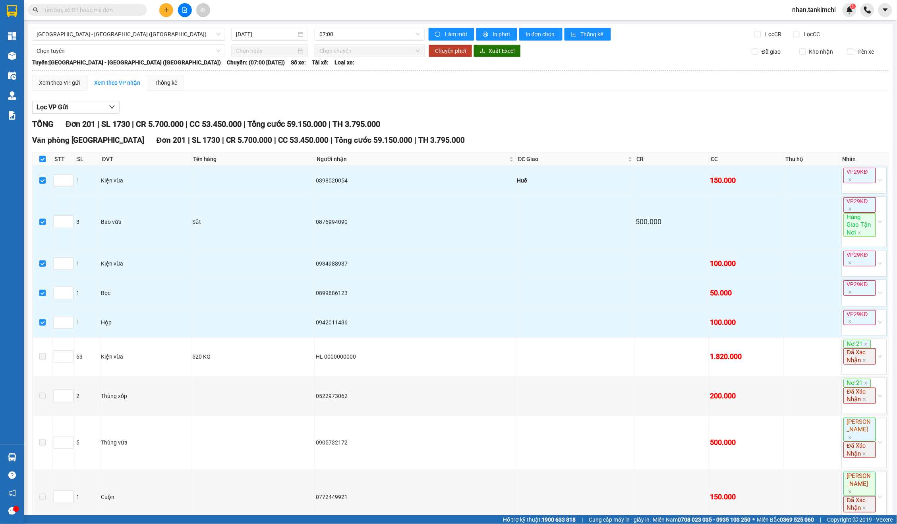
checkbox input "true"
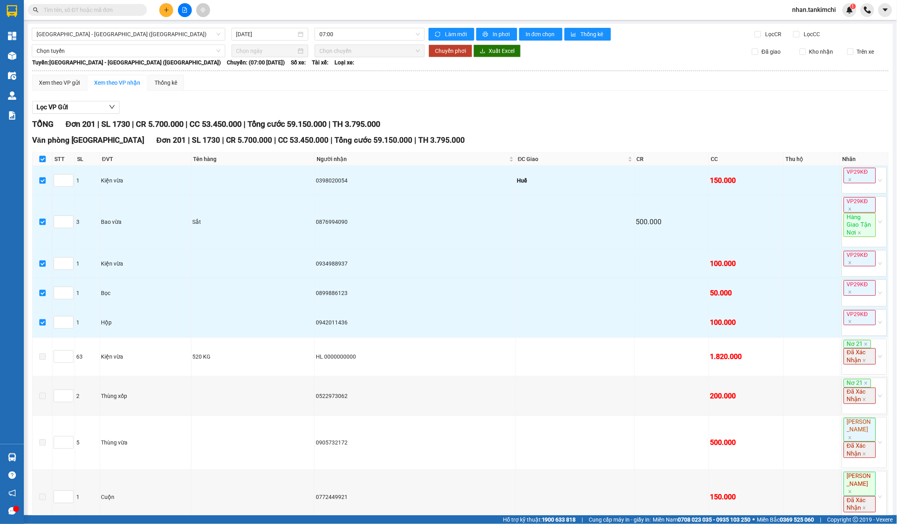
checkbox input "true"
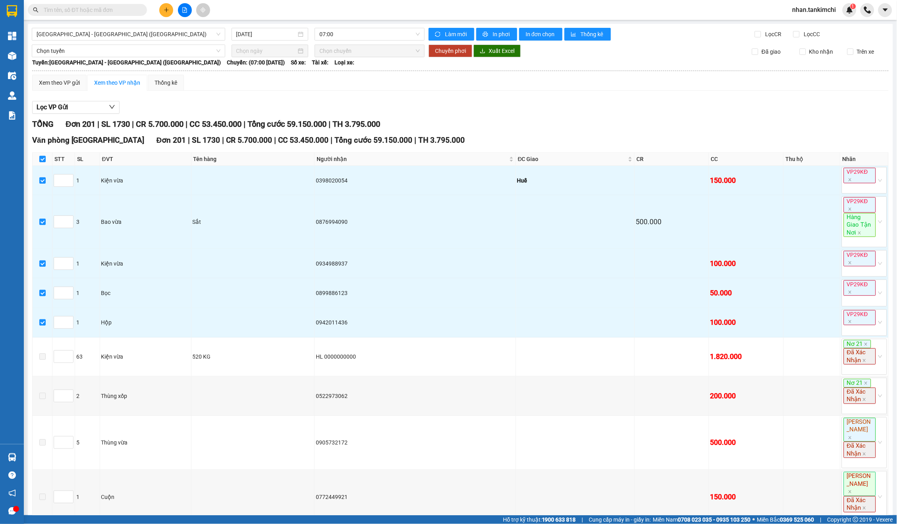
checkbox input "true"
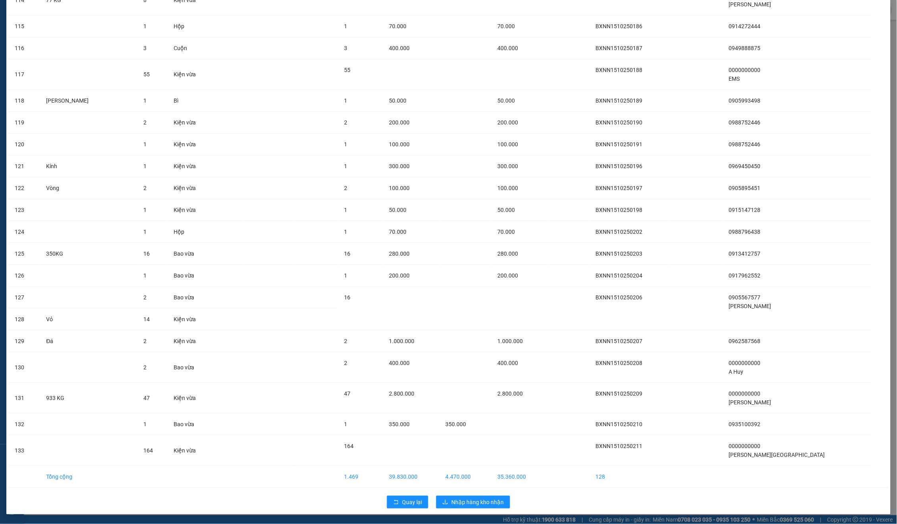
scroll to position [2555, 0]
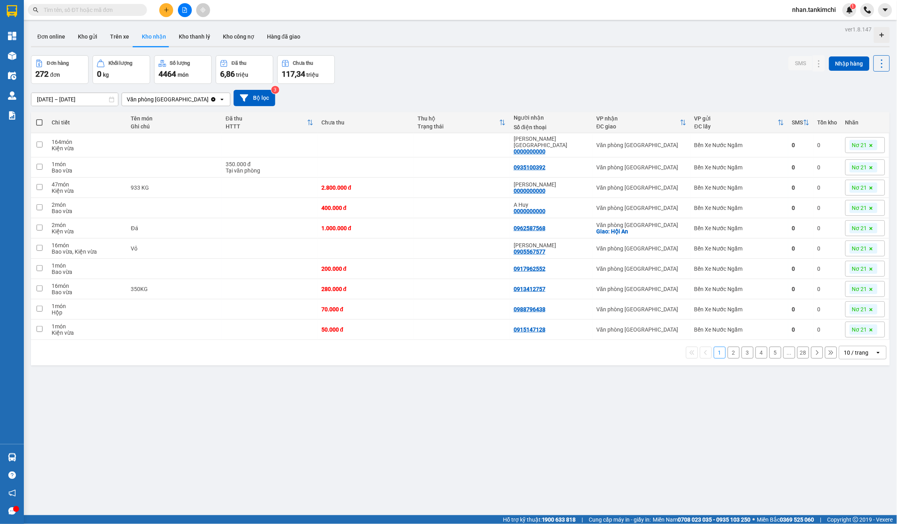
click at [110, 11] on input "text" at bounding box center [91, 10] width 94 height 9
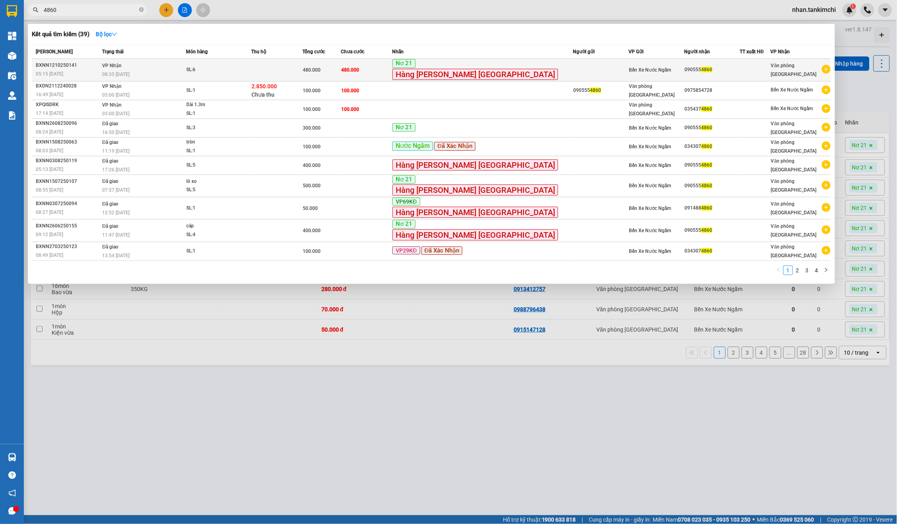
type input "4860"
click at [392, 76] on td "480.000" at bounding box center [366, 70] width 51 height 23
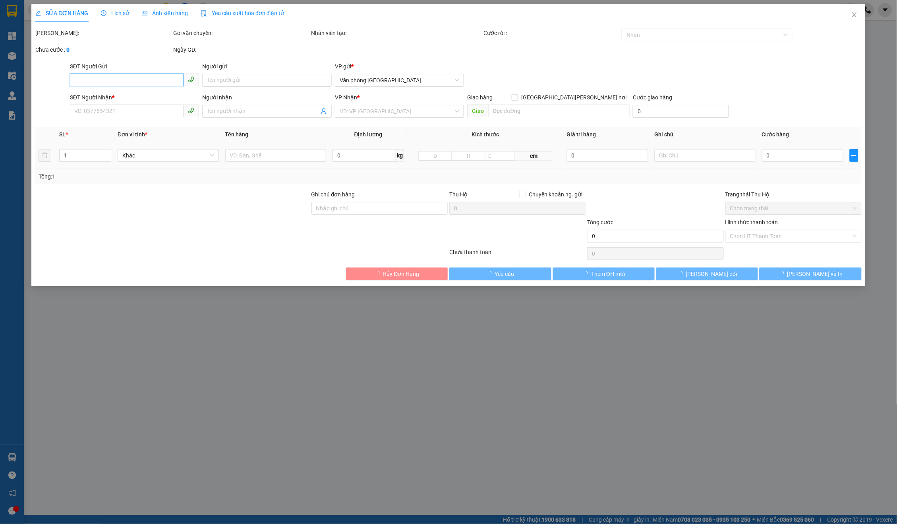
type input "0905554860"
type input "480.000"
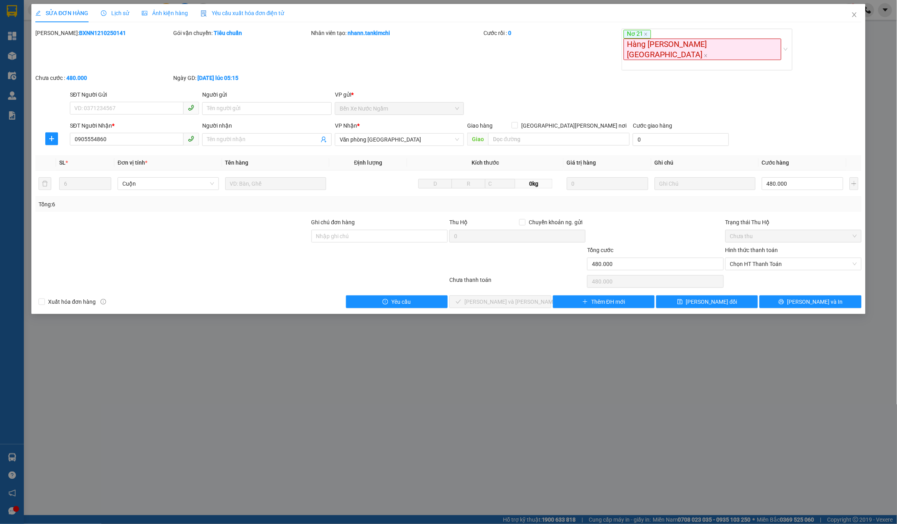
click at [115, 14] on span "Lịch sử" at bounding box center [115, 13] width 28 height 6
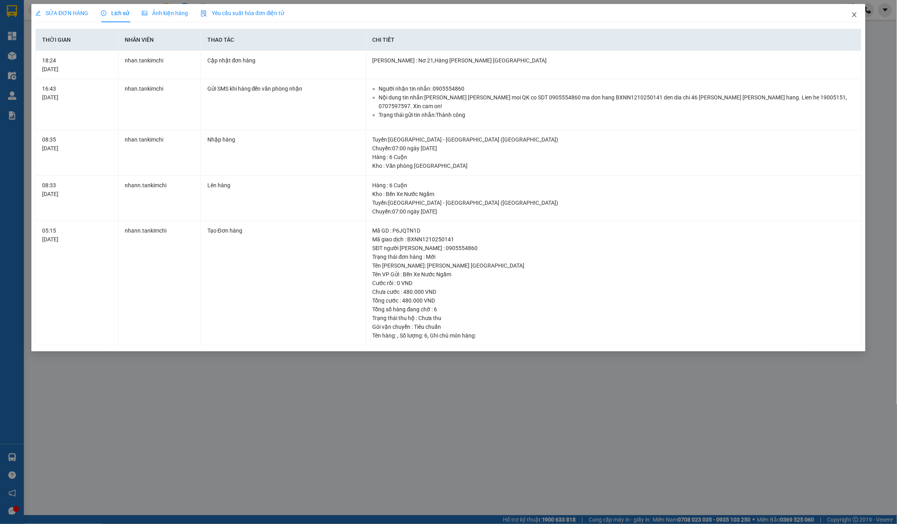
click at [845, 13] on span "Close" at bounding box center [855, 15] width 22 height 22
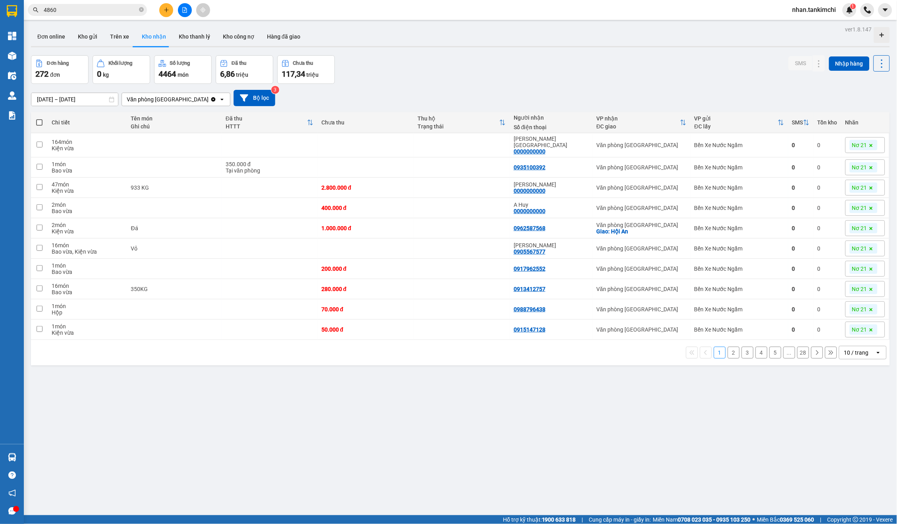
click at [83, 12] on input "4860" at bounding box center [91, 10] width 94 height 9
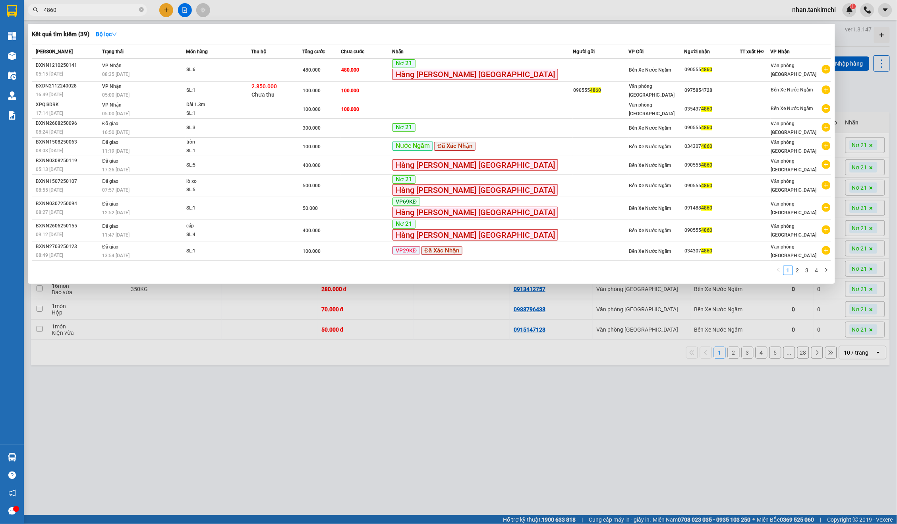
click at [77, 8] on input "4860" at bounding box center [91, 10] width 94 height 9
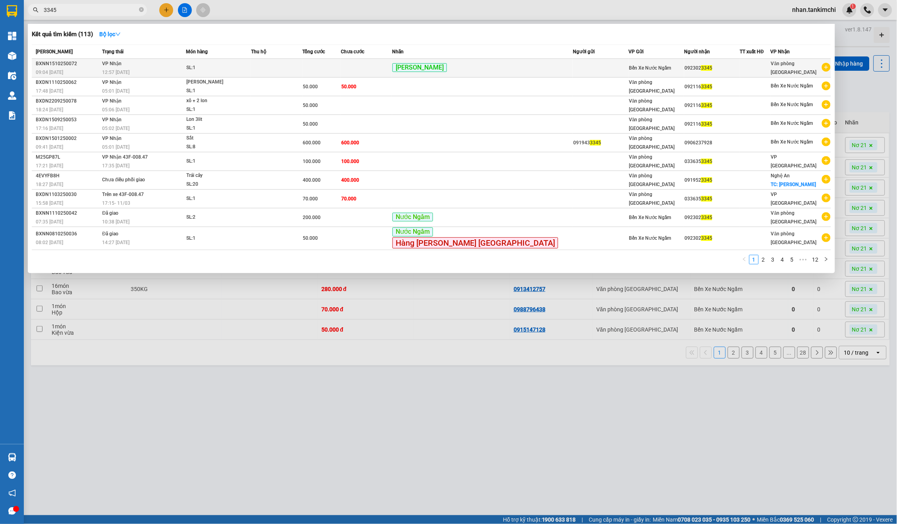
type input "3345"
click at [480, 74] on td "[PERSON_NAME]" at bounding box center [482, 68] width 181 height 19
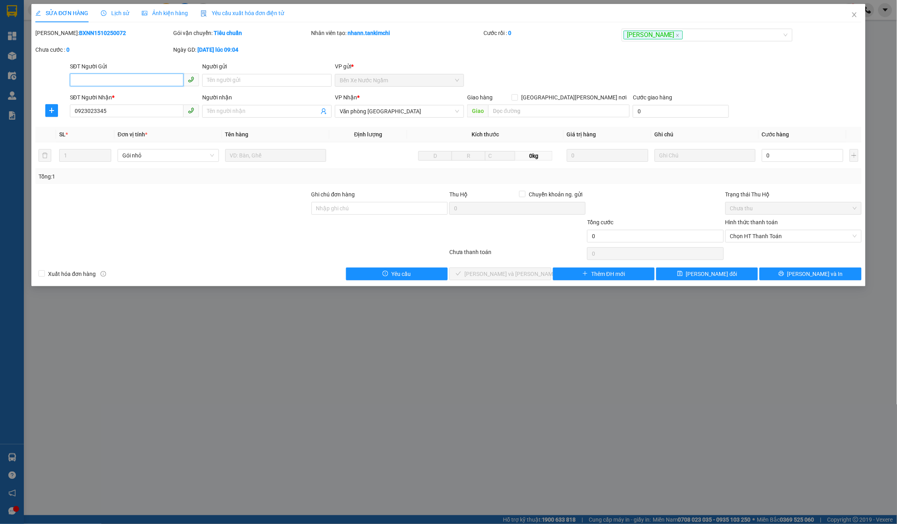
type input "0923023345"
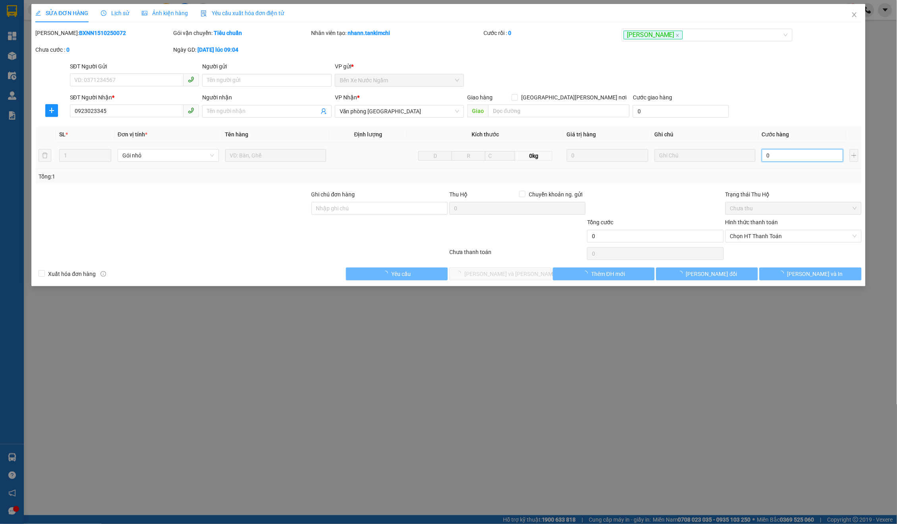
click at [785, 157] on input "0" at bounding box center [802, 155] width 81 height 13
type input "5"
type input "05"
type input "50"
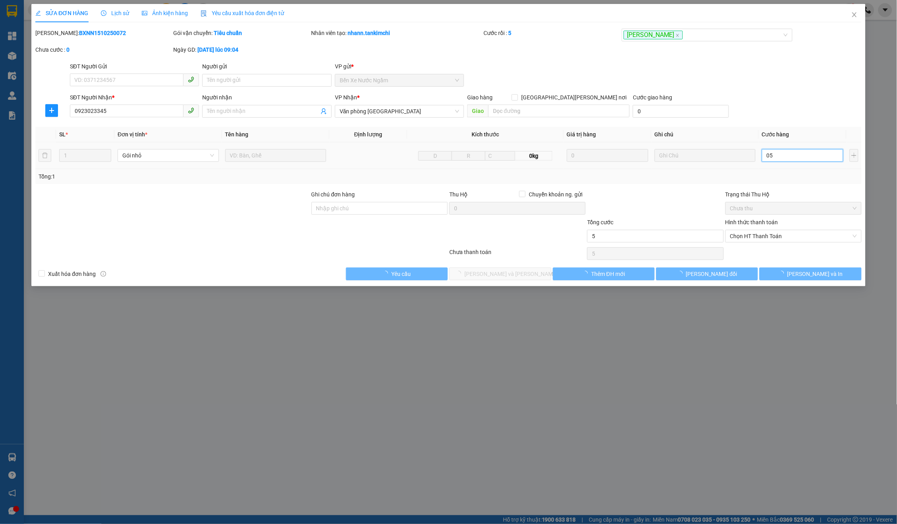
type input "50"
type input "050"
type input "50.000"
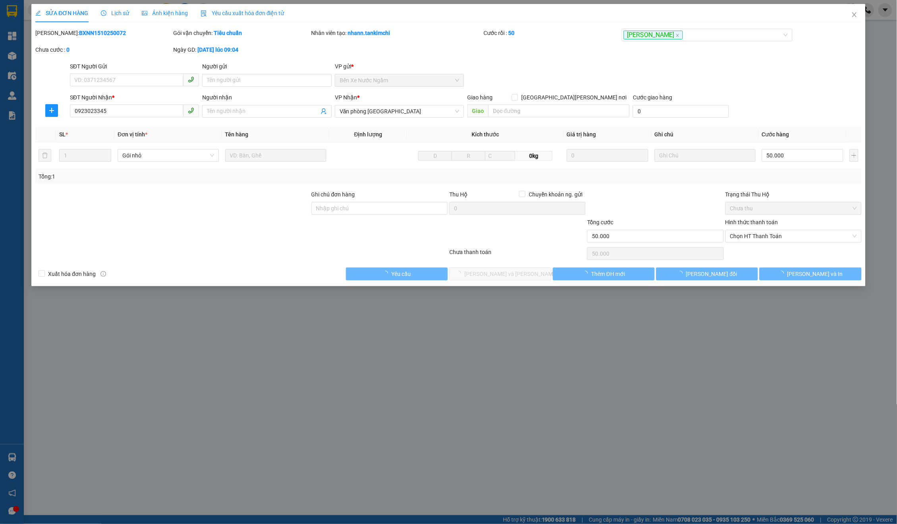
click at [798, 226] on div "Hình thức thanh toán" at bounding box center [794, 224] width 136 height 12
click at [787, 234] on span "Chọn HT Thanh Toán" at bounding box center [793, 236] width 127 height 12
click at [754, 254] on div "Tại văn phòng" at bounding box center [793, 250] width 127 height 9
type input "0"
click at [526, 276] on button "[PERSON_NAME] và Giao hàng" at bounding box center [500, 273] width 102 height 13
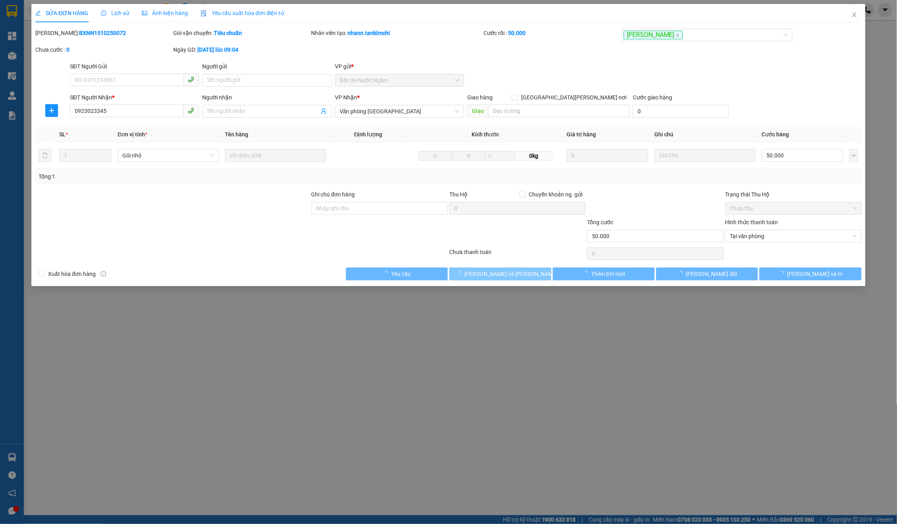
click at [521, 275] on span "[PERSON_NAME] và Giao hàng" at bounding box center [518, 273] width 107 height 9
click at [513, 274] on span "[PERSON_NAME] và Giao hàng" at bounding box center [518, 273] width 107 height 9
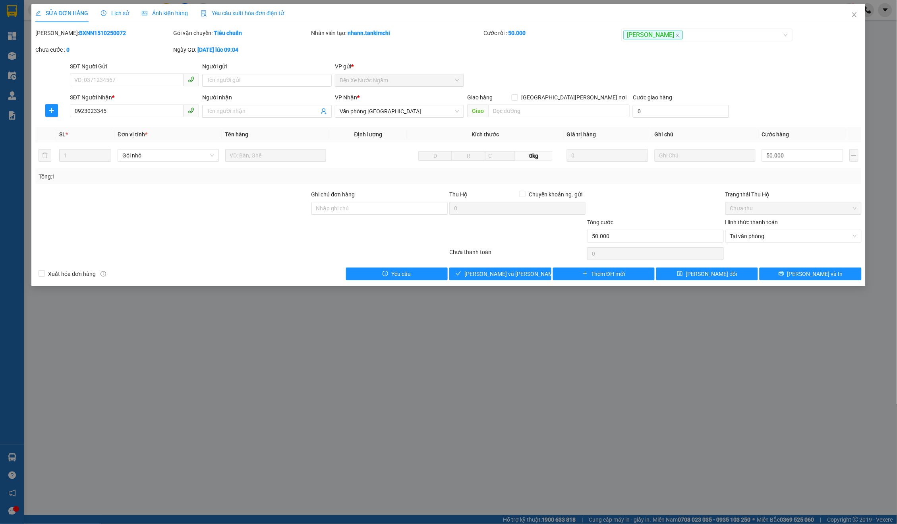
click at [521, 254] on div "Chưa thanh toán" at bounding box center [518, 255] width 138 height 14
click at [508, 275] on span "[PERSON_NAME] và Giao hàng" at bounding box center [518, 273] width 107 height 9
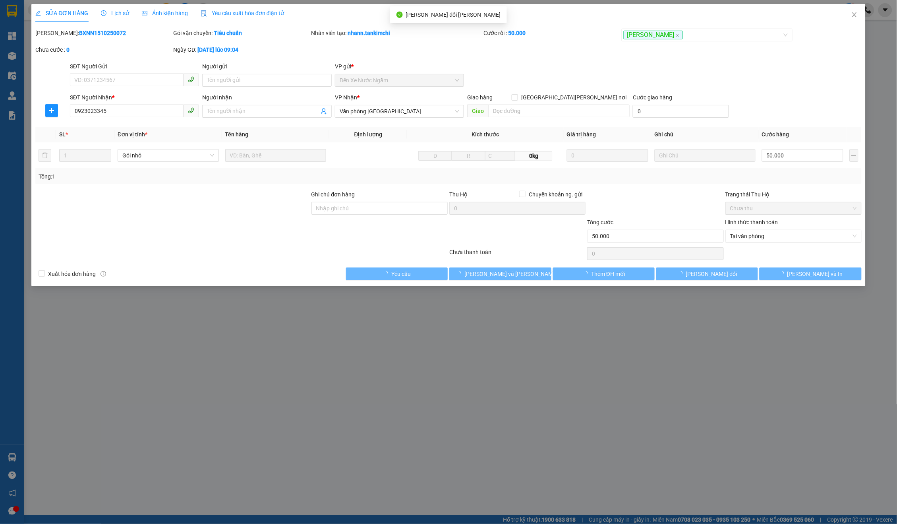
click at [850, 15] on span "Close" at bounding box center [855, 15] width 22 height 22
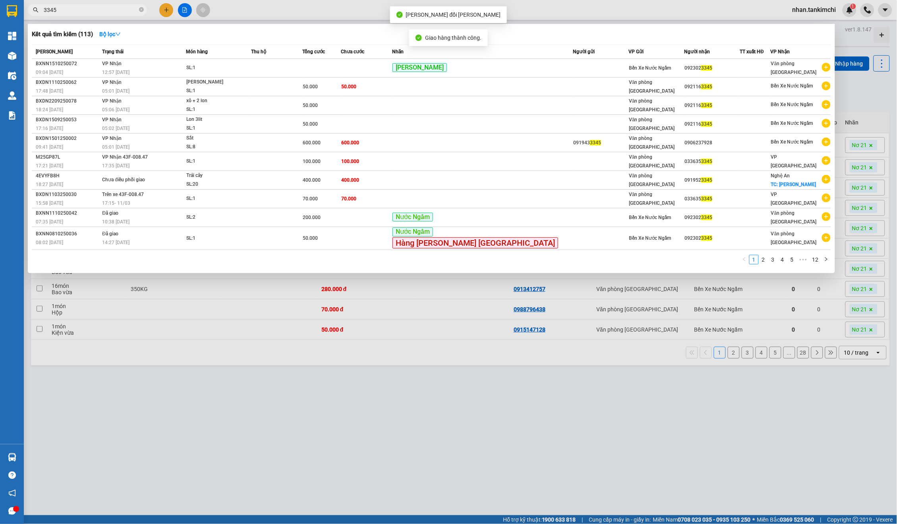
click at [93, 10] on input "3345" at bounding box center [91, 10] width 94 height 9
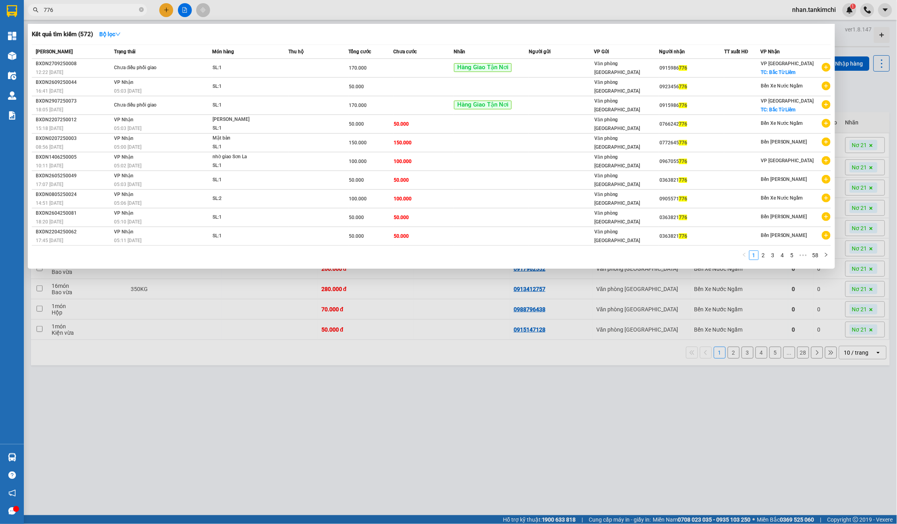
click at [62, 10] on input "776" at bounding box center [91, 10] width 94 height 9
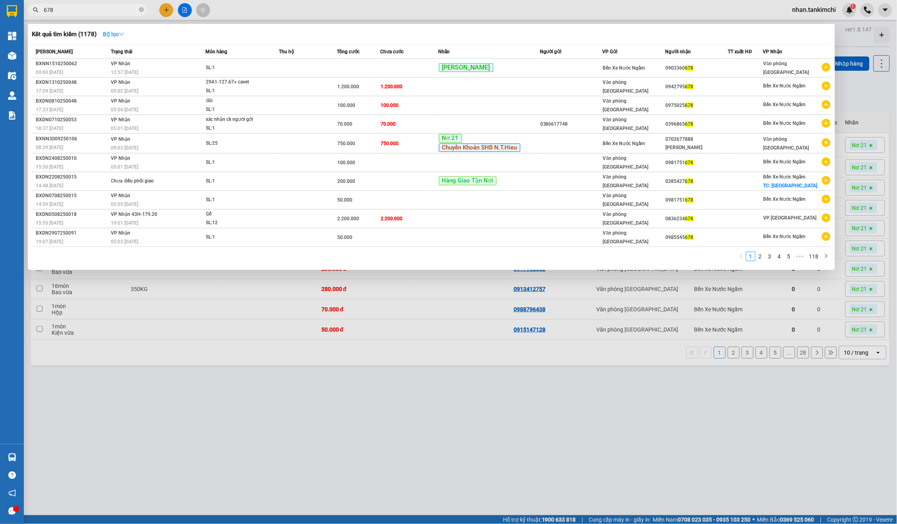
type input "678"
click at [124, 35] on icon "down" at bounding box center [122, 34] width 6 height 6
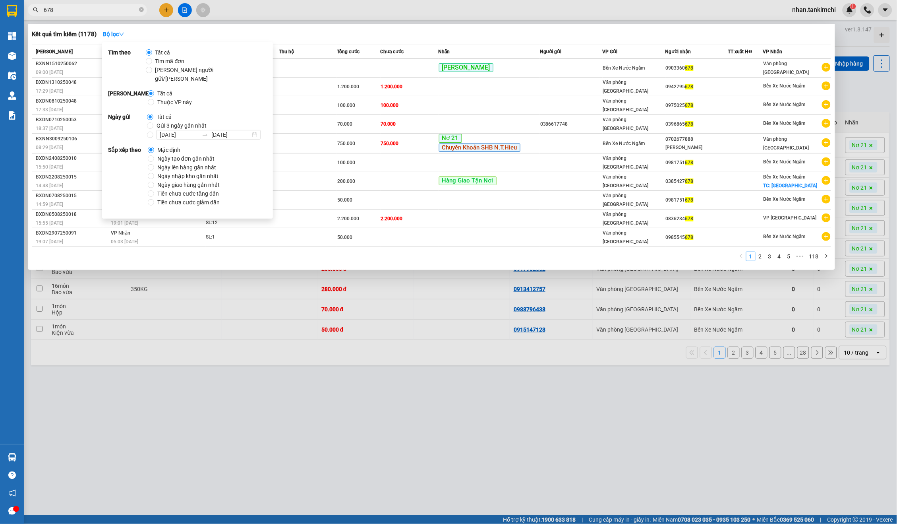
click at [191, 121] on span "Gửi 3 ngày gần nhất" at bounding box center [181, 125] width 56 height 9
click at [153, 122] on input "Gửi 3 ngày gần nhất" at bounding box center [150, 125] width 6 height 6
radio input "true"
radio input "false"
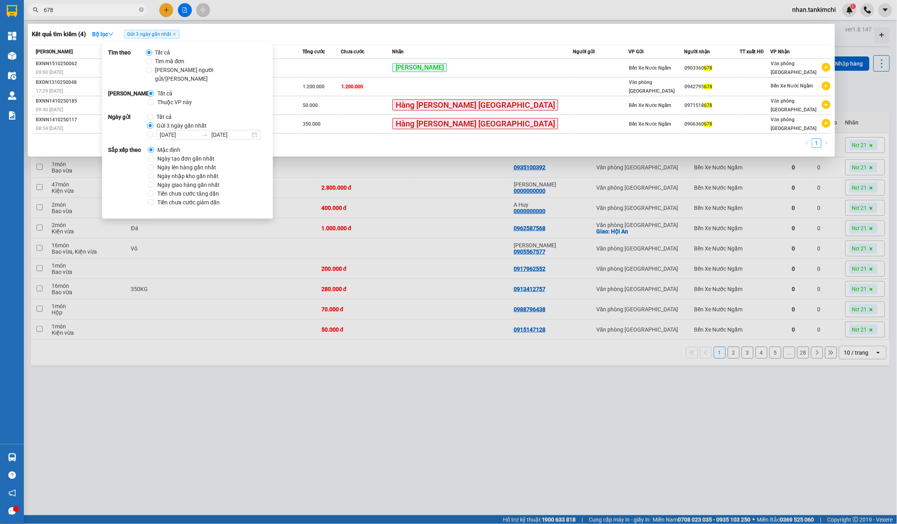
click at [66, 8] on input "678" at bounding box center [91, 10] width 94 height 9
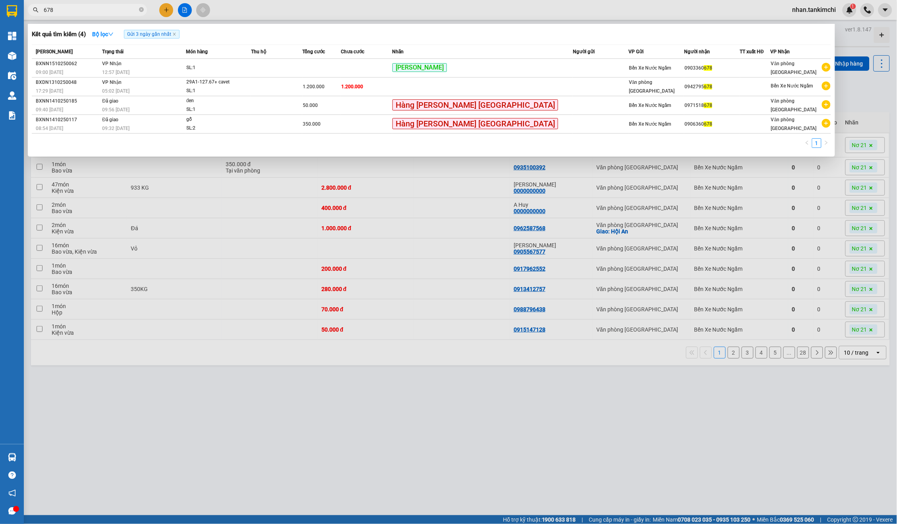
click at [66, 8] on input "678" at bounding box center [91, 10] width 94 height 9
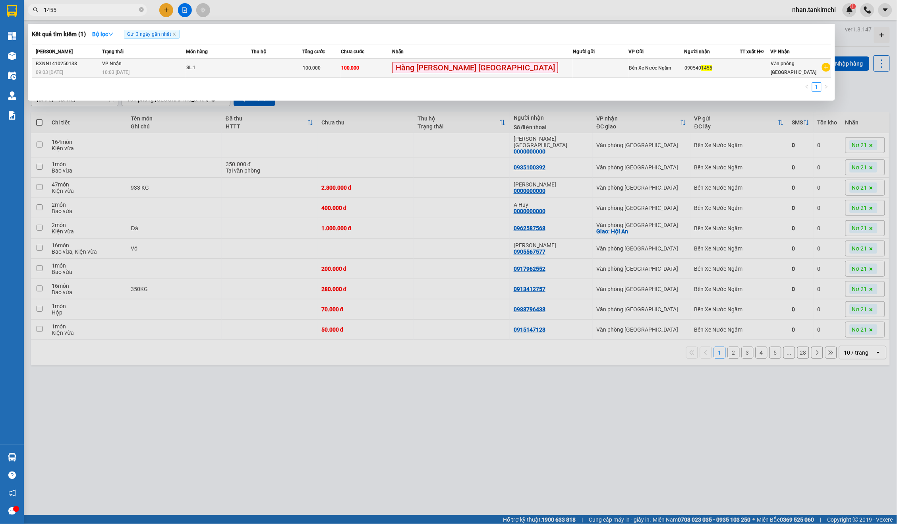
type input "1455"
click at [392, 71] on td "100.000" at bounding box center [366, 68] width 51 height 19
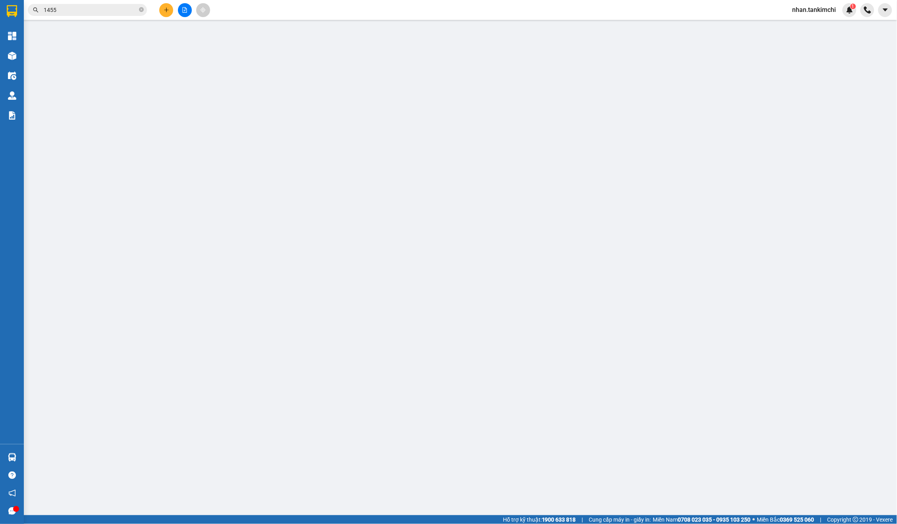
type input "0905401455"
type input "100.000"
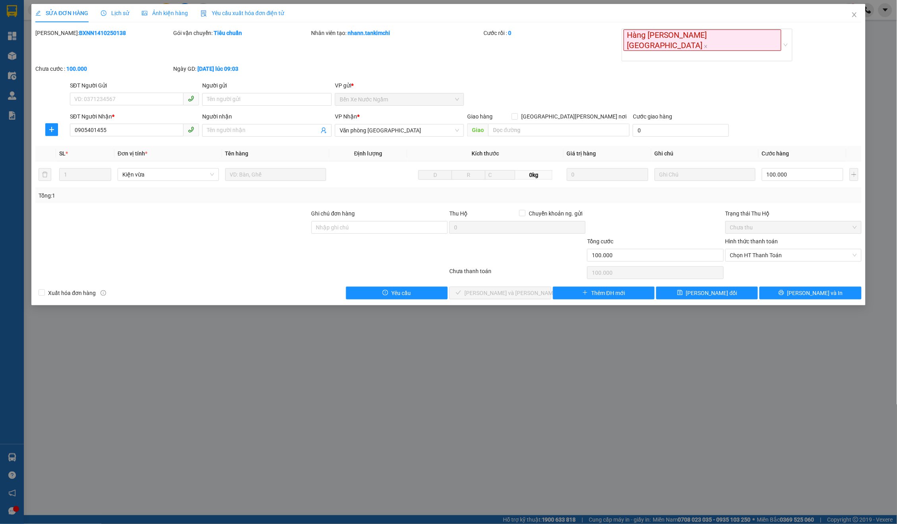
click at [762, 240] on div "Hình thức thanh toán Chọn HT Thanh Toán" at bounding box center [794, 251] width 136 height 28
click at [765, 249] on span "Chọn HT Thanh Toán" at bounding box center [793, 255] width 127 height 12
click at [752, 247] on div "Tại văn phòng" at bounding box center [793, 250] width 127 height 9
type input "0"
click at [529, 287] on button "[PERSON_NAME] và Giao hàng" at bounding box center [500, 293] width 102 height 13
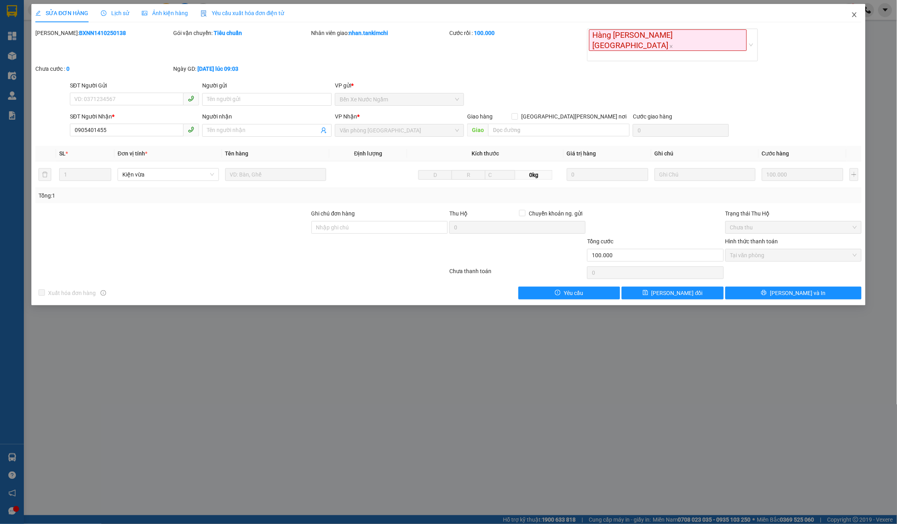
click at [858, 8] on span "Close" at bounding box center [855, 15] width 22 height 22
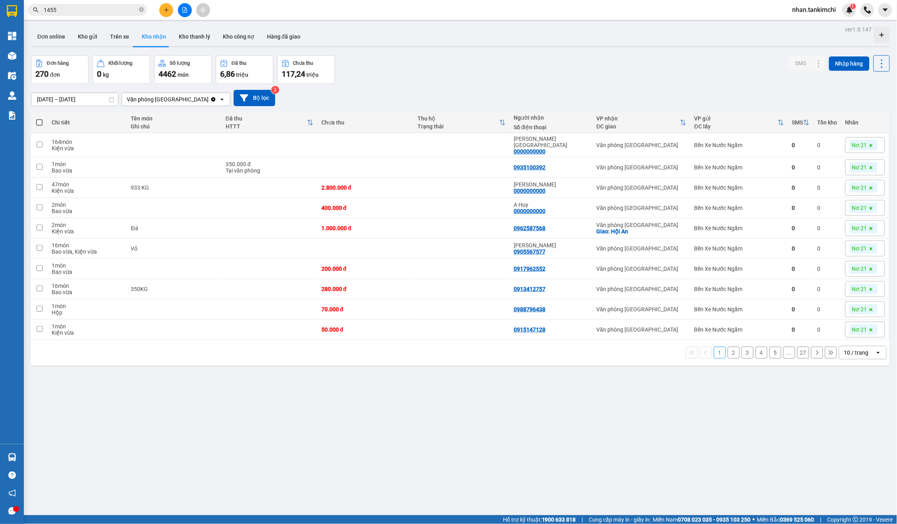
click at [75, 11] on input "1455" at bounding box center [91, 10] width 94 height 9
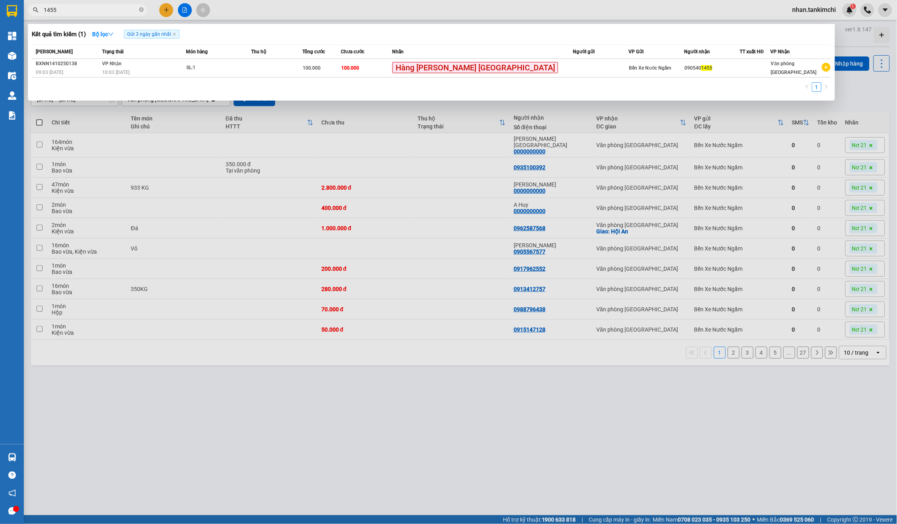
click at [75, 11] on input "1455" at bounding box center [91, 10] width 94 height 9
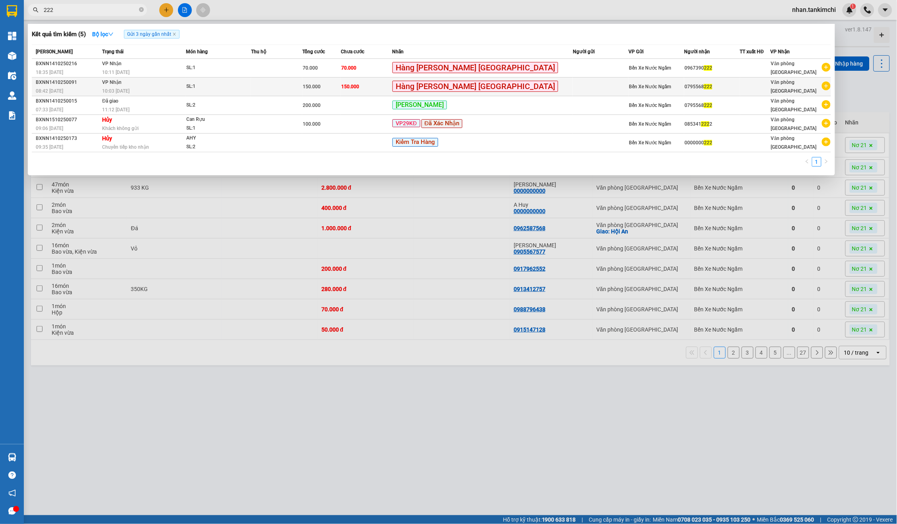
type input "222"
click at [573, 91] on td at bounding box center [601, 86] width 56 height 19
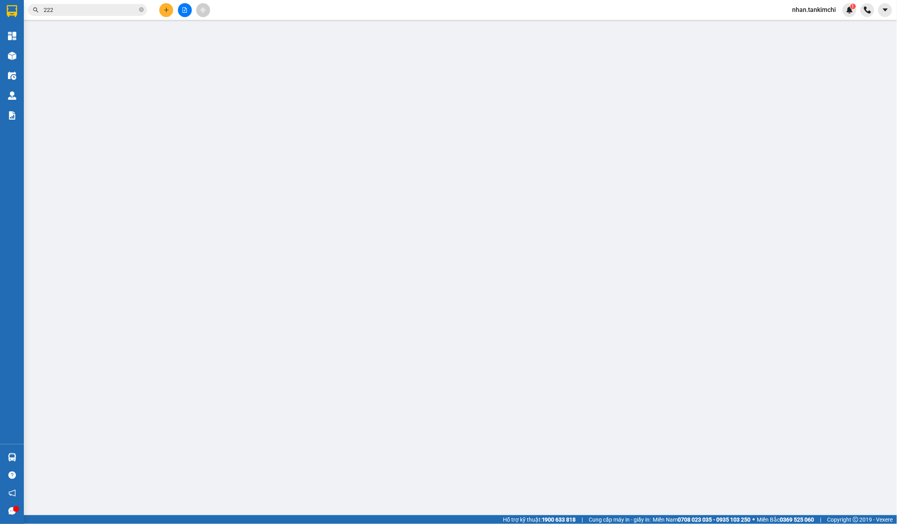
type input "0795568222"
type input "150.000"
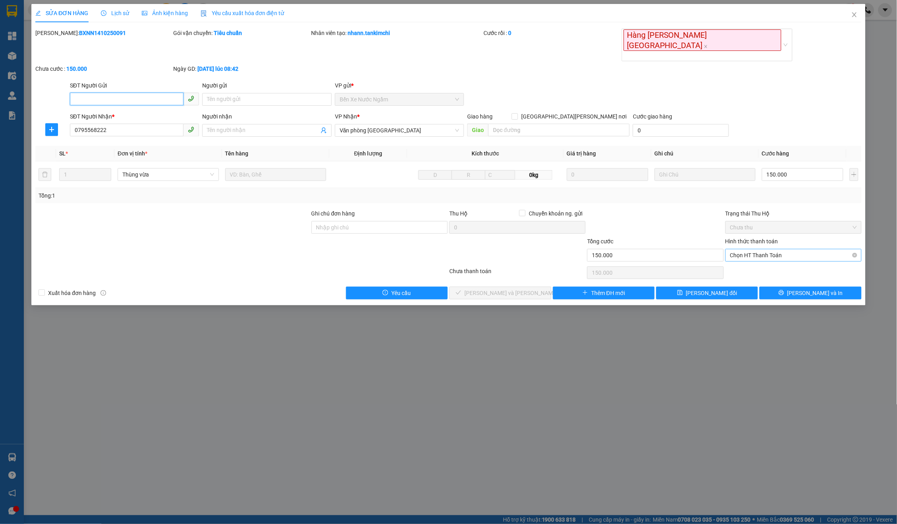
click at [786, 249] on span "Chọn HT Thanh Toán" at bounding box center [793, 255] width 127 height 12
click at [751, 250] on div "Tại văn phòng" at bounding box center [793, 250] width 127 height 9
type input "0"
click at [535, 287] on button "[PERSON_NAME] và Giao hàng" at bounding box center [500, 293] width 102 height 13
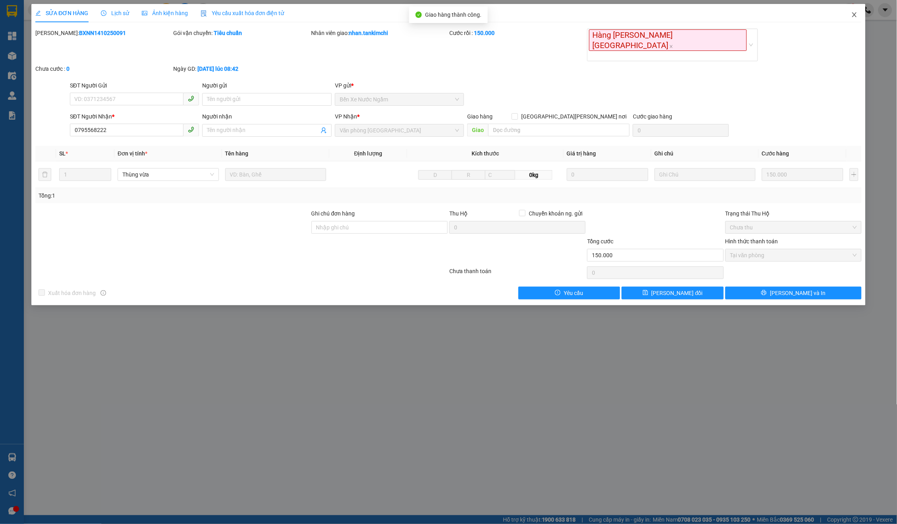
click at [849, 7] on span "Close" at bounding box center [855, 15] width 22 height 22
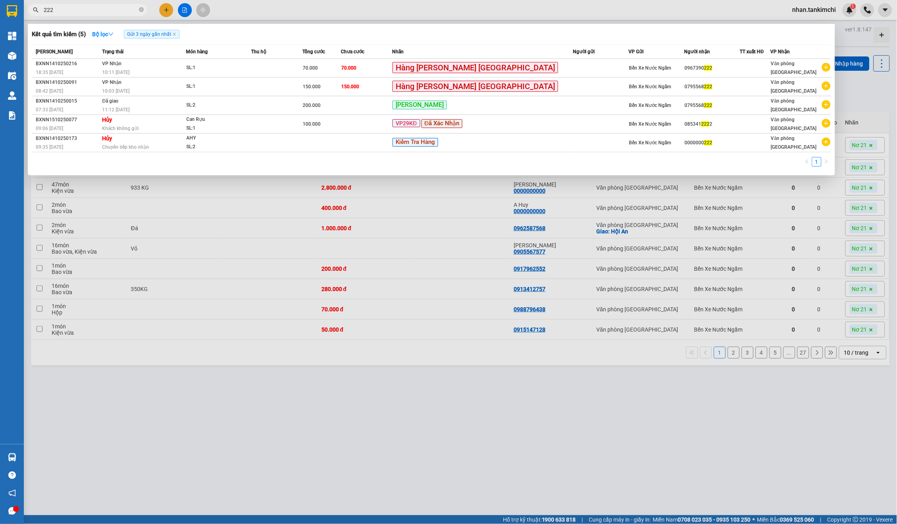
click at [81, 12] on input "222" at bounding box center [91, 10] width 94 height 9
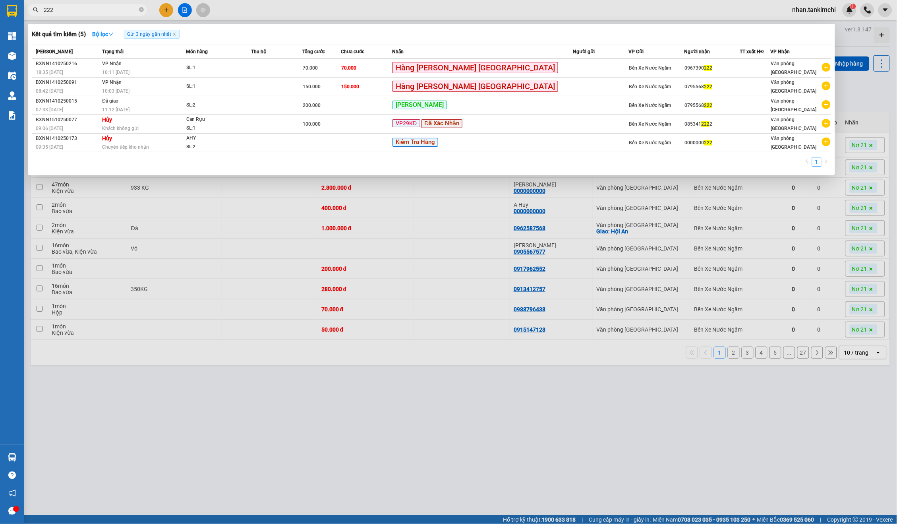
type input "6"
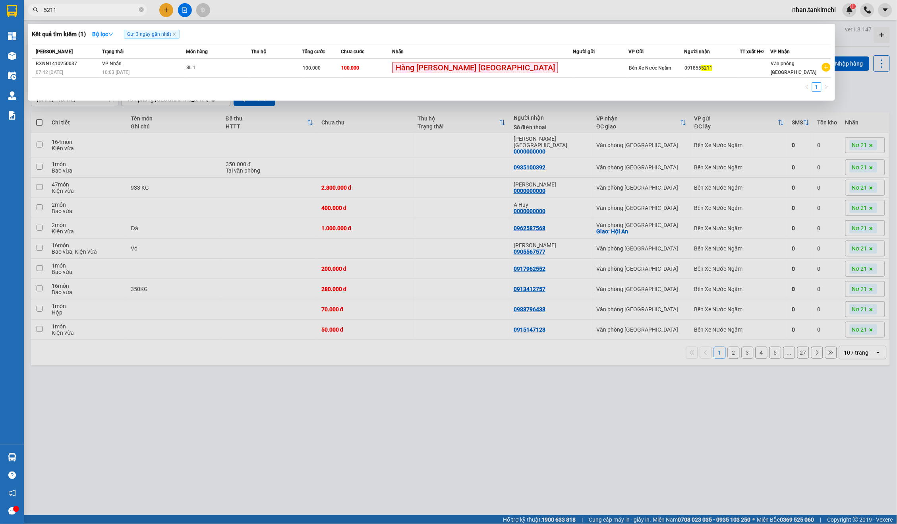
type input "5211"
click at [364, 78] on div "Mã ĐH Trạng thái Món hàng Thu hộ Tổng cước Chưa cước Nhãn Người gửi VP Gửi Ngườ…" at bounding box center [432, 71] width 800 height 52
click at [364, 52] on span "Chưa cước" at bounding box center [352, 52] width 23 height 6
click at [364, 54] on span "Chưa cước" at bounding box center [352, 52] width 23 height 6
click at [393, 82] on div "1" at bounding box center [432, 89] width 800 height 14
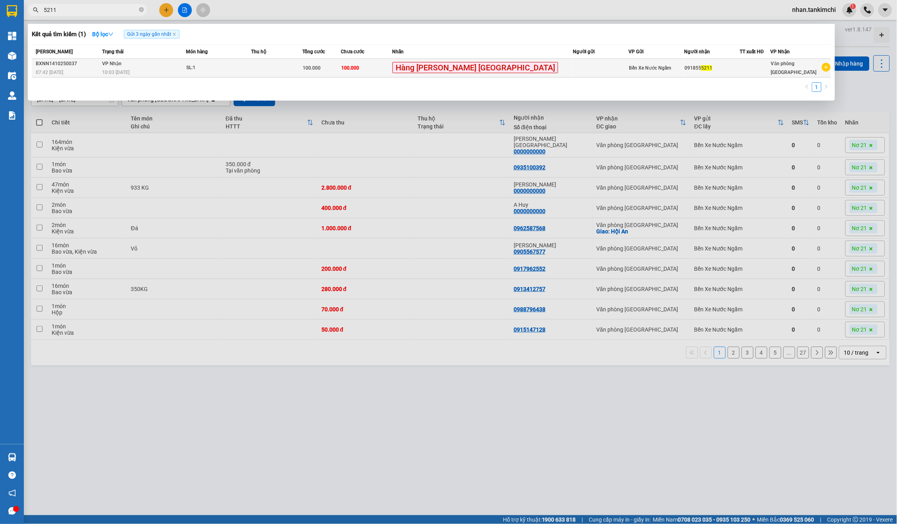
click at [392, 66] on td "100.000" at bounding box center [366, 68] width 51 height 19
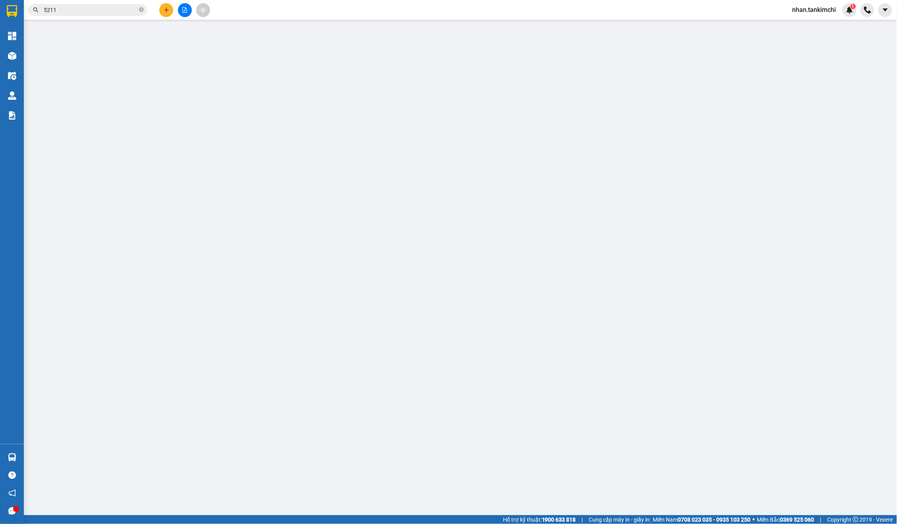
type input "0918555211"
type input "100.000"
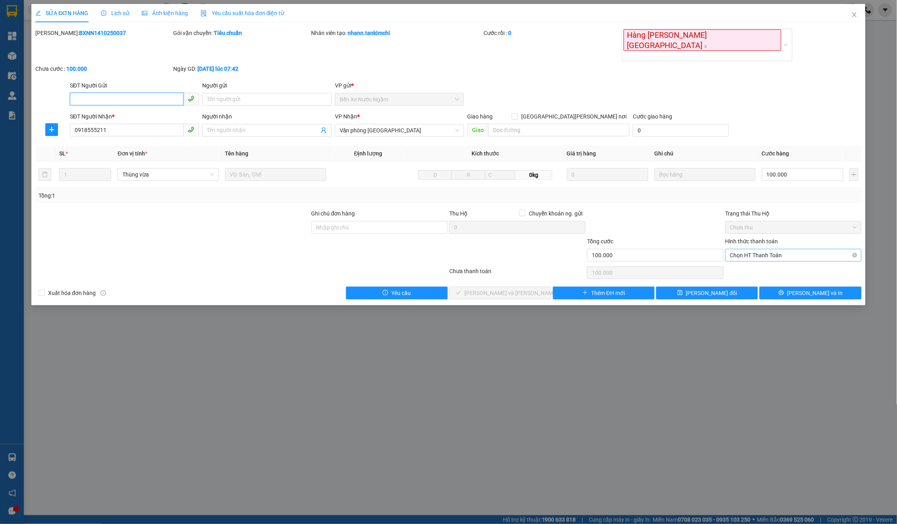
click at [762, 249] on span "Chọn HT Thanh Toán" at bounding box center [793, 255] width 127 height 12
click at [766, 245] on div "Tại văn phòng" at bounding box center [794, 250] width 137 height 13
type input "0"
click at [531, 287] on button "[PERSON_NAME] và Giao hàng" at bounding box center [500, 293] width 102 height 13
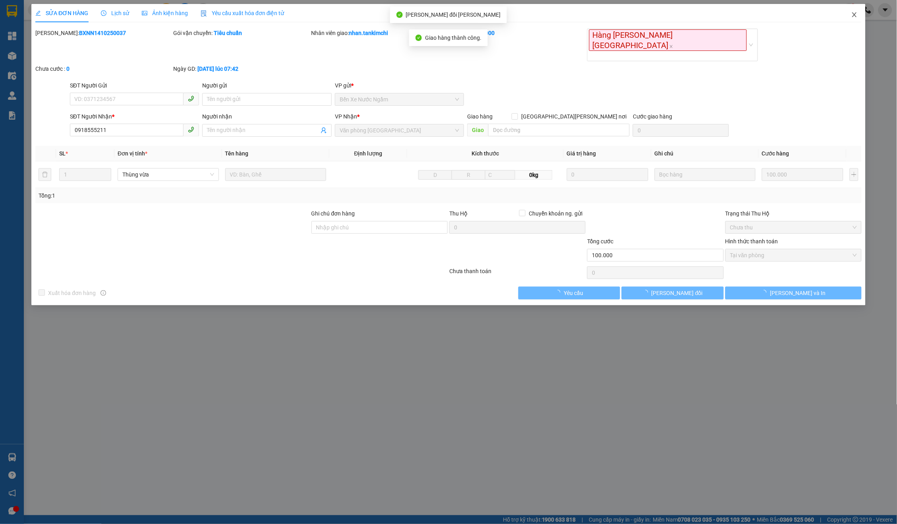
click at [857, 12] on icon "close" at bounding box center [855, 15] width 6 height 6
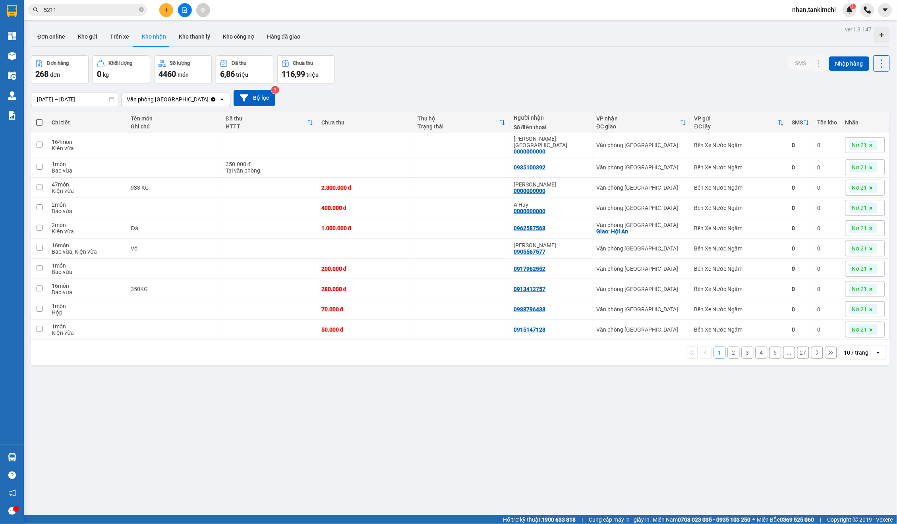
click at [93, 12] on input "5211" at bounding box center [91, 10] width 94 height 9
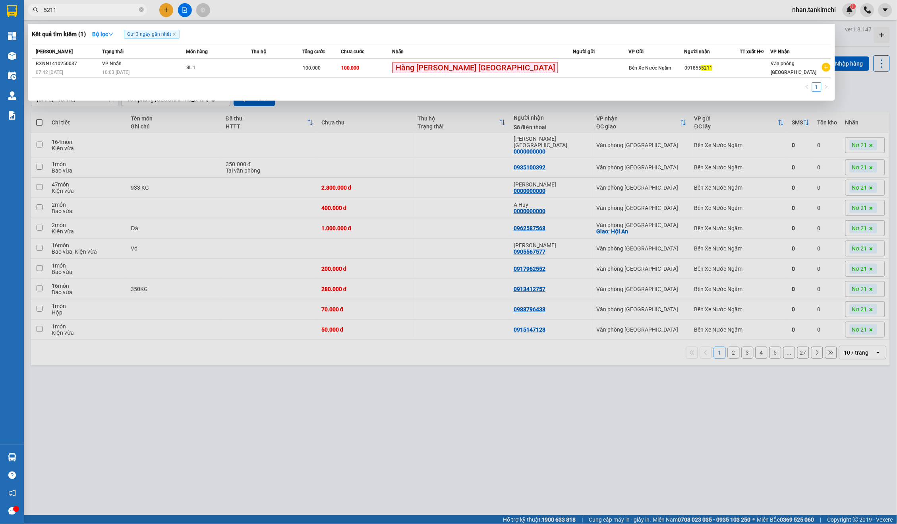
click at [93, 12] on input "5211" at bounding box center [91, 10] width 94 height 9
type input "1416"
click at [457, 66] on span "Hàng Lưu tại [GEOGRAPHIC_DATA]" at bounding box center [476, 67] width 166 height 11
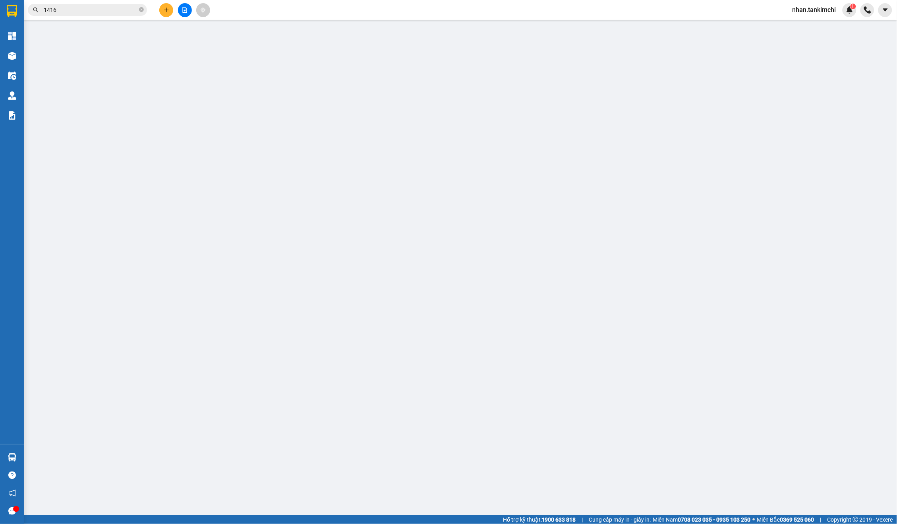
type input "0367721416"
type input "100.000"
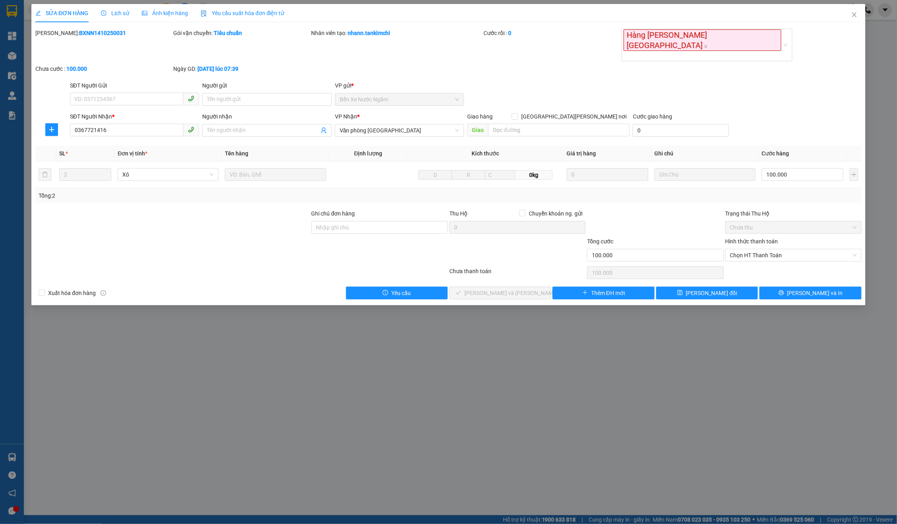
click at [771, 240] on div "Hình thức thanh toán Chọn HT Thanh Toán" at bounding box center [794, 251] width 136 height 28
click at [771, 249] on span "Chọn HT Thanh Toán" at bounding box center [793, 255] width 127 height 12
click at [746, 257] on div "Total Paid Fee 0 Total UnPaid Fee 100.000 Cash Collection Total Fee Mã ĐH: BXNN…" at bounding box center [448, 164] width 827 height 271
click at [753, 249] on span "Chọn HT Thanh Toán" at bounding box center [793, 255] width 127 height 12
click at [755, 241] on div "Hình thức thanh toán Chọn HT Thanh Toán" at bounding box center [794, 251] width 136 height 28
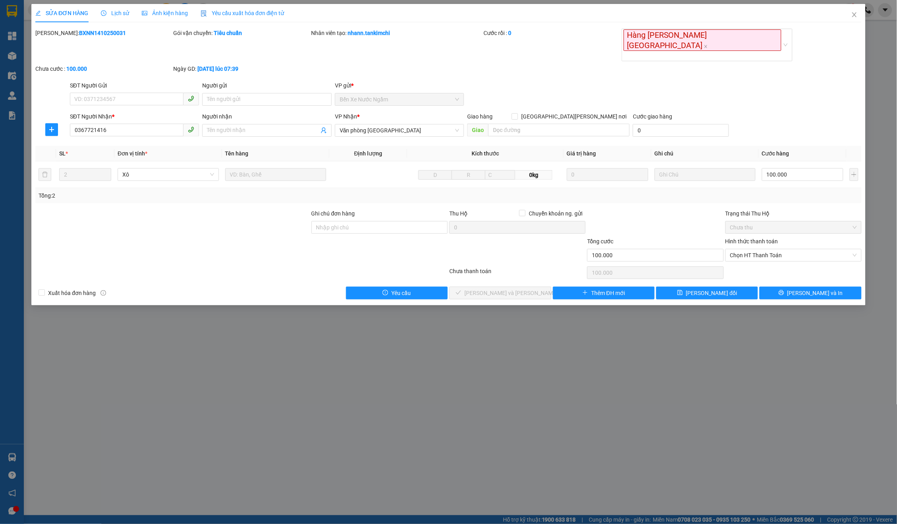
click at [749, 240] on div "Hình thức thanh toán Chọn HT Thanh Toán" at bounding box center [794, 251] width 136 height 28
click at [759, 249] on span "Chọn HT Thanh Toán" at bounding box center [793, 255] width 127 height 12
click at [749, 248] on div "Tại văn phòng" at bounding box center [793, 250] width 127 height 9
type input "0"
click at [537, 287] on button "[PERSON_NAME] và Giao hàng" at bounding box center [500, 293] width 102 height 13
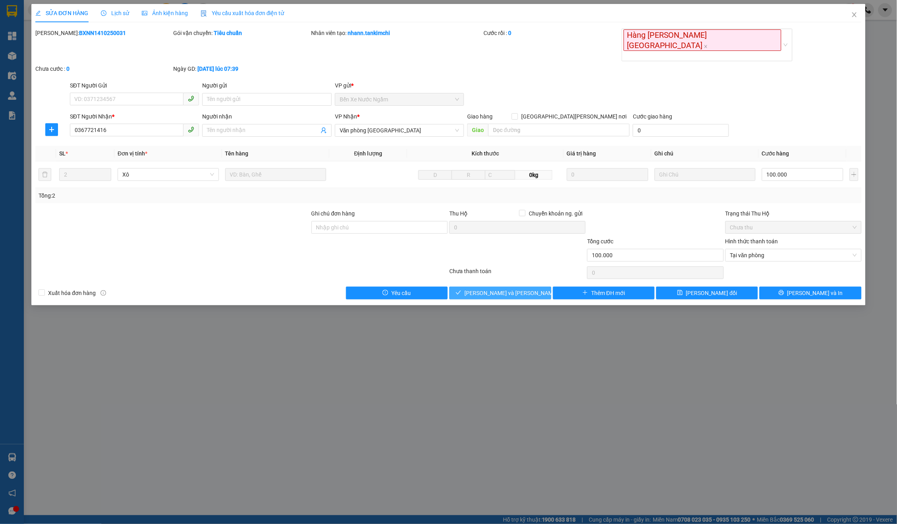
click at [537, 287] on button "[PERSON_NAME] và Giao hàng" at bounding box center [500, 293] width 102 height 13
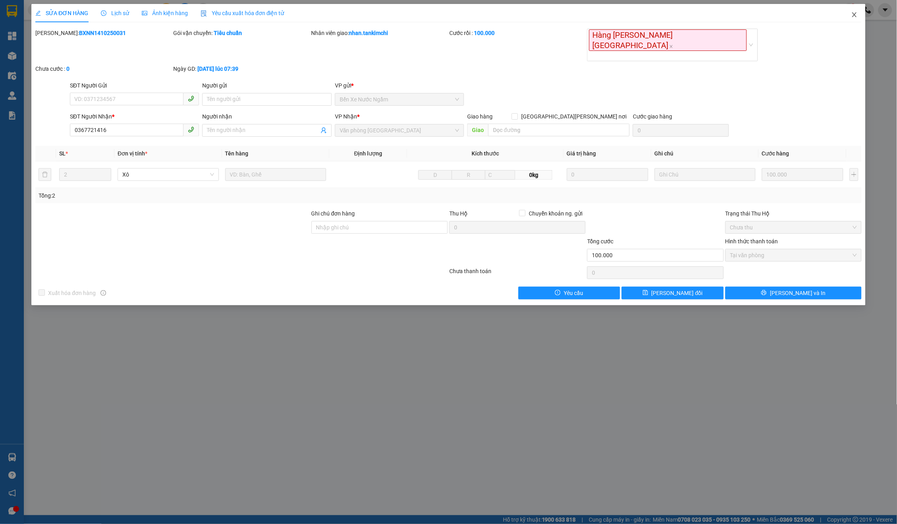
click at [856, 14] on icon "close" at bounding box center [854, 14] width 4 height 5
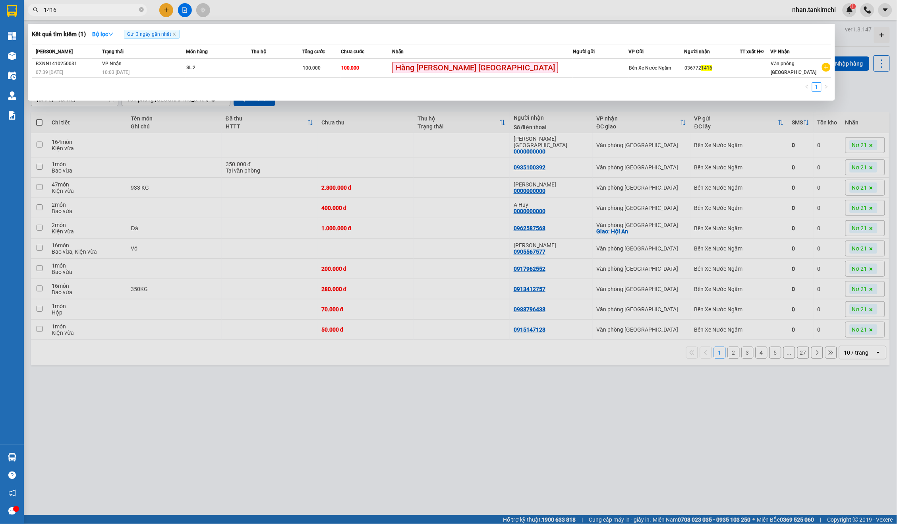
click at [85, 8] on input "1416" at bounding box center [91, 10] width 94 height 9
type input "8983"
click at [508, 64] on span "Hàng Lưu tại [GEOGRAPHIC_DATA]" at bounding box center [476, 67] width 166 height 11
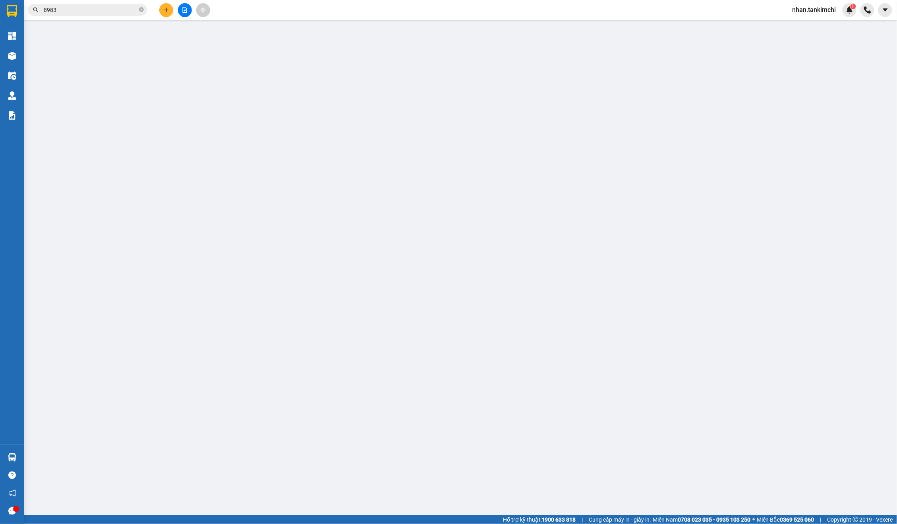
type input "0966838983"
type input "50.000"
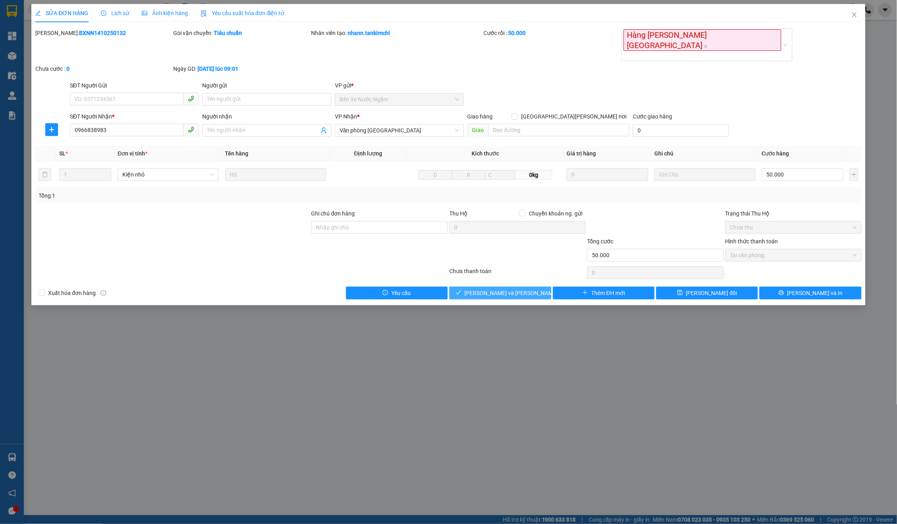
click at [513, 288] on span "[PERSON_NAME] và Giao hàng" at bounding box center [518, 292] width 107 height 9
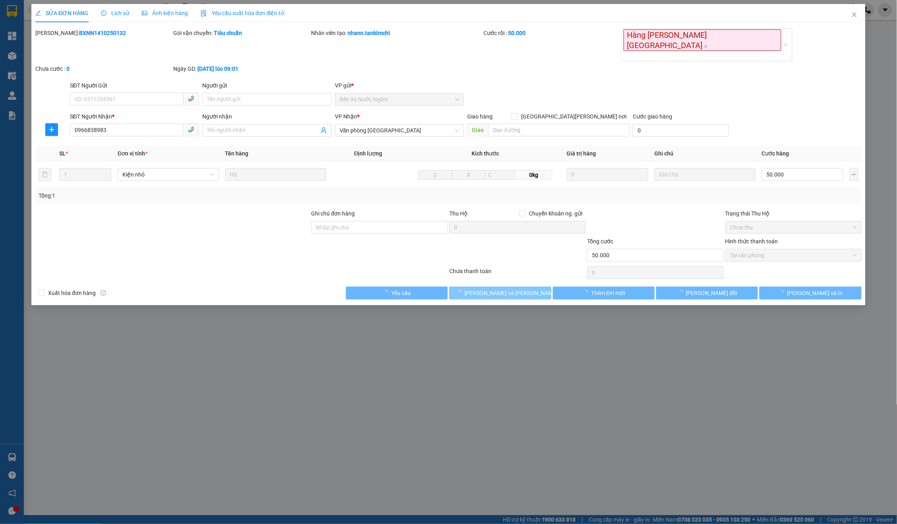
click at [513, 288] on span "[PERSON_NAME] và Giao hàng" at bounding box center [518, 292] width 107 height 9
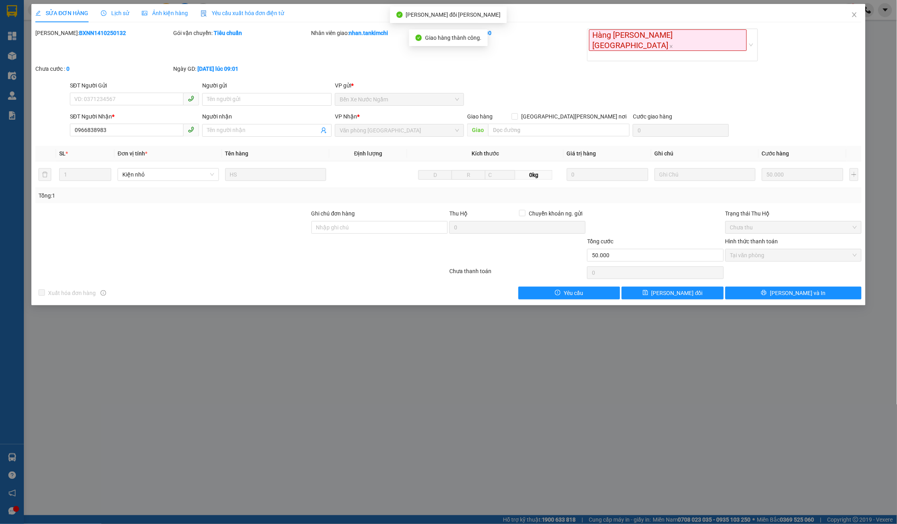
click at [838, 13] on div "SỬA ĐƠN HÀNG Lịch sử Ảnh kiện hàng Yêu cầu xuất hóa đơn điện tử" at bounding box center [448, 13] width 827 height 18
click at [849, 14] on span "Close" at bounding box center [855, 15] width 22 height 22
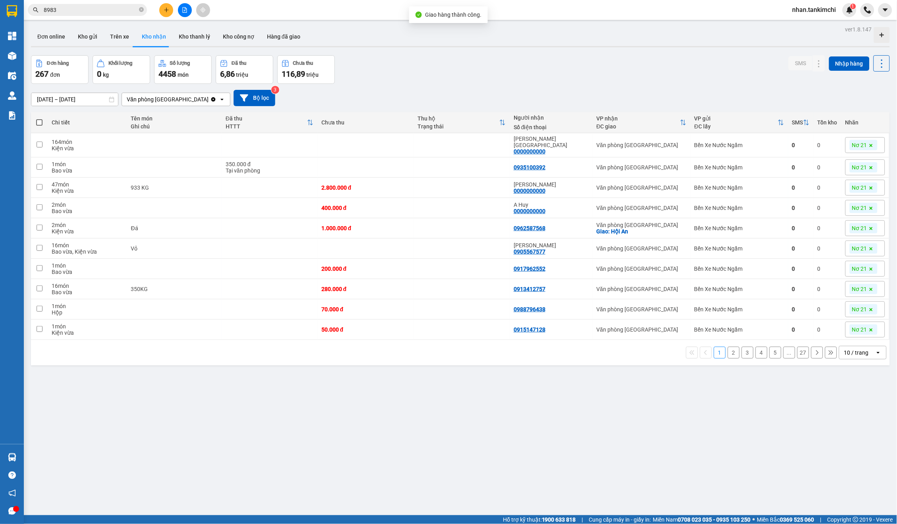
click at [106, 12] on input "8983" at bounding box center [91, 10] width 94 height 9
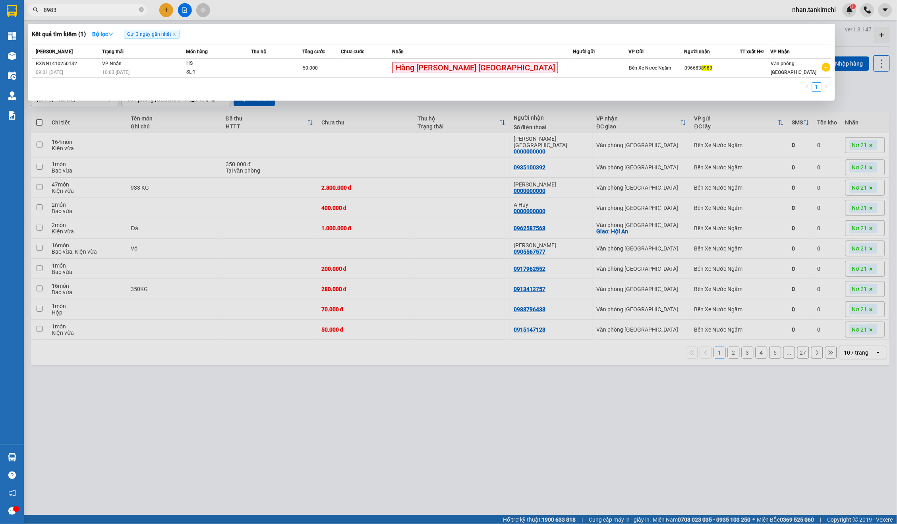
click at [106, 12] on input "8983" at bounding box center [91, 10] width 94 height 9
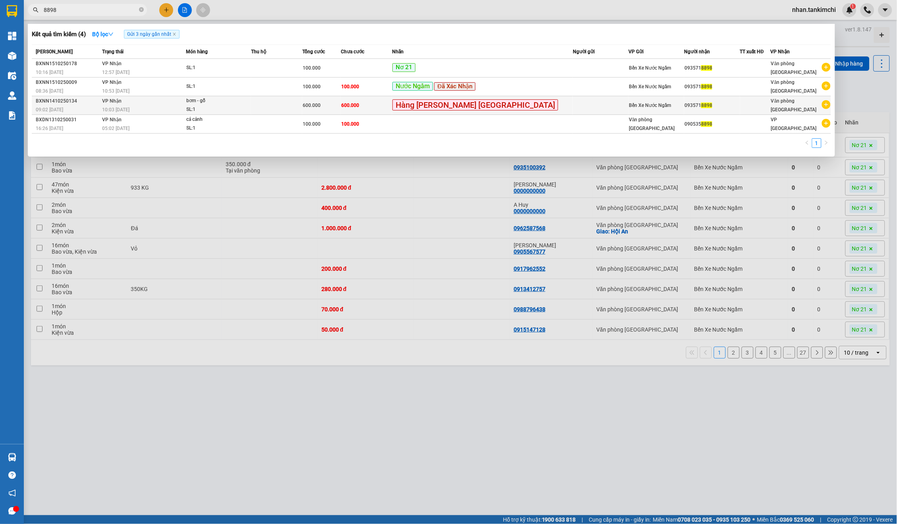
type input "8898"
click at [341, 103] on div "600.000" at bounding box center [322, 105] width 38 height 9
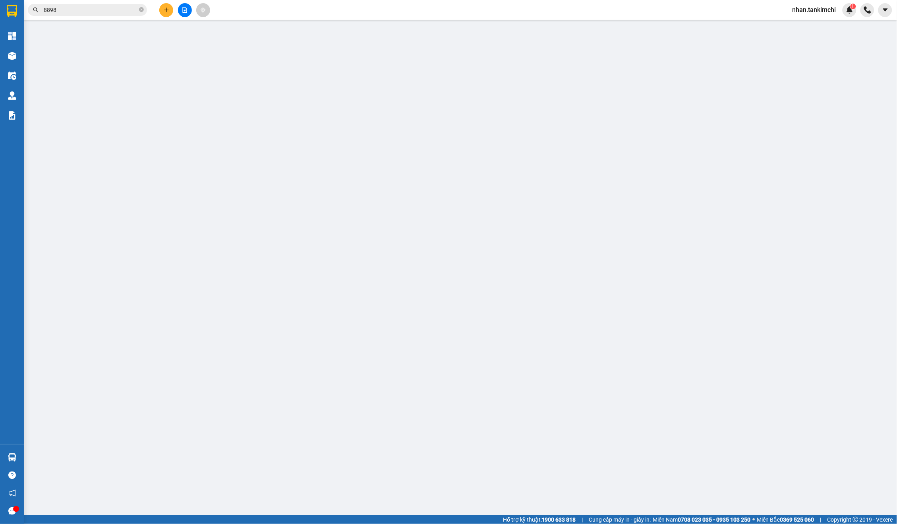
type input "0935718898"
type input "600.000"
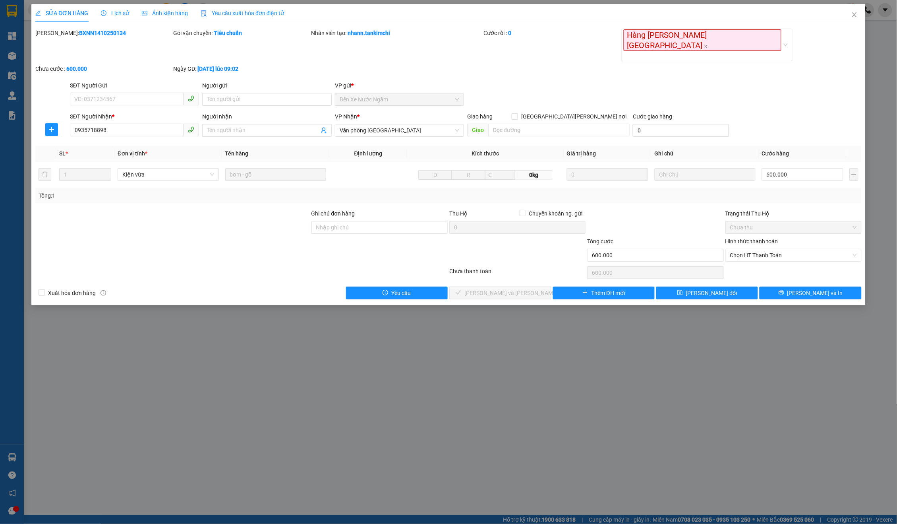
click at [771, 265] on div "Chọn HT Thanh Toán" at bounding box center [794, 273] width 138 height 16
click at [777, 249] on span "Chọn HT Thanh Toán" at bounding box center [793, 255] width 127 height 12
click at [764, 251] on div "Tại văn phòng" at bounding box center [793, 250] width 127 height 9
type input "0"
click at [520, 287] on button "[PERSON_NAME] và Giao hàng" at bounding box center [500, 293] width 102 height 13
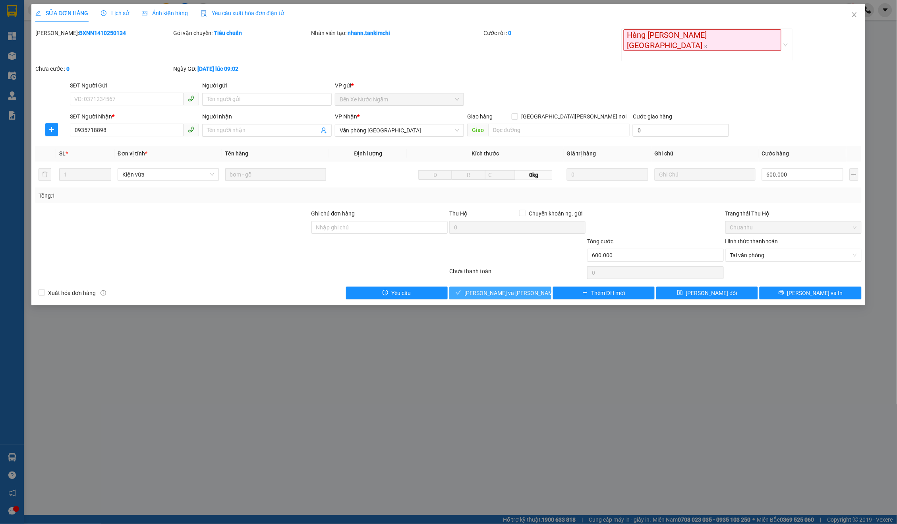
click at [520, 287] on button "[PERSON_NAME] và Giao hàng" at bounding box center [500, 293] width 102 height 13
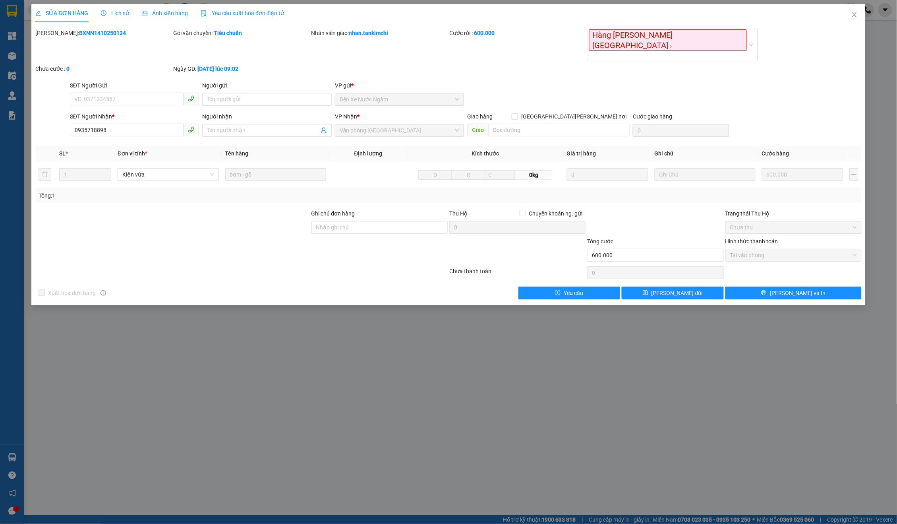
click at [859, 20] on span "Close" at bounding box center [855, 15] width 22 height 22
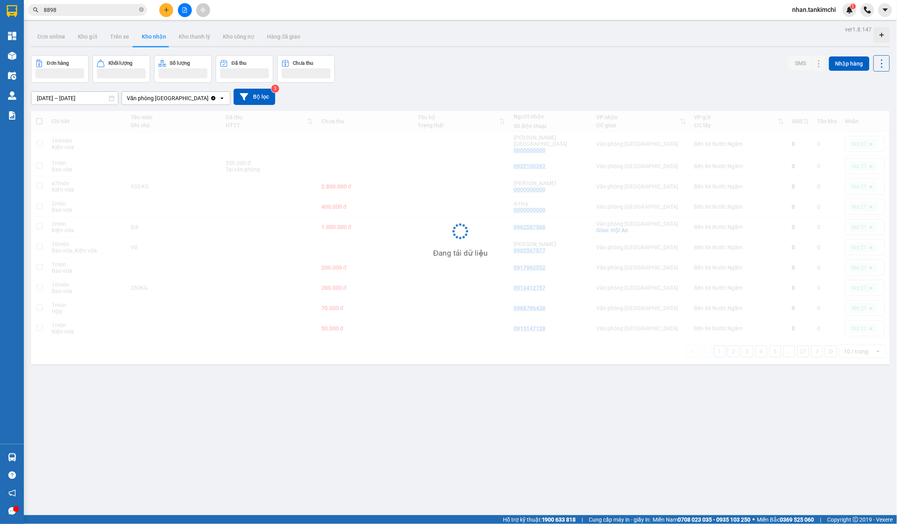
click at [857, 19] on div "Kết quả tìm kiếm ( 4 ) Bộ lọc Gửi 3 ngày gần nhất Mã ĐH Trạng thái Món hàng Thu…" at bounding box center [448, 10] width 897 height 20
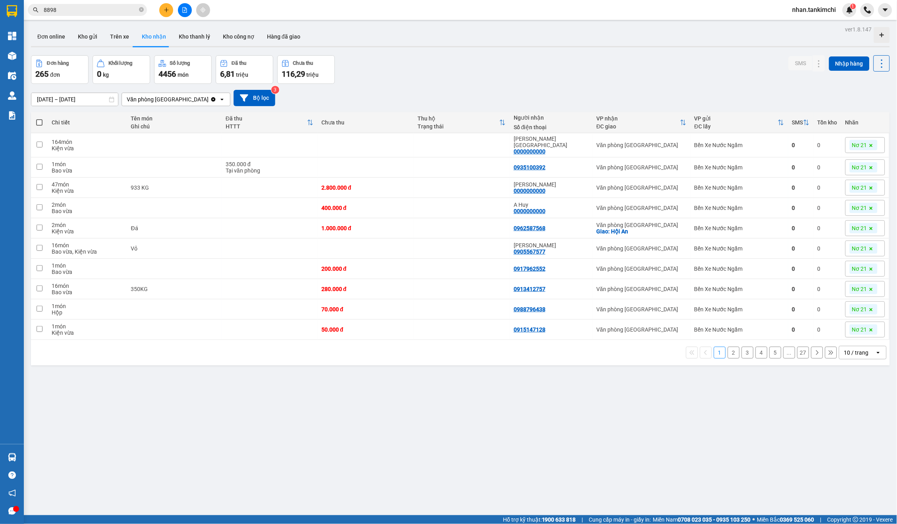
click at [128, 14] on input "8898" at bounding box center [91, 10] width 94 height 9
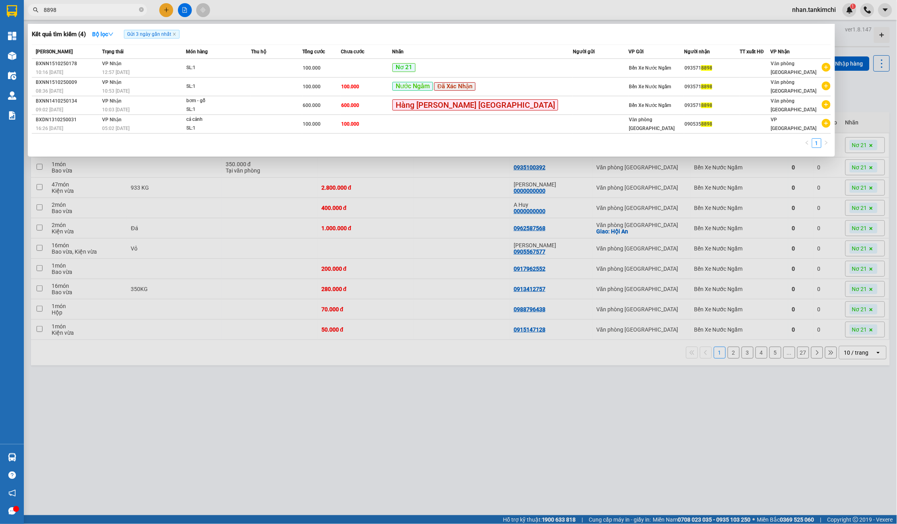
click at [128, 14] on input "8898" at bounding box center [91, 10] width 94 height 9
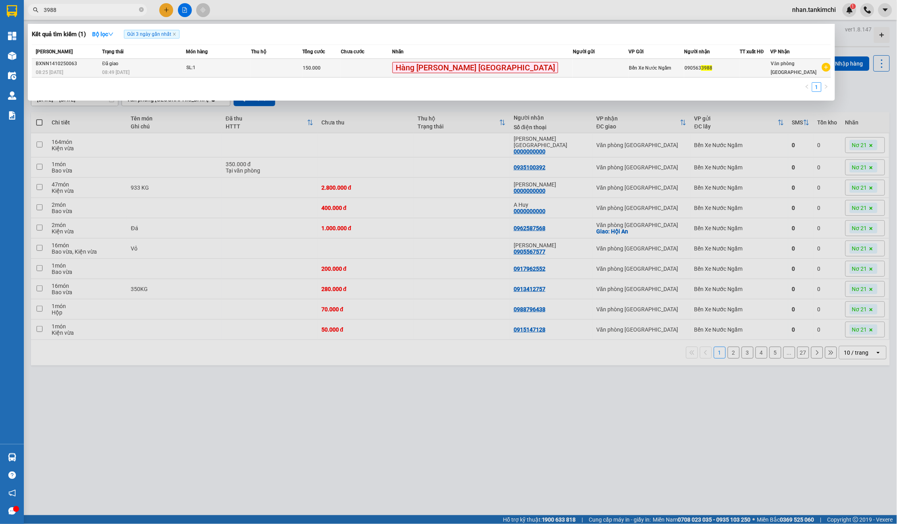
type input "3988"
click at [392, 64] on td at bounding box center [366, 68] width 51 height 19
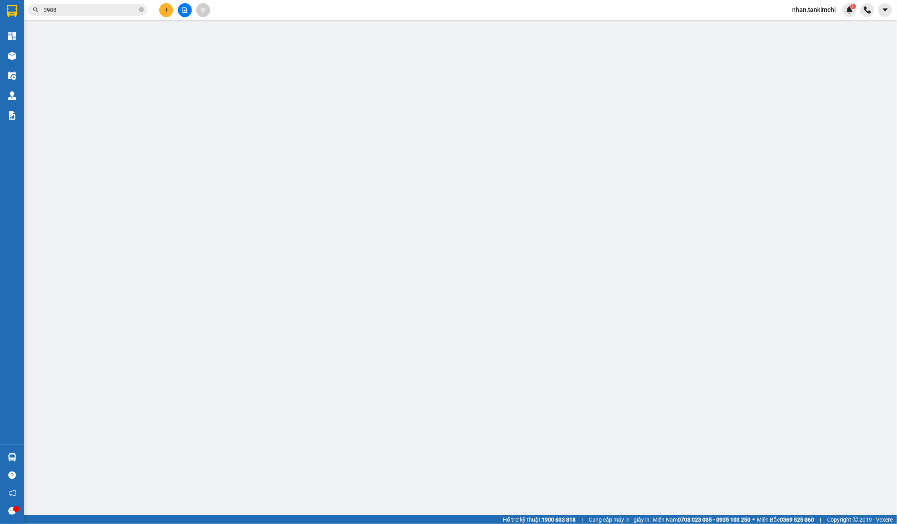
type input "0905633988"
type input "150.000"
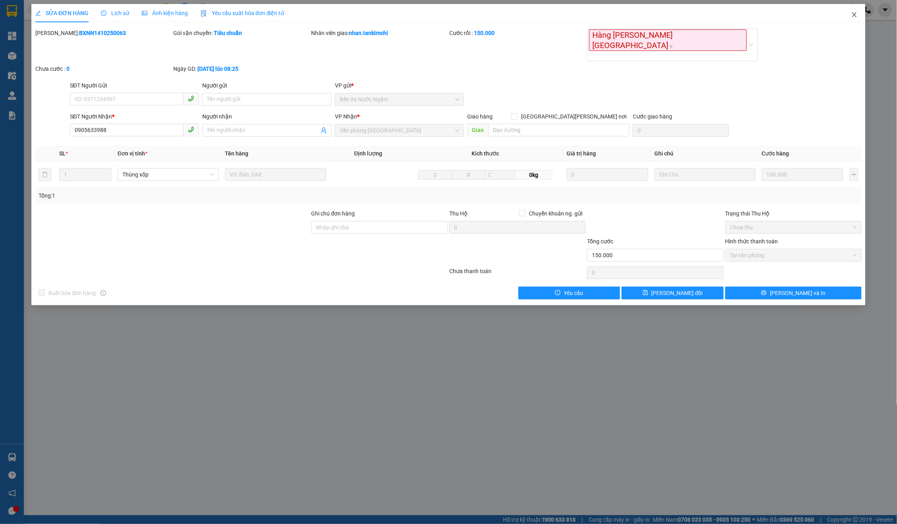
click at [852, 16] on icon "close" at bounding box center [855, 15] width 6 height 6
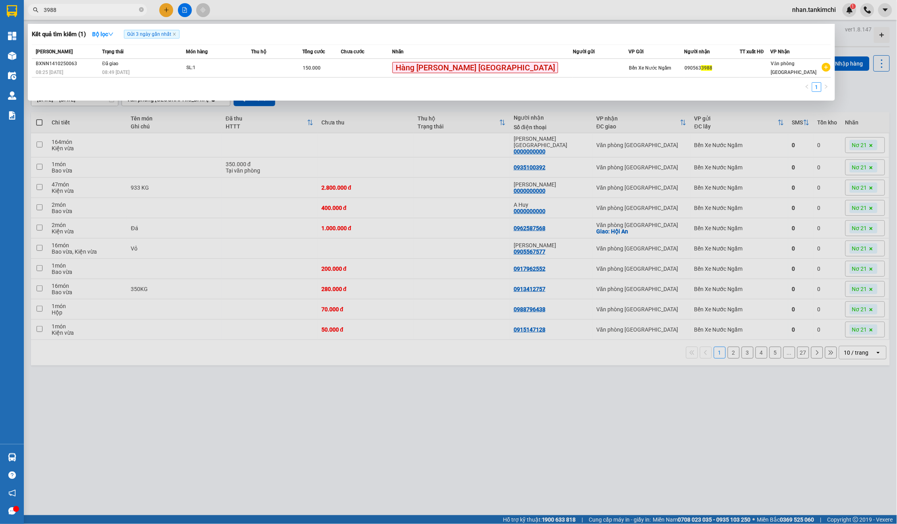
click at [89, 13] on input "3988" at bounding box center [91, 10] width 94 height 9
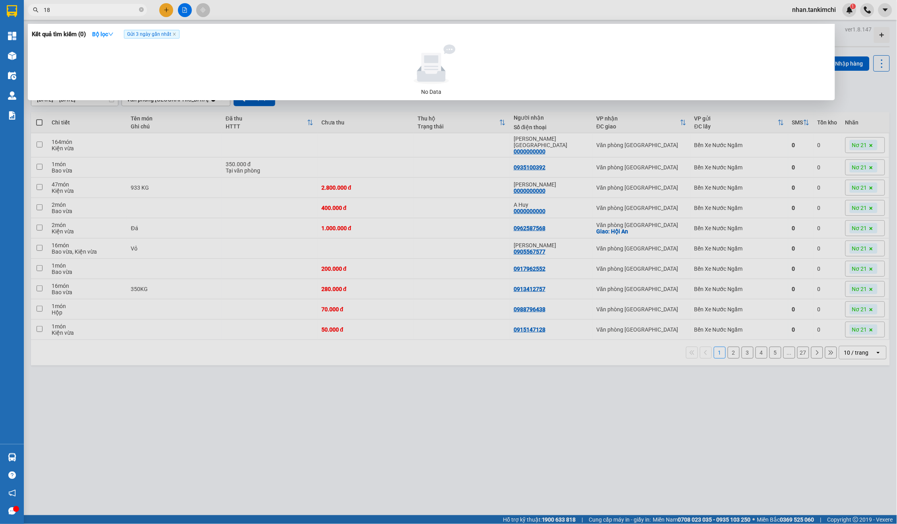
type input "1"
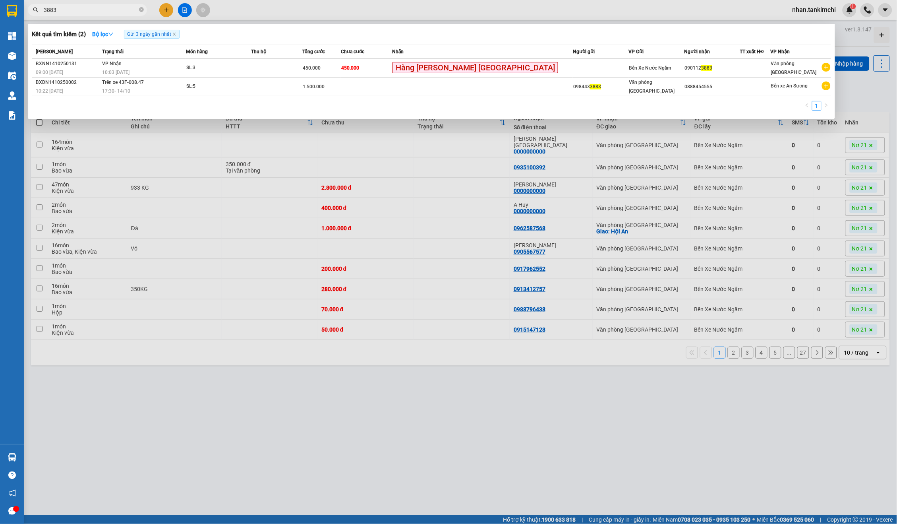
type input "3883"
click at [512, 58] on th "Nhãn" at bounding box center [482, 52] width 181 height 14
click at [573, 72] on td at bounding box center [601, 68] width 56 height 19
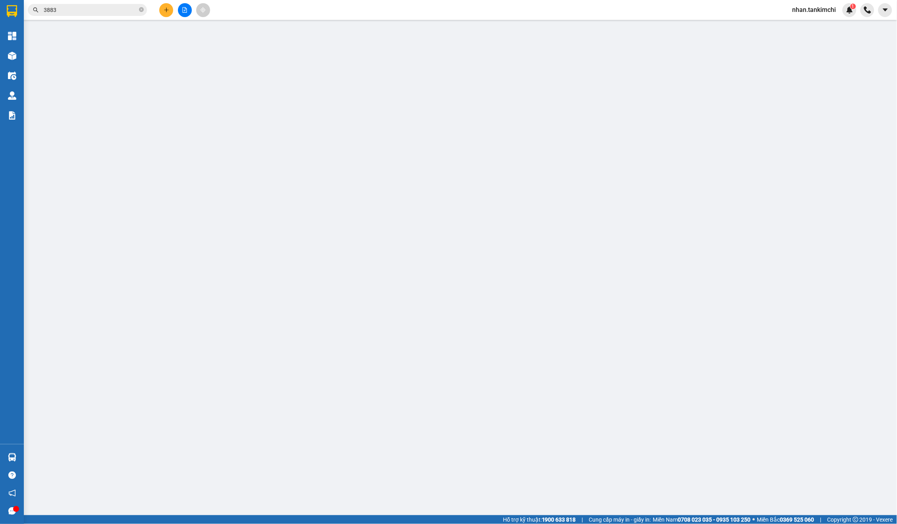
type input "0901123883"
type input "450.000"
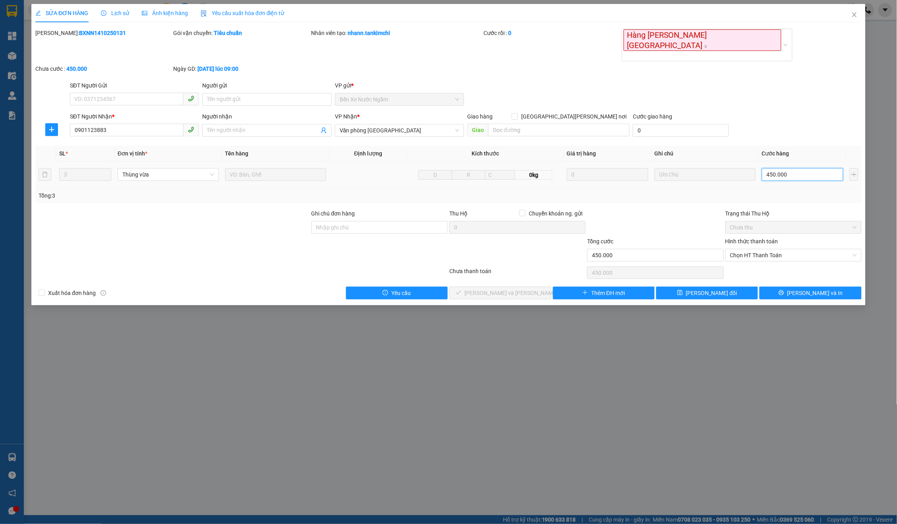
click at [798, 168] on input "450.000" at bounding box center [802, 174] width 81 height 13
type input "3"
type input "30"
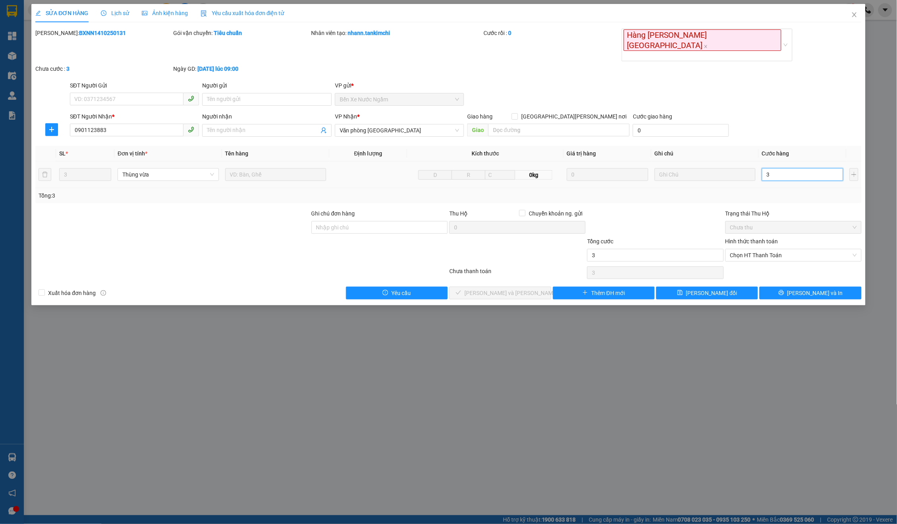
type input "30"
type input "300"
click at [774, 249] on span "Chọn HT Thanh Toán" at bounding box center [793, 255] width 127 height 12
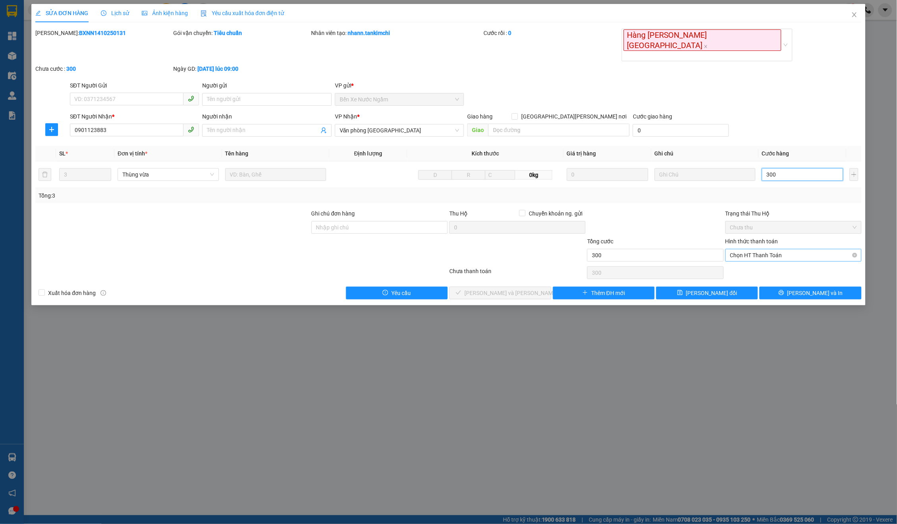
type input "300"
type input "300.000"
click at [758, 245] on div "Tại văn phòng" at bounding box center [794, 250] width 137 height 13
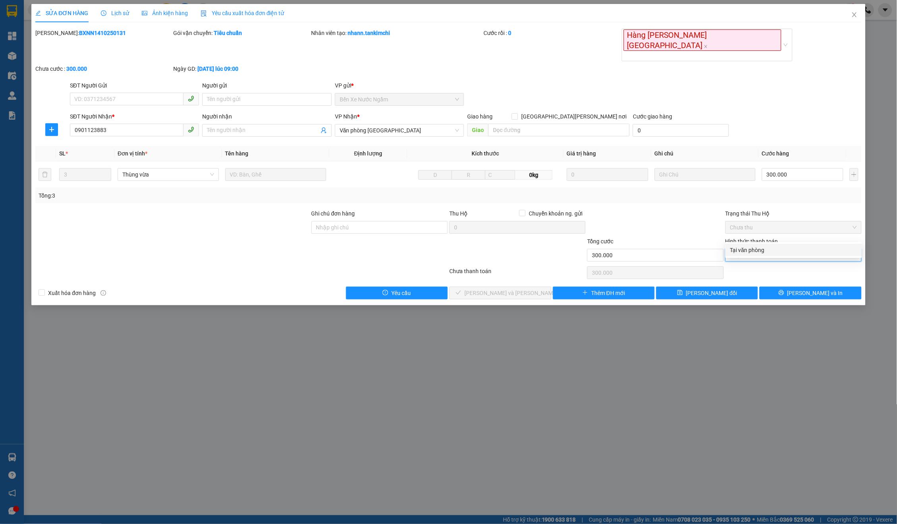
type input "0"
click at [541, 287] on button "[PERSON_NAME] và Giao hàng" at bounding box center [500, 293] width 102 height 13
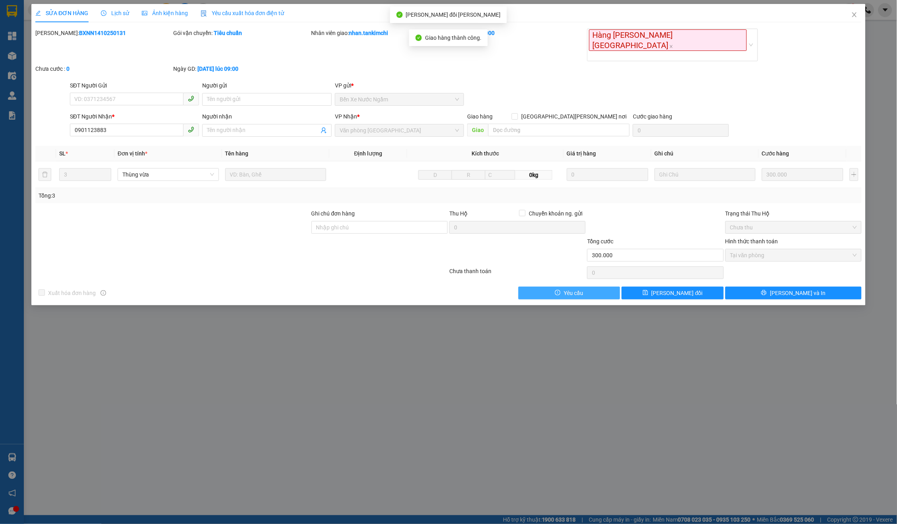
click at [541, 287] on button "Yêu cầu" at bounding box center [570, 293] width 102 height 13
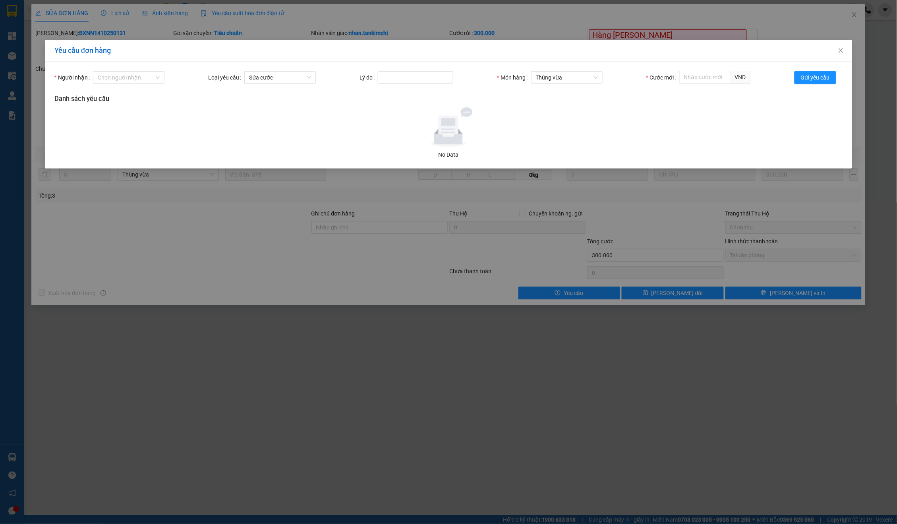
click at [541, 269] on div "Yêu cầu đơn hàng Người nhận Chọn người nhận Loại yêu cầu Sửa cước Lý do Món hàn…" at bounding box center [448, 262] width 897 height 524
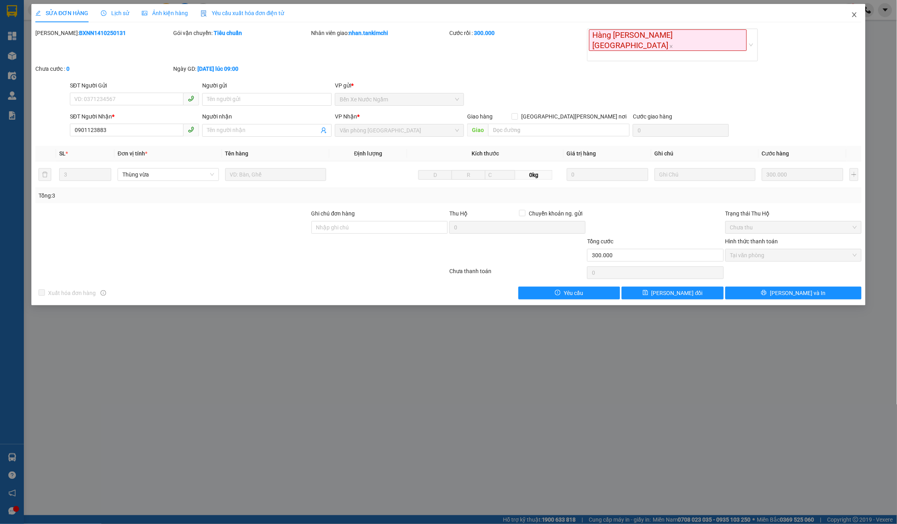
click at [850, 15] on span "Close" at bounding box center [855, 15] width 22 height 22
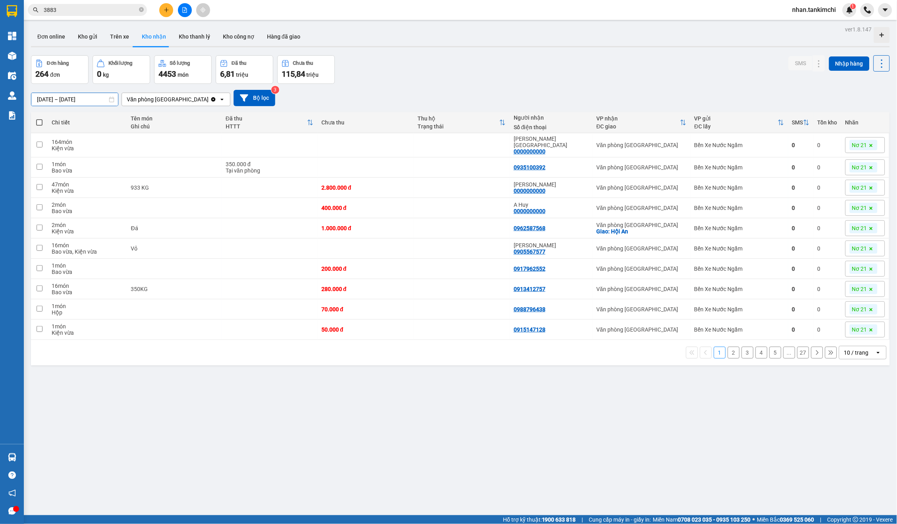
drag, startPoint x: 84, startPoint y: 97, endPoint x: 88, endPoint y: 155, distance: 58.5
click at [84, 97] on input "[DATE] – [DATE]" at bounding box center [74, 99] width 87 height 13
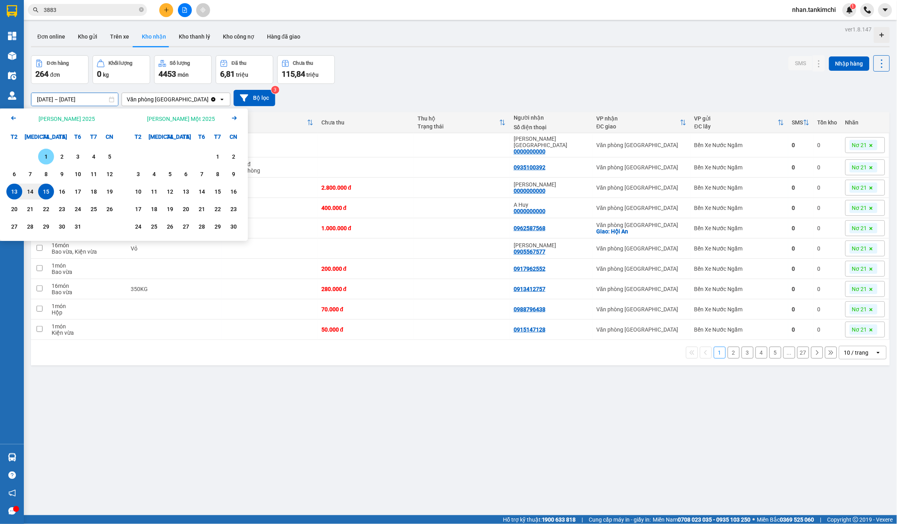
click at [46, 157] on div "1" at bounding box center [46, 157] width 11 height 10
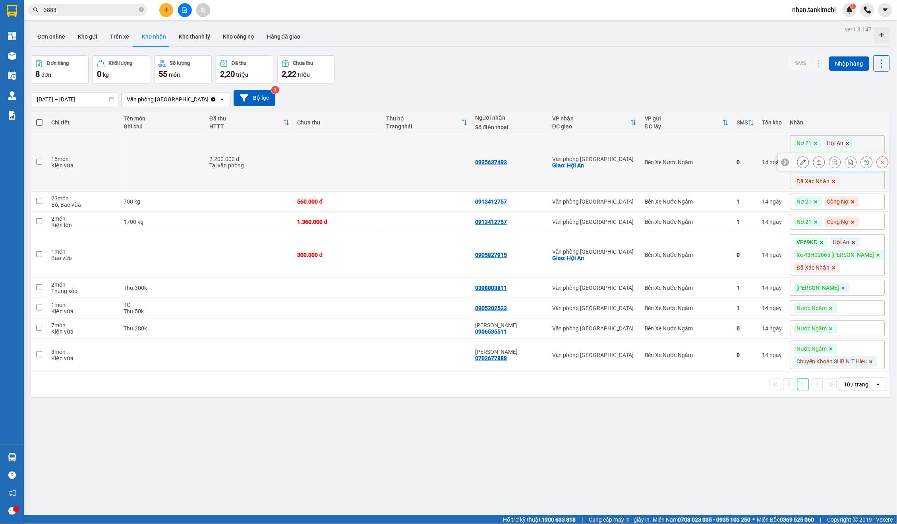
click at [880, 162] on icon at bounding box center [883, 162] width 6 height 6
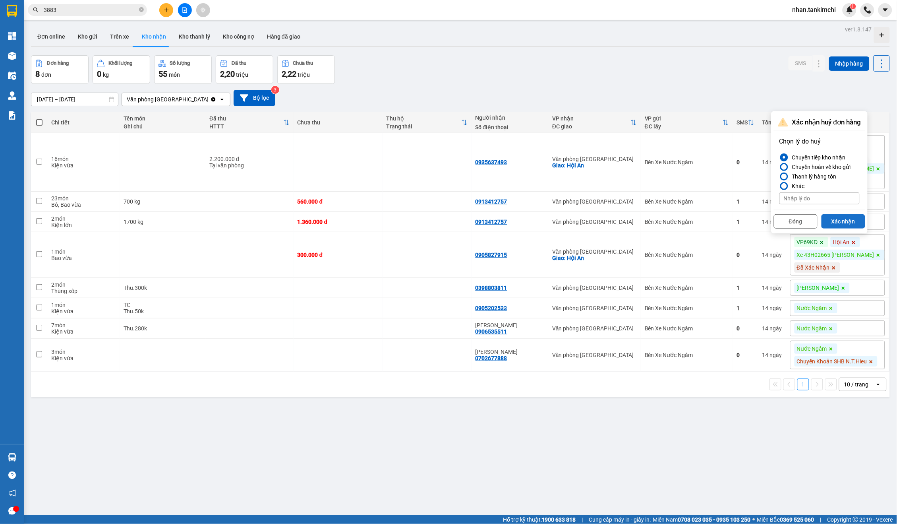
click at [847, 221] on button "Xác nhận" at bounding box center [844, 221] width 44 height 14
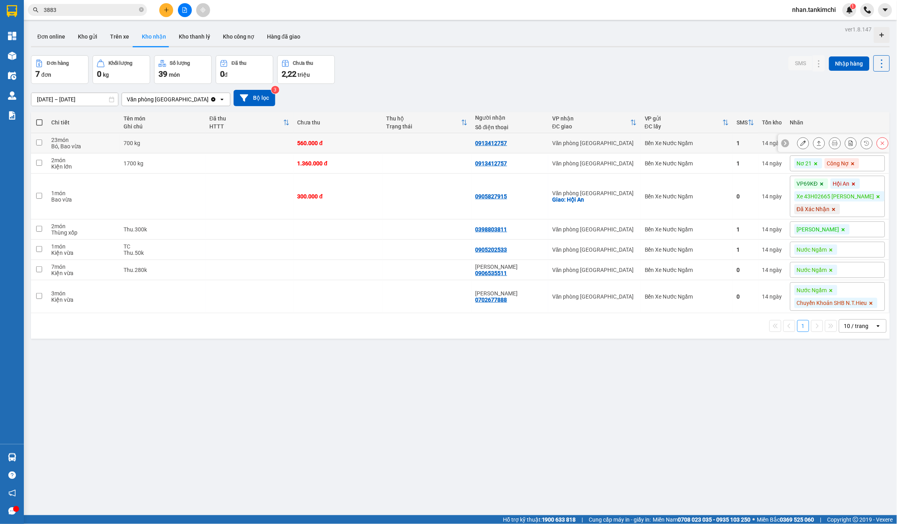
click at [886, 140] on button at bounding box center [882, 143] width 11 height 14
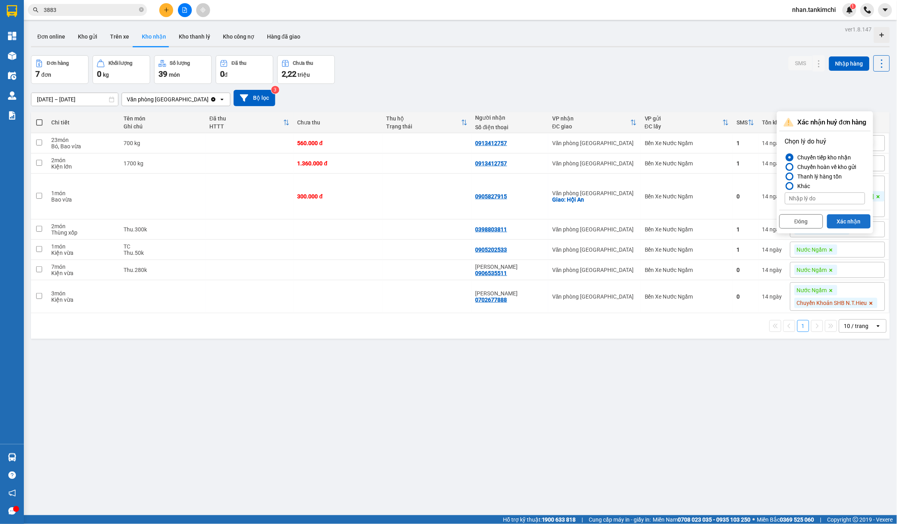
click at [842, 218] on button "Xác nhận" at bounding box center [849, 221] width 44 height 14
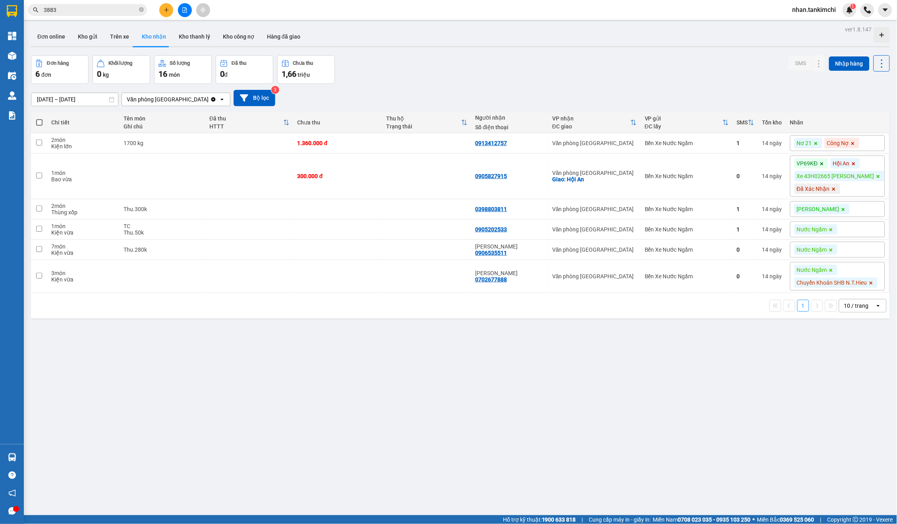
click at [880, 139] on div "Nơ 21 Công Nợ" at bounding box center [837, 143] width 95 height 16
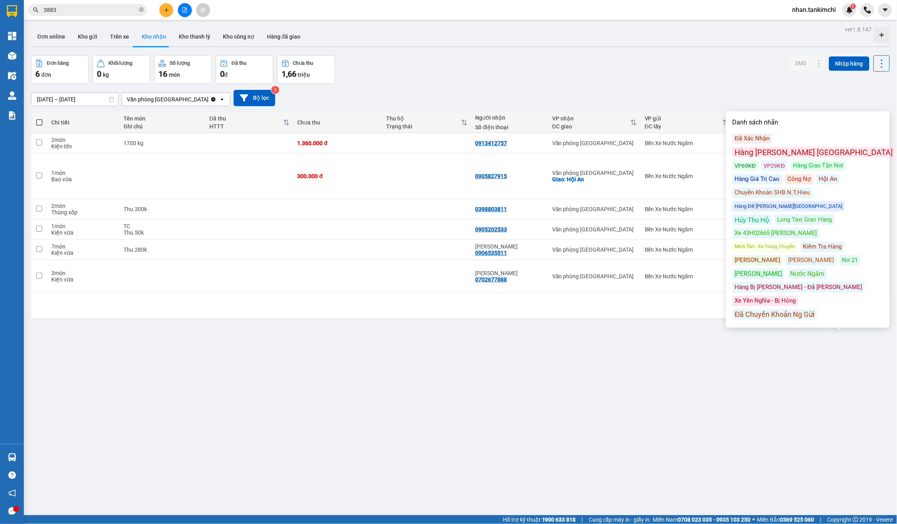
click at [716, 105] on div "01/10/2025 – 01/10/2025 Press the down arrow key to interact with the calendar …" at bounding box center [460, 98] width 859 height 28
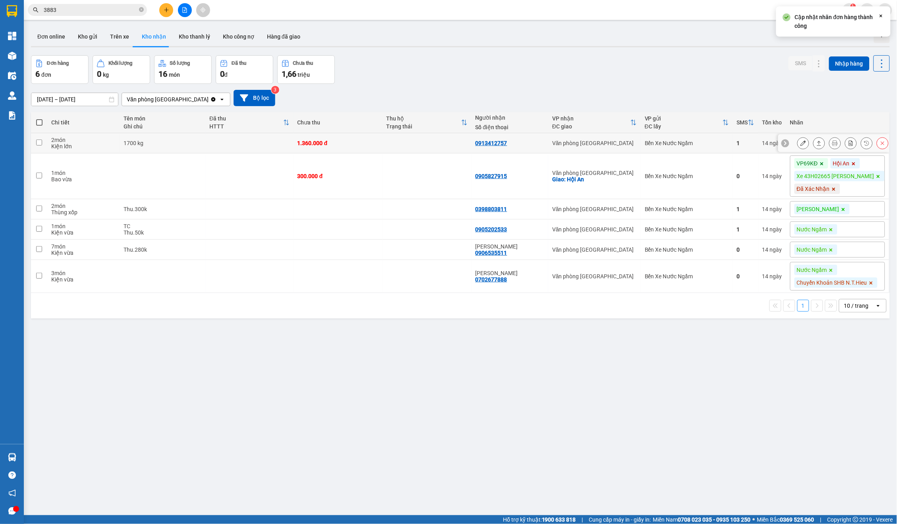
click at [886, 141] on button at bounding box center [882, 143] width 11 height 14
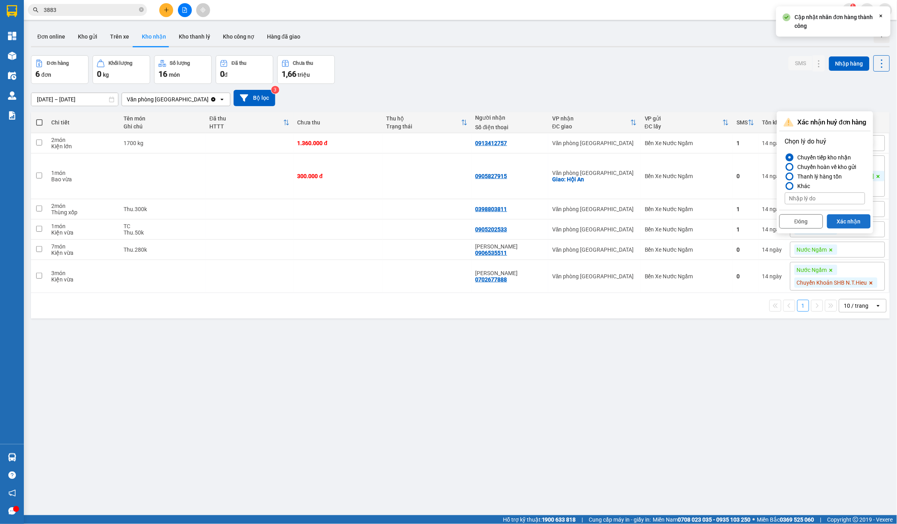
click at [850, 216] on button "Xác nhận" at bounding box center [849, 221] width 44 height 14
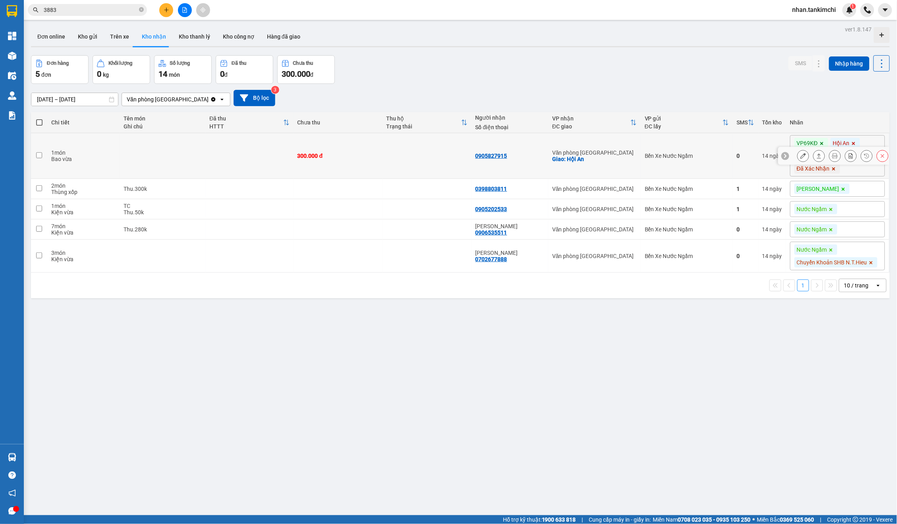
click at [885, 154] on icon at bounding box center [883, 156] width 6 height 6
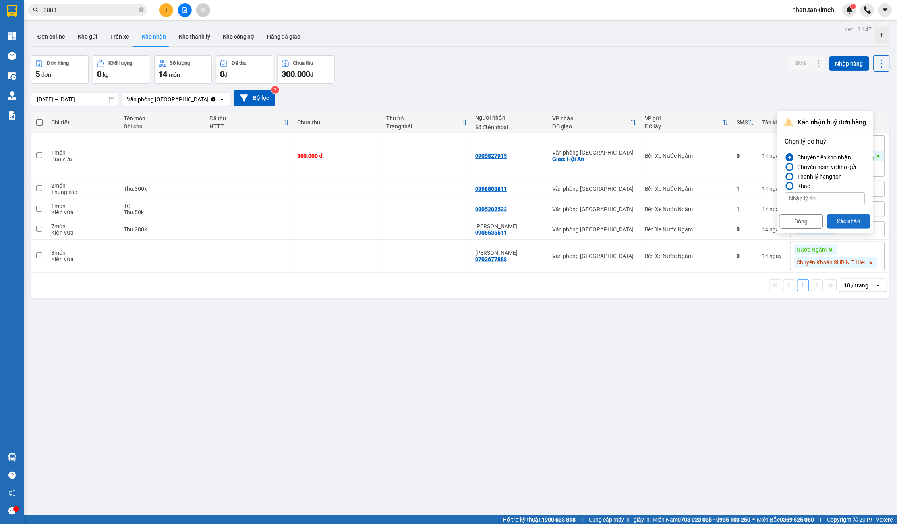
click at [855, 219] on button "Xác nhận" at bounding box center [849, 221] width 44 height 14
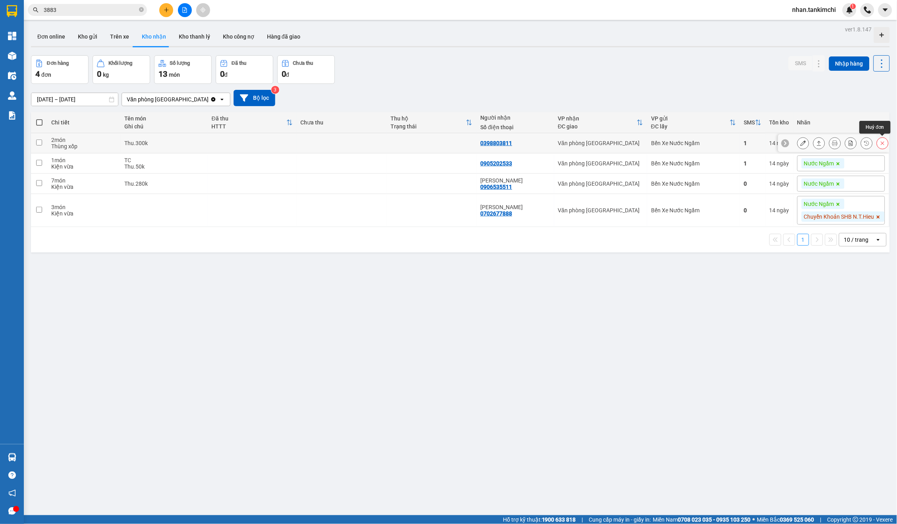
click at [883, 142] on icon at bounding box center [883, 143] width 4 height 4
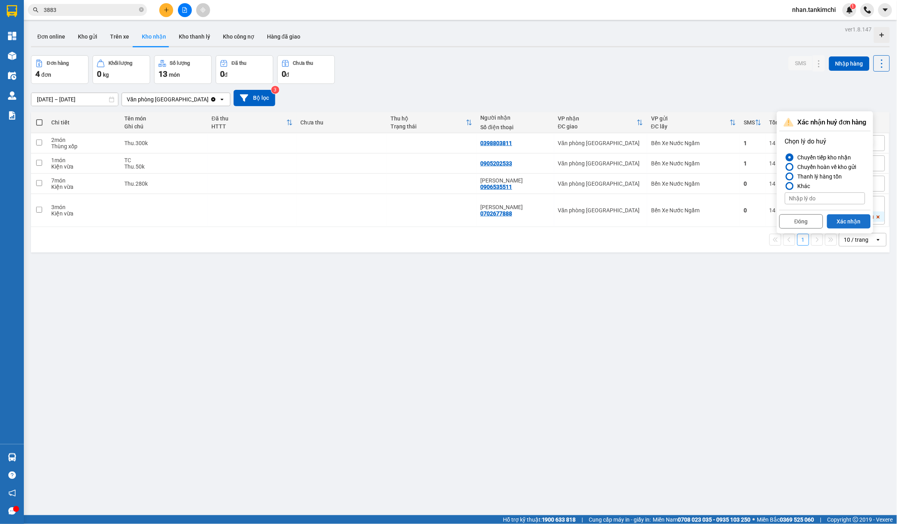
click at [857, 219] on button "Xác nhận" at bounding box center [849, 221] width 44 height 14
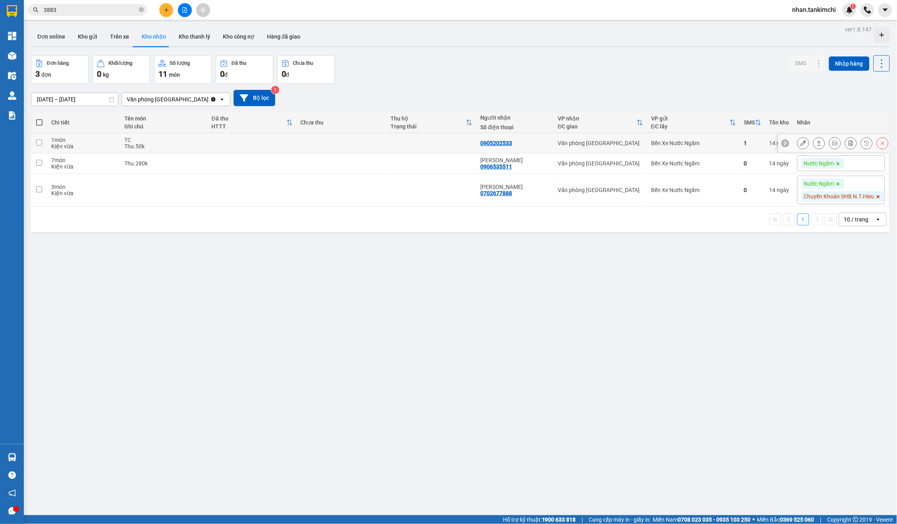
click at [885, 147] on button at bounding box center [882, 143] width 11 height 14
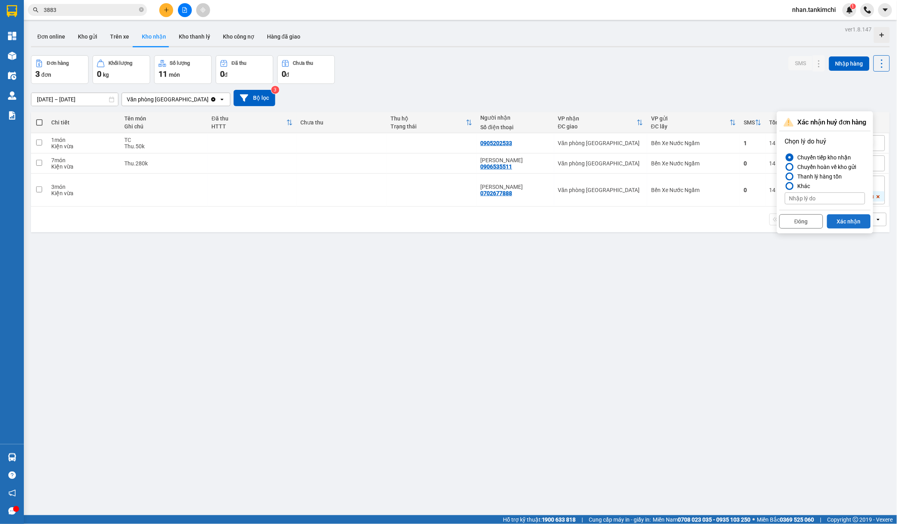
click at [853, 217] on button "Xác nhận" at bounding box center [849, 221] width 44 height 14
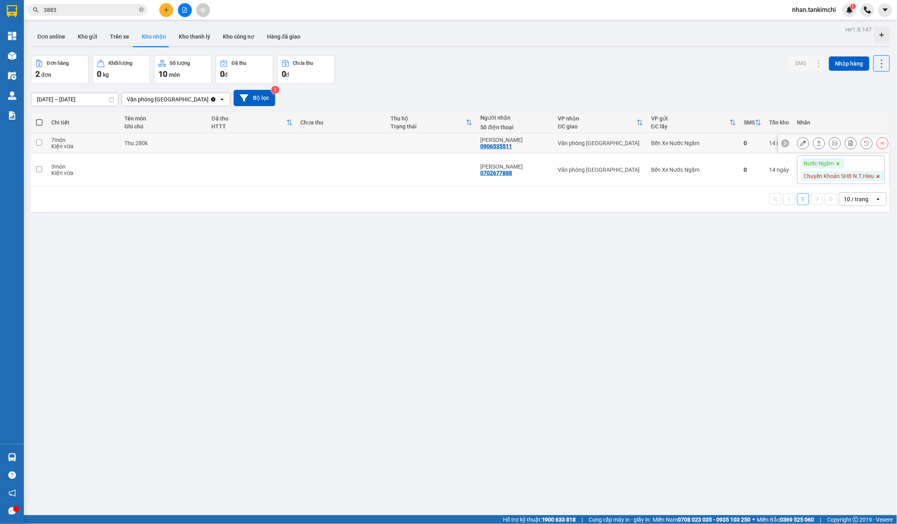
click at [883, 143] on icon at bounding box center [883, 143] width 6 height 6
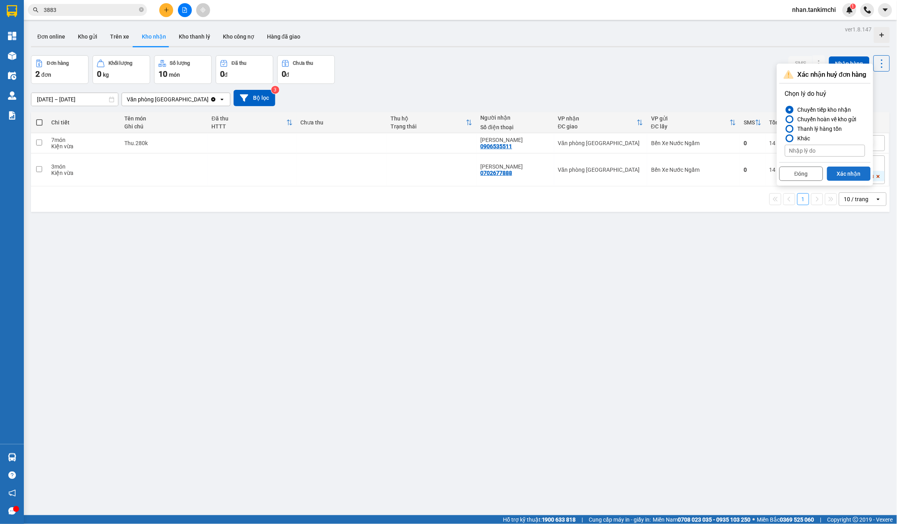
click at [844, 178] on button "Xác nhận" at bounding box center [849, 173] width 44 height 14
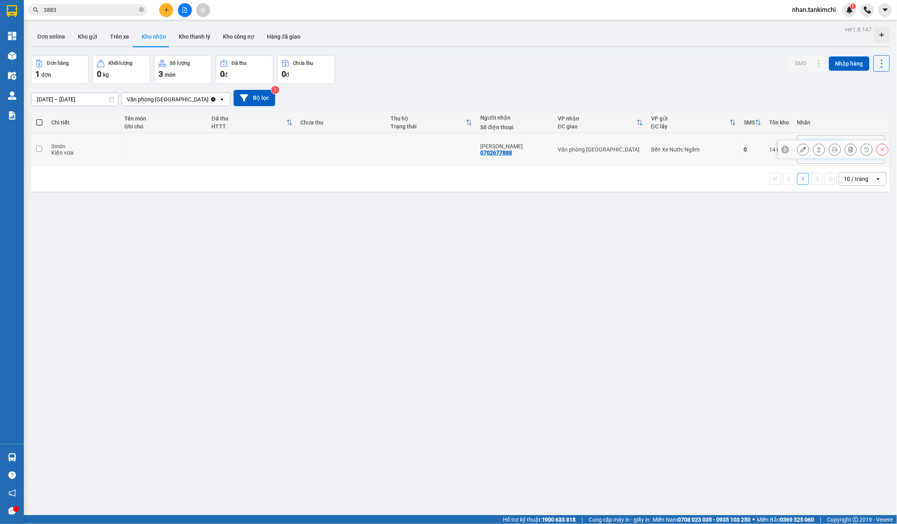
click at [876, 153] on div at bounding box center [843, 149] width 91 height 12
click at [883, 153] on button at bounding box center [882, 150] width 11 height 14
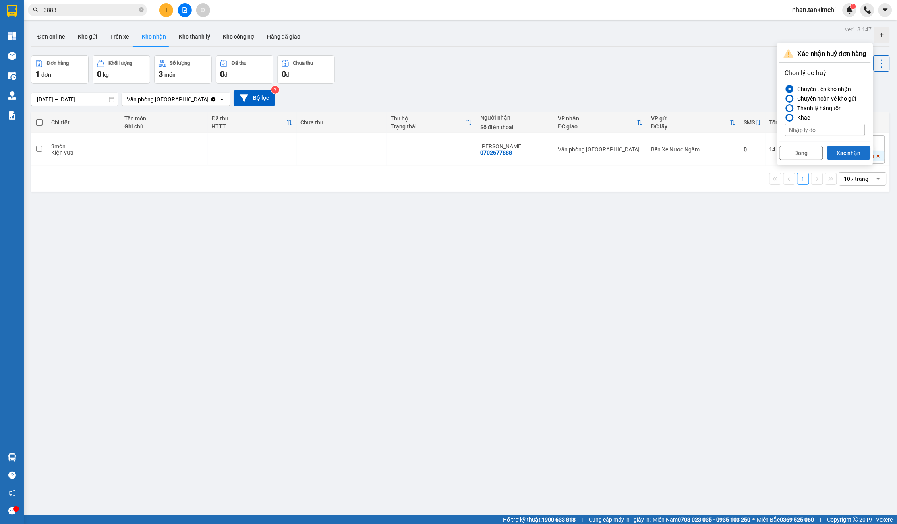
click at [844, 157] on button "Xác nhận" at bounding box center [849, 153] width 44 height 14
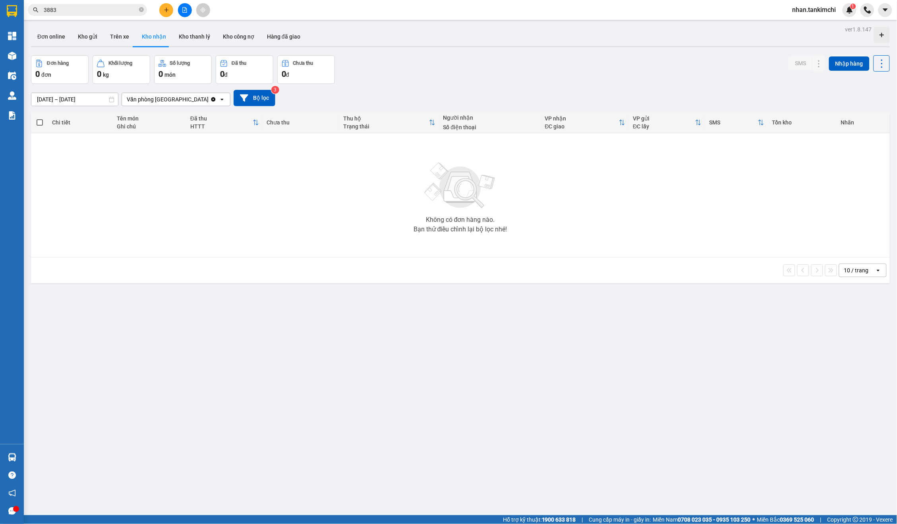
click at [98, 98] on input "01/10/2025 – 01/10/2025" at bounding box center [74, 99] width 87 height 13
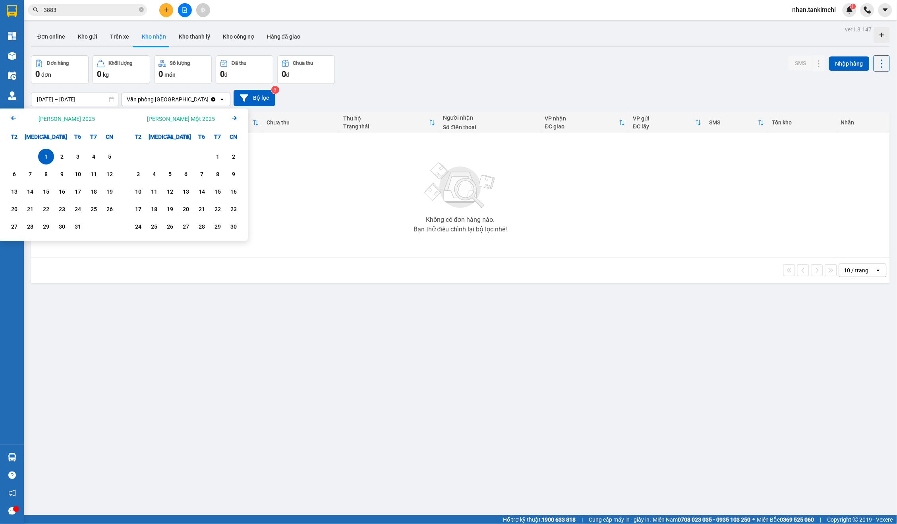
click at [12, 117] on icon "Previous month." at bounding box center [13, 118] width 5 height 4
click at [30, 223] on div "30" at bounding box center [30, 227] width 11 height 10
click at [96, 212] on div "27" at bounding box center [93, 209] width 11 height 10
type input "27/09/2025 – 30/09/2025"
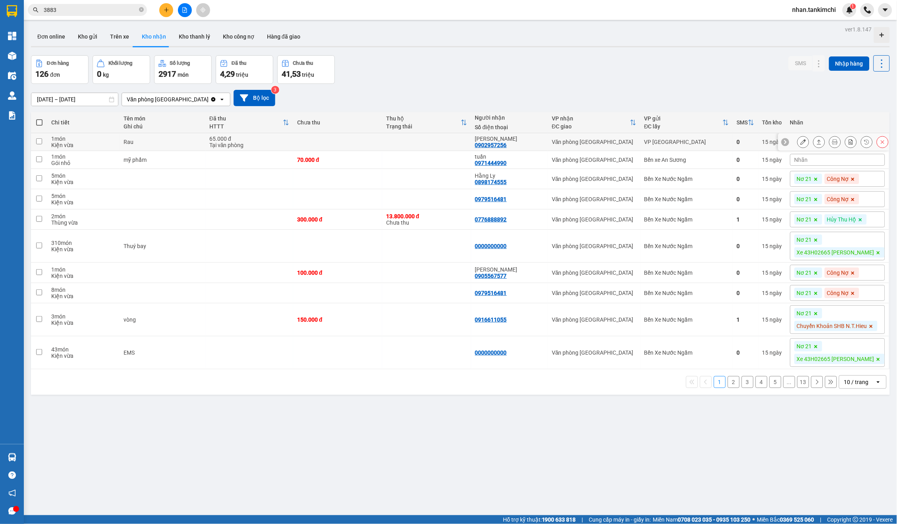
click at [882, 145] on button at bounding box center [882, 142] width 11 height 14
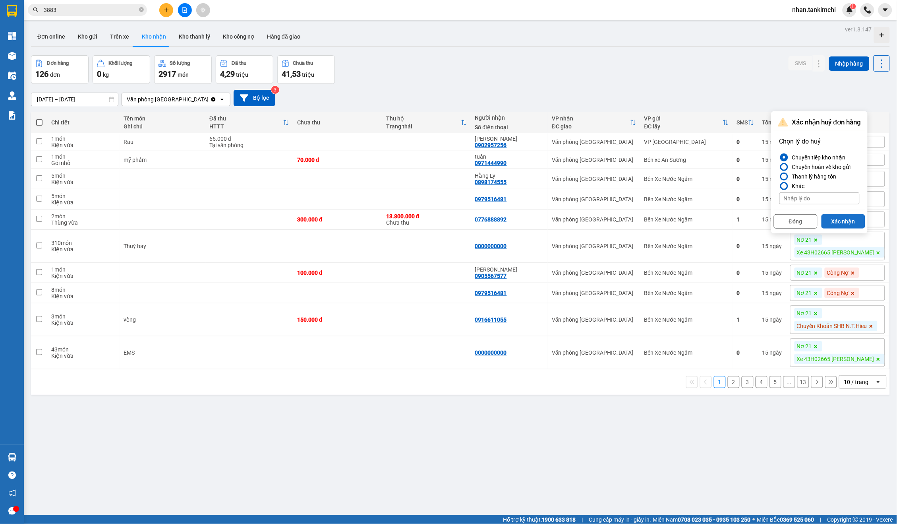
click at [849, 223] on button "Xác nhận" at bounding box center [844, 221] width 44 height 14
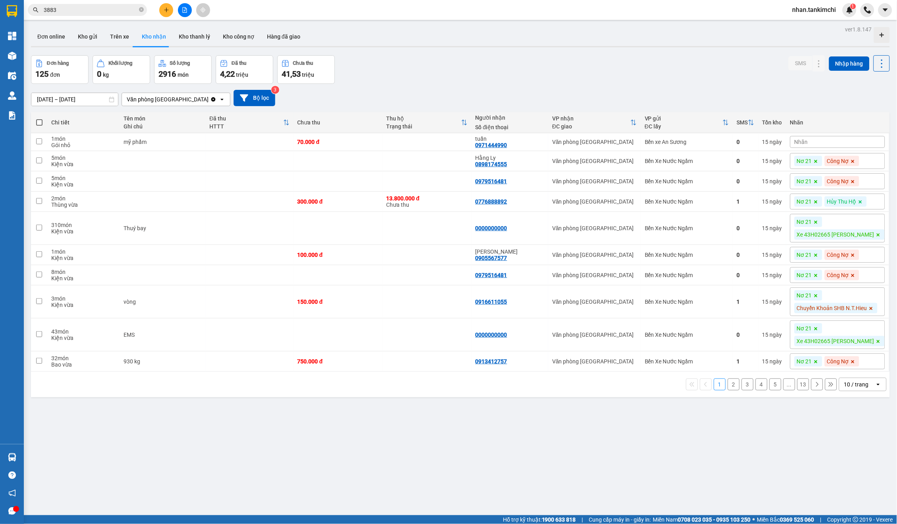
click at [873, 383] on div "10 / trang" at bounding box center [858, 384] width 36 height 13
click at [862, 367] on div "Nơ 21 Công Nợ" at bounding box center [837, 361] width 95 height 16
